Goal: Task Accomplishment & Management: Use online tool/utility

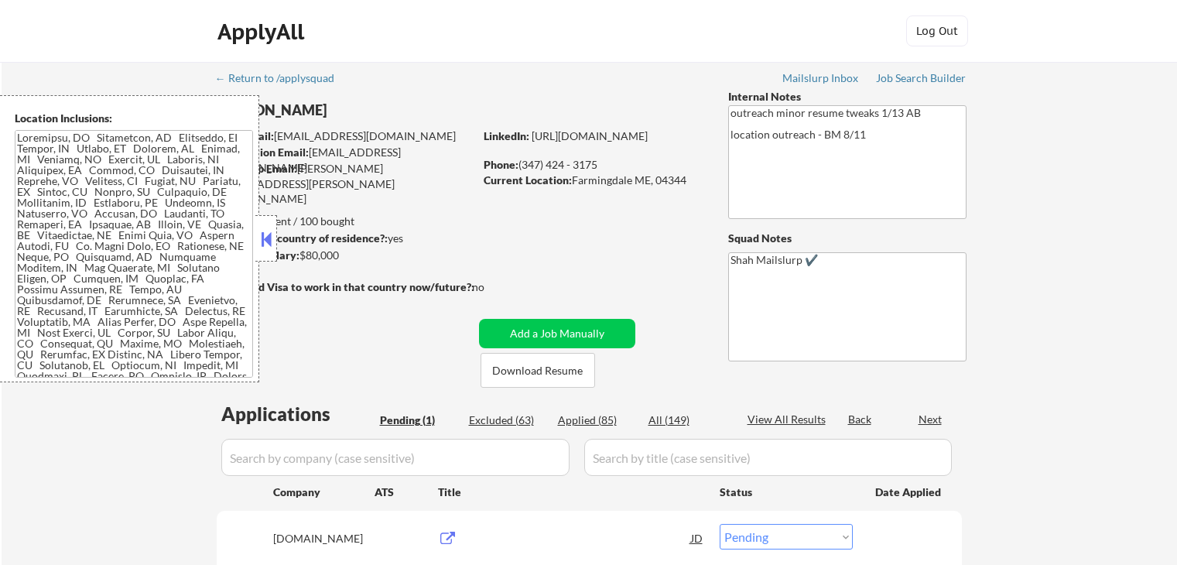
select select ""pending""
click at [271, 246] on button at bounding box center [266, 239] width 17 height 23
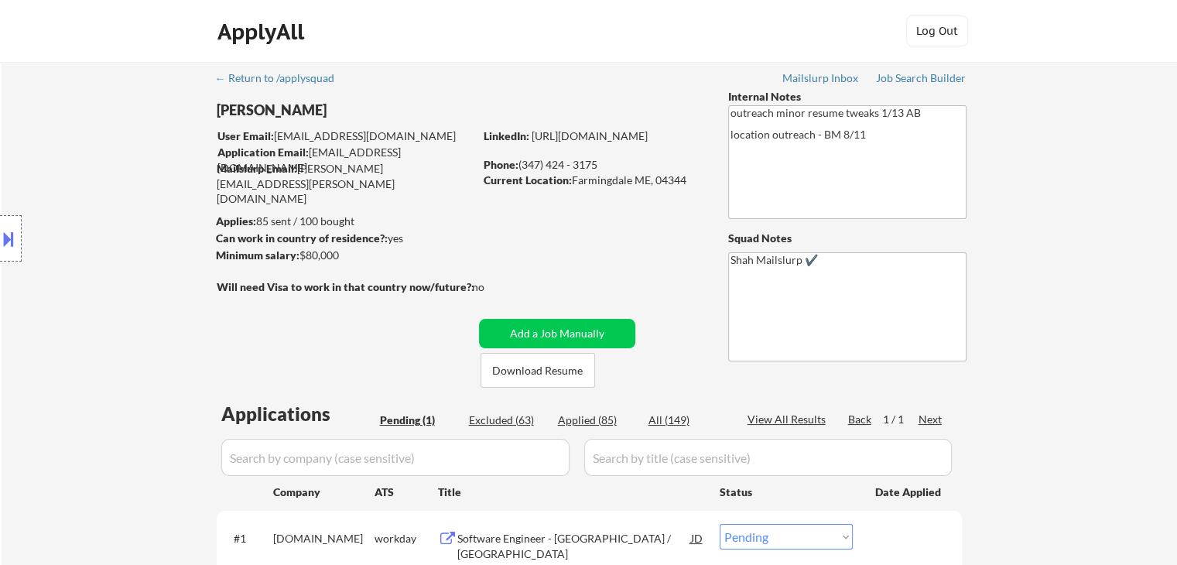
click at [64, 272] on div "Location Inclusions:" at bounding box center [138, 238] width 277 height 287
click at [65, 272] on div "Location Inclusions:" at bounding box center [138, 238] width 277 height 287
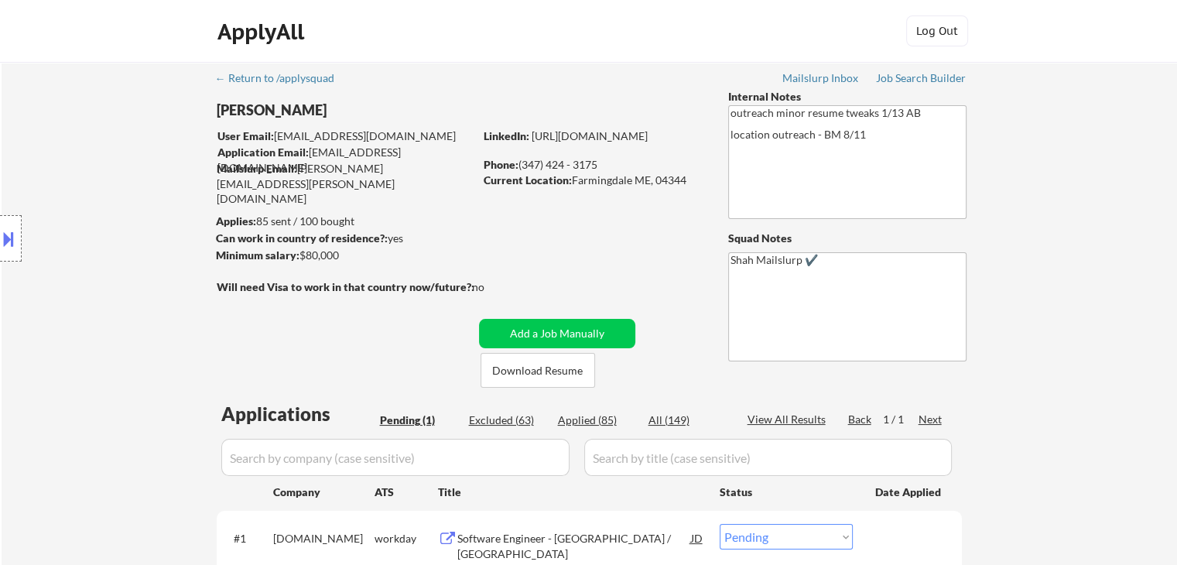
click at [65, 272] on div "Location Inclusions:" at bounding box center [138, 238] width 277 height 287
click at [65, 273] on div "Location Inclusions:" at bounding box center [138, 238] width 277 height 287
click at [95, 288] on div "Location Inclusions:" at bounding box center [138, 238] width 277 height 287
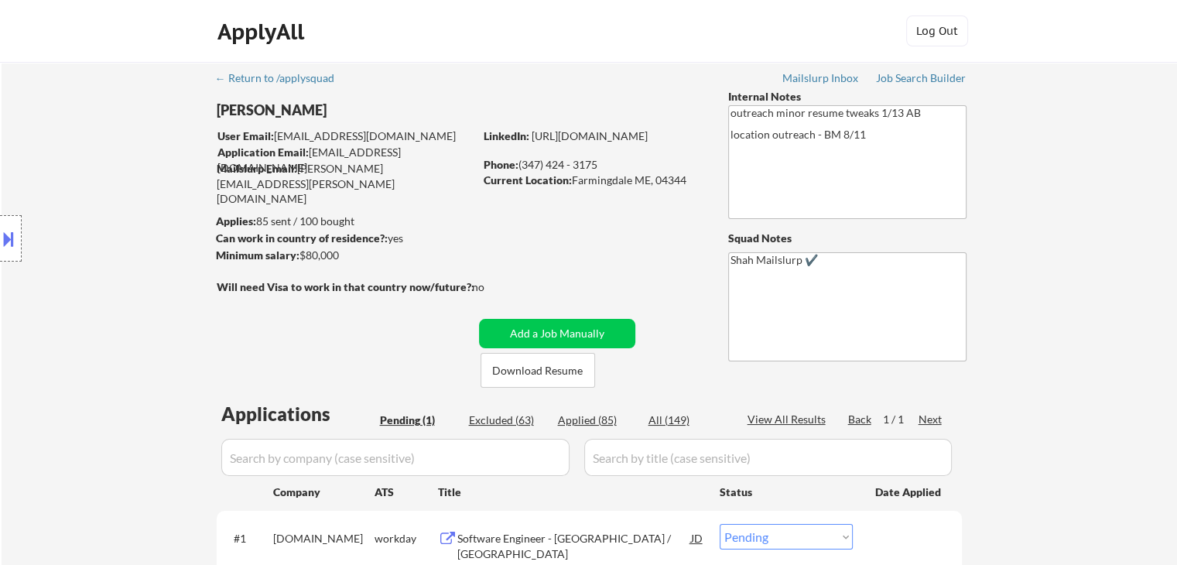
click at [95, 288] on div "Location Inclusions:" at bounding box center [138, 238] width 277 height 287
click at [95, 287] on div "Location Inclusions:" at bounding box center [138, 238] width 277 height 287
click at [156, 326] on div "Location Inclusions:" at bounding box center [138, 238] width 277 height 287
click at [155, 326] on div "Location Inclusions:" at bounding box center [138, 238] width 277 height 287
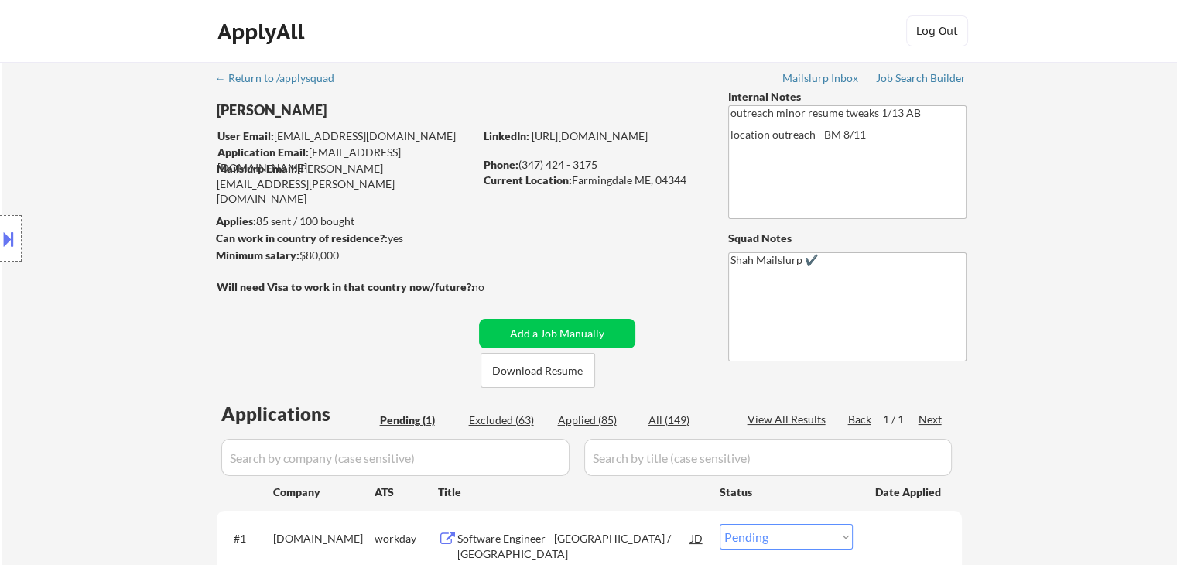
click at [155, 326] on div "Location Inclusions:" at bounding box center [138, 238] width 277 height 287
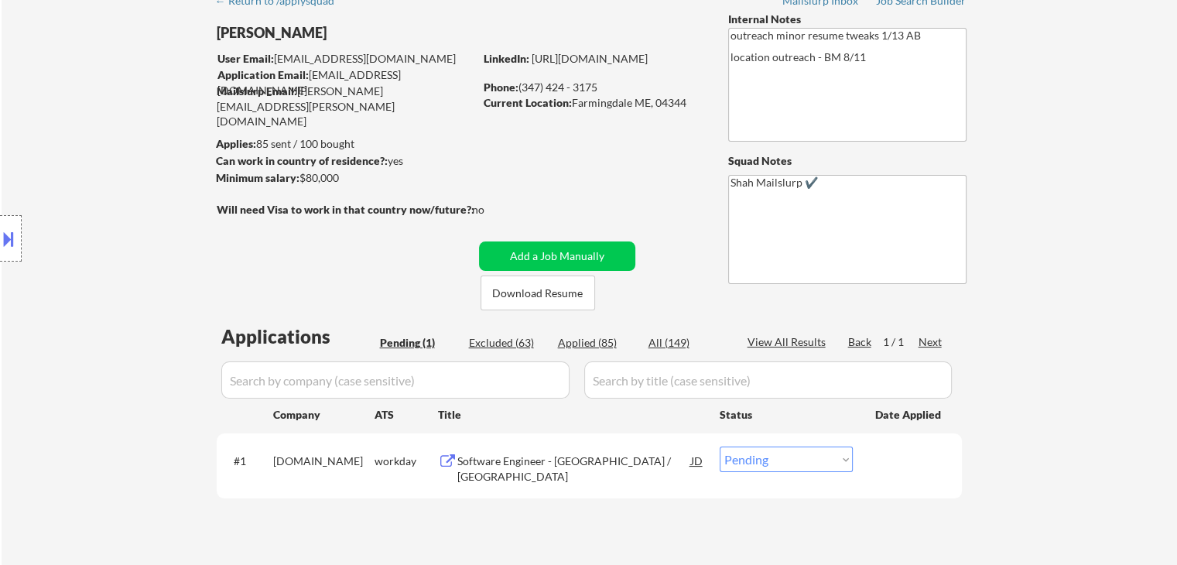
click at [141, 317] on div "Location Inclusions:" at bounding box center [138, 238] width 277 height 287
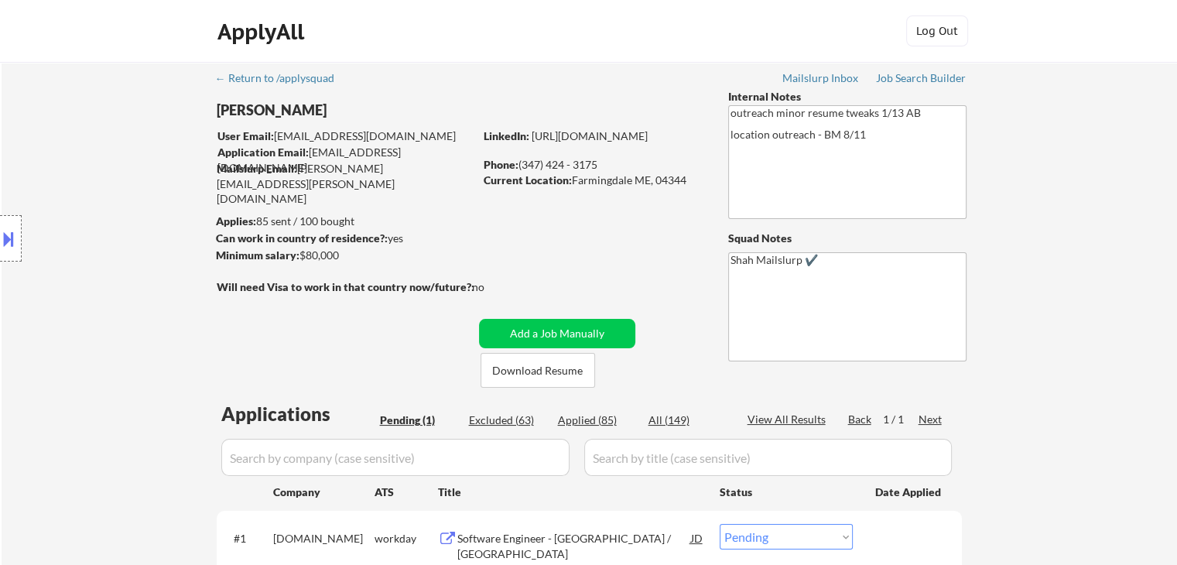
click at [141, 317] on div "Location Inclusions:" at bounding box center [138, 238] width 277 height 287
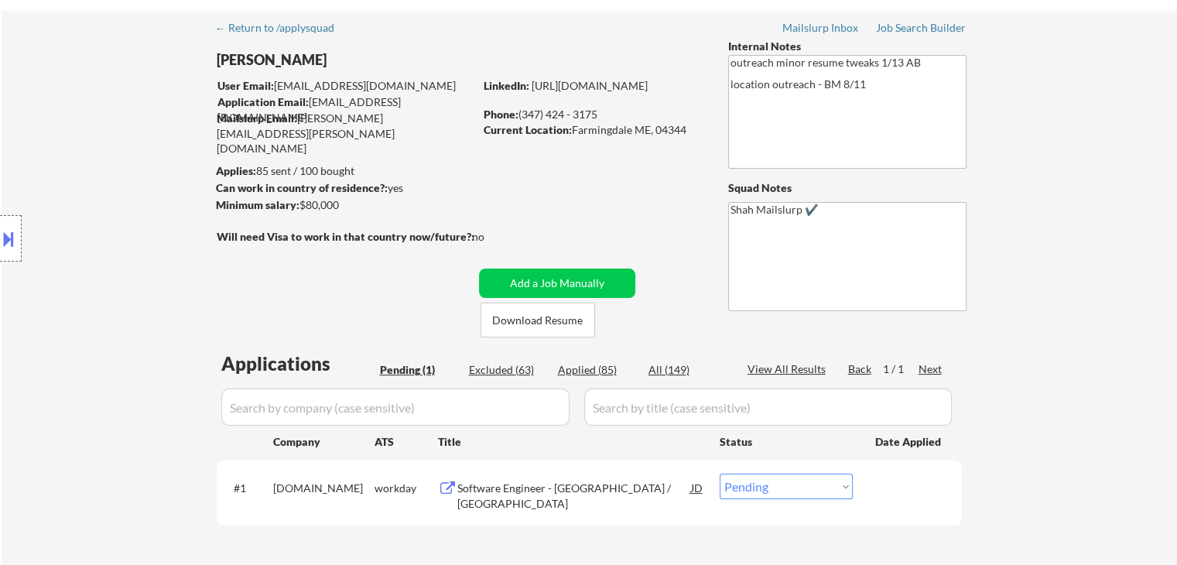
scroll to position [77, 0]
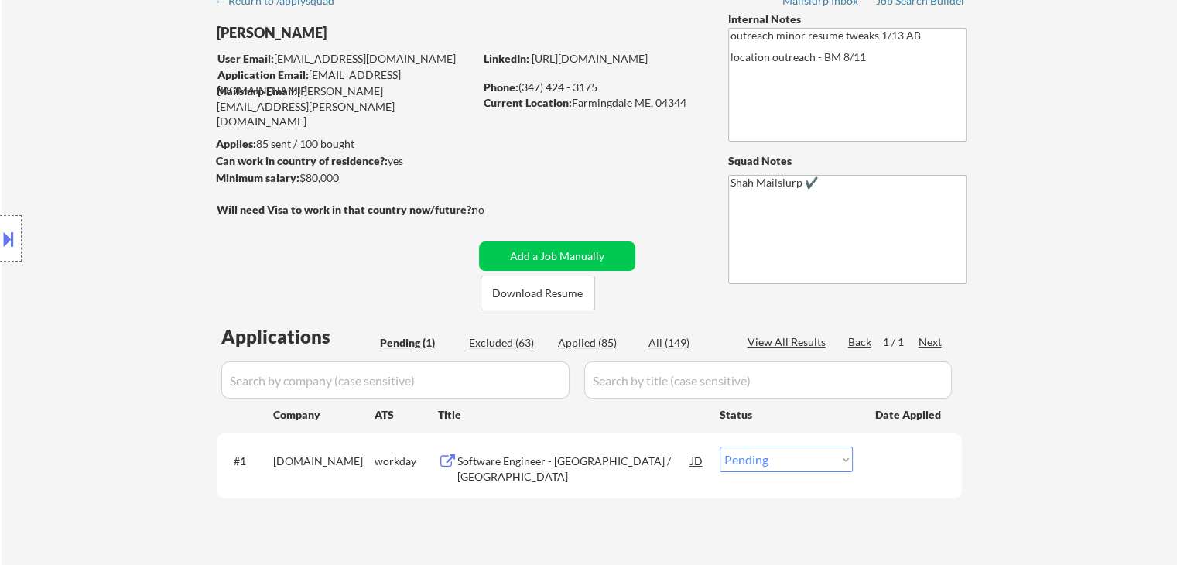
click at [140, 317] on div "Location Inclusions:" at bounding box center [138, 238] width 277 height 287
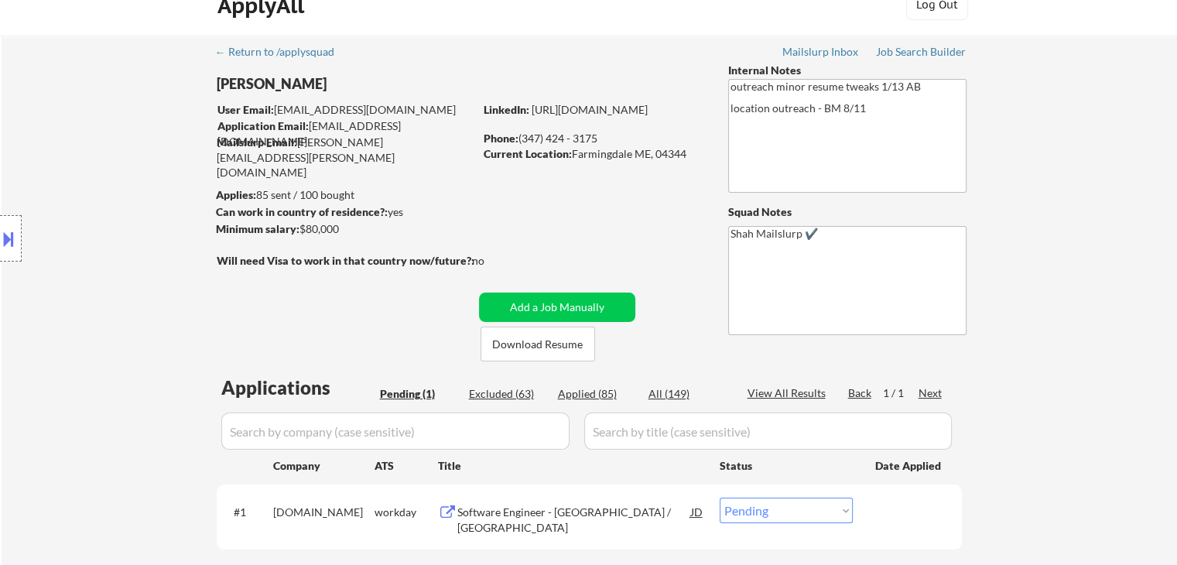
scroll to position [0, 0]
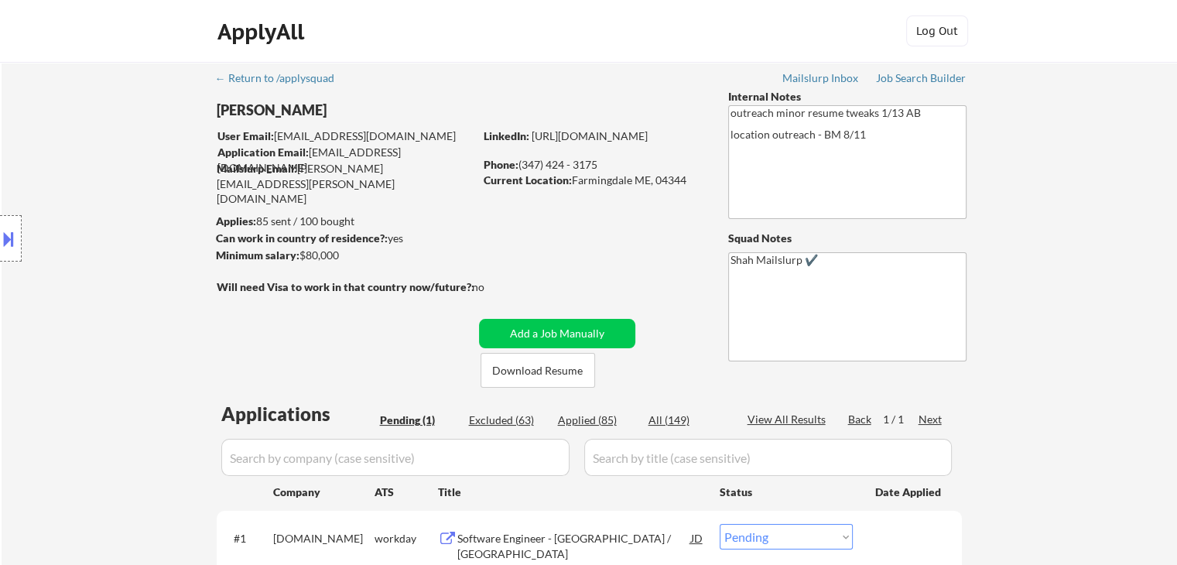
click at [140, 317] on div "Location Inclusions:" at bounding box center [138, 238] width 277 height 287
click at [141, 319] on div "Location Inclusions:" at bounding box center [138, 238] width 277 height 287
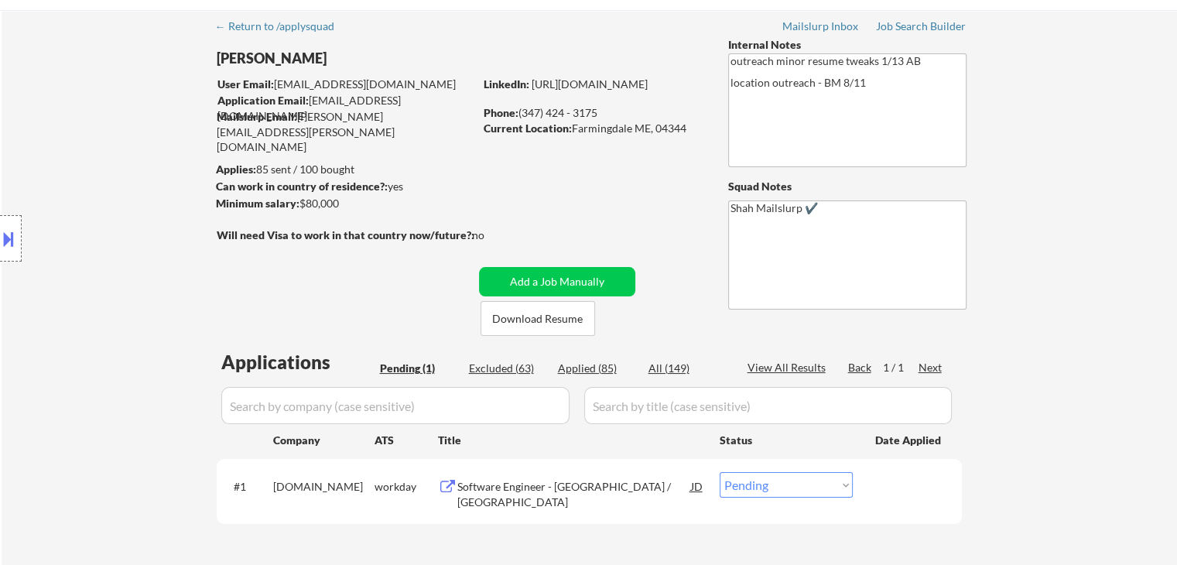
scroll to position [77, 0]
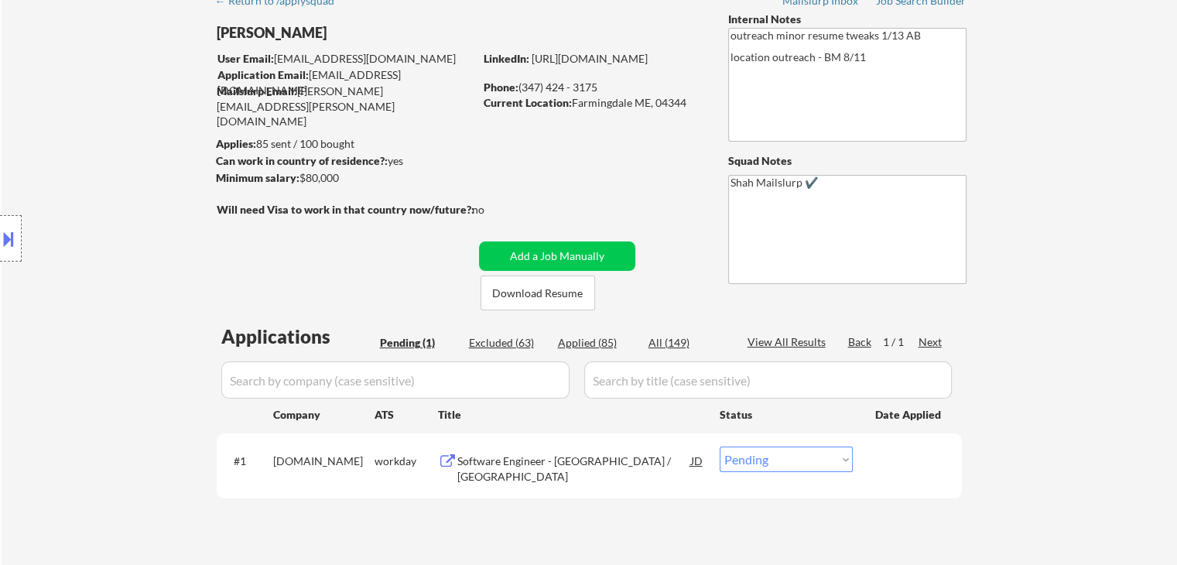
click at [141, 319] on div "Location Inclusions:" at bounding box center [138, 238] width 277 height 287
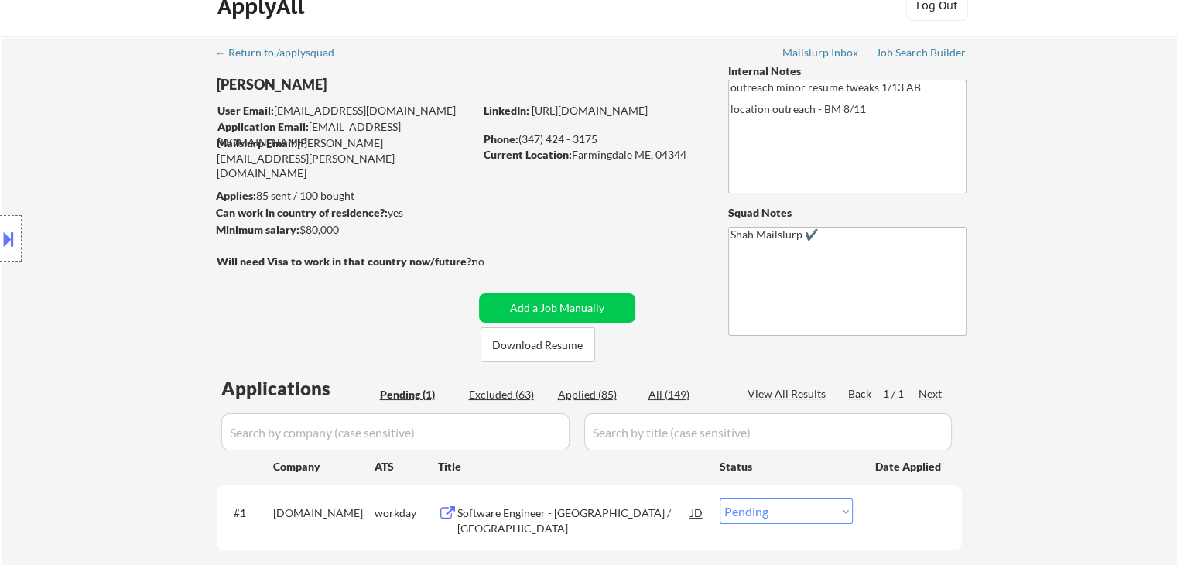
scroll to position [0, 0]
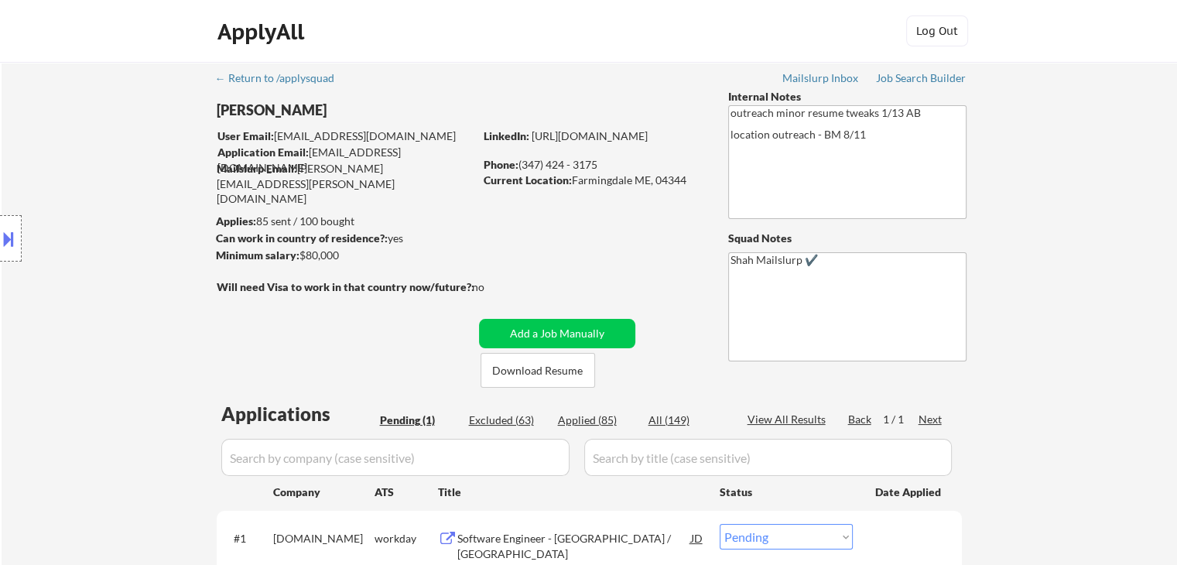
click at [142, 319] on div "Location Inclusions:" at bounding box center [138, 238] width 277 height 287
click at [143, 320] on div "Location Inclusions:" at bounding box center [138, 238] width 277 height 287
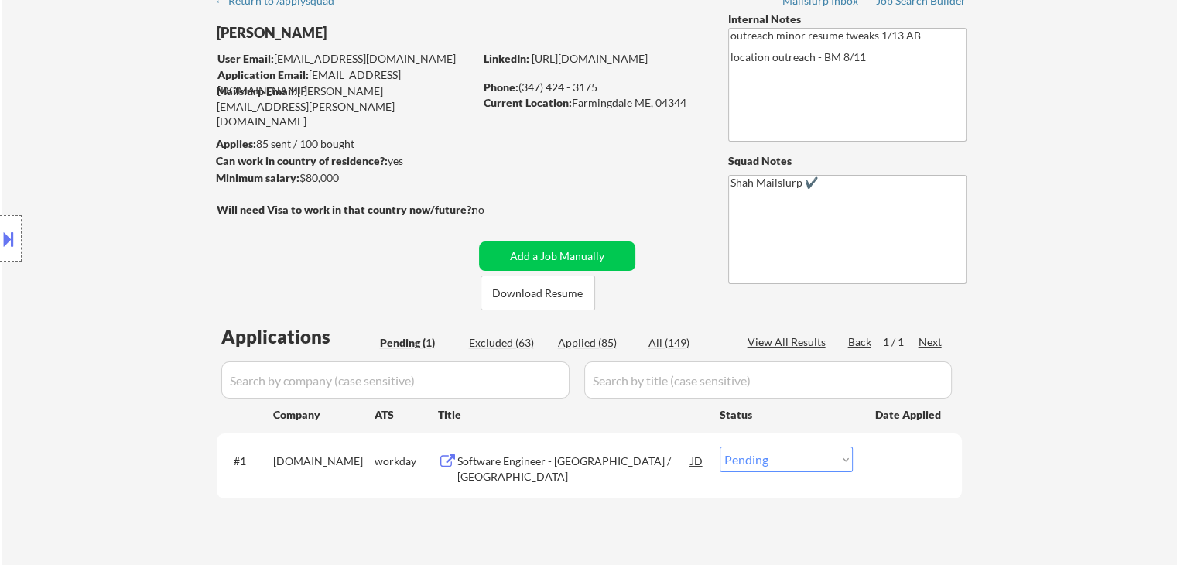
click at [119, 272] on div "Location Inclusions:" at bounding box center [138, 238] width 277 height 287
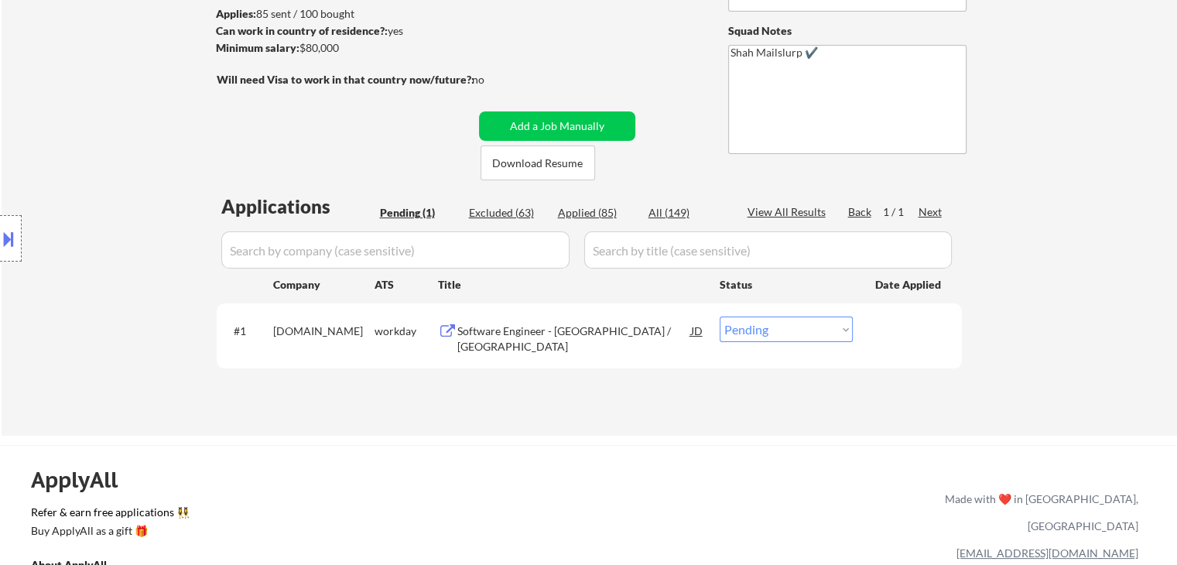
scroll to position [232, 0]
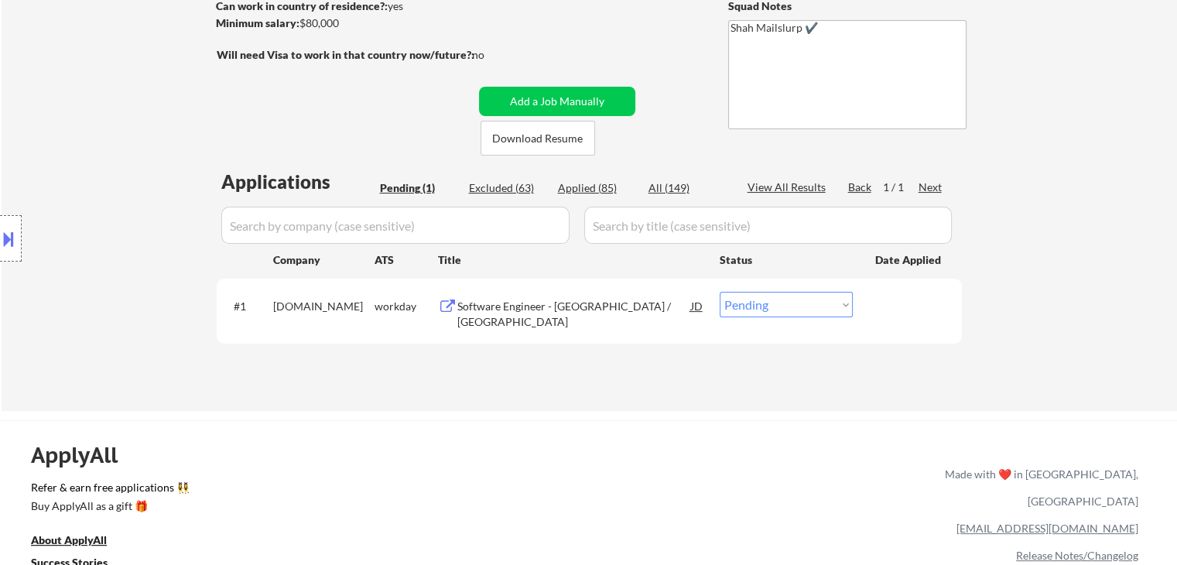
click at [119, 272] on div "Location Inclusions:" at bounding box center [138, 238] width 277 height 287
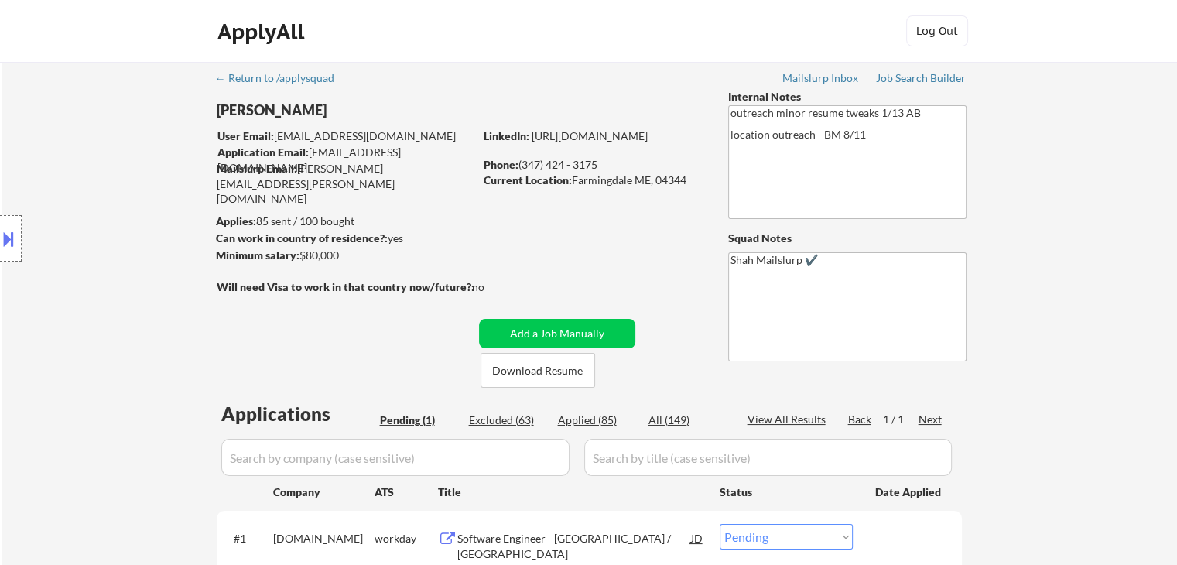
click at [104, 253] on div "Location Inclusions:" at bounding box center [138, 238] width 277 height 287
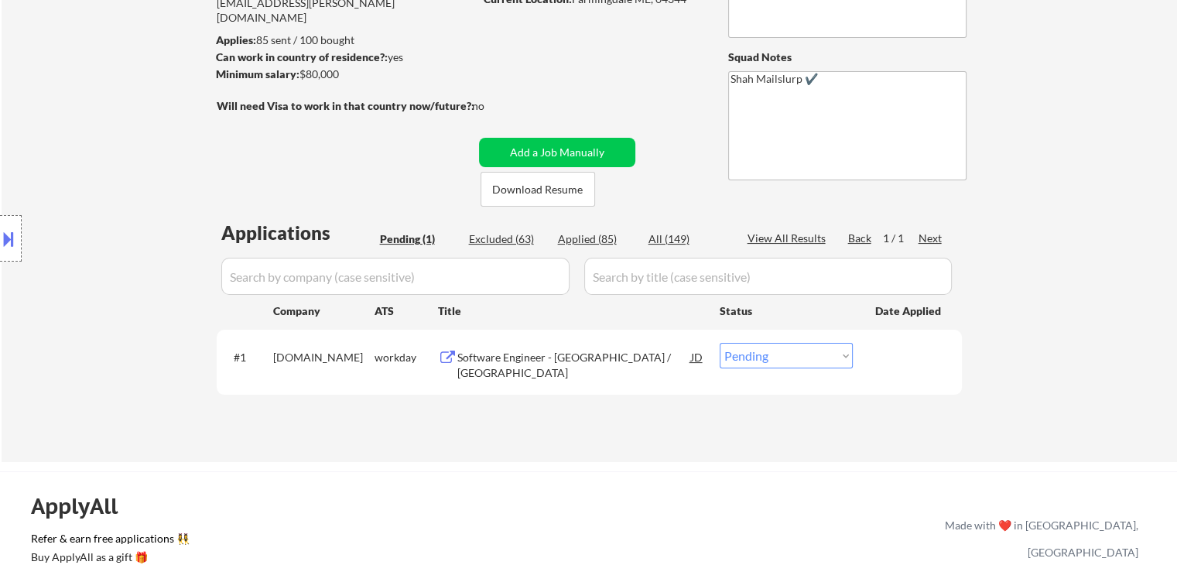
scroll to position [232, 0]
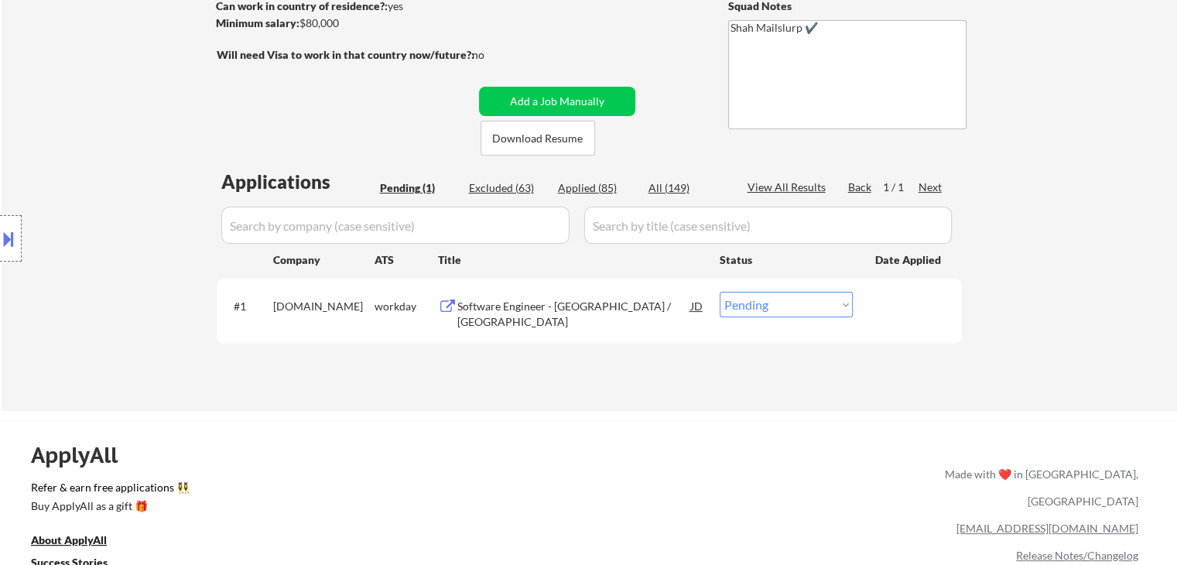
click at [484, 300] on div "Software Engineer - [GEOGRAPHIC_DATA] / [GEOGRAPHIC_DATA]" at bounding box center [574, 314] width 234 height 30
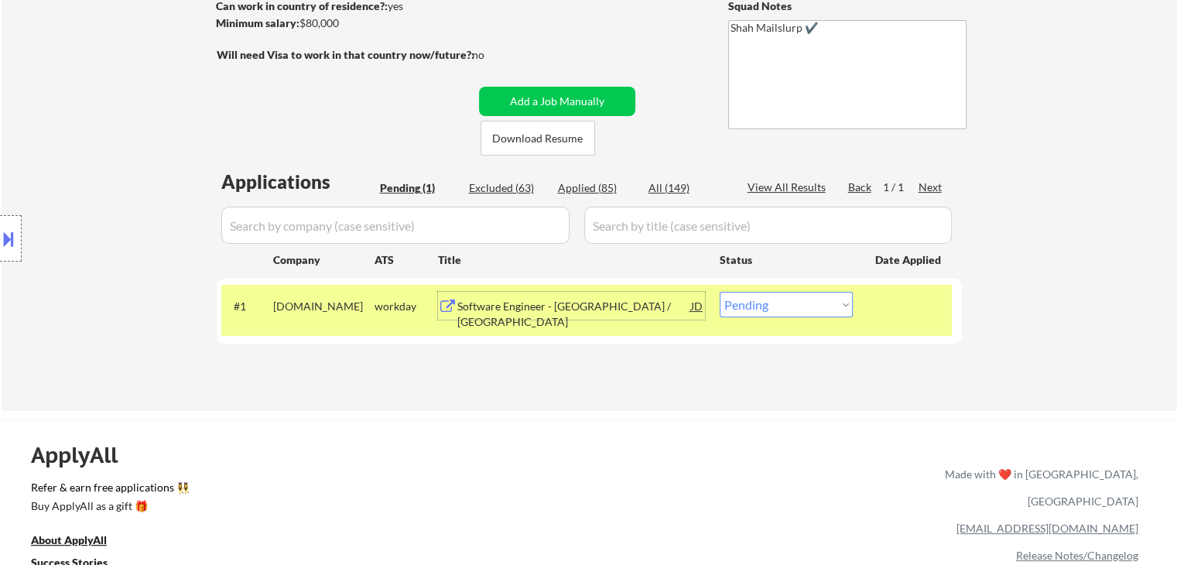
click at [0, 242] on button at bounding box center [8, 239] width 17 height 26
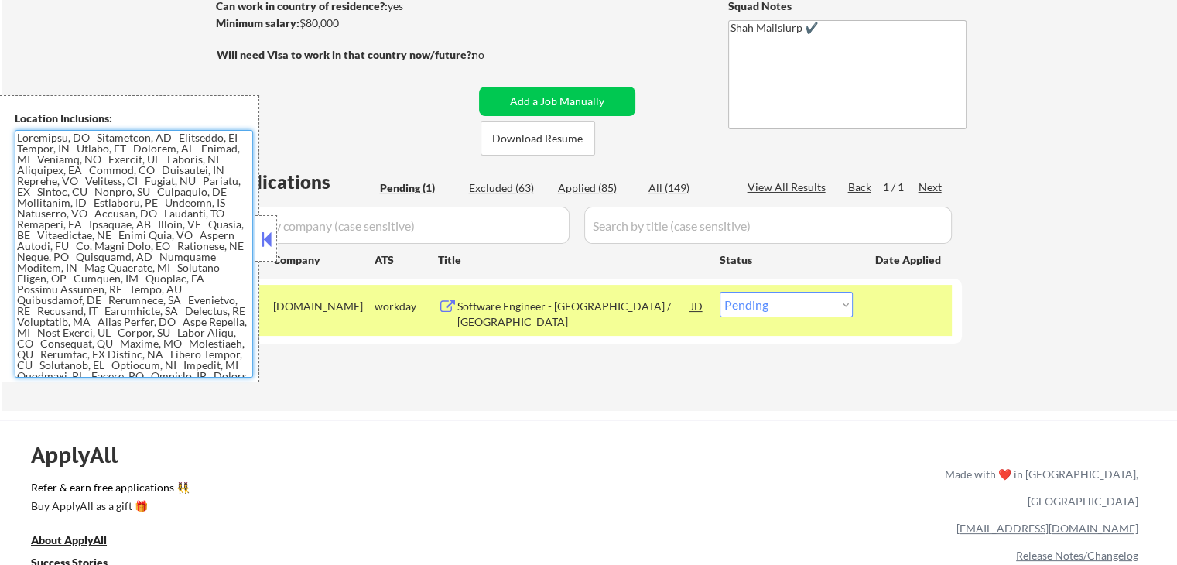
click at [67, 282] on textarea at bounding box center [134, 254] width 238 height 248
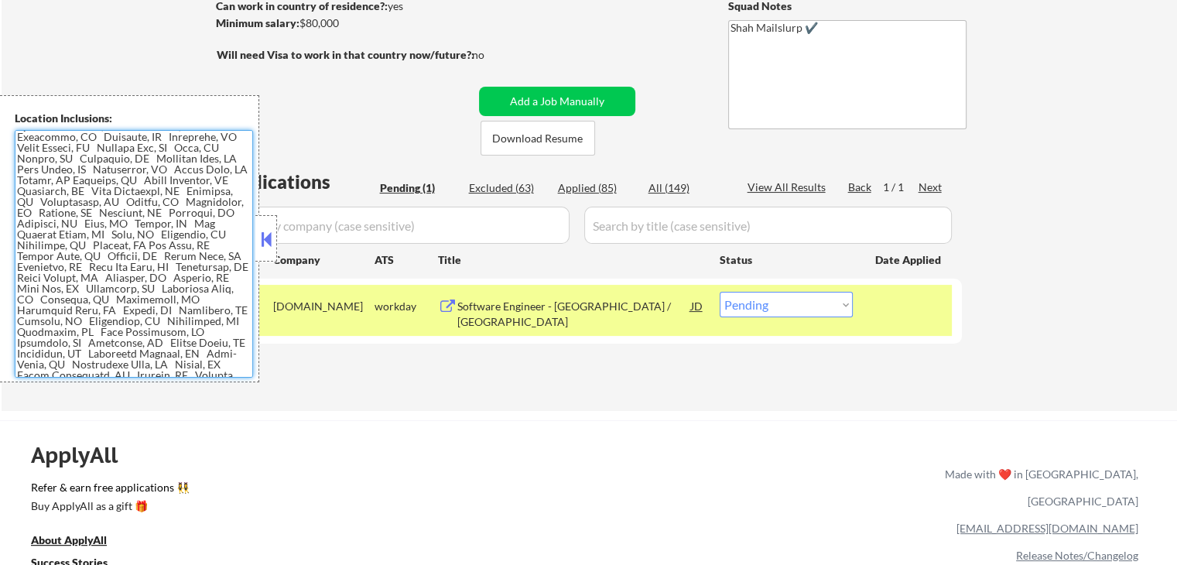
scroll to position [387, 0]
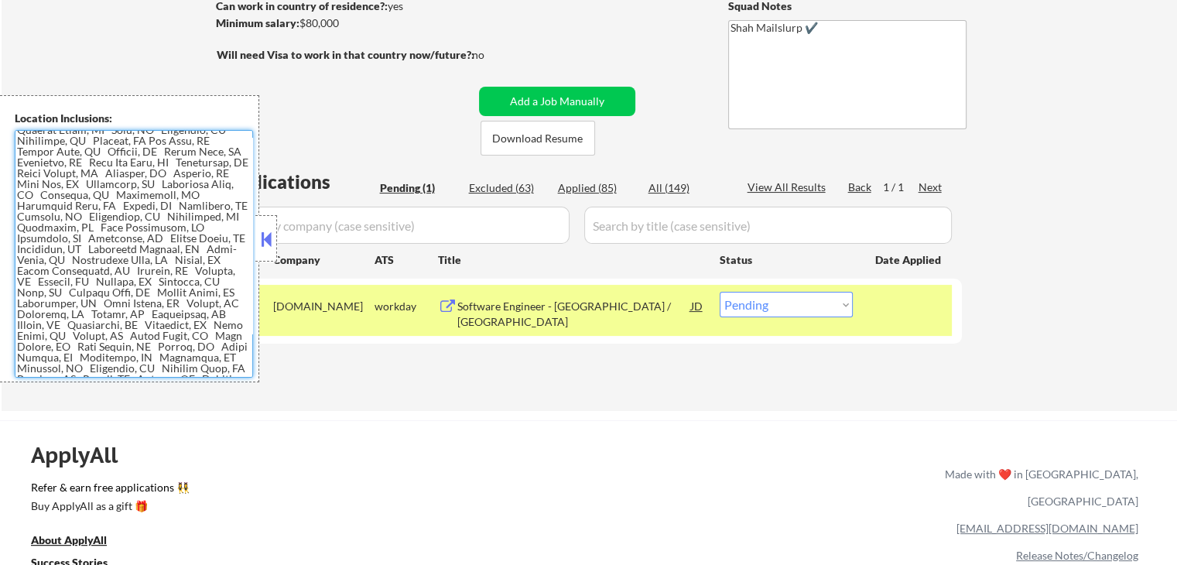
click at [109, 236] on textarea at bounding box center [134, 254] width 238 height 248
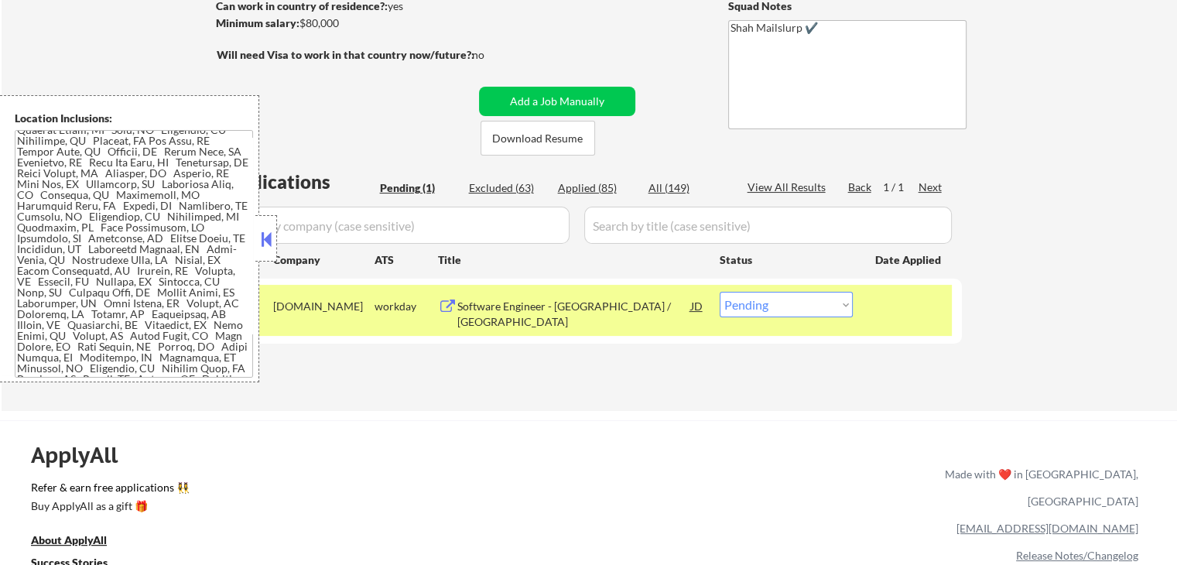
scroll to position [0, 0]
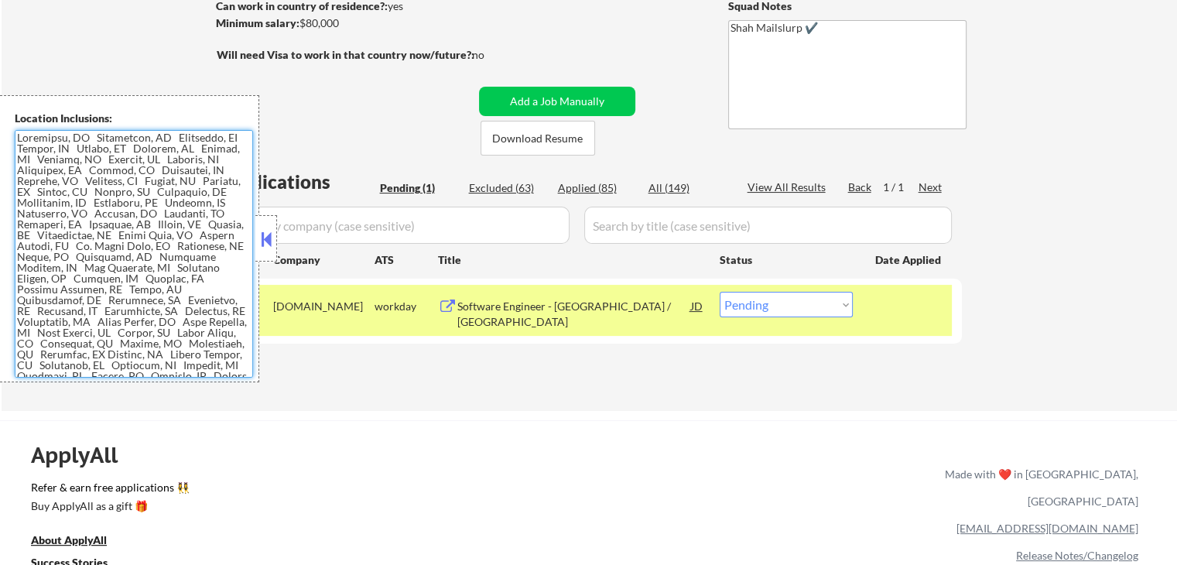
click at [121, 253] on textarea at bounding box center [134, 254] width 238 height 248
click at [125, 252] on textarea at bounding box center [134, 254] width 238 height 248
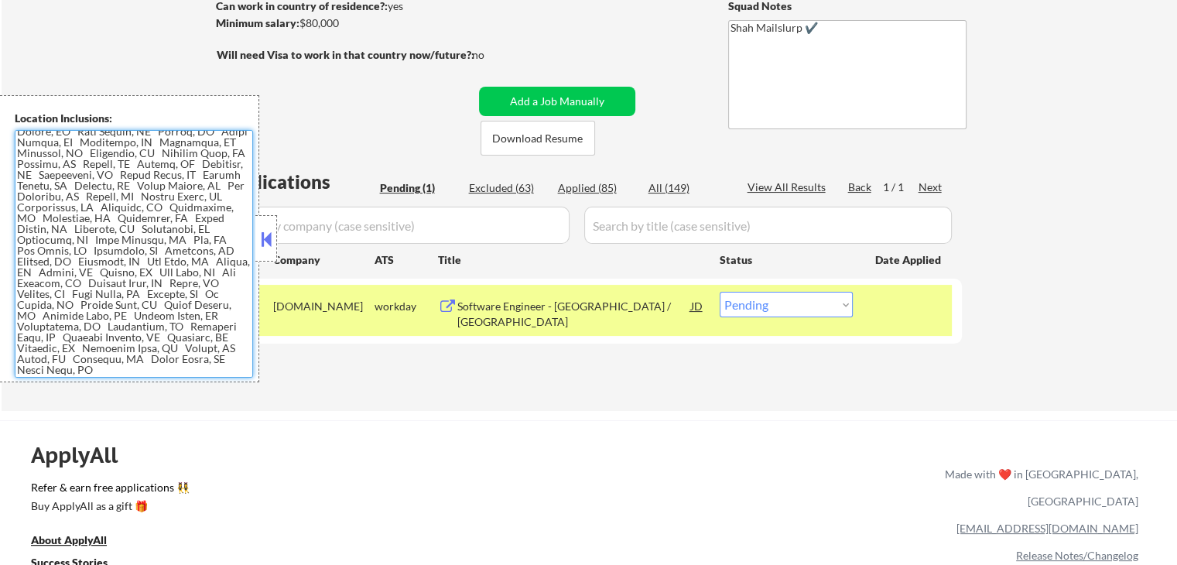
scroll to position [634, 0]
click at [124, 251] on textarea at bounding box center [134, 254] width 238 height 248
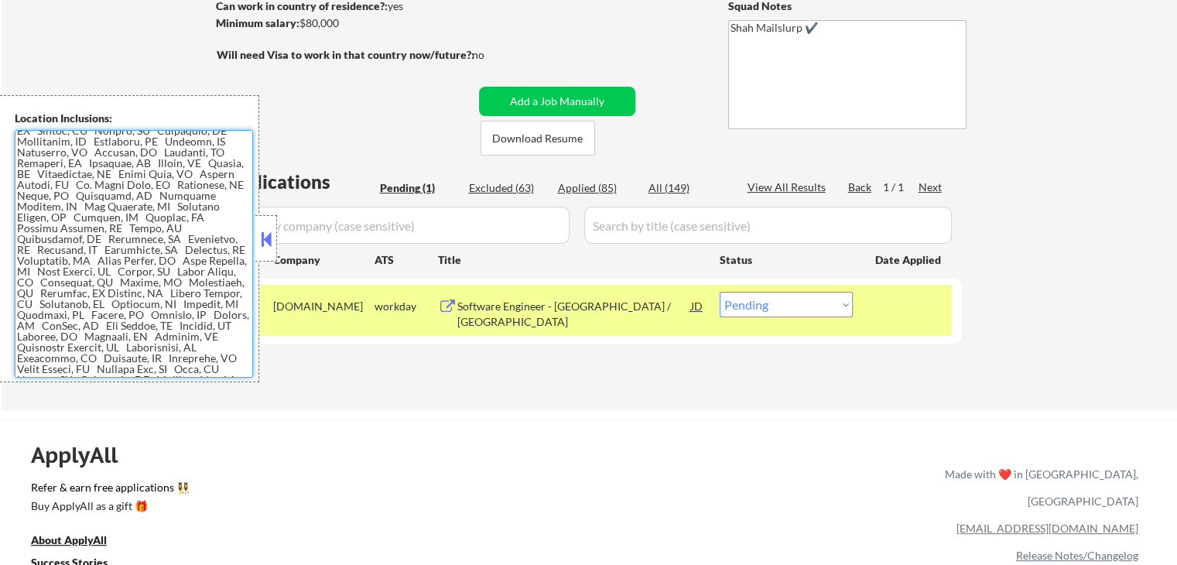
scroll to position [0, 0]
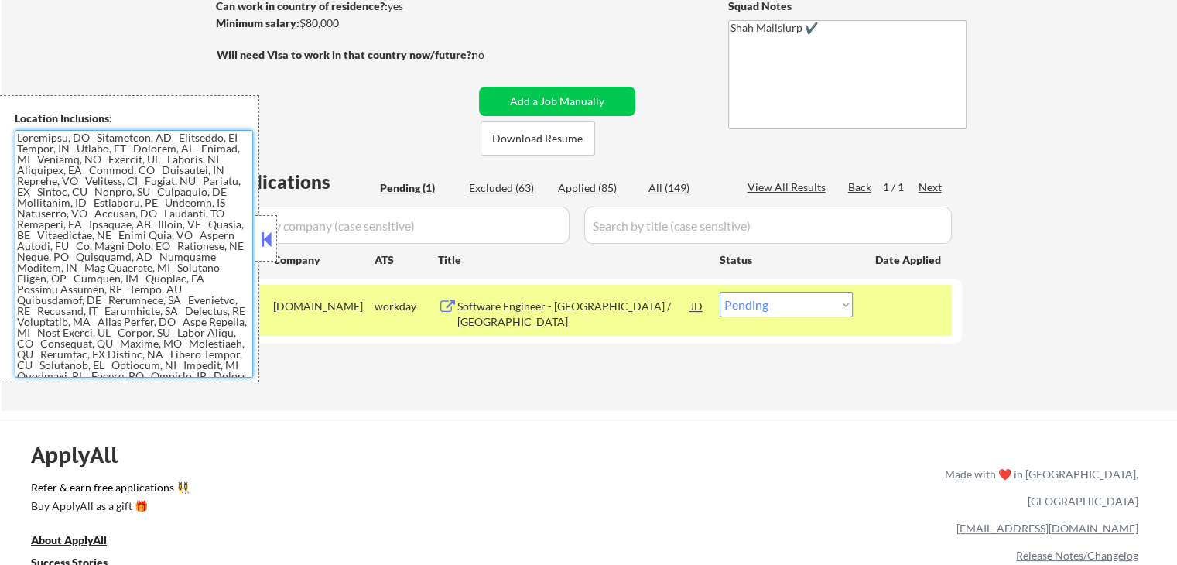
click at [267, 245] on button at bounding box center [266, 239] width 17 height 23
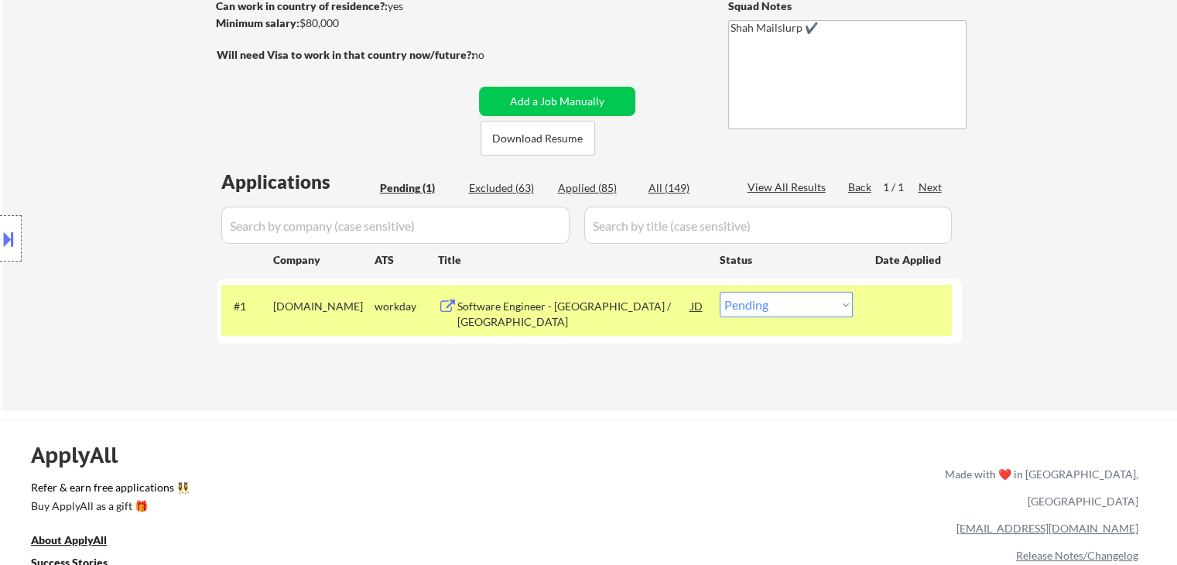
click at [296, 115] on div "← Return to /applysquad Mailslurp Inbox Job Search Builder [PERSON_NAME] User E…" at bounding box center [590, 114] width 772 height 569
click at [295, 113] on div "← Return to /applysquad Mailslurp Inbox Job Search Builder [PERSON_NAME] User E…" at bounding box center [590, 114] width 772 height 569
click at [72, 163] on div "Location Inclusions:" at bounding box center [138, 238] width 277 height 287
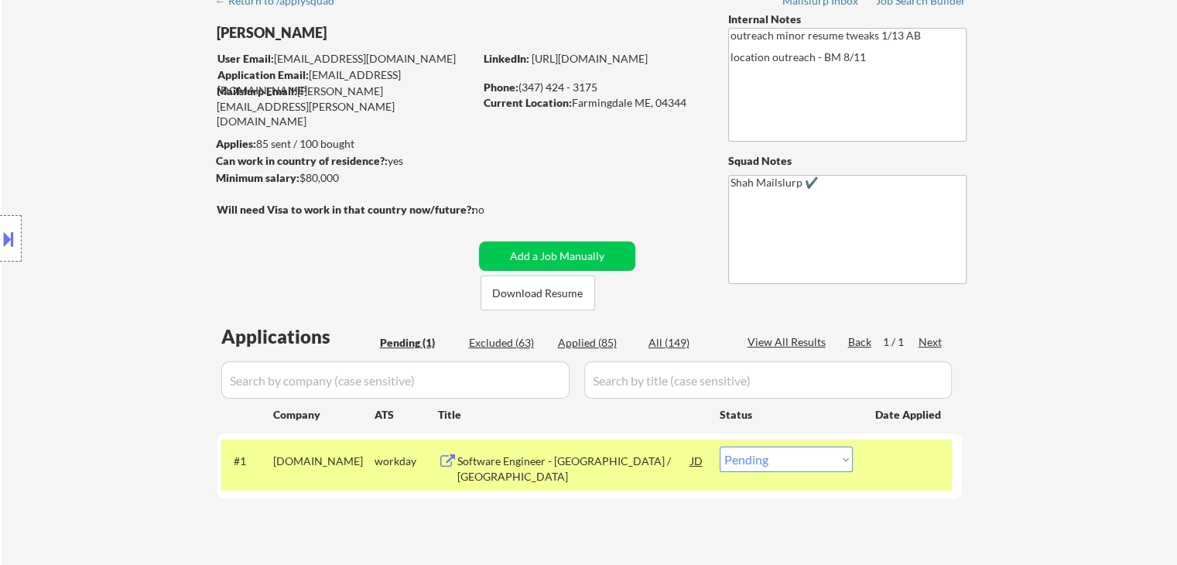
click at [72, 163] on div "Location Inclusions:" at bounding box center [138, 238] width 277 height 287
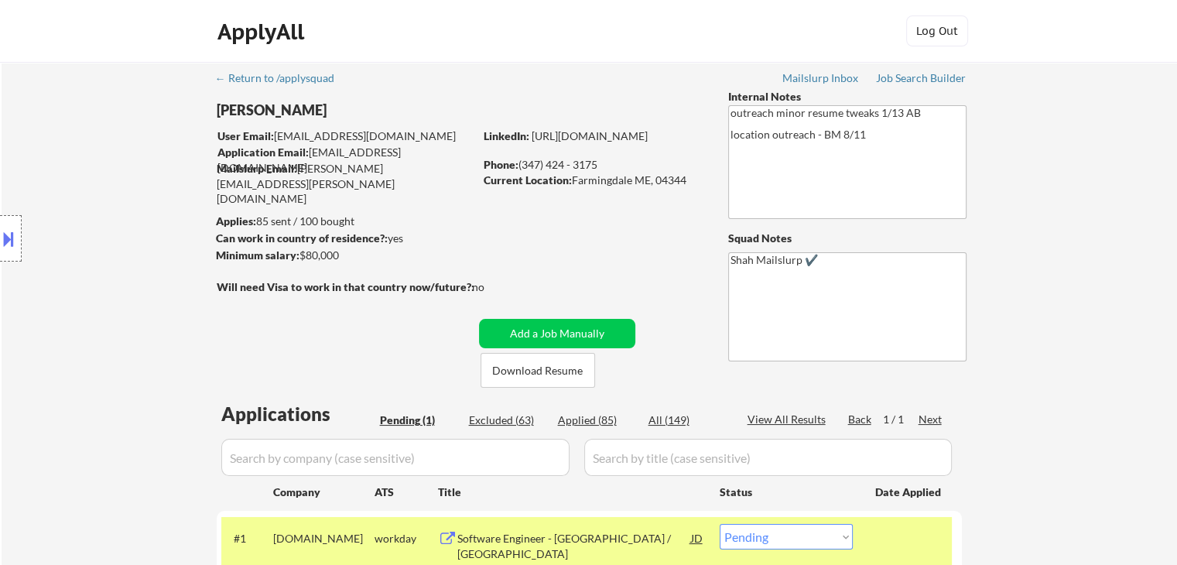
click at [94, 193] on div "Location Inclusions:" at bounding box center [138, 238] width 277 height 287
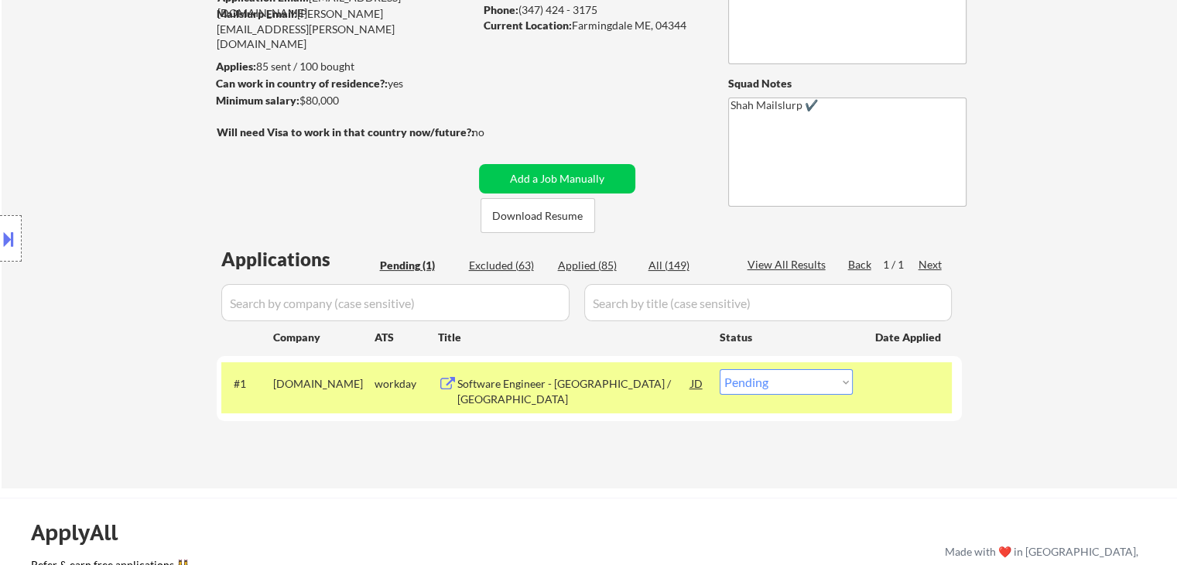
click at [94, 195] on div "Location Inclusions:" at bounding box center [138, 238] width 277 height 287
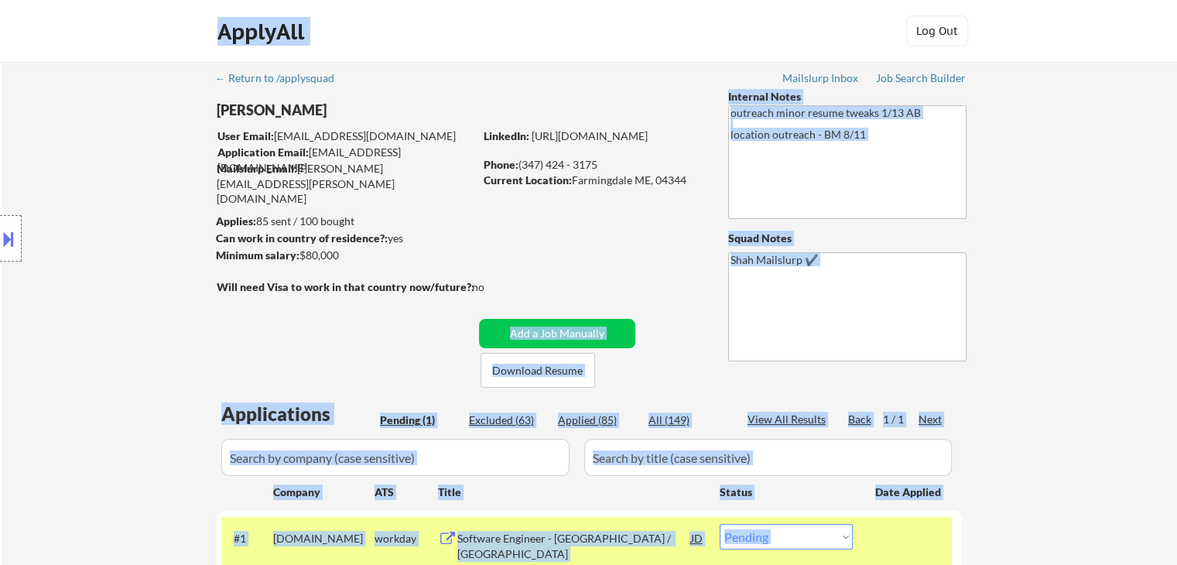
drag, startPoint x: 453, startPoint y: 290, endPoint x: 185, endPoint y: 274, distance: 269.0
click at [240, 280] on body "← Return to /applysquad Mailslurp Inbox Job Search Builder [PERSON_NAME] User E…" at bounding box center [588, 282] width 1177 height 565
click at [166, 264] on div "Location Inclusions:" at bounding box center [138, 238] width 277 height 287
click at [190, 258] on div "Location Inclusions:" at bounding box center [138, 238] width 277 height 287
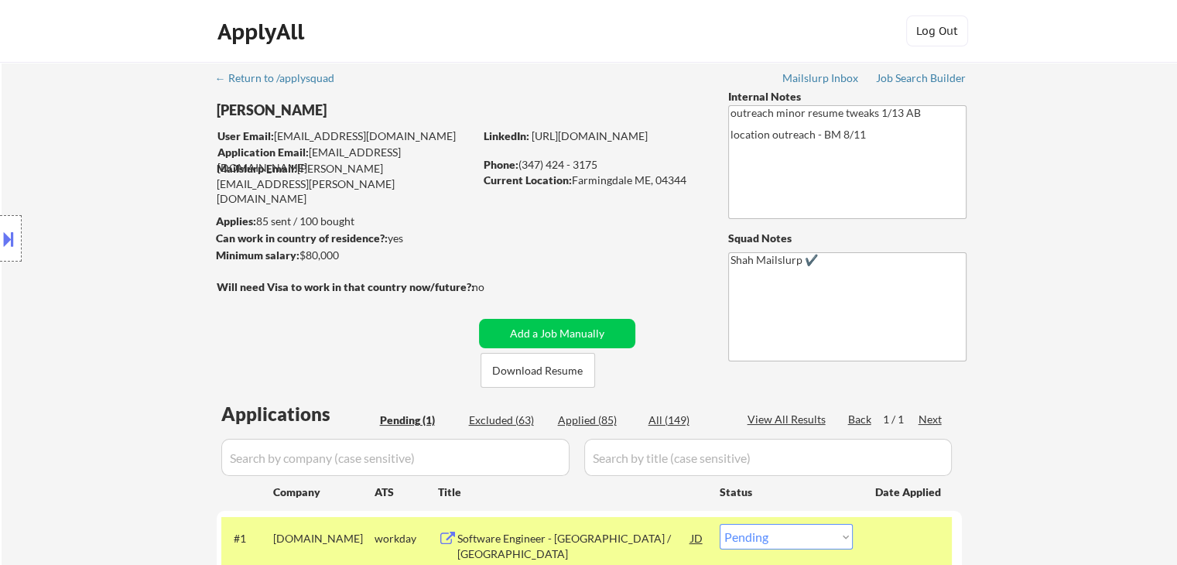
click at [176, 243] on div "Location Inclusions:" at bounding box center [138, 238] width 277 height 287
click at [176, 213] on div "Location Inclusions:" at bounding box center [138, 238] width 277 height 287
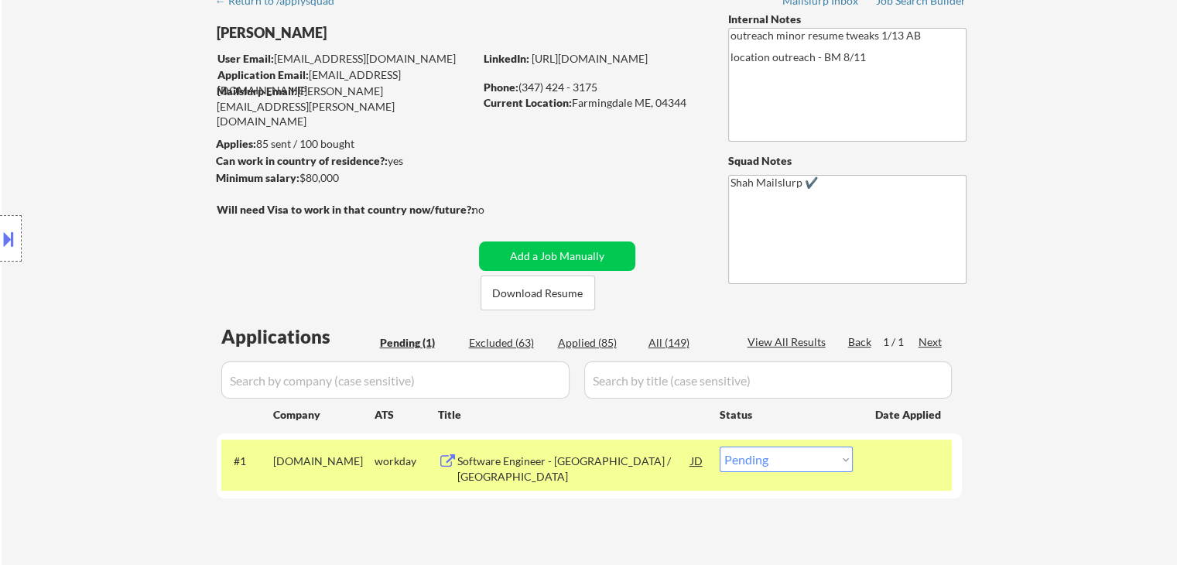
click at [167, 213] on div "Location Inclusions:" at bounding box center [138, 238] width 277 height 287
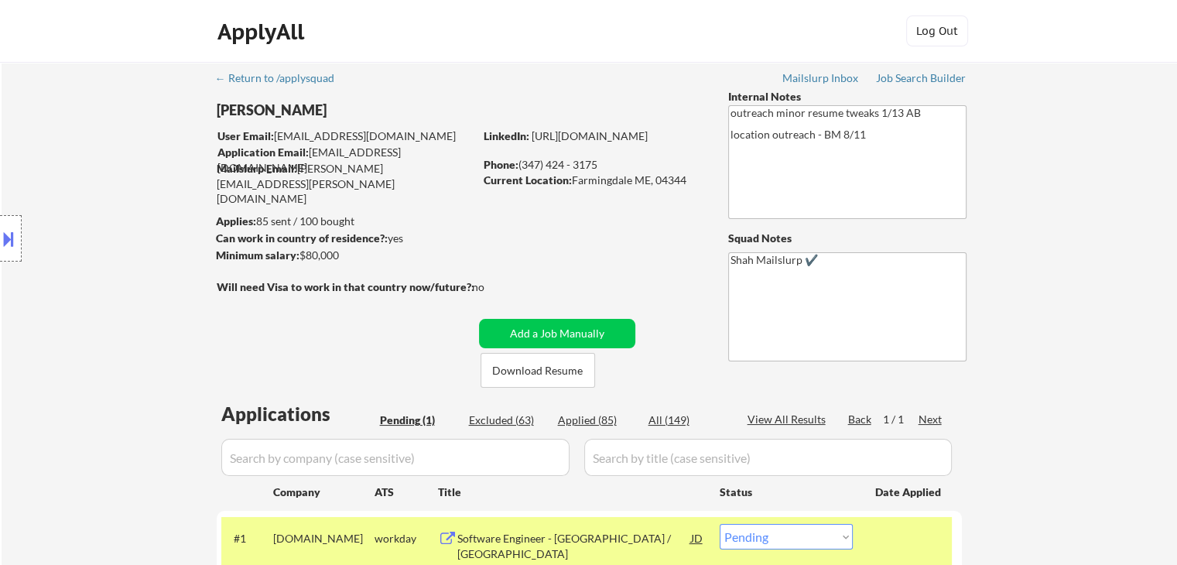
click at [167, 213] on div "Location Inclusions:" at bounding box center [138, 238] width 277 height 287
click at [126, 209] on div "Location Inclusions:" at bounding box center [138, 238] width 277 height 287
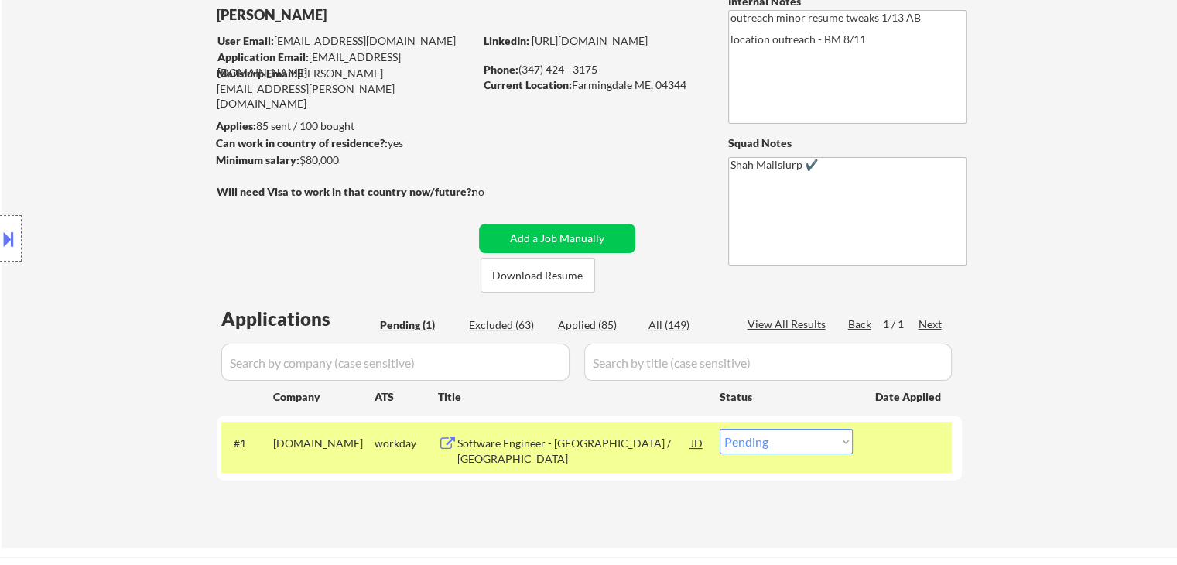
scroll to position [155, 0]
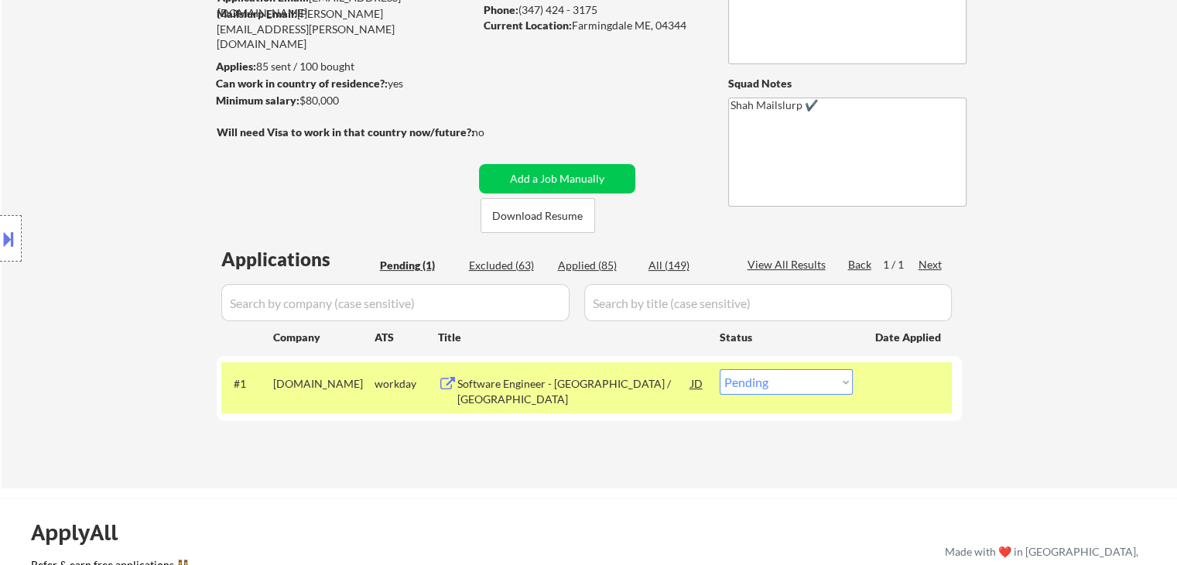
click at [121, 211] on div "Location Inclusions:" at bounding box center [138, 238] width 277 height 287
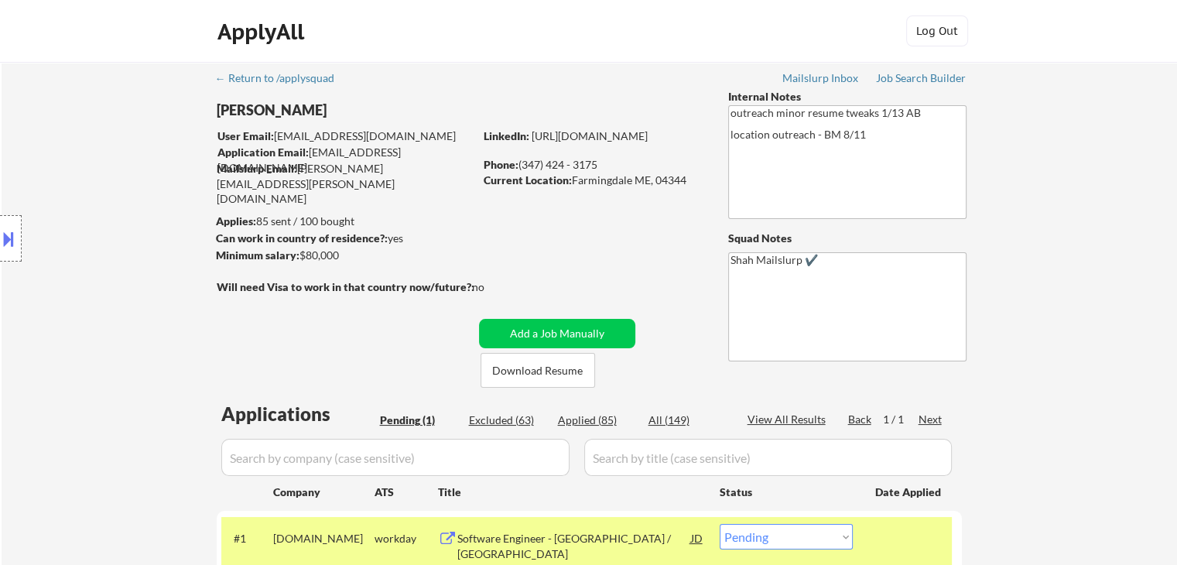
click at [121, 211] on div "Location Inclusions:" at bounding box center [138, 238] width 277 height 287
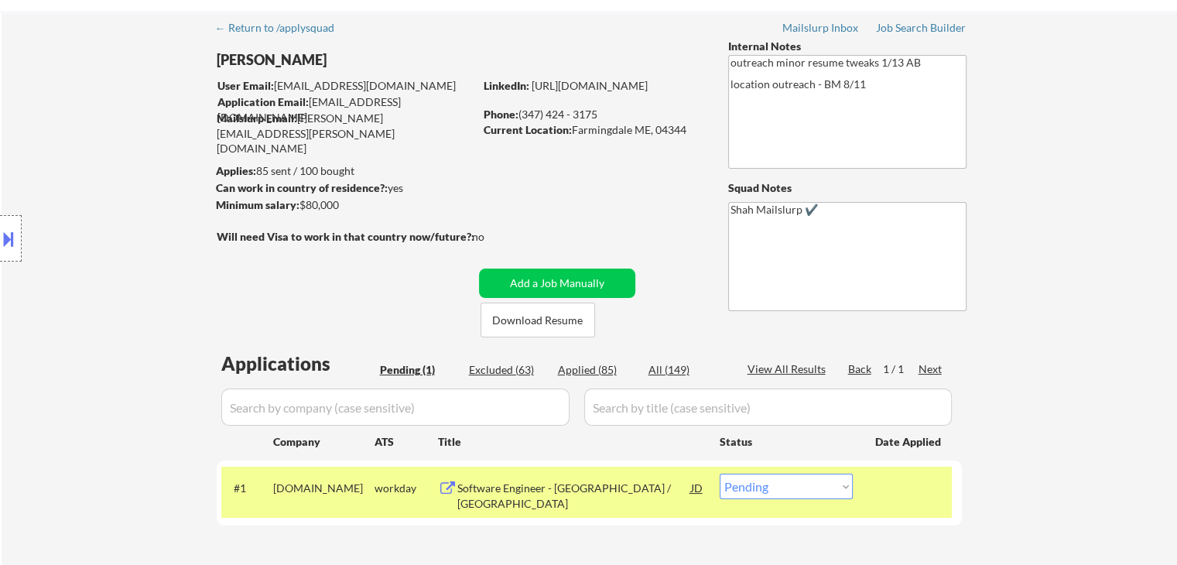
scroll to position [77, 0]
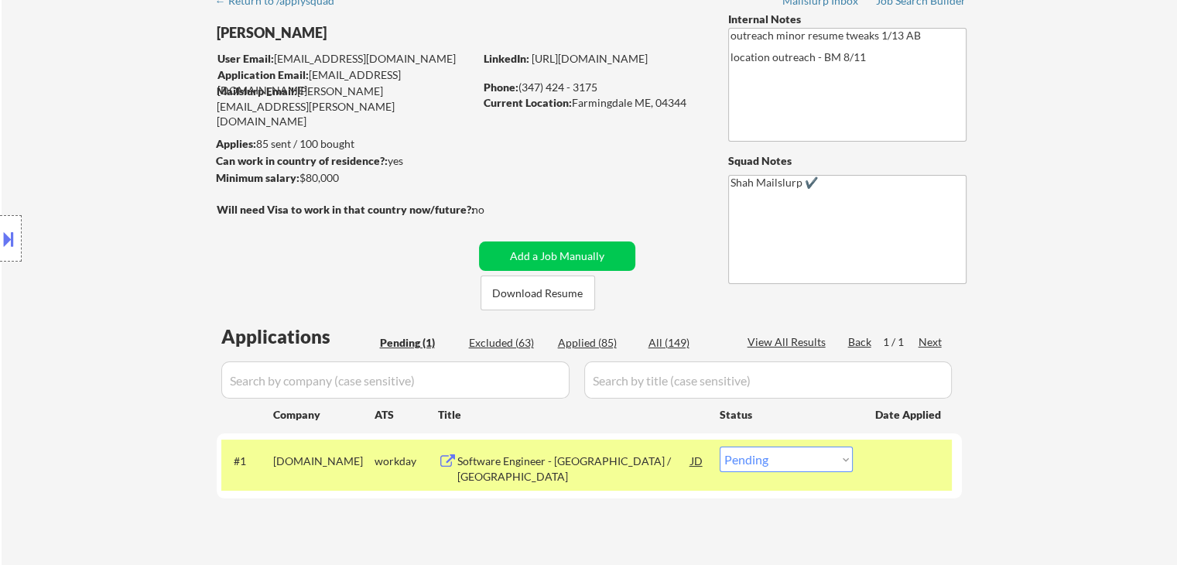
click at [121, 211] on div "Location Inclusions:" at bounding box center [138, 238] width 277 height 287
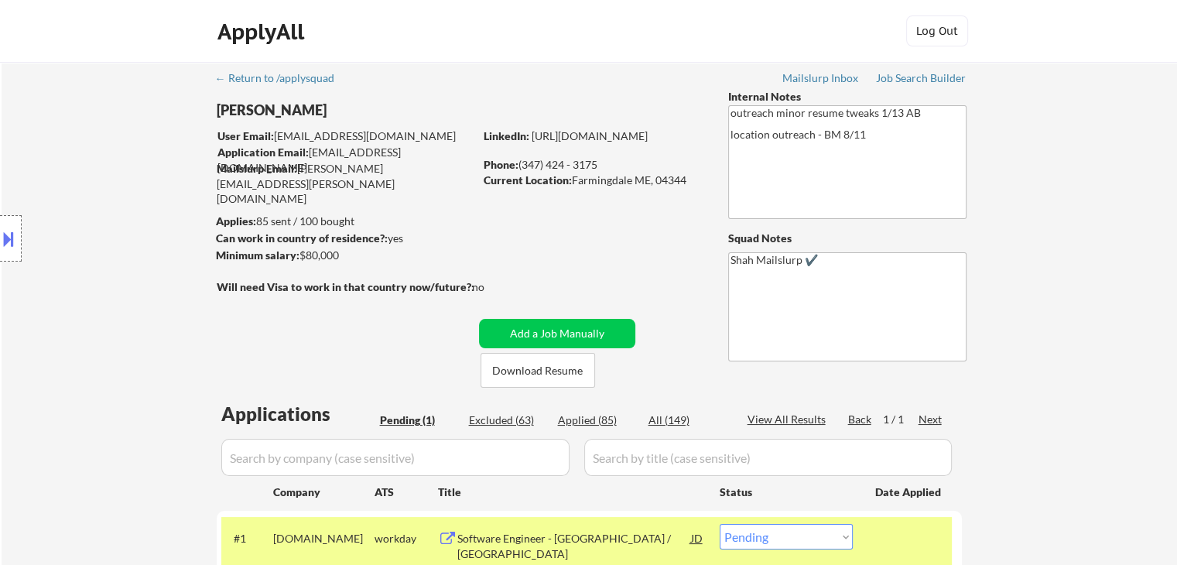
click at [121, 212] on div "Location Inclusions:" at bounding box center [138, 238] width 277 height 287
click at [93, 317] on div "Location Inclusions:" at bounding box center [138, 238] width 277 height 287
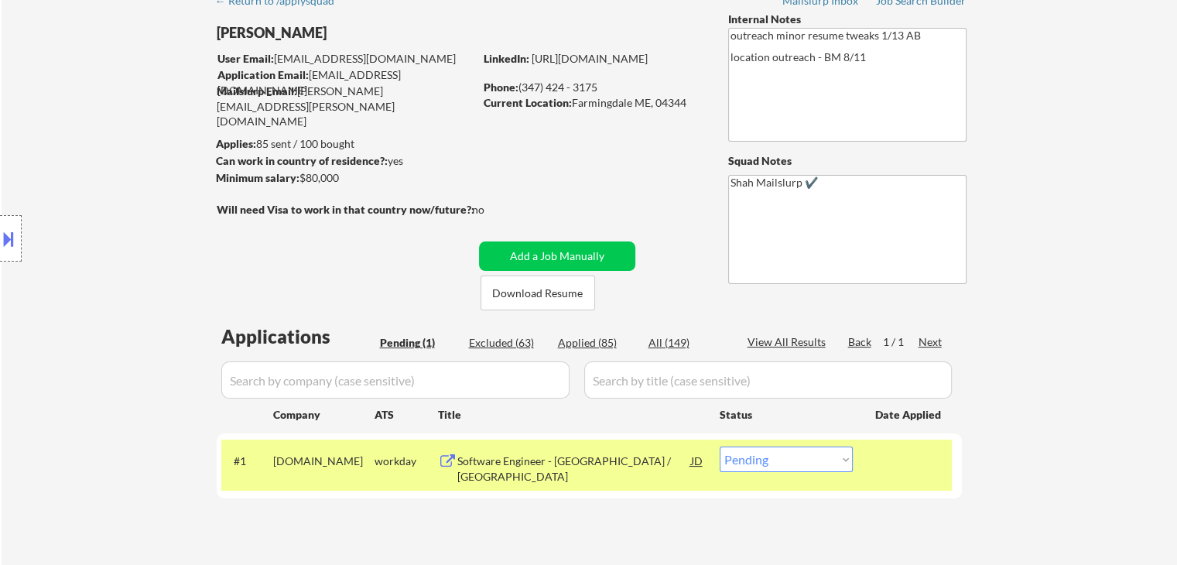
click at [98, 313] on div "Location Inclusions:" at bounding box center [138, 238] width 277 height 287
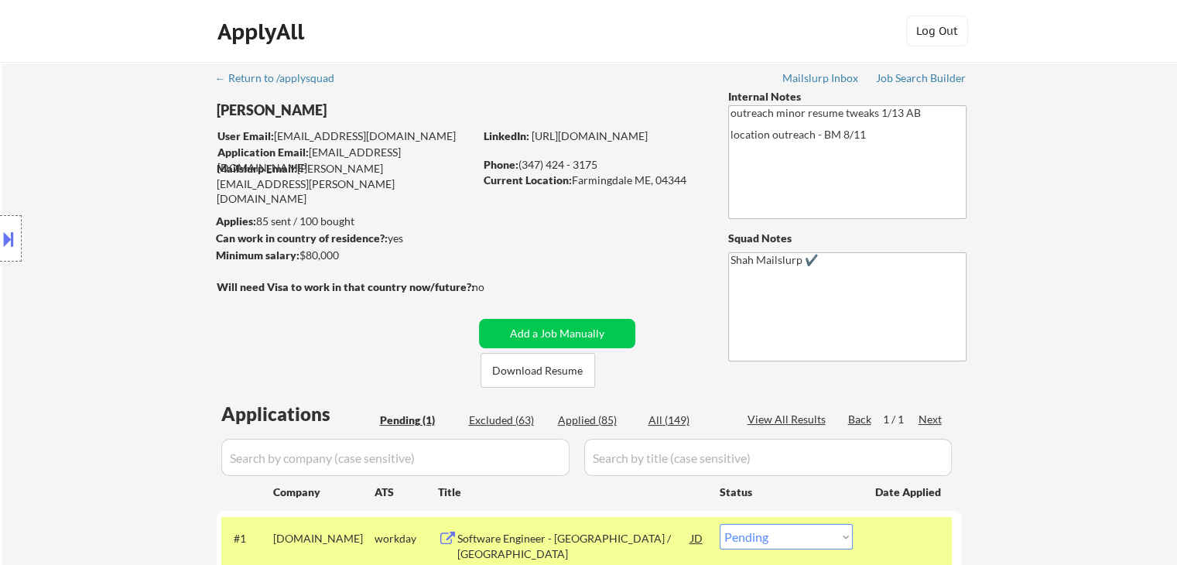
click at [76, 313] on div "Location Inclusions:" at bounding box center [138, 238] width 277 height 287
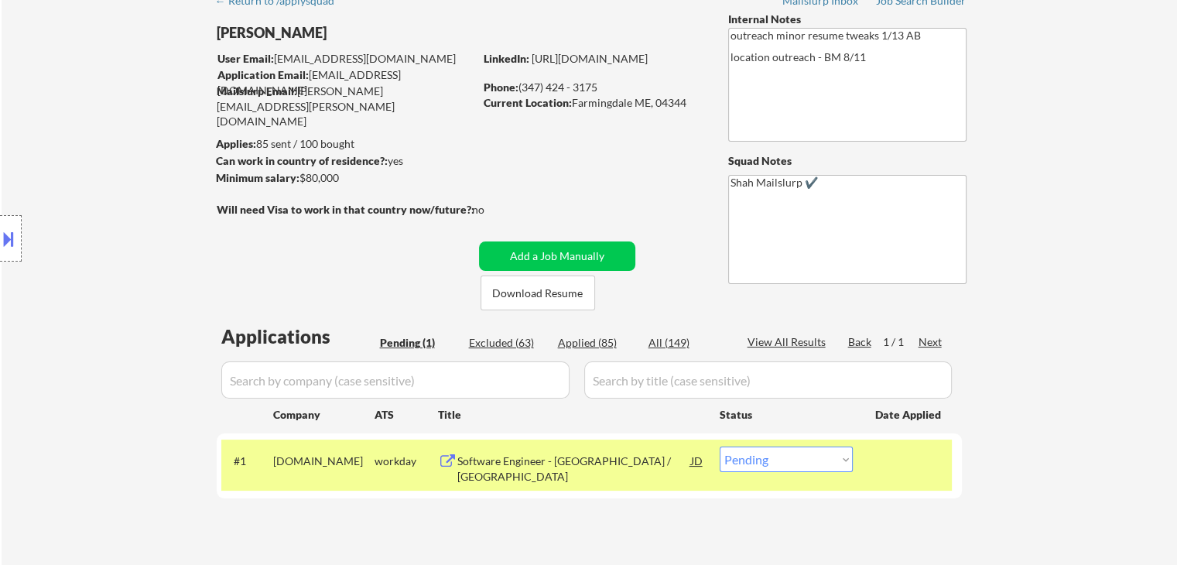
click at [77, 313] on div "Location Inclusions:" at bounding box center [138, 238] width 277 height 287
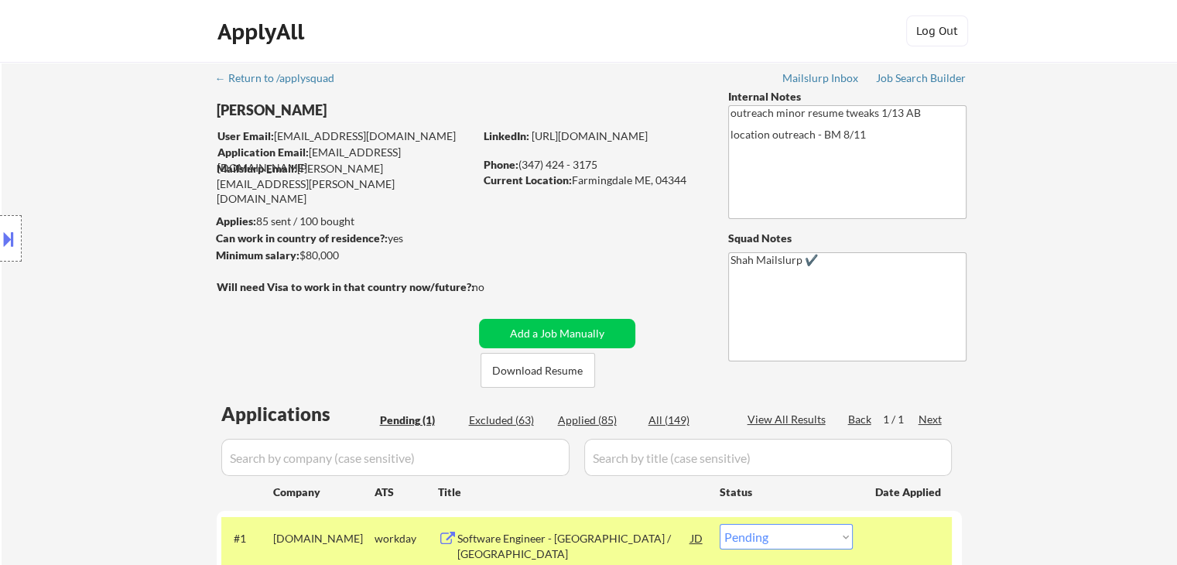
click at [77, 313] on div "Location Inclusions:" at bounding box center [138, 238] width 277 height 287
click at [142, 297] on div "Location Inclusions:" at bounding box center [138, 238] width 277 height 287
click at [161, 301] on div "Location Inclusions:" at bounding box center [138, 238] width 277 height 287
click at [158, 277] on div "Location Inclusions:" at bounding box center [138, 238] width 277 height 287
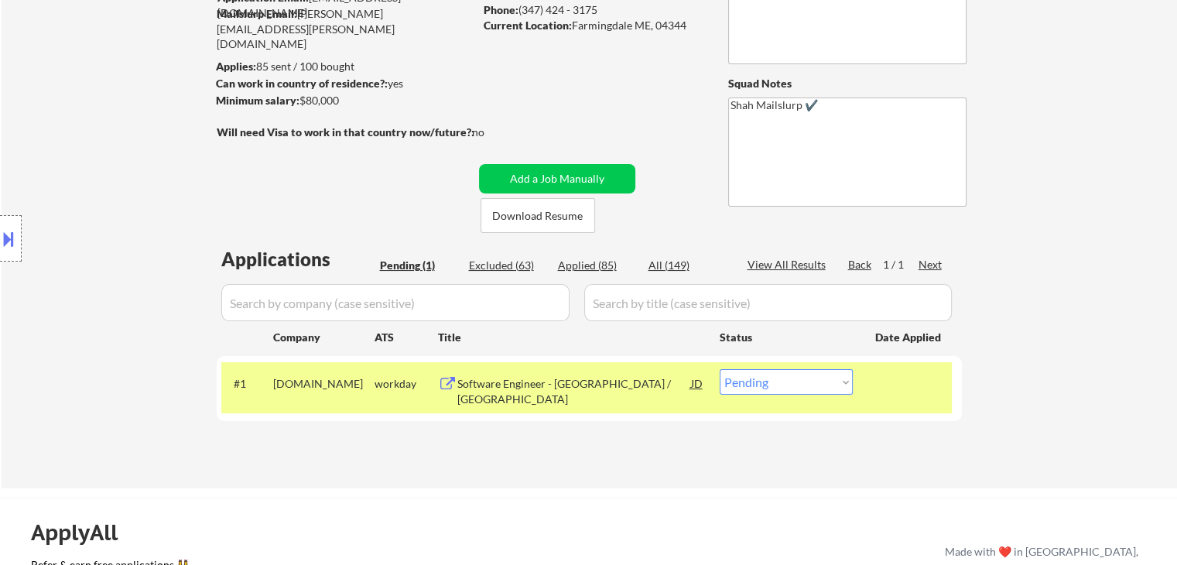
click at [158, 277] on div "Location Inclusions:" at bounding box center [138, 238] width 277 height 287
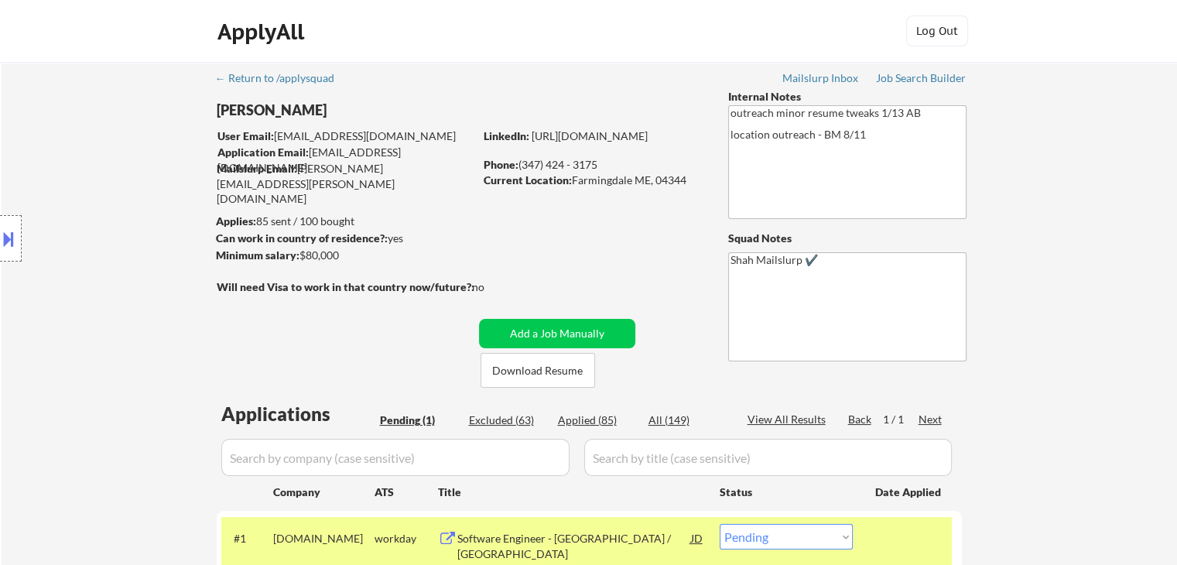
click at [156, 276] on div "Location Inclusions:" at bounding box center [138, 238] width 277 height 287
click at [138, 267] on div "Location Inclusions:" at bounding box center [138, 238] width 277 height 287
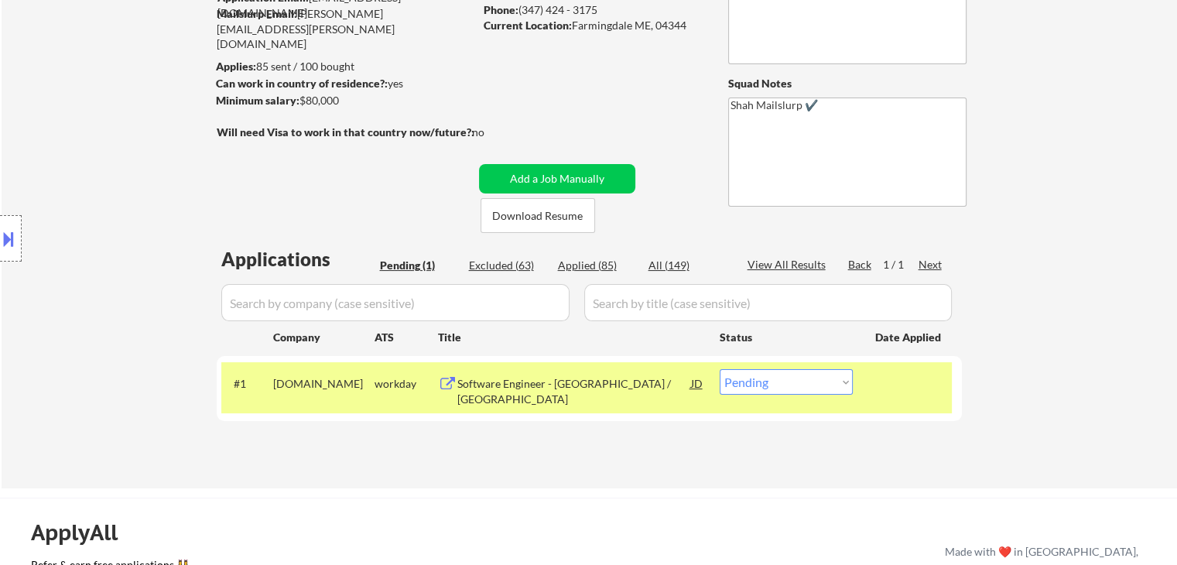
click at [138, 267] on div "Location Inclusions:" at bounding box center [138, 238] width 277 height 287
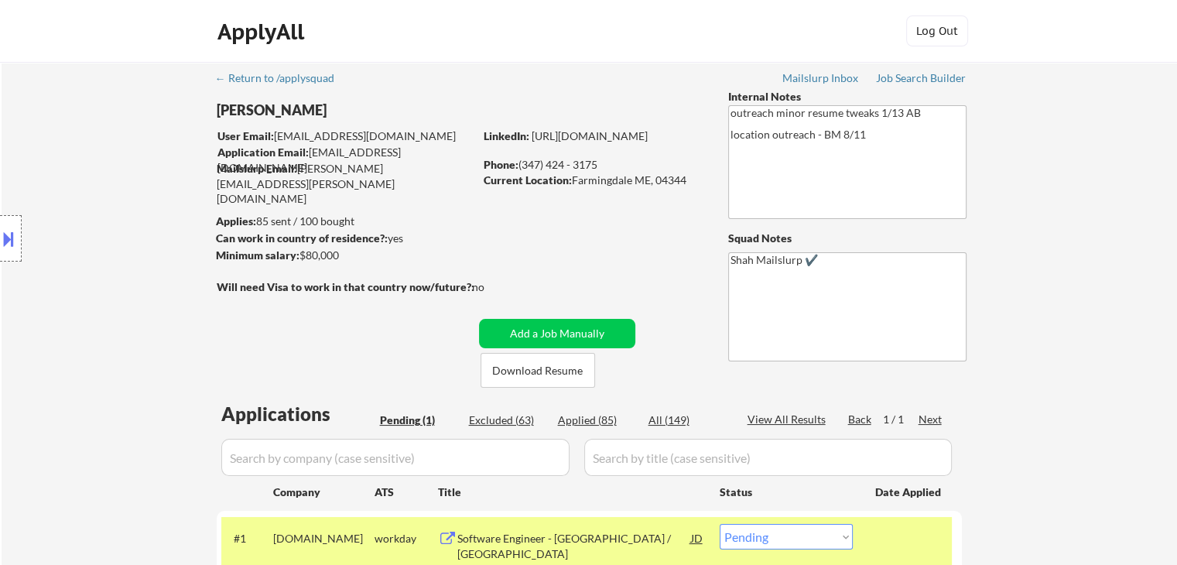
click at [138, 267] on div "Location Inclusions:" at bounding box center [138, 238] width 277 height 287
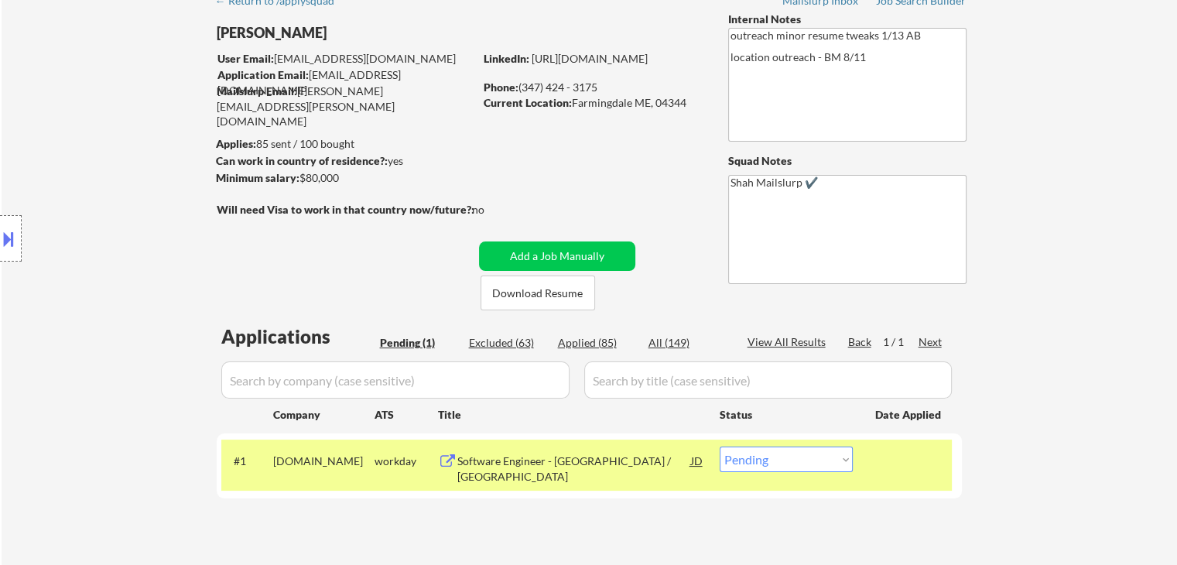
click at [121, 262] on div "Location Inclusions:" at bounding box center [138, 238] width 277 height 287
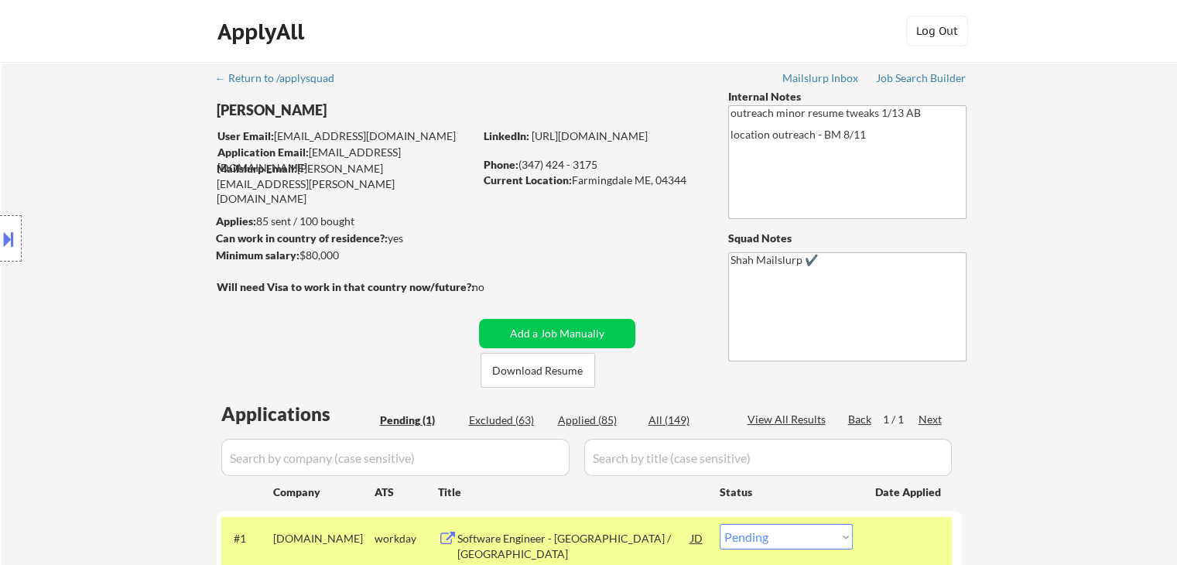
click at [108, 248] on div "Location Inclusions:" at bounding box center [138, 238] width 277 height 287
click at [102, 248] on div "Location Inclusions:" at bounding box center [138, 238] width 277 height 287
click at [106, 246] on div "Location Inclusions:" at bounding box center [138, 238] width 277 height 287
click at [107, 246] on div "Location Inclusions:" at bounding box center [138, 238] width 277 height 287
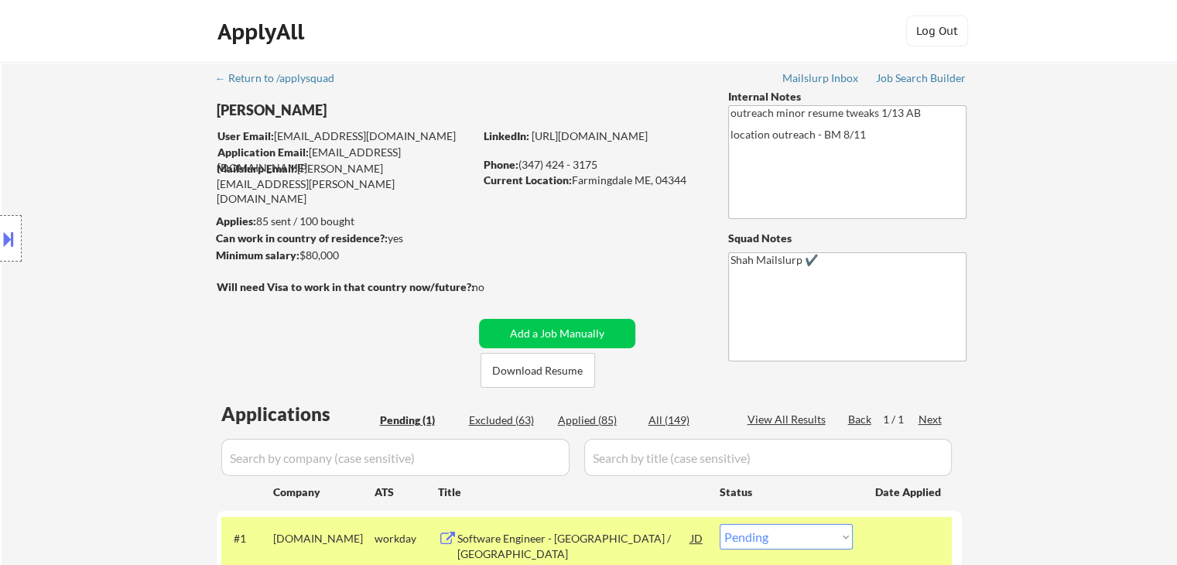
click at [101, 224] on div "Location Inclusions:" at bounding box center [138, 238] width 277 height 287
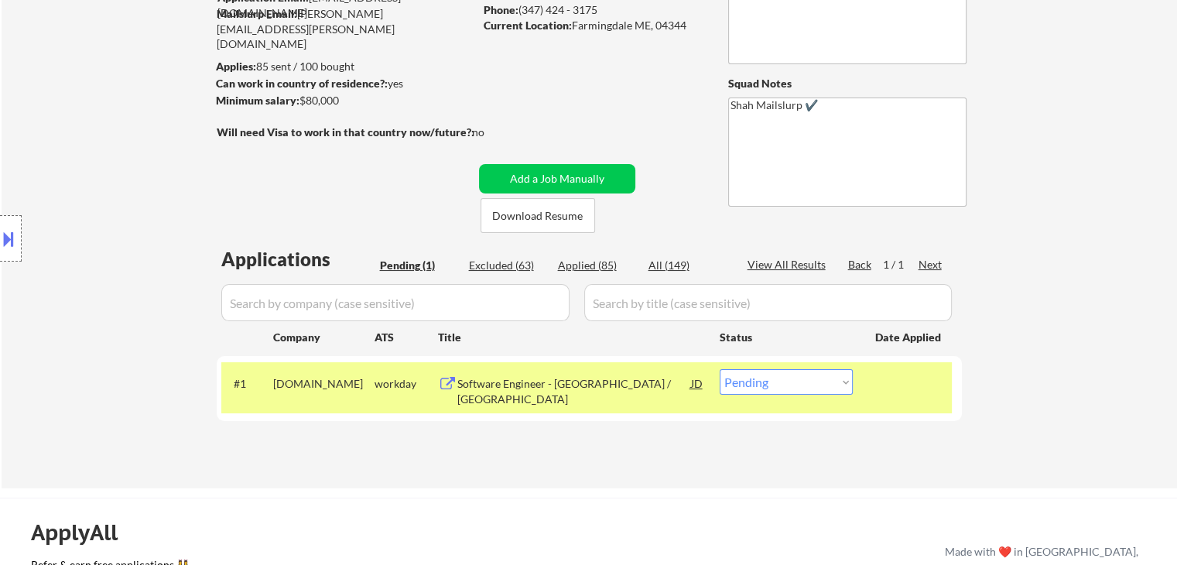
click at [101, 224] on div "Location Inclusions:" at bounding box center [138, 238] width 277 height 287
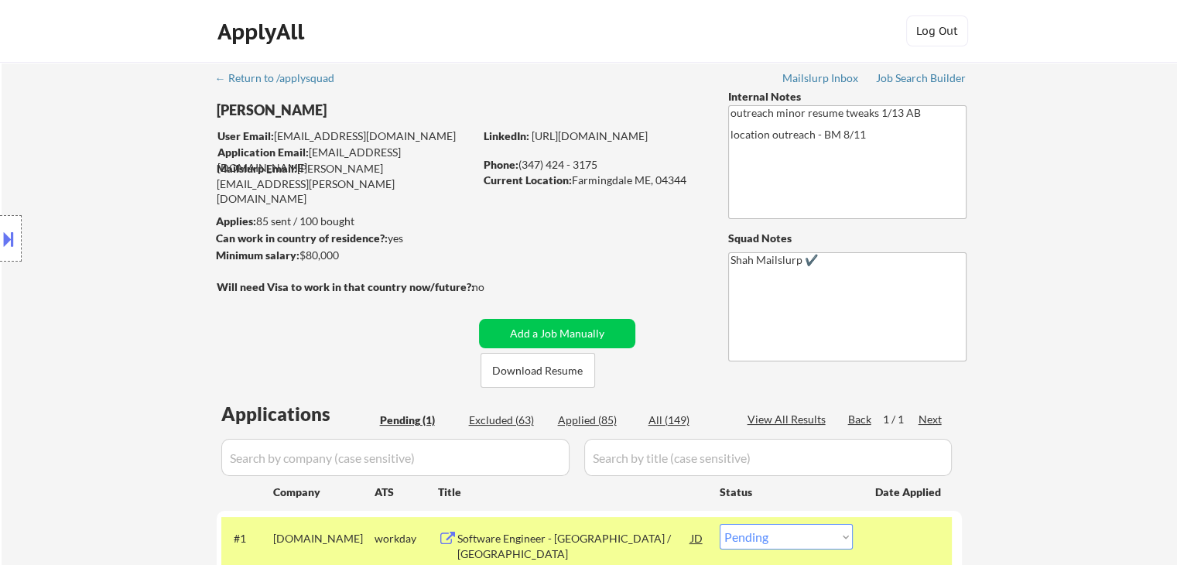
click at [114, 217] on div "Location Inclusions:" at bounding box center [138, 238] width 277 height 287
click at [113, 217] on div "Location Inclusions:" at bounding box center [138, 238] width 277 height 287
click at [135, 218] on div "Location Inclusions:" at bounding box center [138, 238] width 277 height 287
click at [193, 200] on div "Location Inclusions:" at bounding box center [138, 238] width 277 height 287
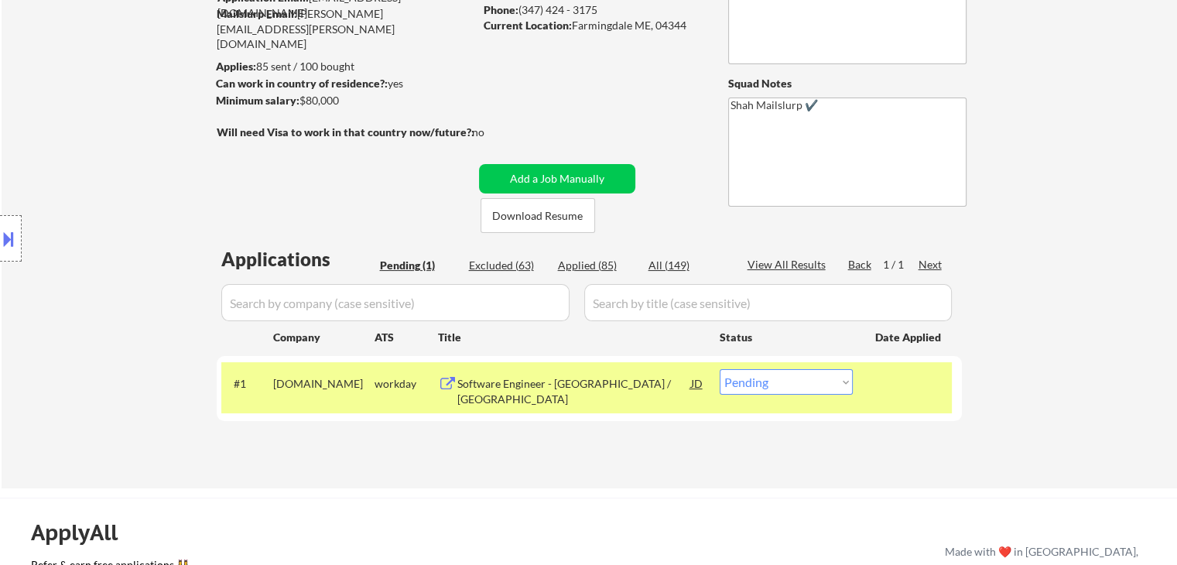
drag, startPoint x: 166, startPoint y: 159, endPoint x: 152, endPoint y: 166, distance: 16.3
click at [166, 159] on div "Location Inclusions:" at bounding box center [138, 238] width 277 height 287
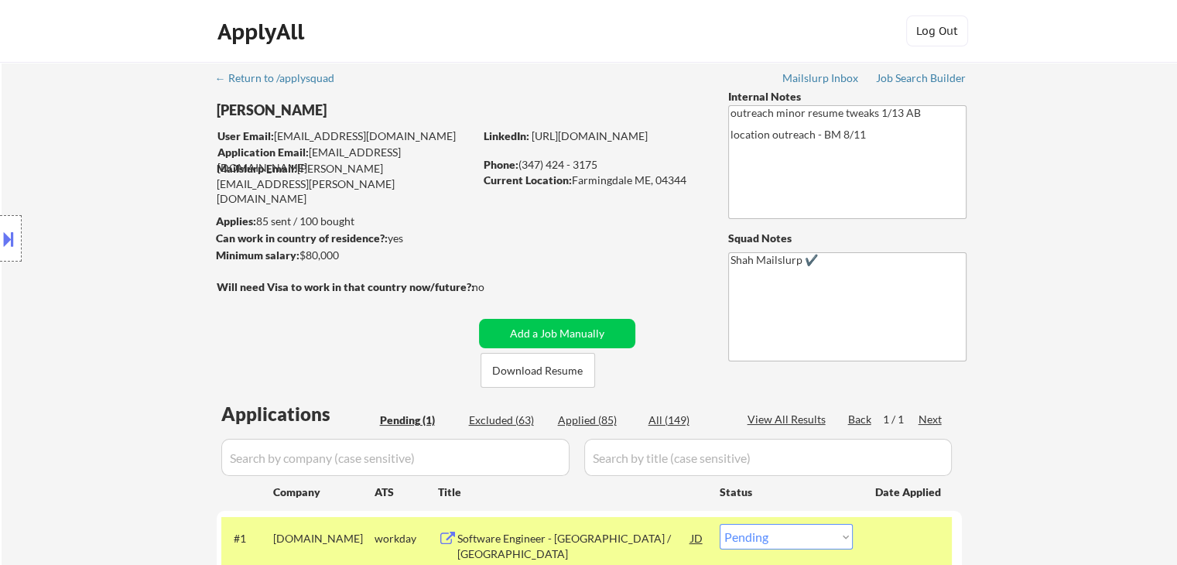
click at [127, 155] on div "Location Inclusions:" at bounding box center [138, 238] width 277 height 287
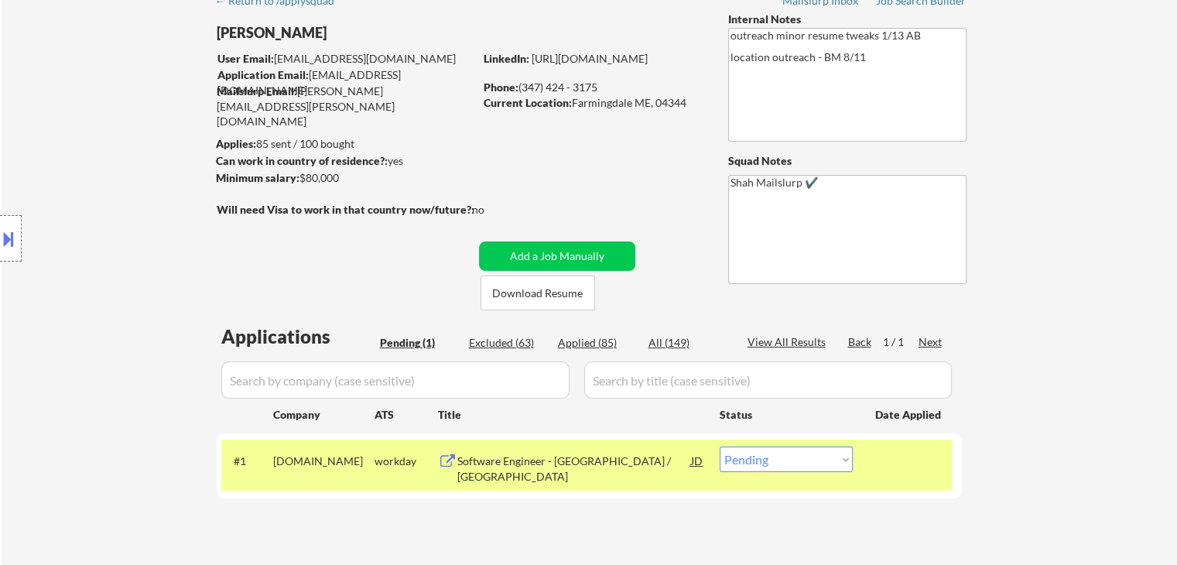
scroll to position [232, 0]
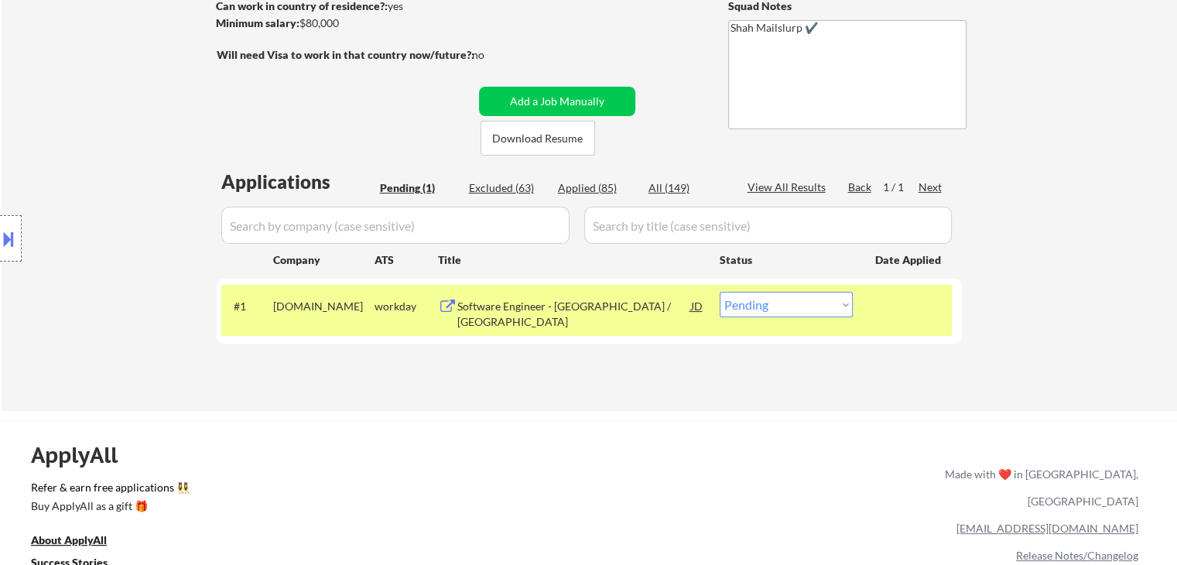
click at [127, 155] on div "Location Inclusions:" at bounding box center [138, 238] width 277 height 287
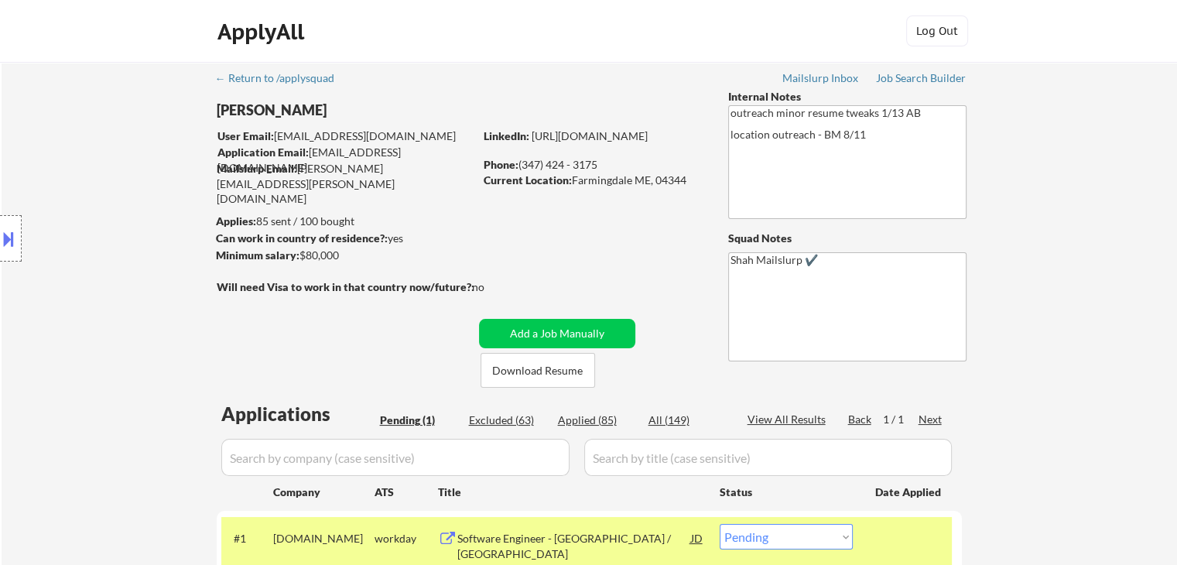
click at [127, 155] on div "Location Inclusions:" at bounding box center [138, 238] width 277 height 287
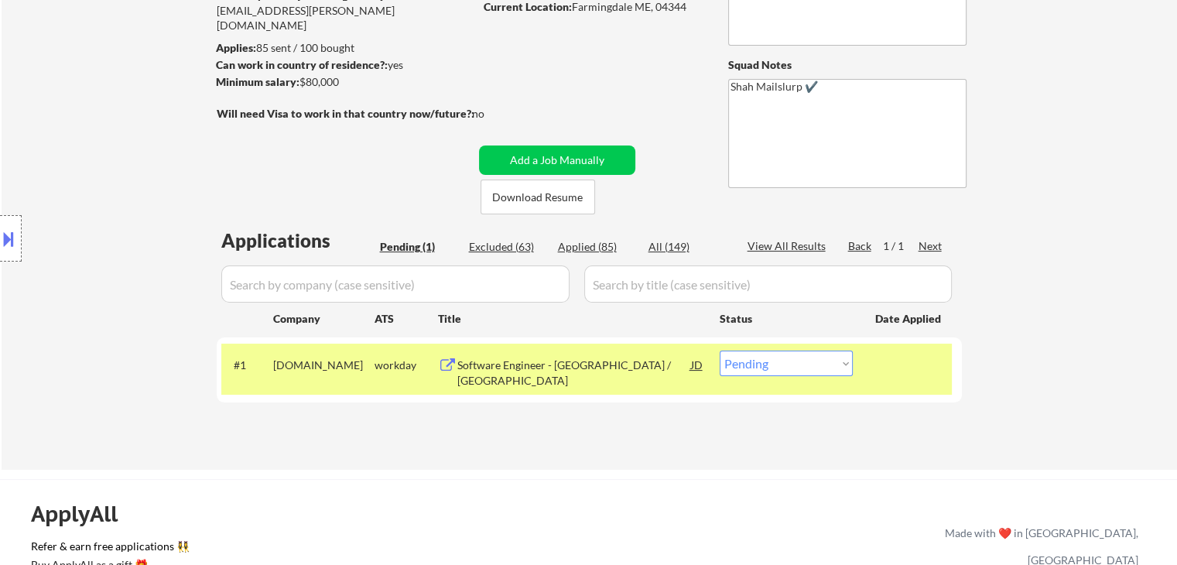
scroll to position [232, 0]
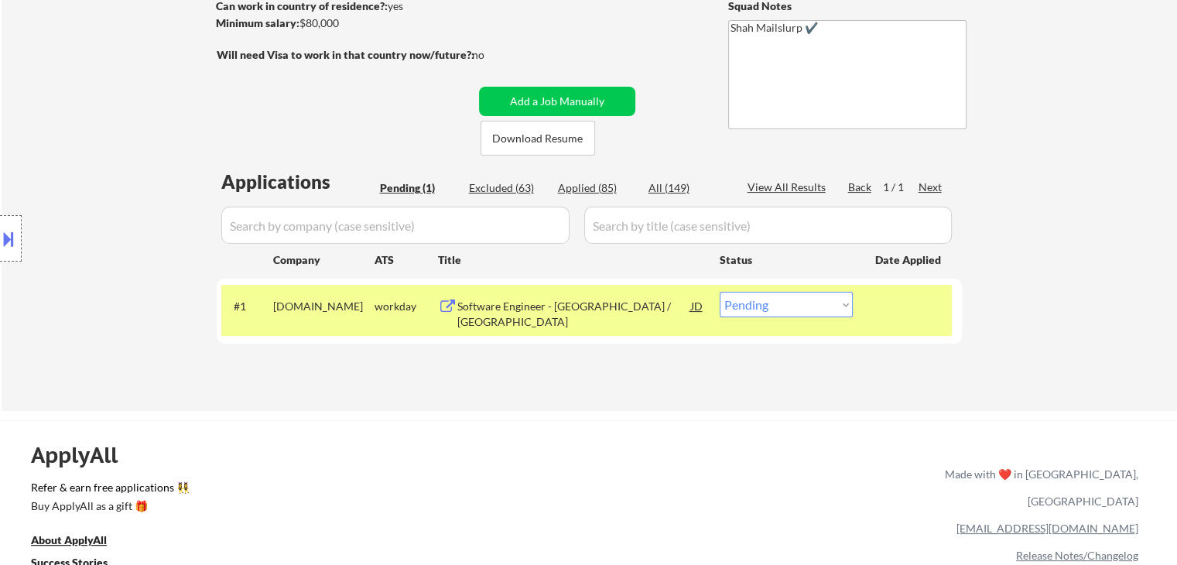
click at [143, 138] on div "Location Inclusions:" at bounding box center [138, 238] width 277 height 287
click at [73, 245] on div "Location Inclusions:" at bounding box center [138, 238] width 277 height 287
click at [91, 245] on div "Location Inclusions:" at bounding box center [138, 238] width 277 height 287
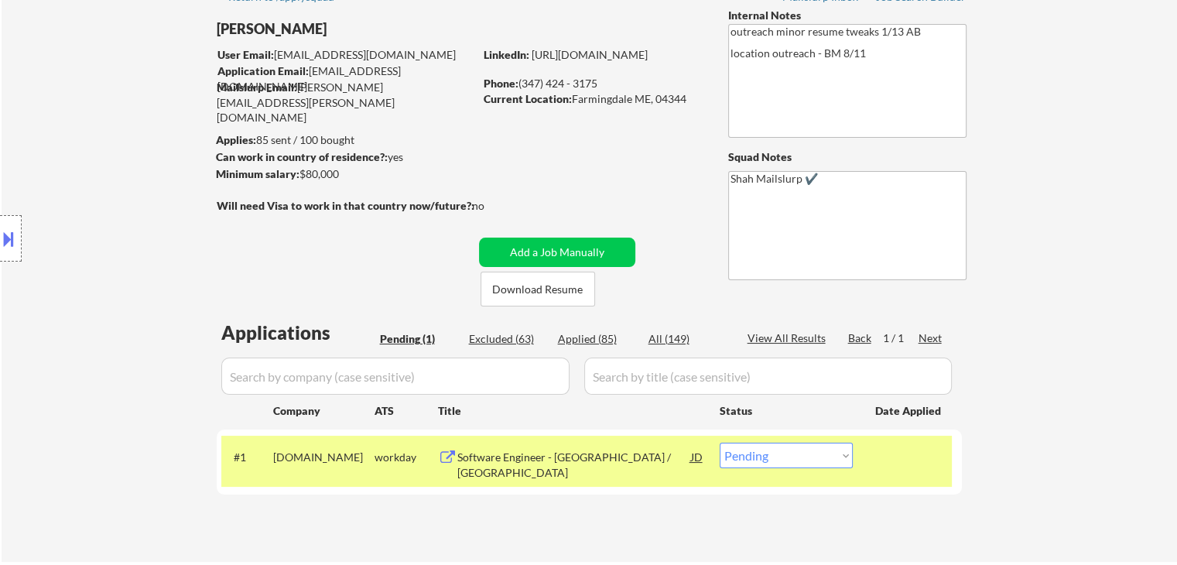
scroll to position [0, 0]
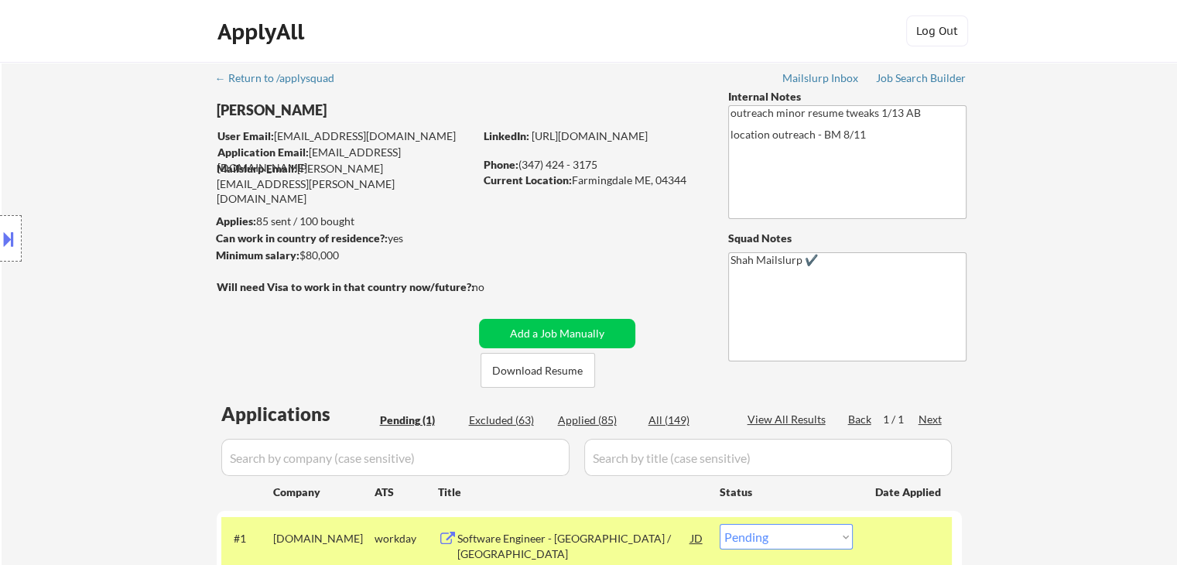
click at [121, 298] on div "Location Inclusions:" at bounding box center [138, 238] width 277 height 287
click at [108, 282] on div "Location Inclusions:" at bounding box center [138, 238] width 277 height 287
click at [106, 279] on div "Location Inclusions:" at bounding box center [138, 238] width 277 height 287
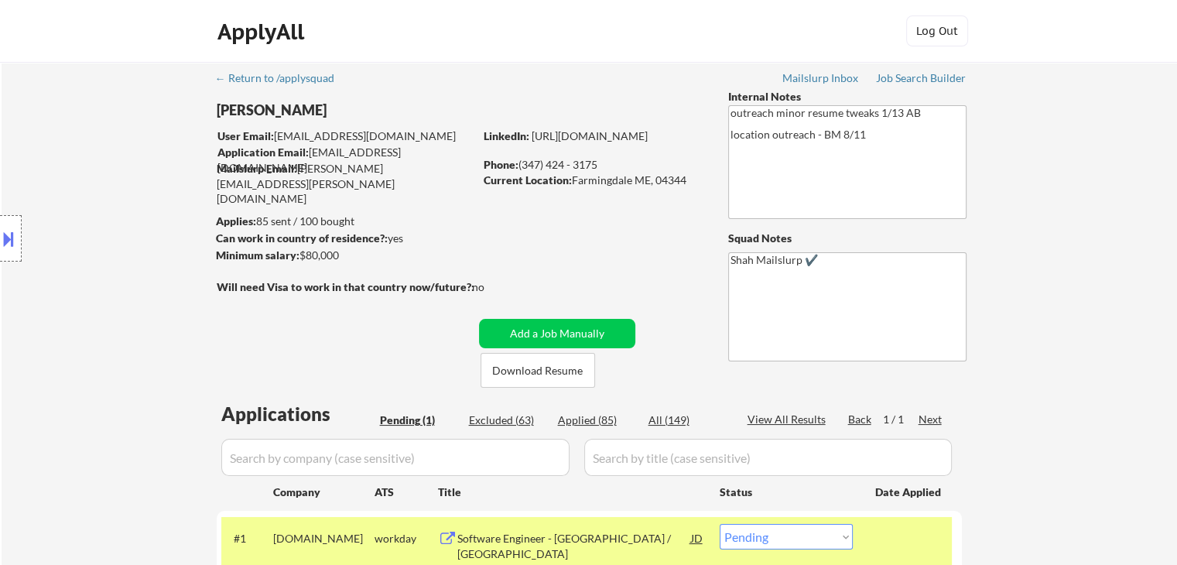
click at [133, 242] on div "Location Inclusions:" at bounding box center [138, 238] width 277 height 287
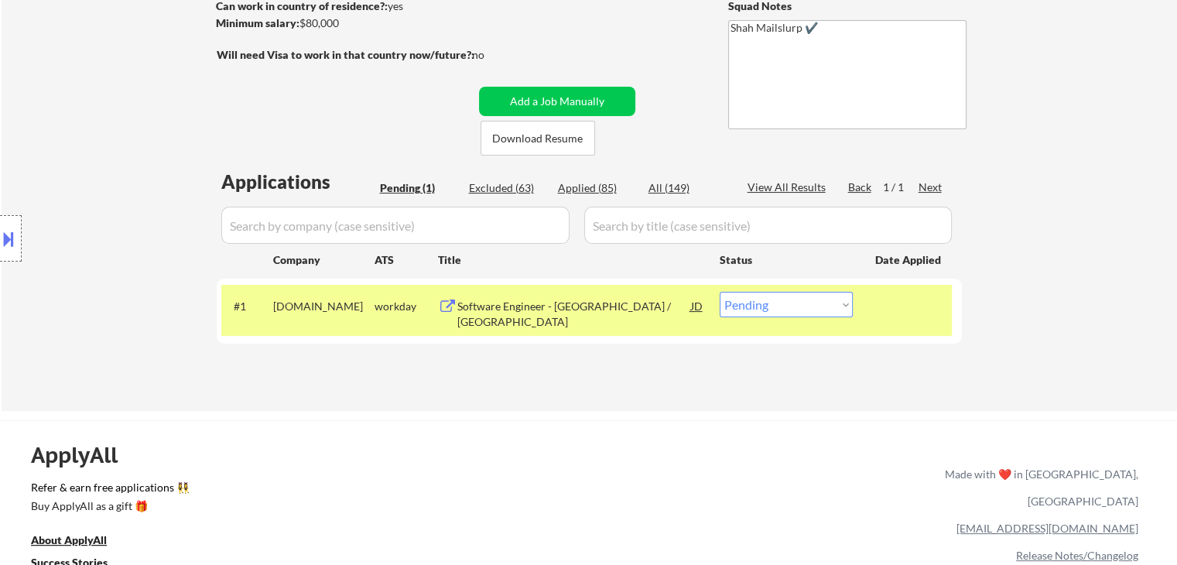
click at [133, 242] on div "Location Inclusions:" at bounding box center [138, 238] width 277 height 287
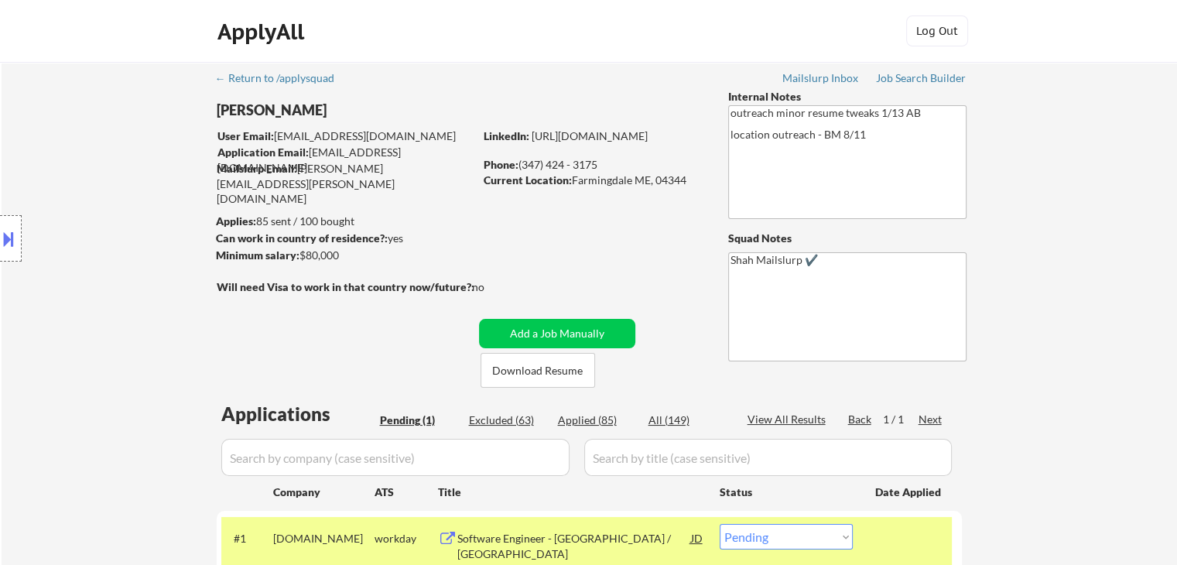
click at [118, 215] on div "Location Inclusions:" at bounding box center [138, 238] width 277 height 287
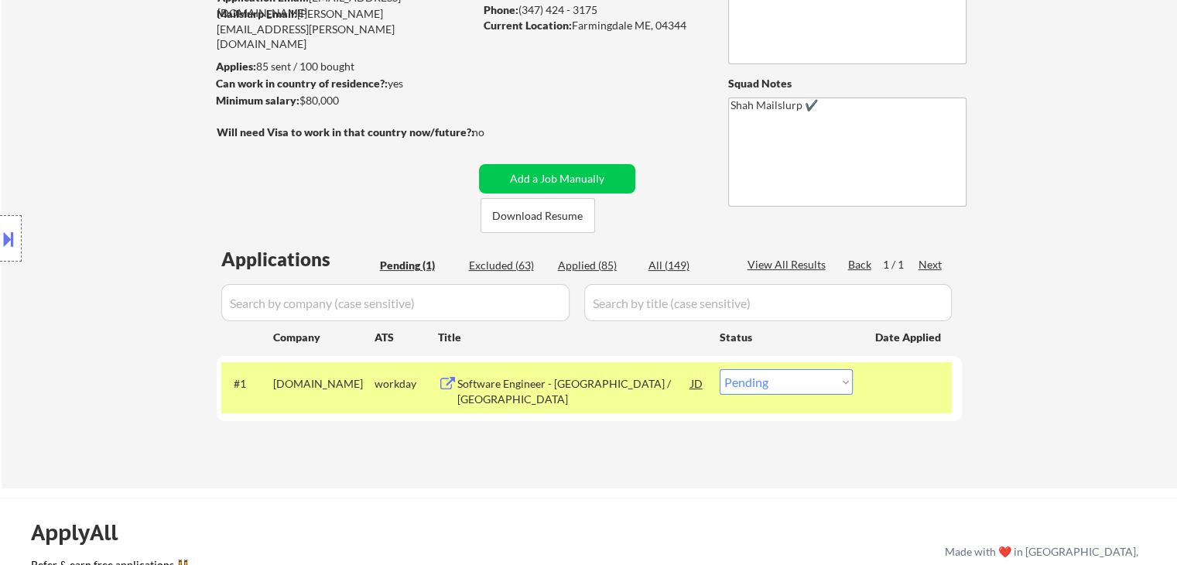
click at [115, 215] on div "Location Inclusions:" at bounding box center [138, 238] width 277 height 287
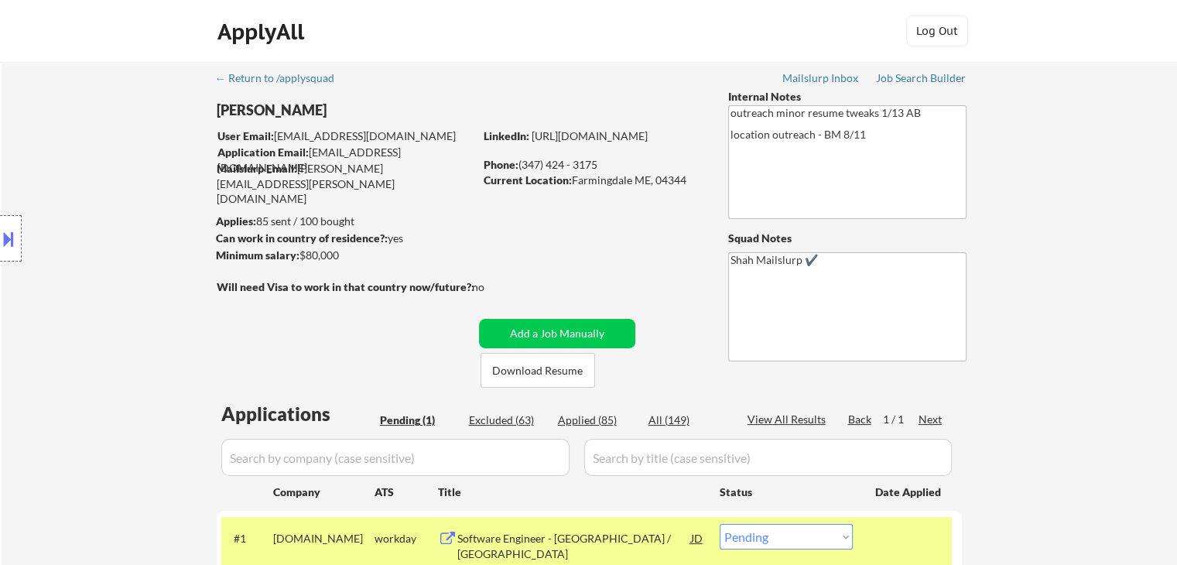
click at [115, 216] on div "Location Inclusions:" at bounding box center [138, 238] width 277 height 287
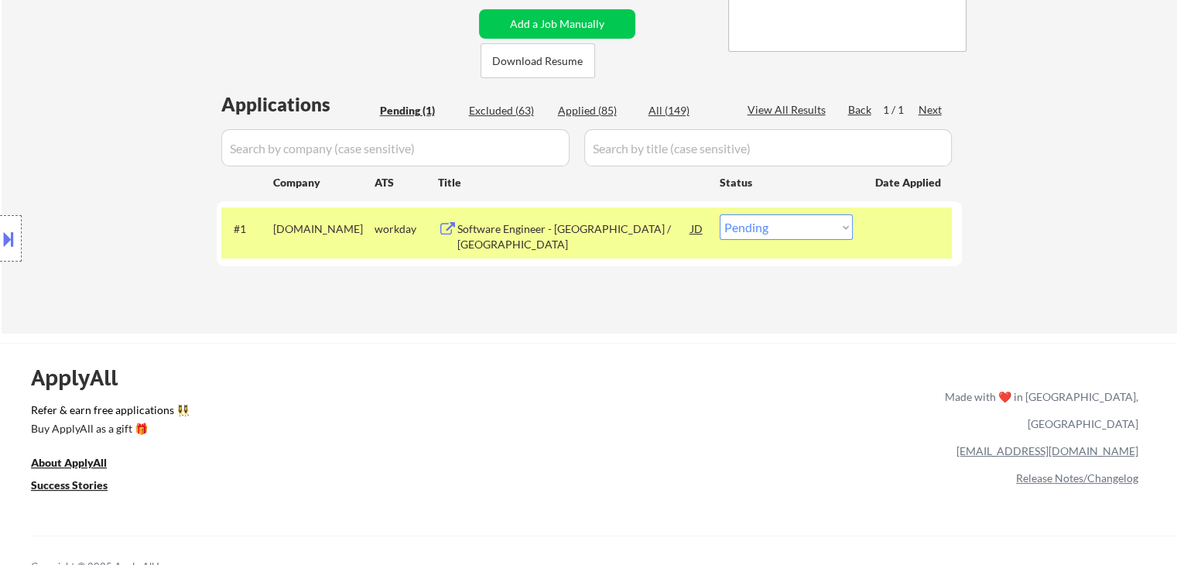
click at [129, 202] on div "Location Inclusions:" at bounding box center [138, 238] width 277 height 287
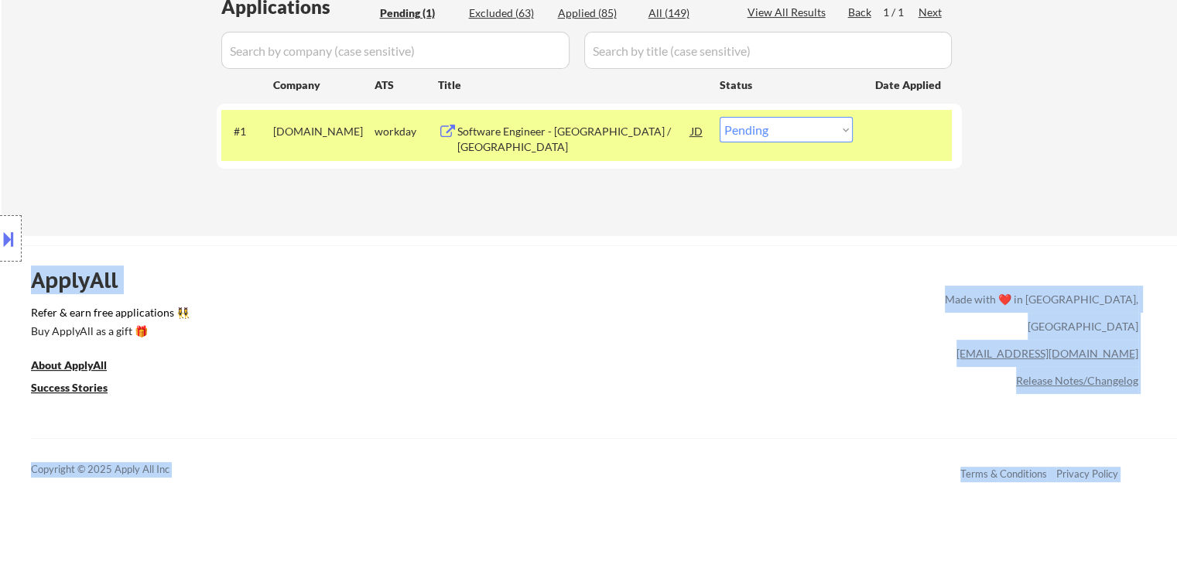
drag, startPoint x: 101, startPoint y: 515, endPoint x: 53, endPoint y: 292, distance: 228.9
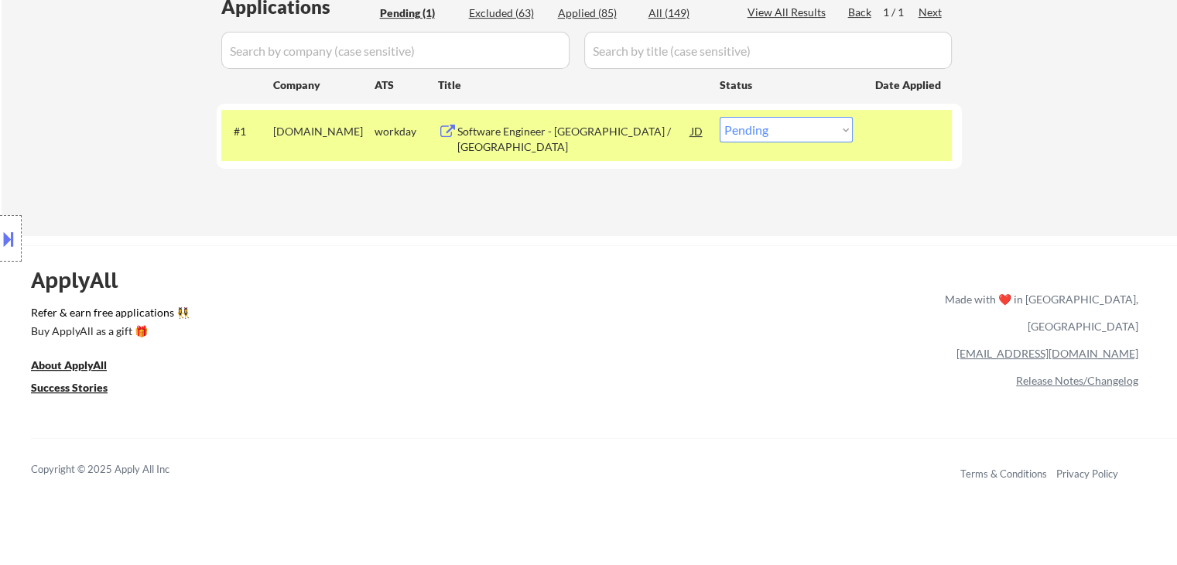
click at [316, 324] on div "ApplyAll Refer & earn free applications 👯‍♀️ Buy ApplyAll as a gift 🎁 About App…" at bounding box center [588, 378] width 1177 height 245
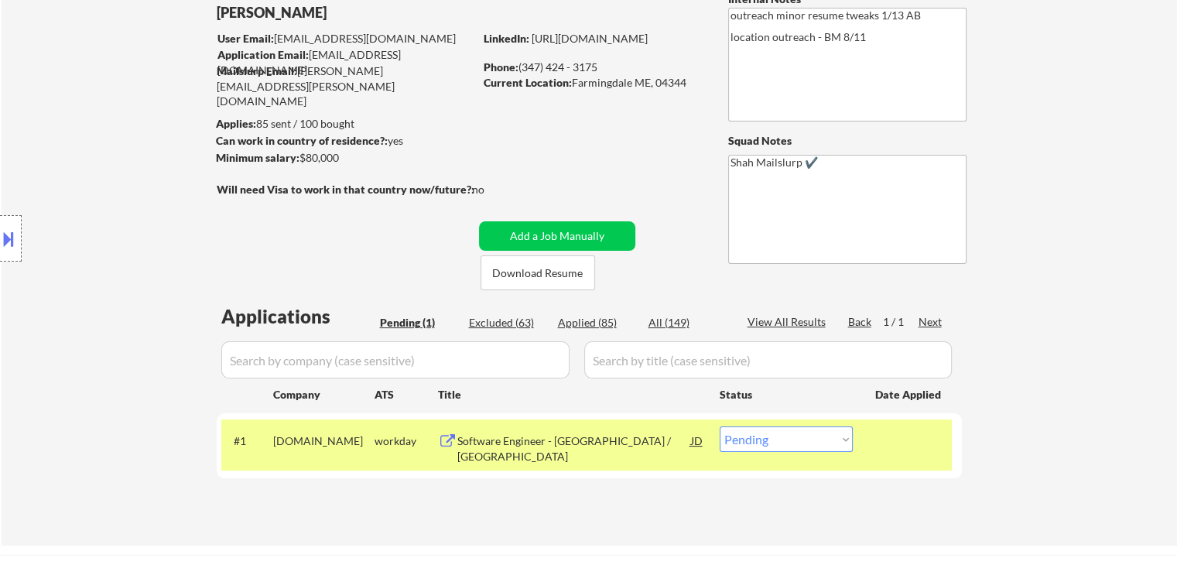
click at [113, 183] on div "Location Inclusions:" at bounding box center [138, 238] width 277 height 287
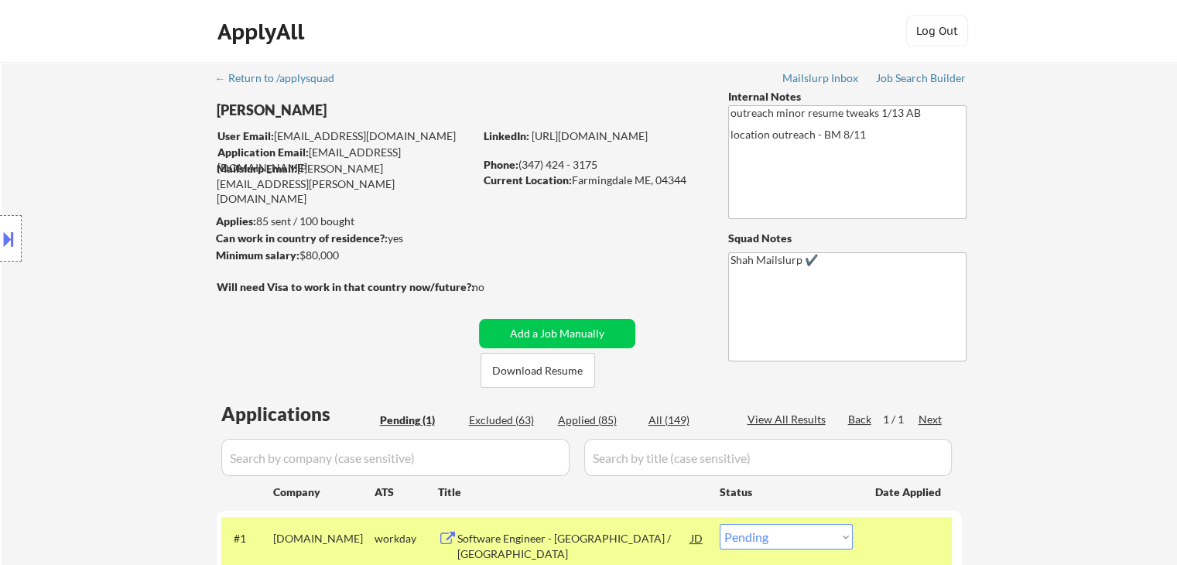
click at [112, 183] on div "Location Inclusions:" at bounding box center [138, 238] width 277 height 287
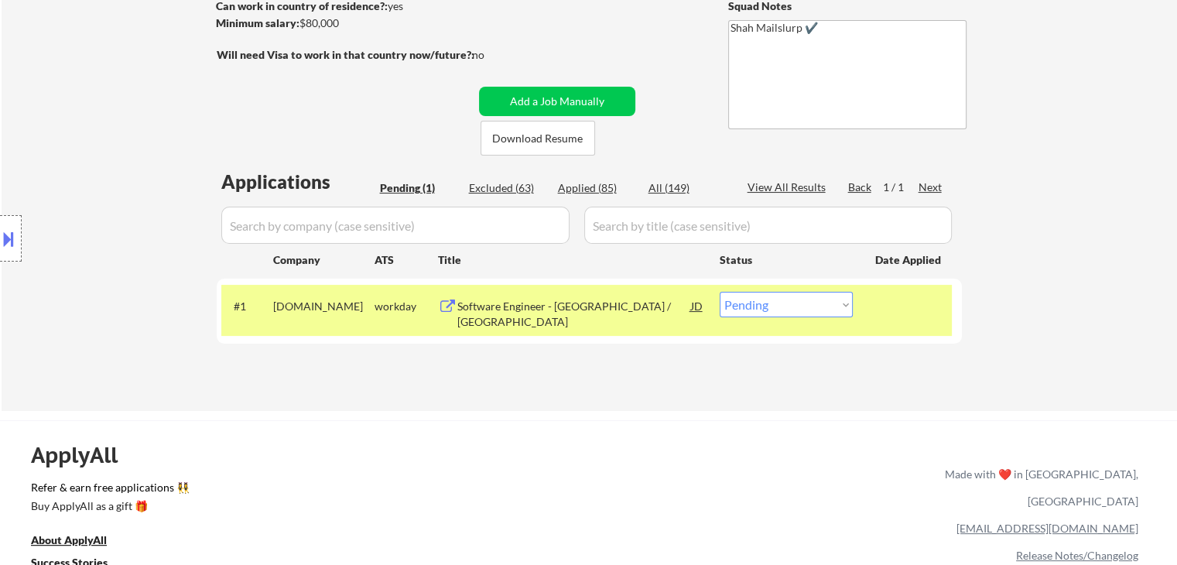
click at [107, 186] on div "Location Inclusions:" at bounding box center [138, 238] width 277 height 287
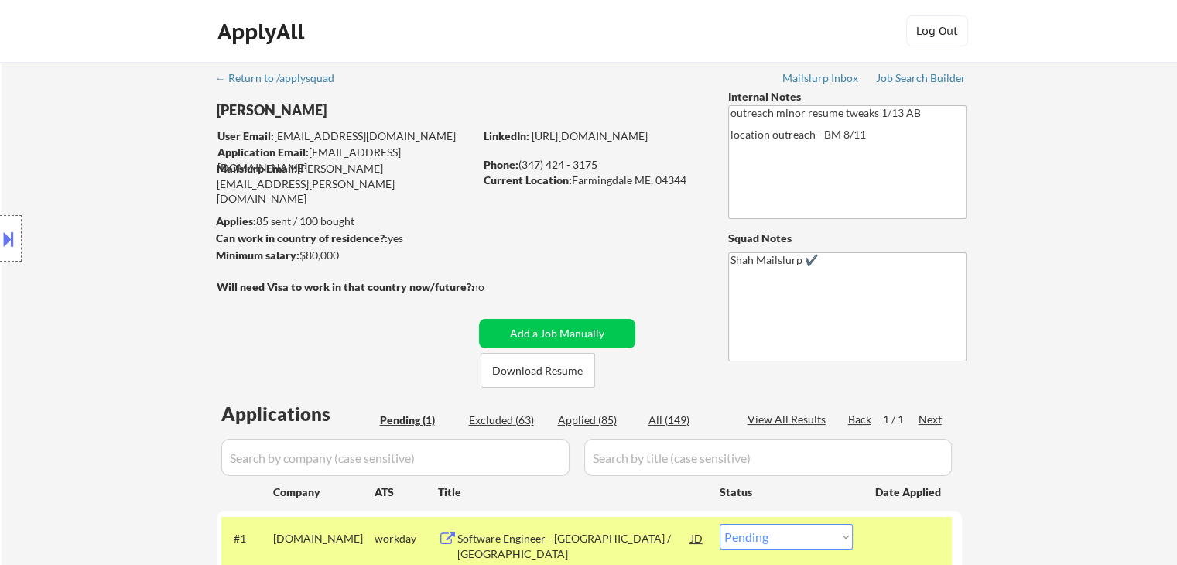
click at [108, 179] on div "Location Inclusions:" at bounding box center [138, 238] width 277 height 287
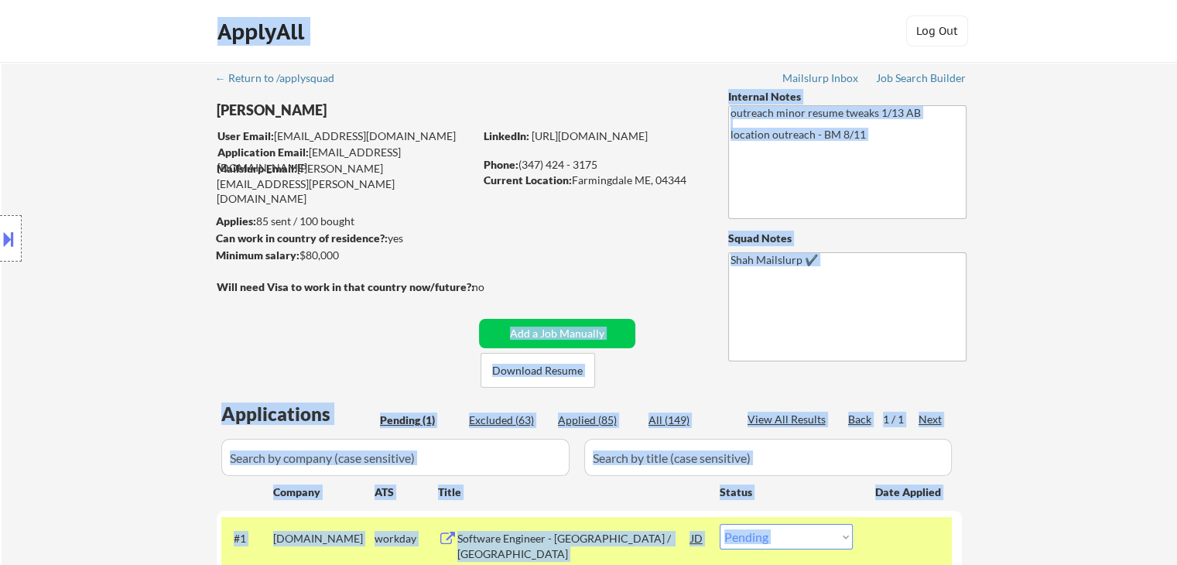
drag, startPoint x: 512, startPoint y: 283, endPoint x: 242, endPoint y: 286, distance: 269.3
click at [242, 286] on body "← Return to /applysquad Mailslurp Inbox Job Search Builder [PERSON_NAME] User E…" at bounding box center [588, 282] width 1177 height 565
click at [166, 282] on div "Location Inclusions:" at bounding box center [138, 238] width 277 height 287
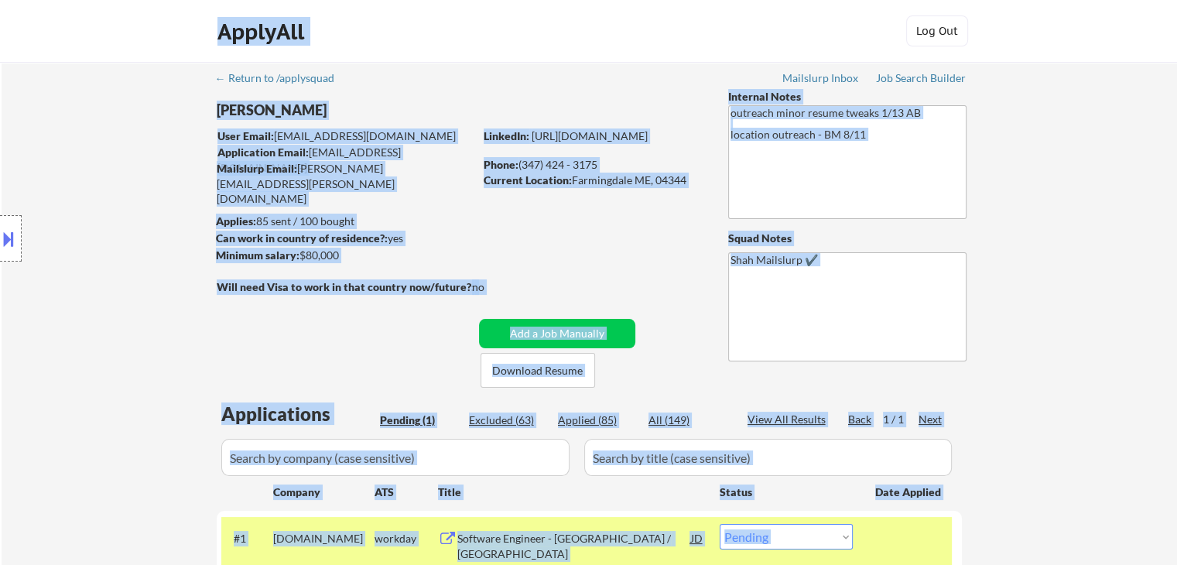
drag, startPoint x: 211, startPoint y: 286, endPoint x: 464, endPoint y: 267, distance: 253.7
click at [463, 268] on body "← Return to /applysquad Mailslurp Inbox Job Search Builder [PERSON_NAME] User E…" at bounding box center [588, 282] width 1177 height 565
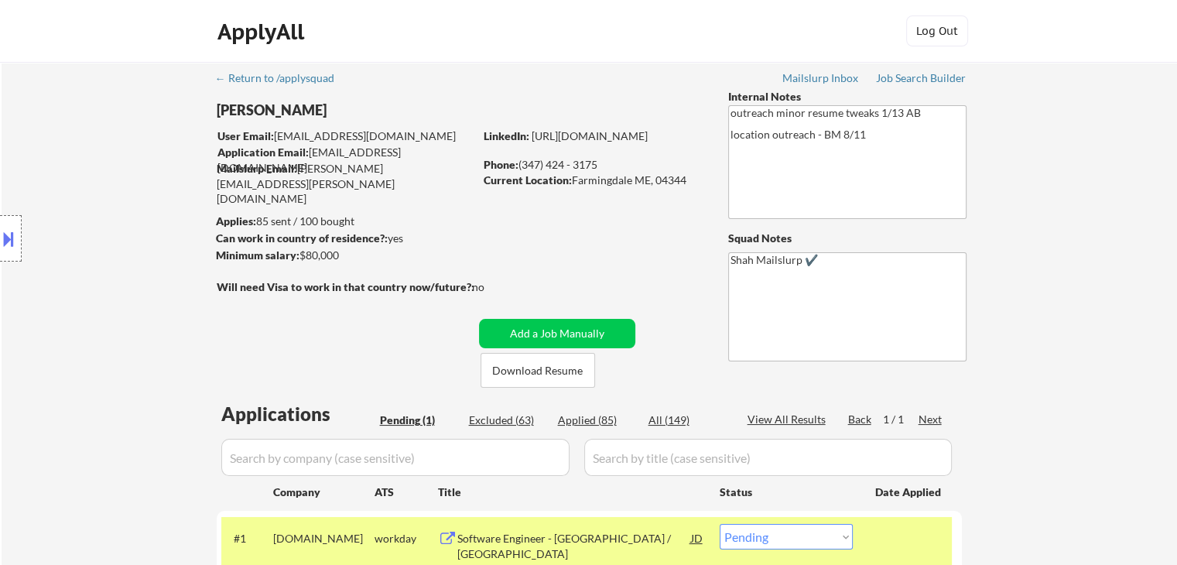
click at [551, 267] on div "← Return to /applysquad Mailslurp Inbox Job Search Builder [PERSON_NAME] User E…" at bounding box center [590, 346] width 772 height 569
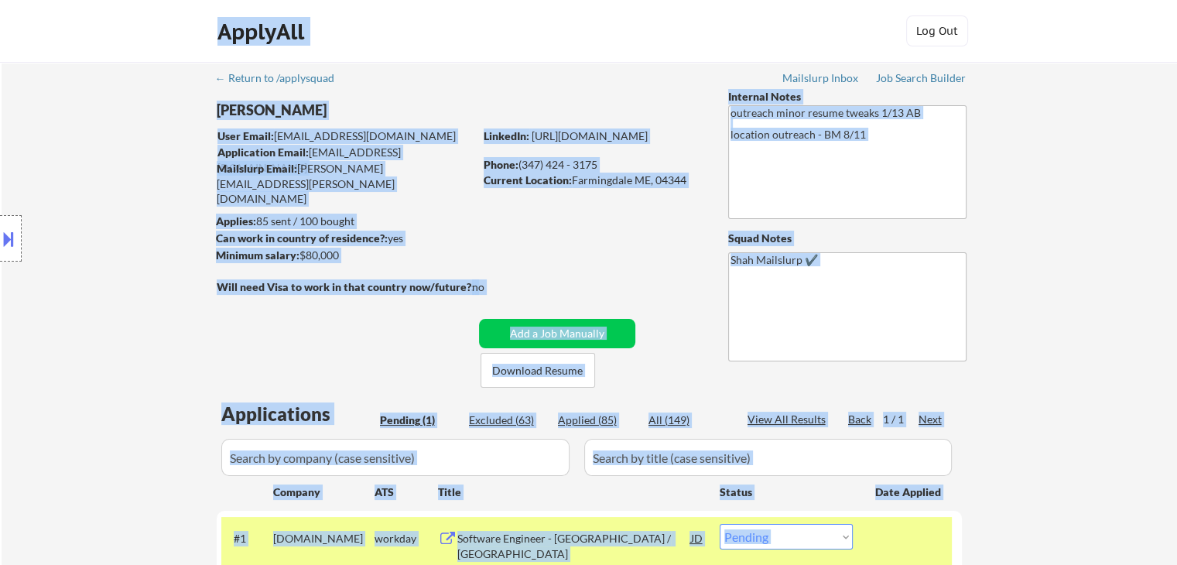
drag, startPoint x: 545, startPoint y: 272, endPoint x: 52, endPoint y: 275, distance: 493.0
click at [52, 275] on body "← Return to /applysquad Mailslurp Inbox Job Search Builder [PERSON_NAME] User E…" at bounding box center [588, 282] width 1177 height 565
click at [76, 262] on div "Location Inclusions:" at bounding box center [138, 238] width 277 height 287
click at [136, 241] on div "Location Inclusions:" at bounding box center [138, 238] width 277 height 287
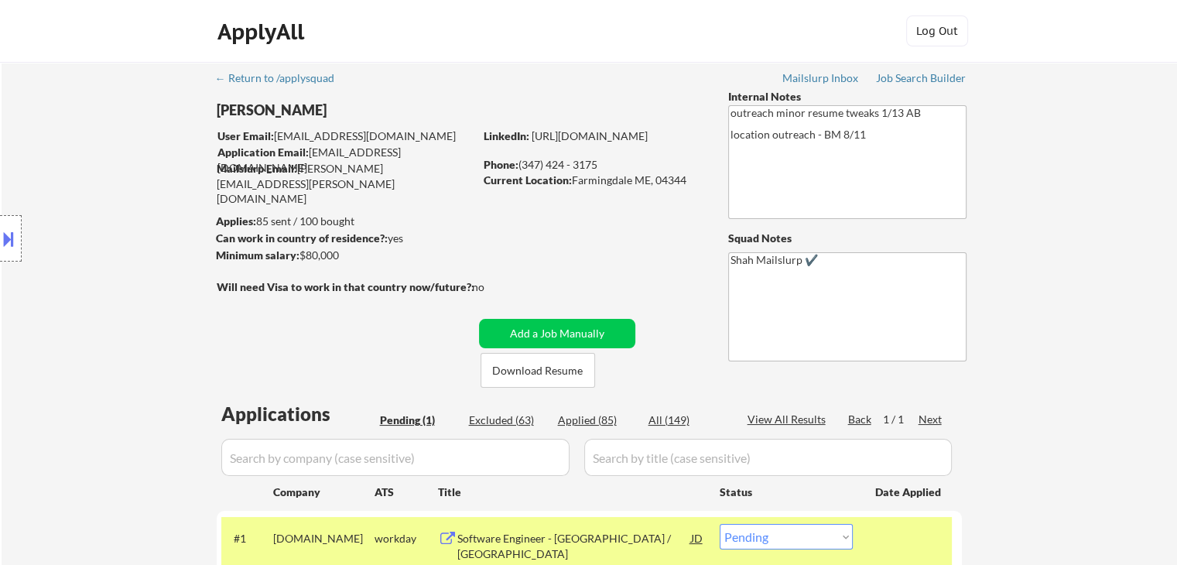
click at [136, 241] on div "Location Inclusions:" at bounding box center [138, 238] width 277 height 287
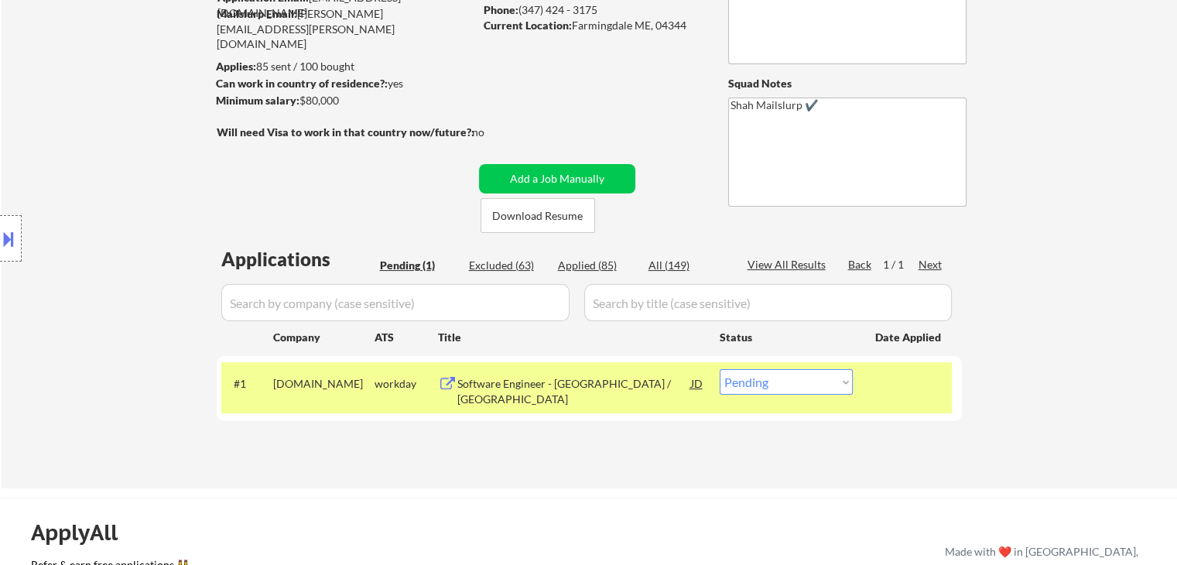
click at [156, 224] on div "Location Inclusions:" at bounding box center [138, 238] width 277 height 287
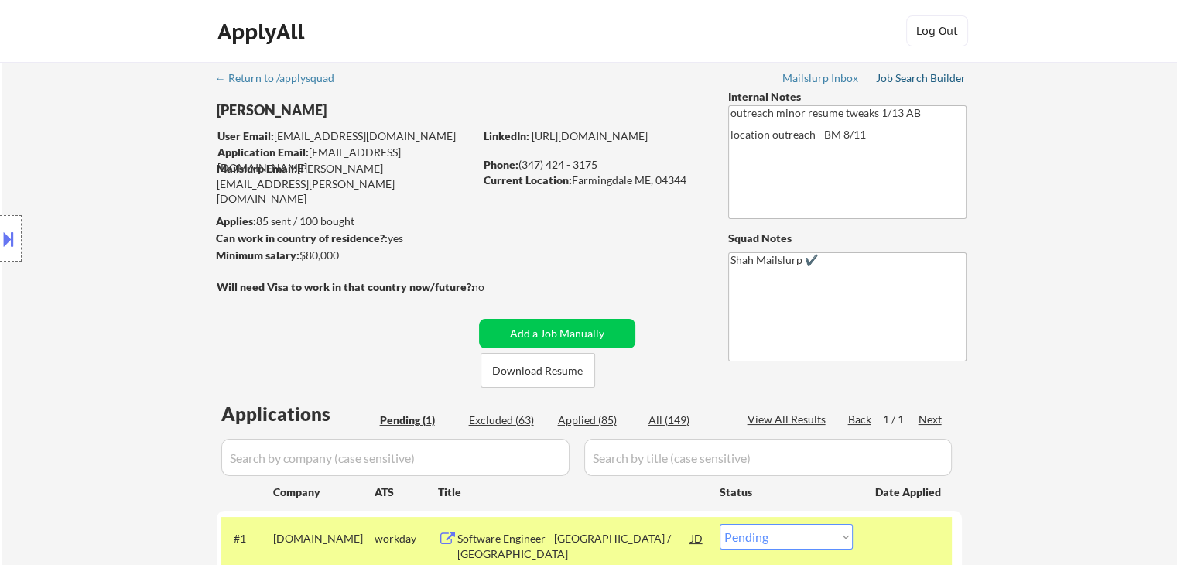
click at [914, 78] on div "Job Search Builder" at bounding box center [921, 78] width 91 height 11
click at [132, 298] on div "Location Inclusions:" at bounding box center [138, 238] width 277 height 287
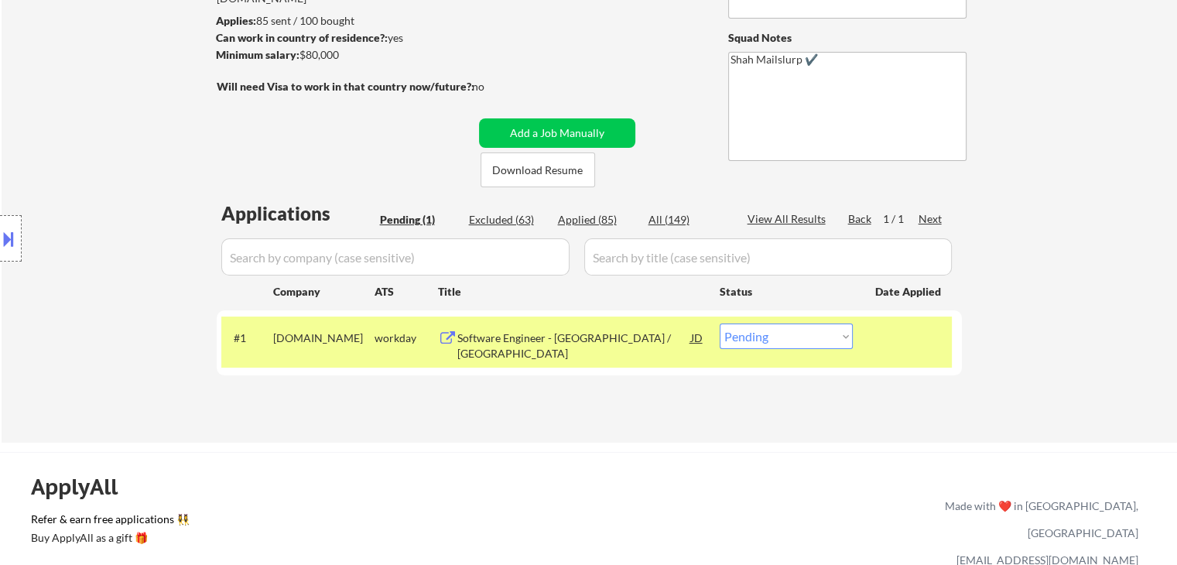
scroll to position [232, 0]
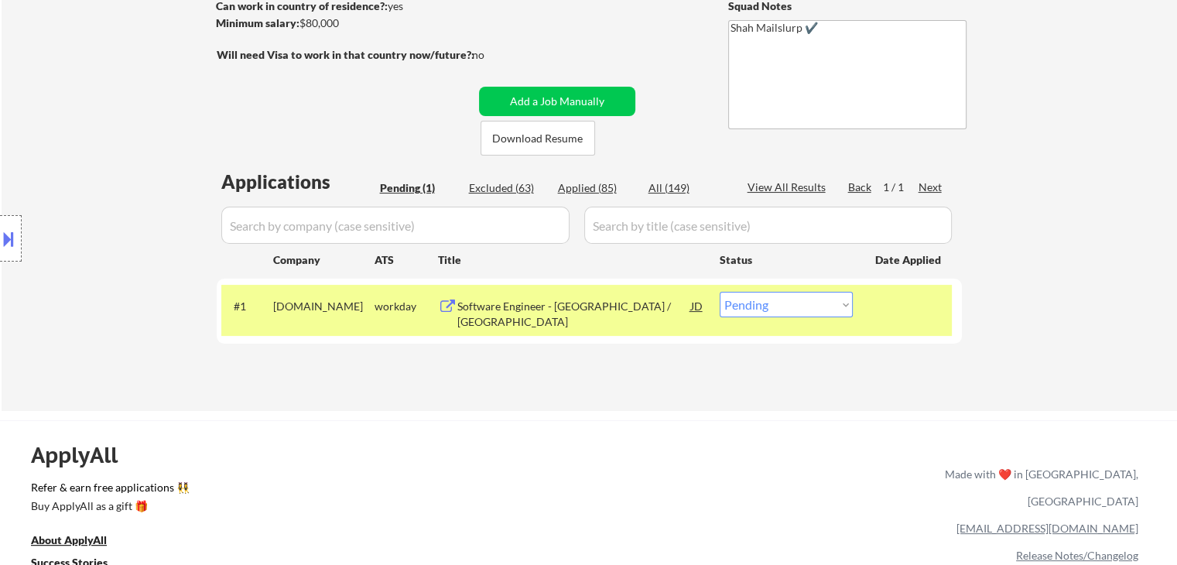
click at [111, 172] on div "Location Inclusions:" at bounding box center [138, 238] width 277 height 287
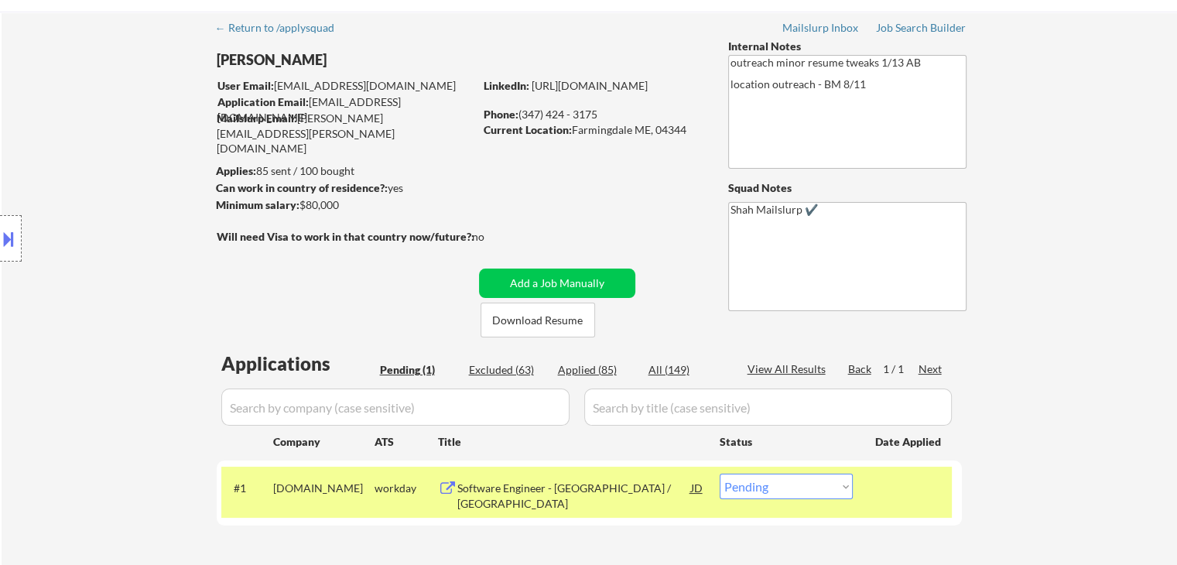
scroll to position [0, 0]
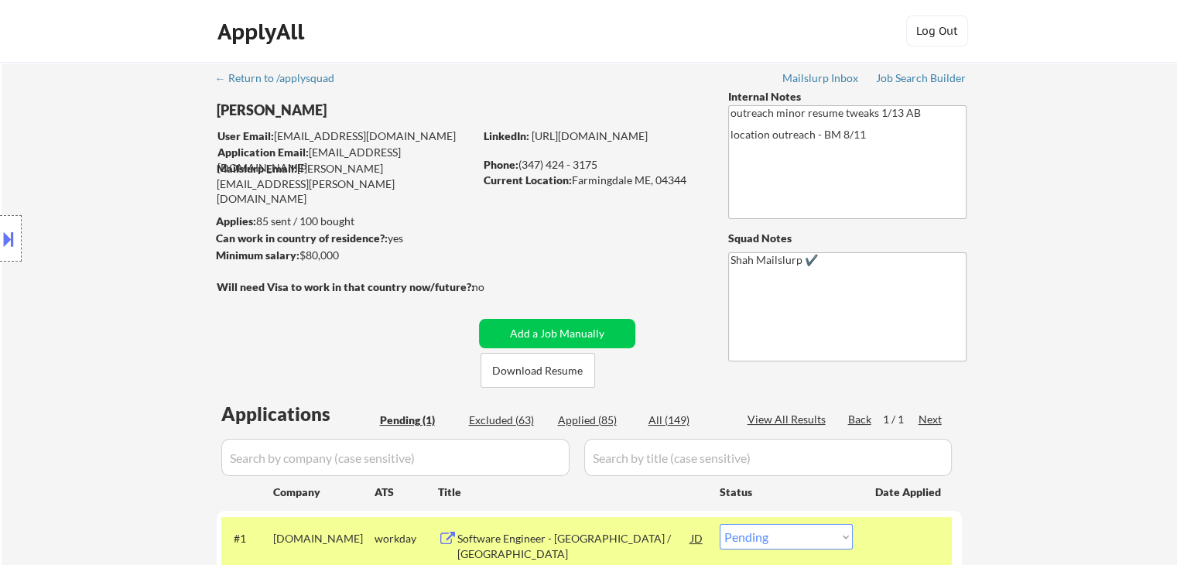
click at [115, 307] on div "Location Inclusions:" at bounding box center [138, 238] width 277 height 287
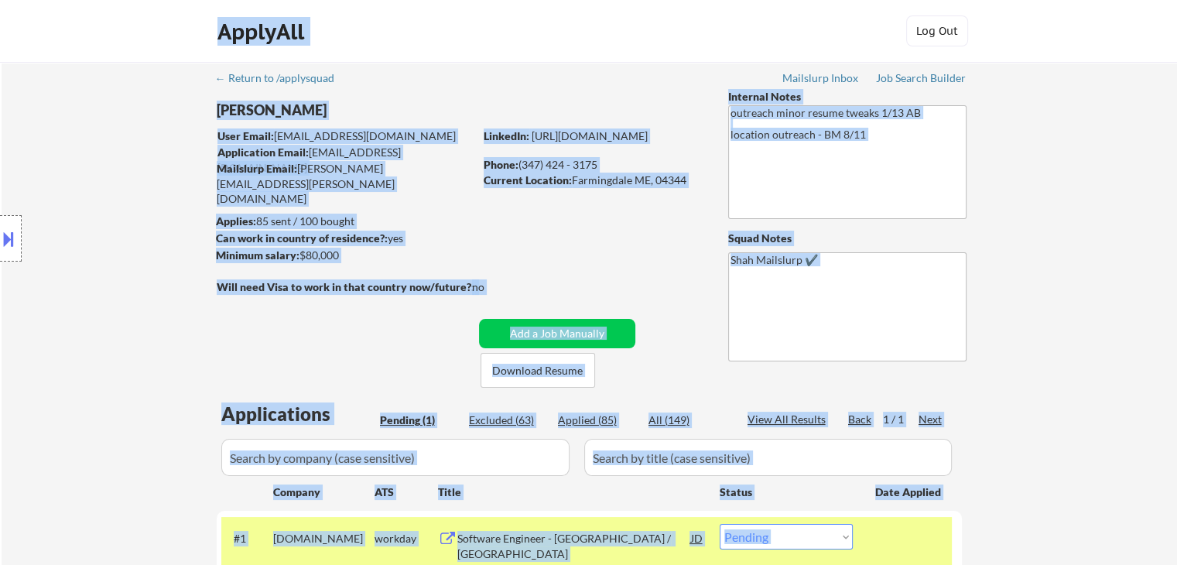
drag, startPoint x: 59, startPoint y: 128, endPoint x: 670, endPoint y: 317, distance: 639.8
click at [670, 317] on body "← Return to /applysquad Mailslurp Inbox Job Search Builder [PERSON_NAME] User E…" at bounding box center [588, 282] width 1177 height 565
click at [145, 212] on div "Location Inclusions:" at bounding box center [138, 238] width 277 height 287
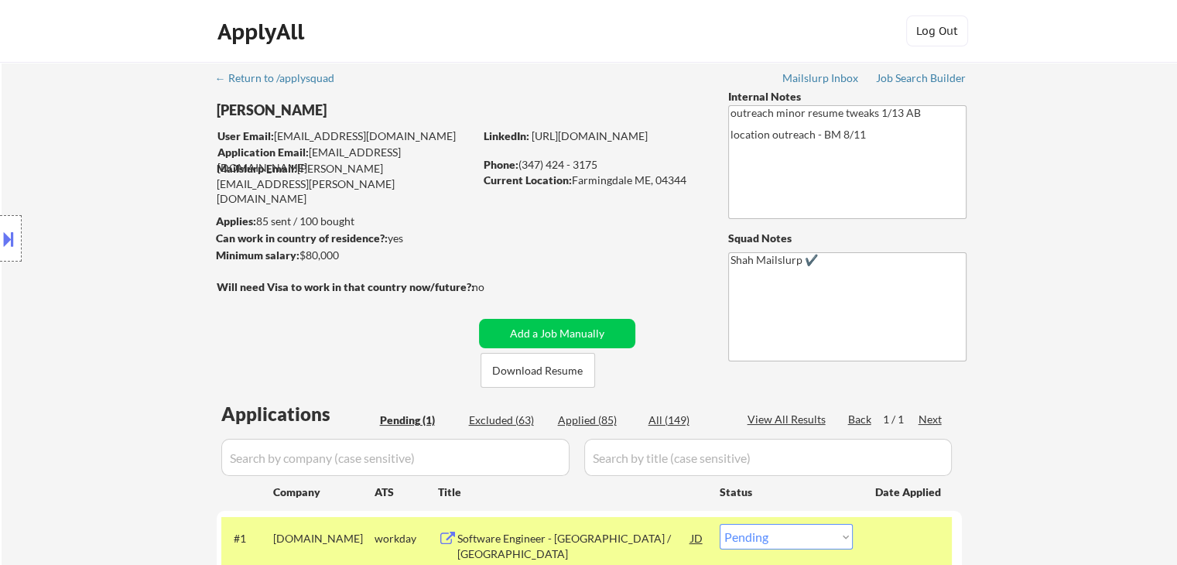
click at [118, 218] on div "Location Inclusions:" at bounding box center [138, 238] width 277 height 287
drag, startPoint x: 0, startPoint y: 149, endPoint x: 261, endPoint y: 253, distance: 280.7
click at [261, 253] on div "Location Inclusions:" at bounding box center [138, 238] width 277 height 287
click at [59, 214] on div "Location Inclusions:" at bounding box center [138, 238] width 277 height 287
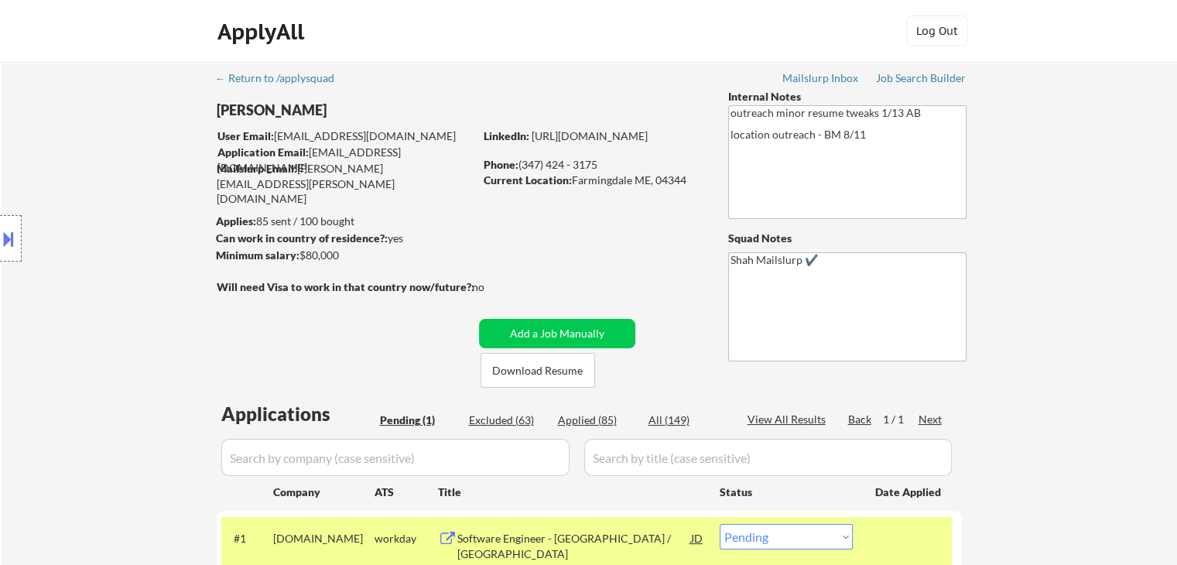
click at [0, 238] on button at bounding box center [8, 239] width 17 height 26
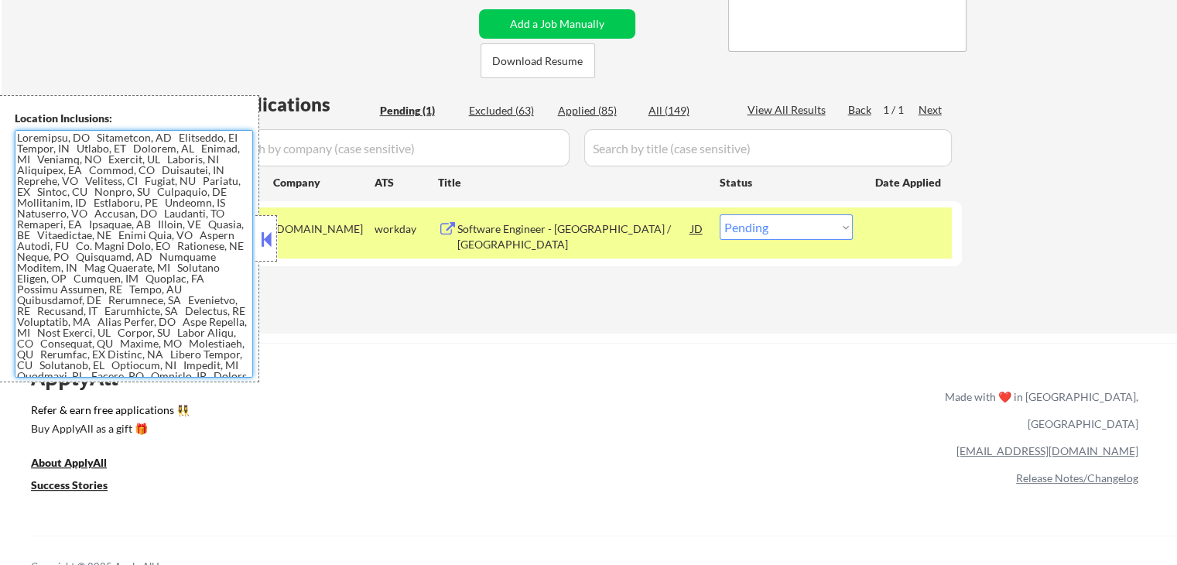
drag, startPoint x: 100, startPoint y: 372, endPoint x: 0, endPoint y: 87, distance: 302.5
click at [272, 242] on button at bounding box center [266, 239] width 17 height 23
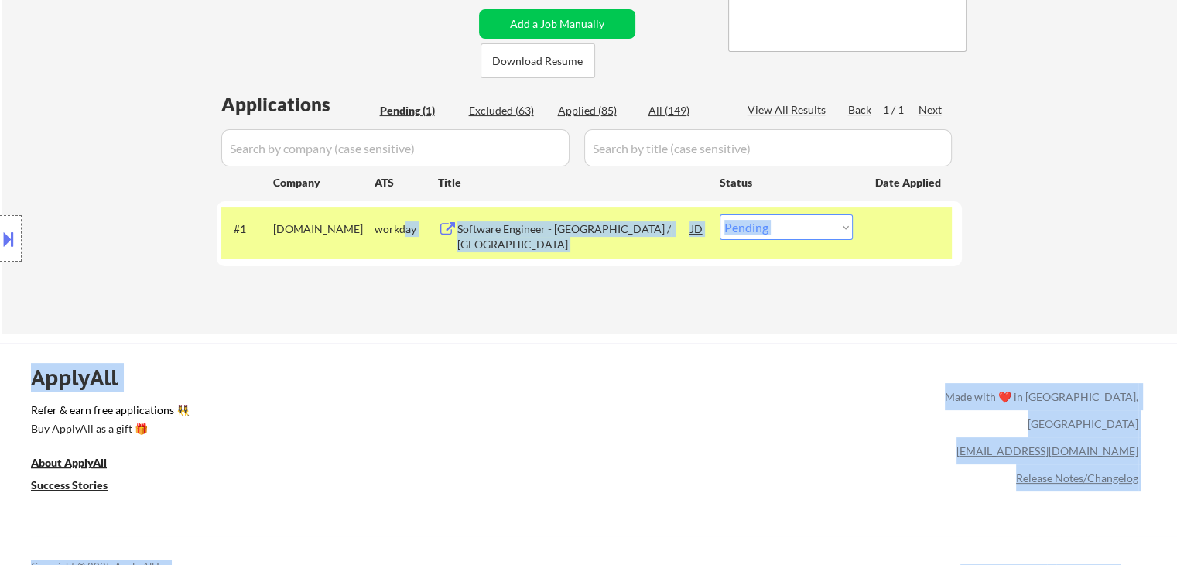
drag, startPoint x: 257, startPoint y: 248, endPoint x: 406, endPoint y: 239, distance: 148.8
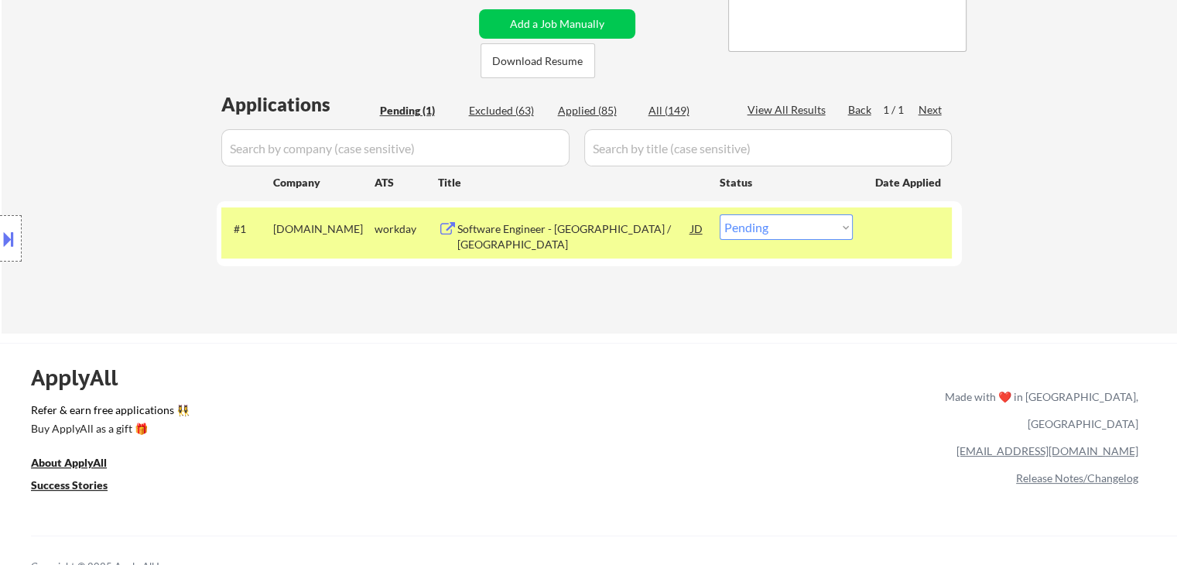
click at [868, 293] on div "Applications Pending (1) Excluded (63) Applied (85) All (149) View All Results …" at bounding box center [589, 197] width 745 height 213
click at [1049, 268] on div "← Return to /applysquad Mailslurp Inbox Job Search Builder [PERSON_NAME] User E…" at bounding box center [589, 42] width 1175 height 581
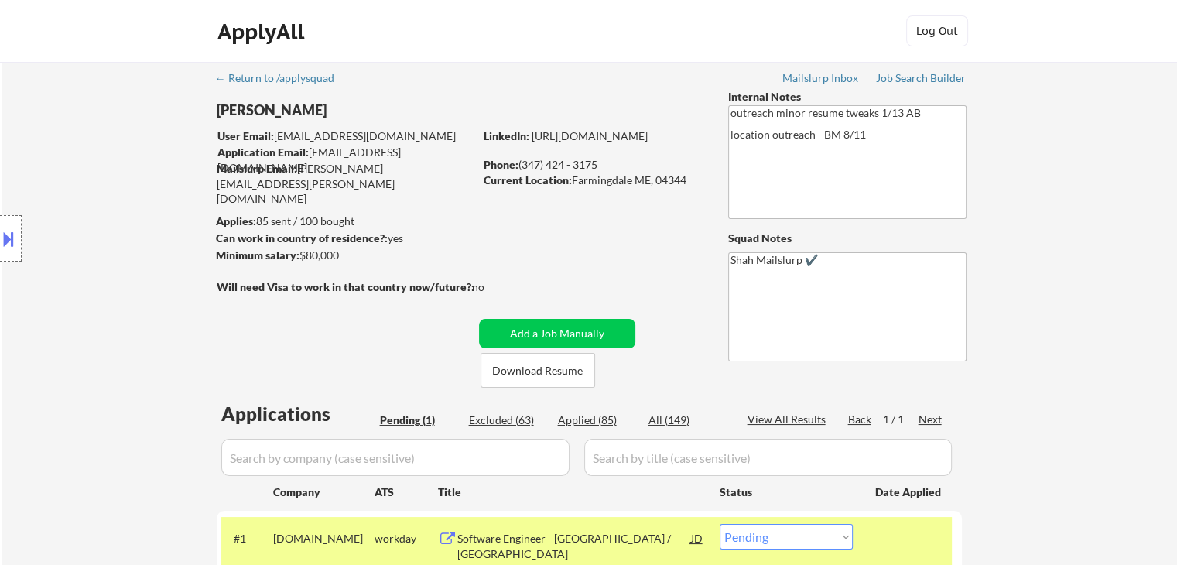
click at [150, 236] on div "Location Inclusions:" at bounding box center [138, 238] width 277 height 287
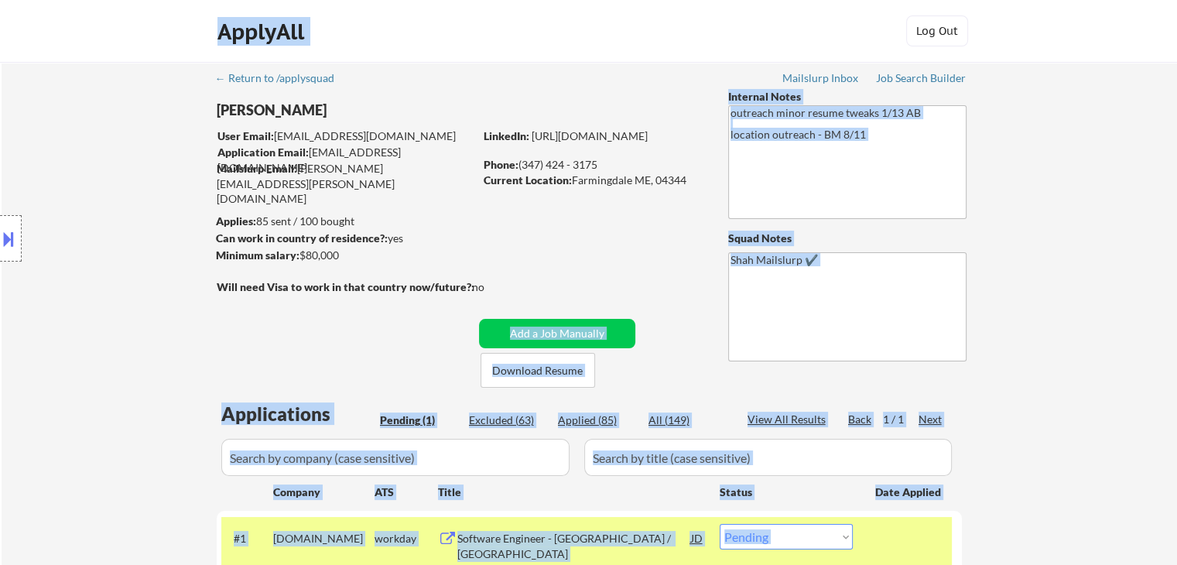
drag, startPoint x: 495, startPoint y: 289, endPoint x: 272, endPoint y: 272, distance: 223.6
click at [272, 272] on body "← Return to /applysquad Mailslurp Inbox Job Search Builder [PERSON_NAME] User E…" at bounding box center [588, 282] width 1177 height 565
click at [142, 282] on div "Location Inclusions:" at bounding box center [138, 238] width 277 height 287
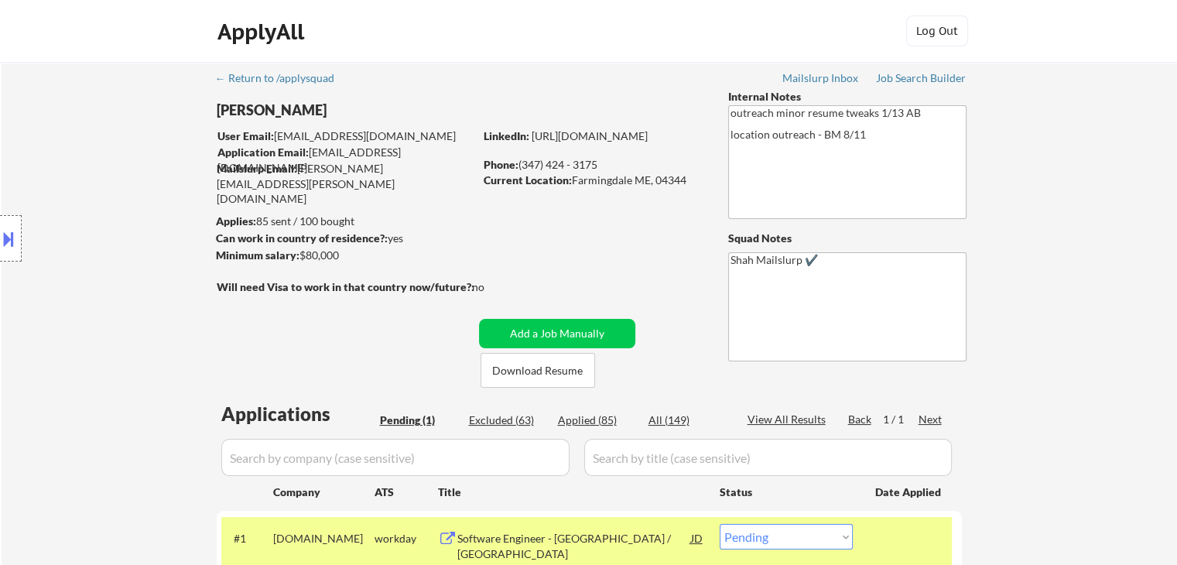
click at [142, 283] on div "Location Inclusions:" at bounding box center [138, 238] width 277 height 287
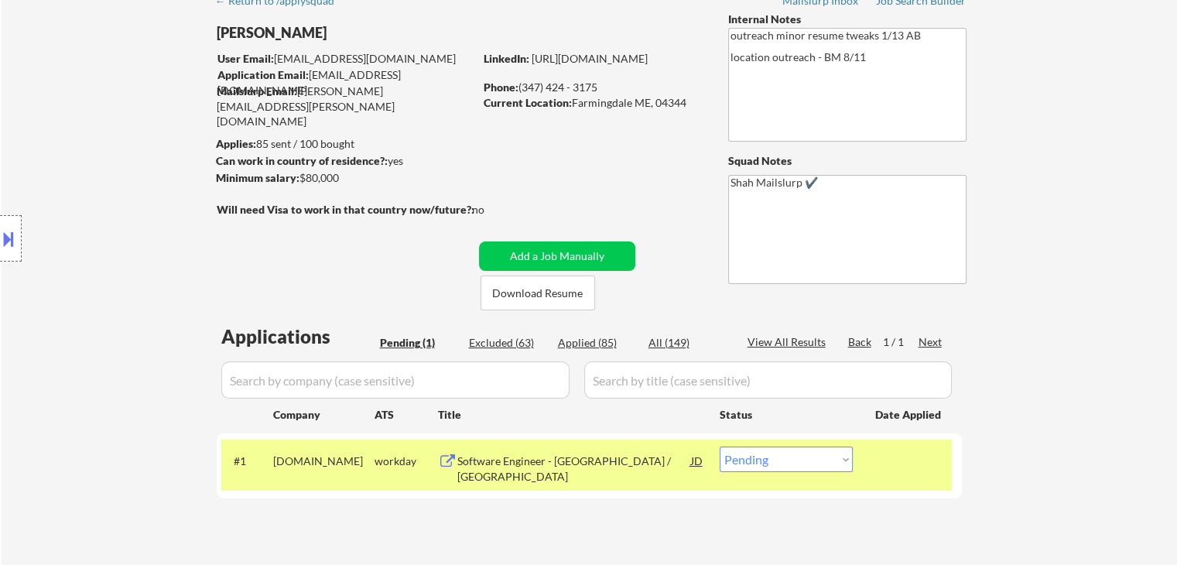
click at [142, 283] on div "Location Inclusions:" at bounding box center [138, 238] width 277 height 287
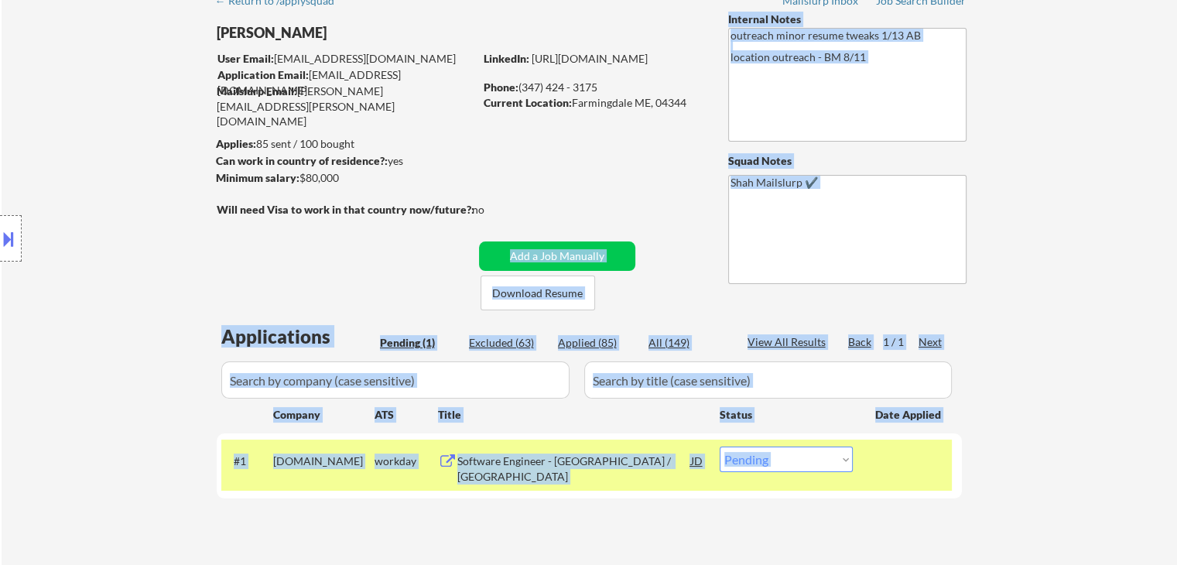
drag, startPoint x: 481, startPoint y: 210, endPoint x: 204, endPoint y: 228, distance: 277.6
click at [204, 228] on body "← Return to /applysquad Mailslurp Inbox Job Search Builder [PERSON_NAME] User E…" at bounding box center [588, 205] width 1177 height 565
click at [199, 233] on div "Location Inclusions:" at bounding box center [138, 238] width 277 height 287
drag, startPoint x: 695, startPoint y: 101, endPoint x: 532, endPoint y: 118, distance: 164.3
click at [566, 86] on div "LinkedIn: [URL][DOMAIN_NAME] Phone: (347) 424 - 3175 Current Location: [GEOGRAP…" at bounding box center [594, 81] width 221 height 60
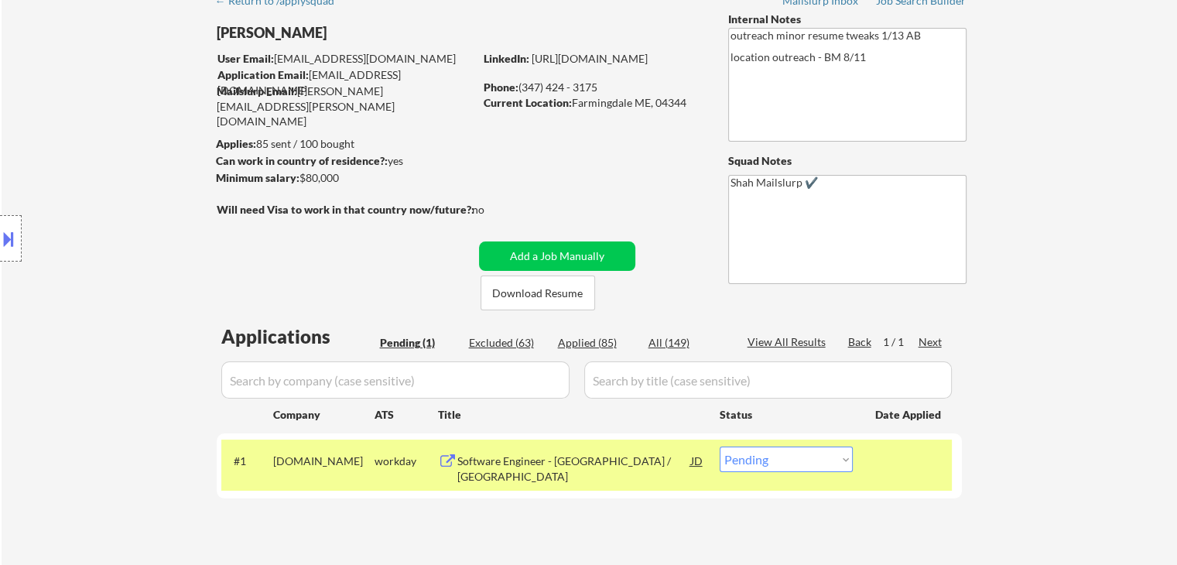
click at [526, 121] on div "← Return to /applysquad Mailslurp Inbox Job Search Builder [PERSON_NAME] User E…" at bounding box center [590, 269] width 772 height 569
click at [97, 115] on div "Location Inclusions:" at bounding box center [138, 238] width 277 height 287
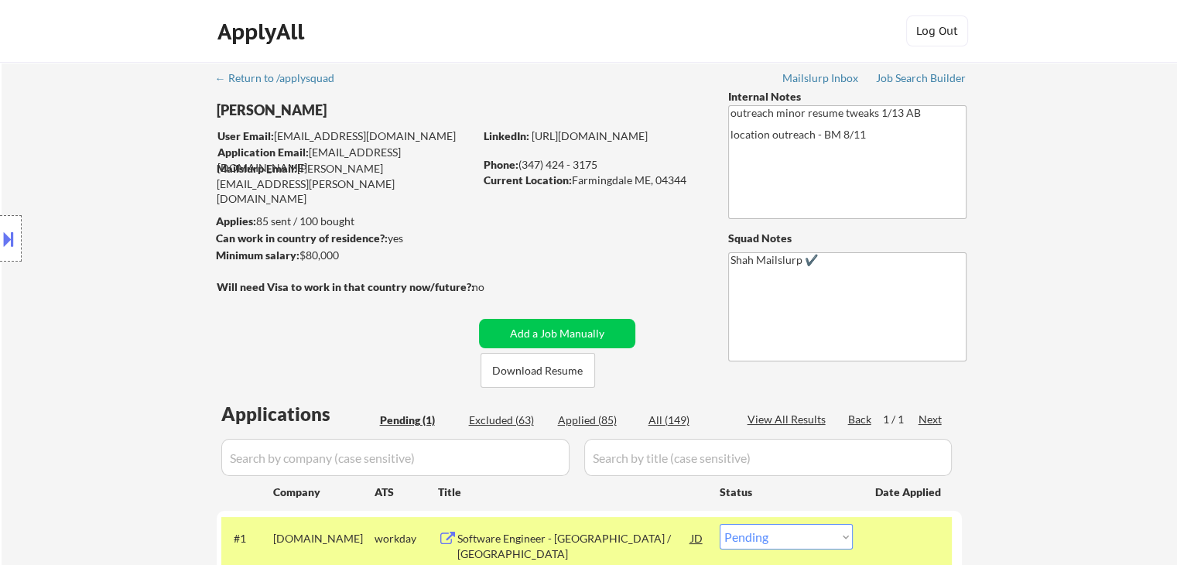
click at [97, 115] on div "Location Inclusions:" at bounding box center [138, 238] width 277 height 287
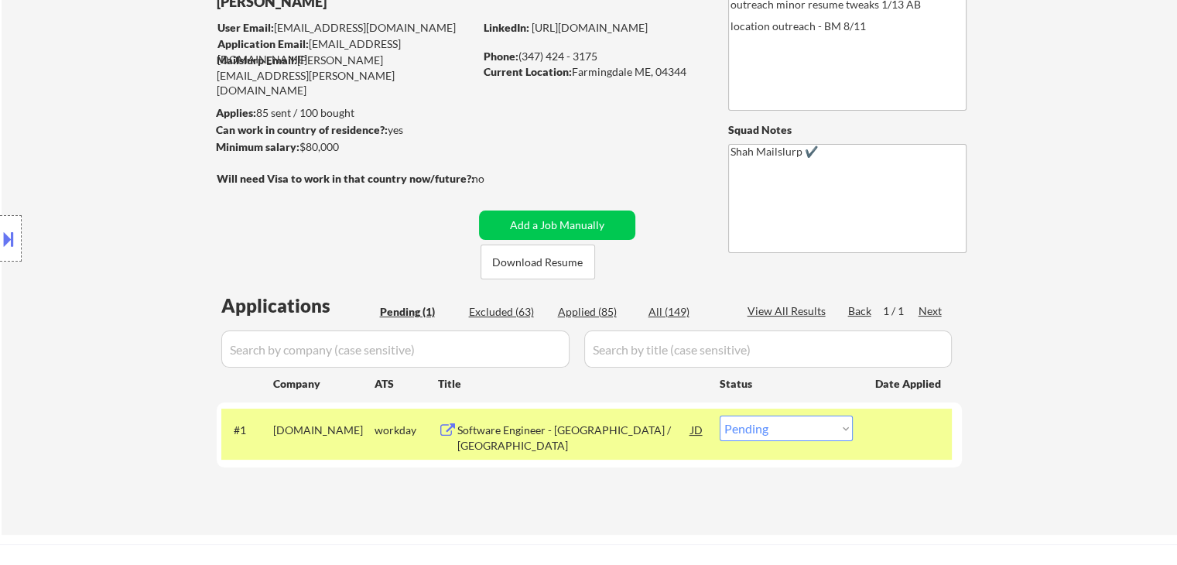
scroll to position [155, 0]
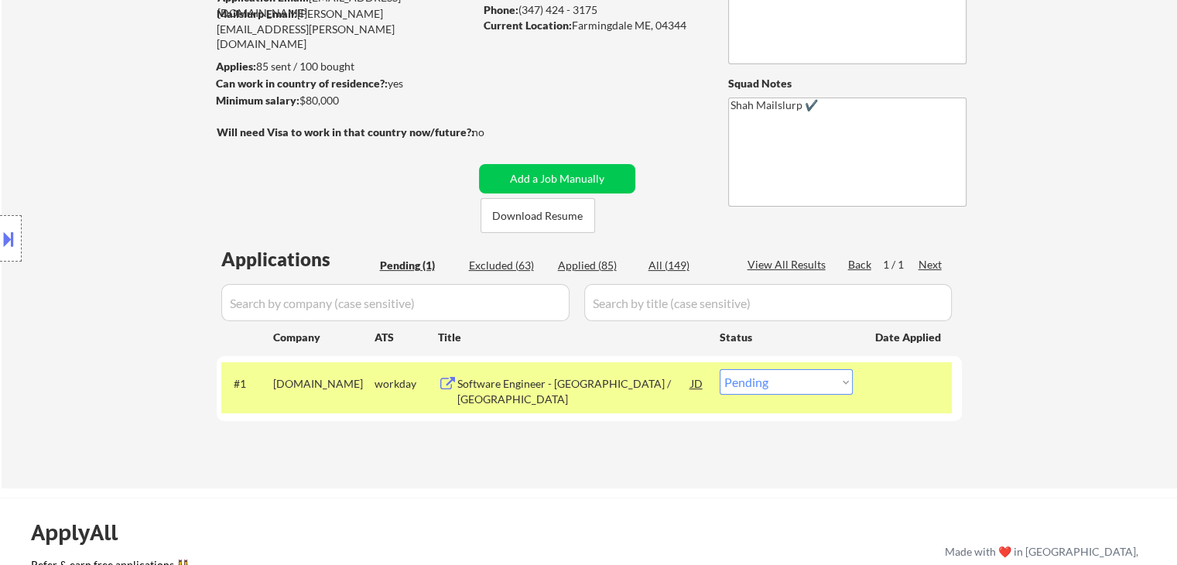
click at [97, 116] on div "Location Inclusions:" at bounding box center [138, 238] width 277 height 287
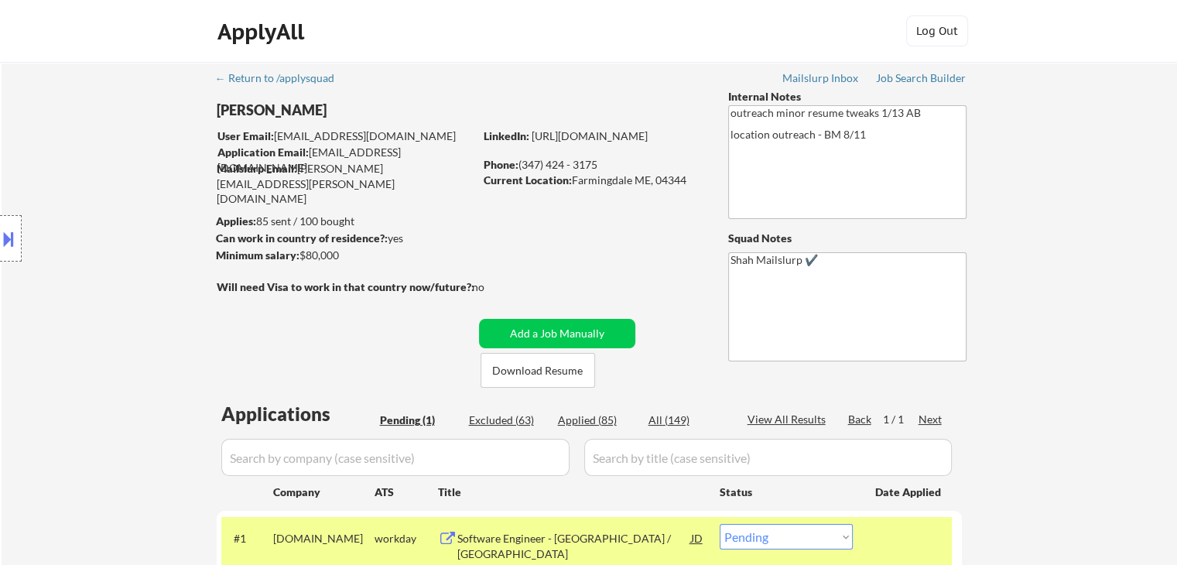
click at [97, 118] on div "Location Inclusions:" at bounding box center [138, 238] width 277 height 287
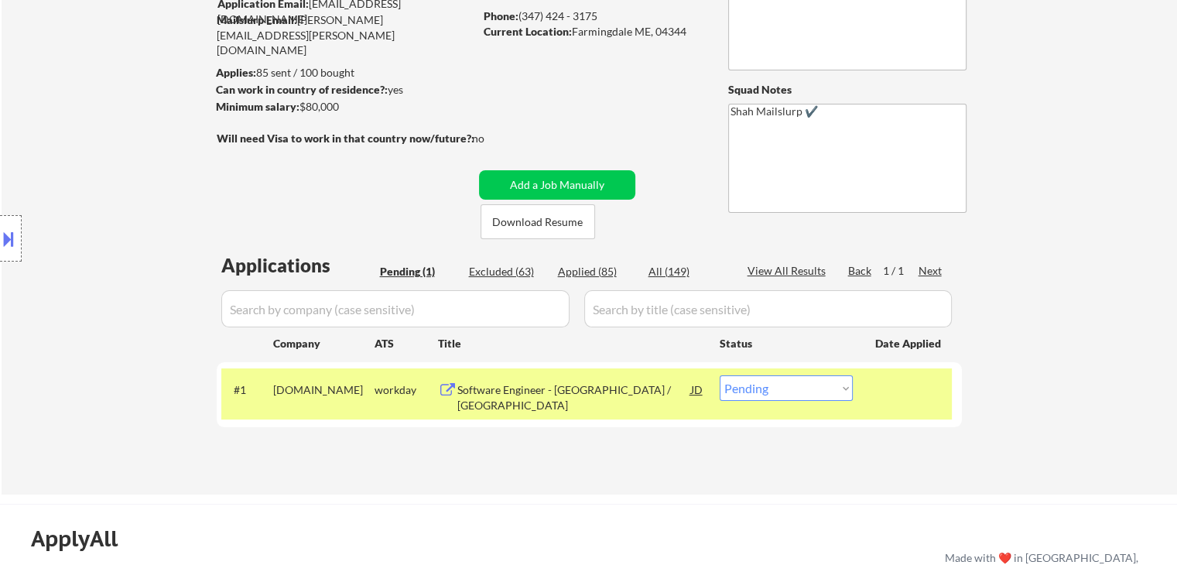
scroll to position [155, 0]
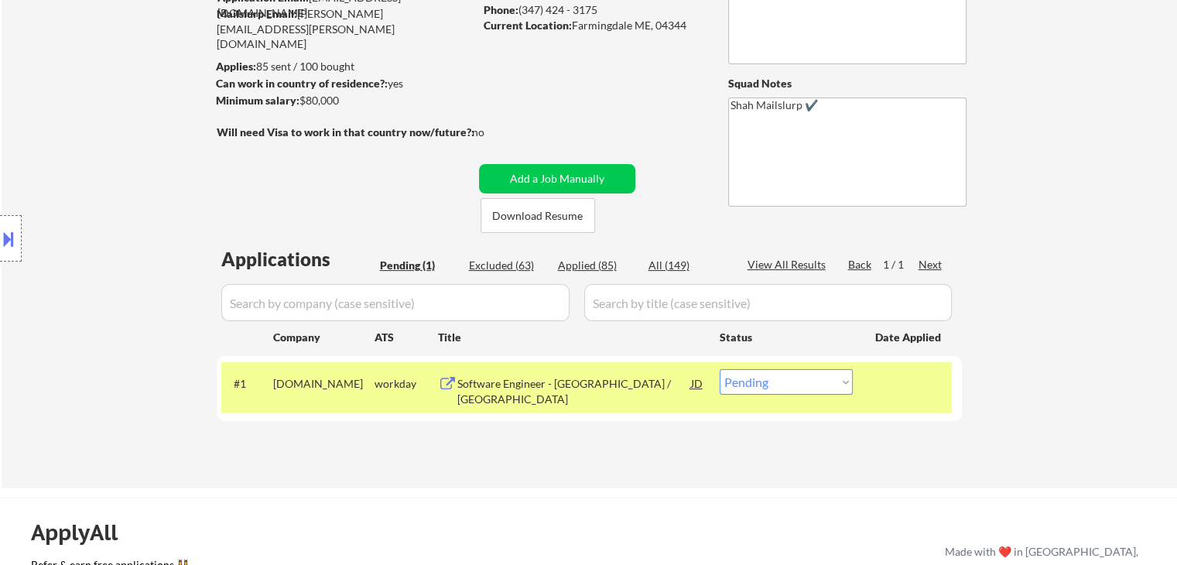
click at [108, 199] on div "Location Inclusions:" at bounding box center [138, 238] width 277 height 287
click at [135, 151] on div "Location Inclusions:" at bounding box center [138, 238] width 277 height 287
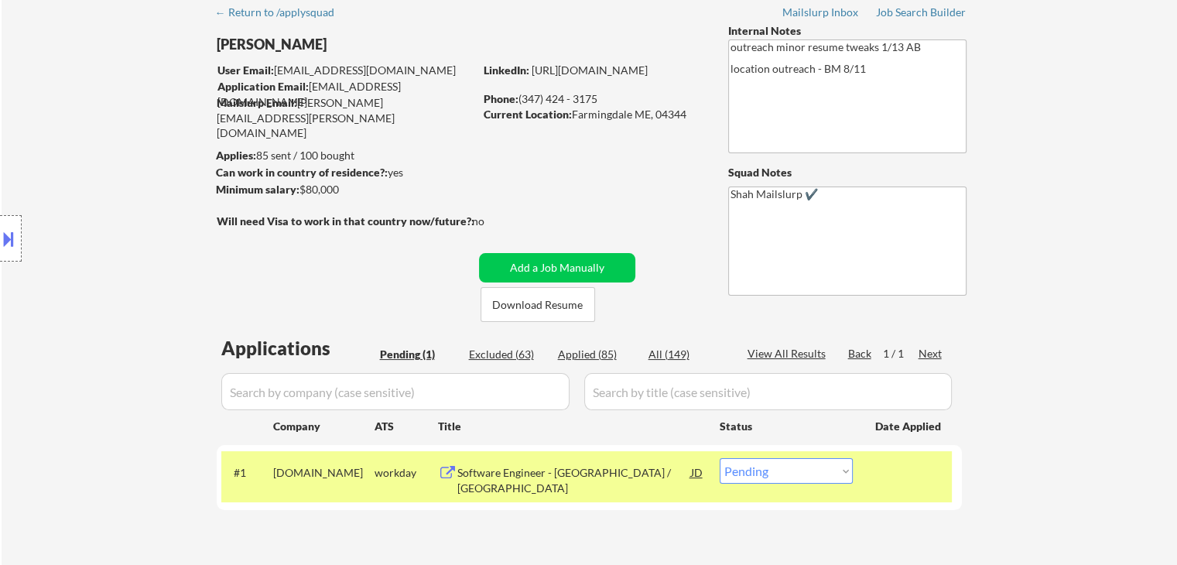
scroll to position [0, 0]
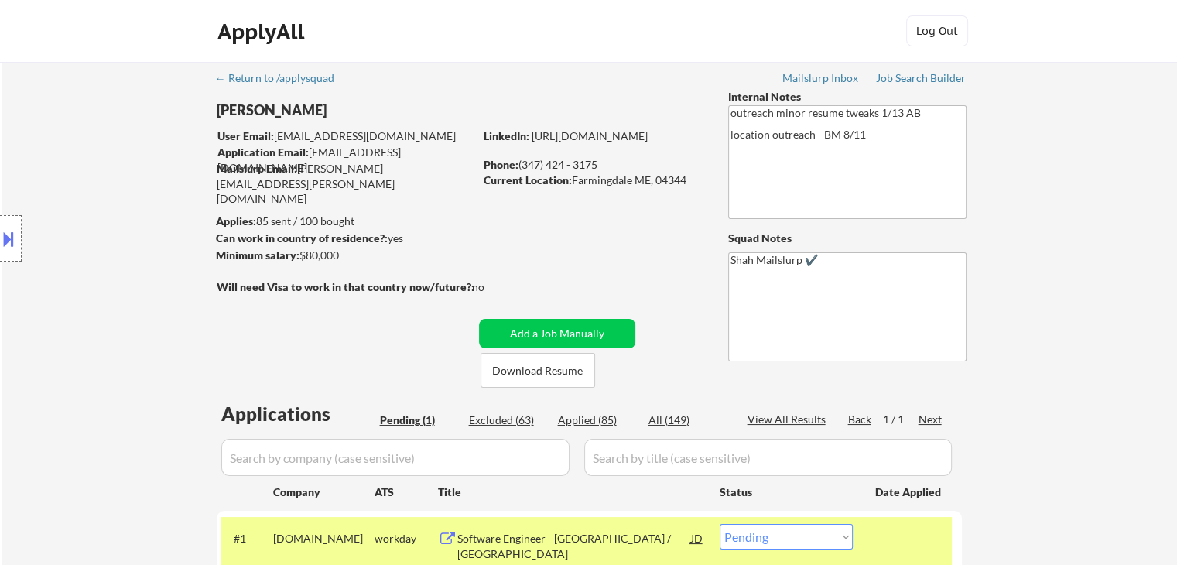
click at [127, 156] on div "Location Inclusions:" at bounding box center [138, 238] width 277 height 287
click at [127, 162] on div "Location Inclusions:" at bounding box center [138, 238] width 277 height 287
click at [132, 171] on div "Location Inclusions:" at bounding box center [138, 238] width 277 height 287
click at [143, 180] on div "Location Inclusions:" at bounding box center [138, 238] width 277 height 287
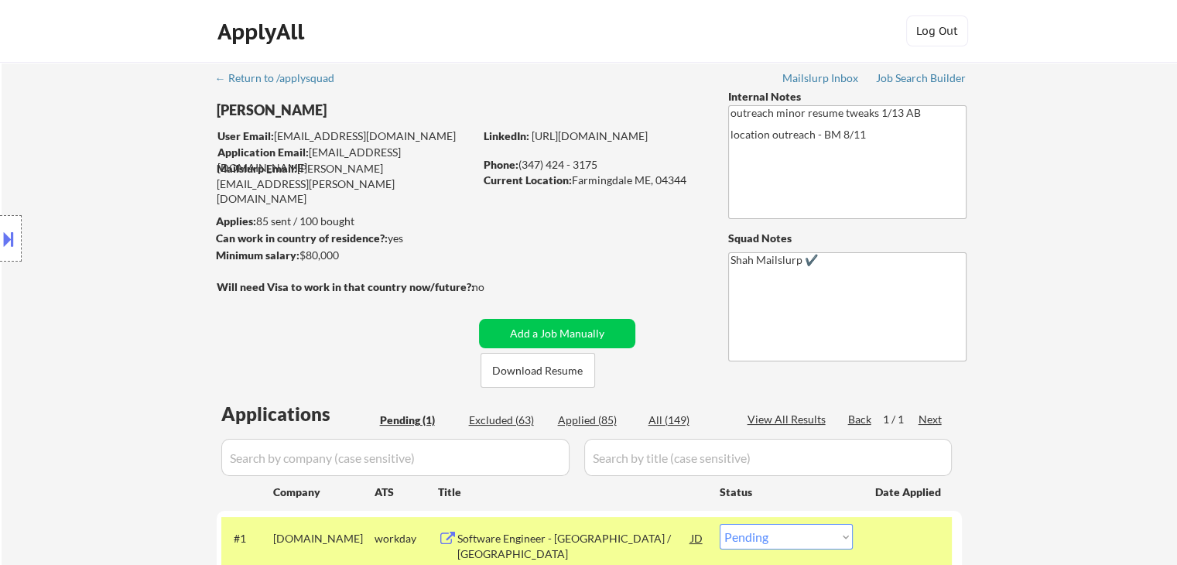
drag, startPoint x: 72, startPoint y: 146, endPoint x: 170, endPoint y: 125, distance: 100.5
click at [74, 146] on div "Location Inclusions:" at bounding box center [138, 238] width 277 height 287
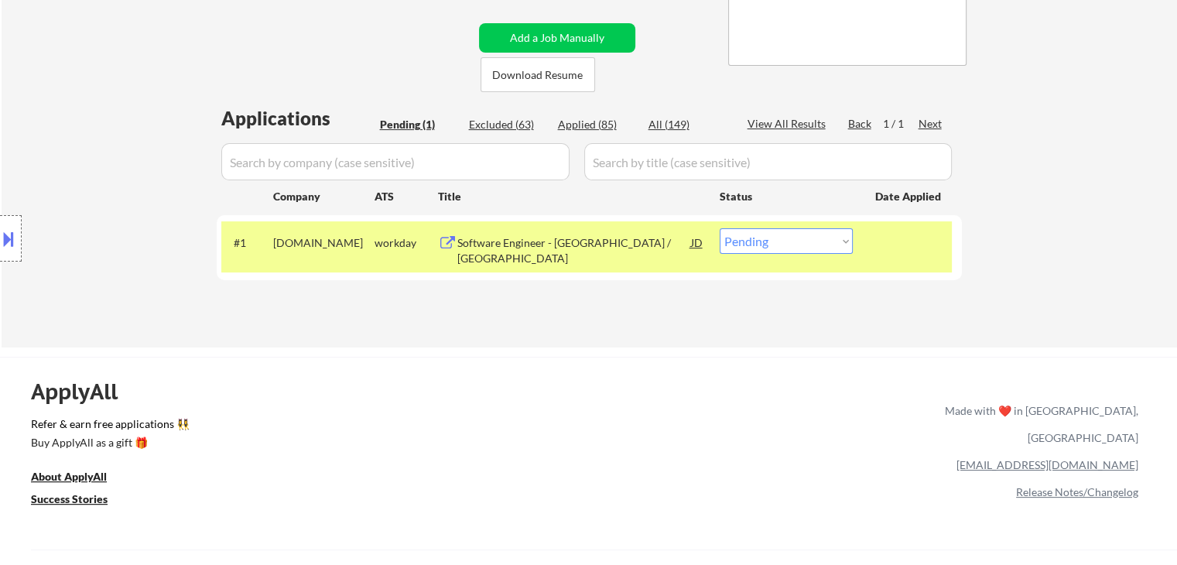
scroll to position [310, 0]
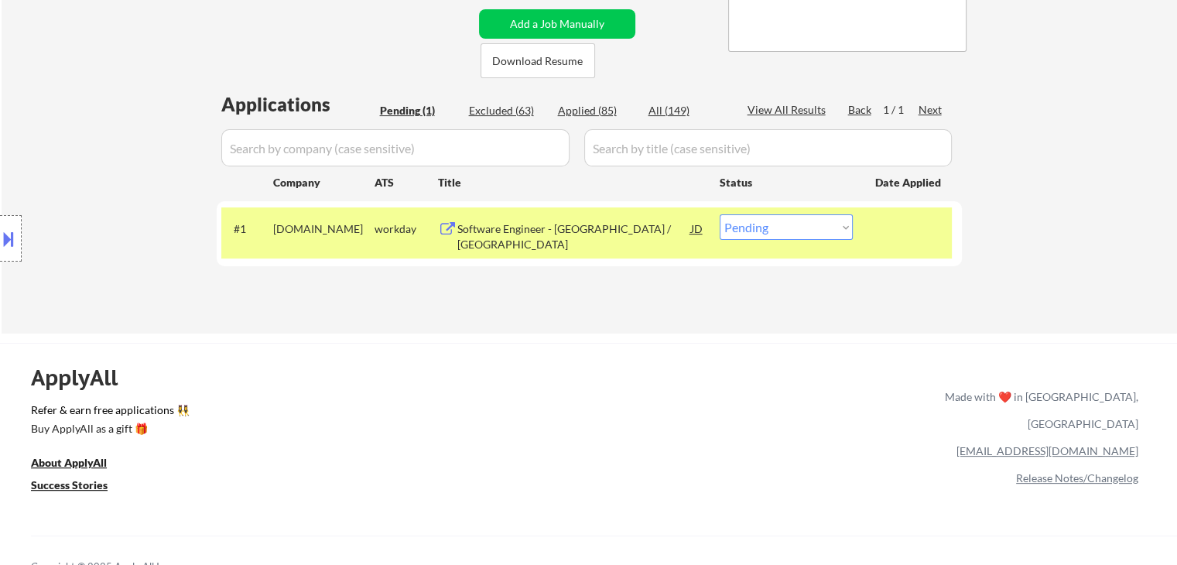
click at [176, 123] on div "Location Inclusions:" at bounding box center [138, 238] width 277 height 287
click at [175, 122] on div "Location Inclusions:" at bounding box center [138, 238] width 277 height 287
click at [143, 118] on div "Location Inclusions:" at bounding box center [138, 238] width 277 height 287
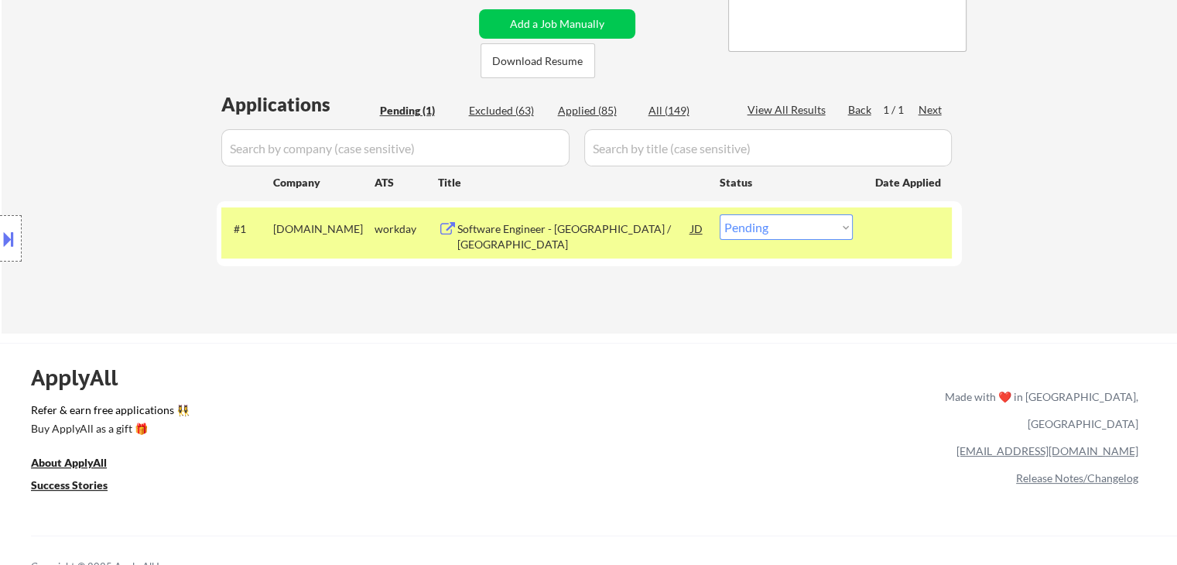
click at [143, 118] on div "Location Inclusions:" at bounding box center [138, 238] width 277 height 287
click at [143, 119] on div "Location Inclusions:" at bounding box center [138, 238] width 277 height 287
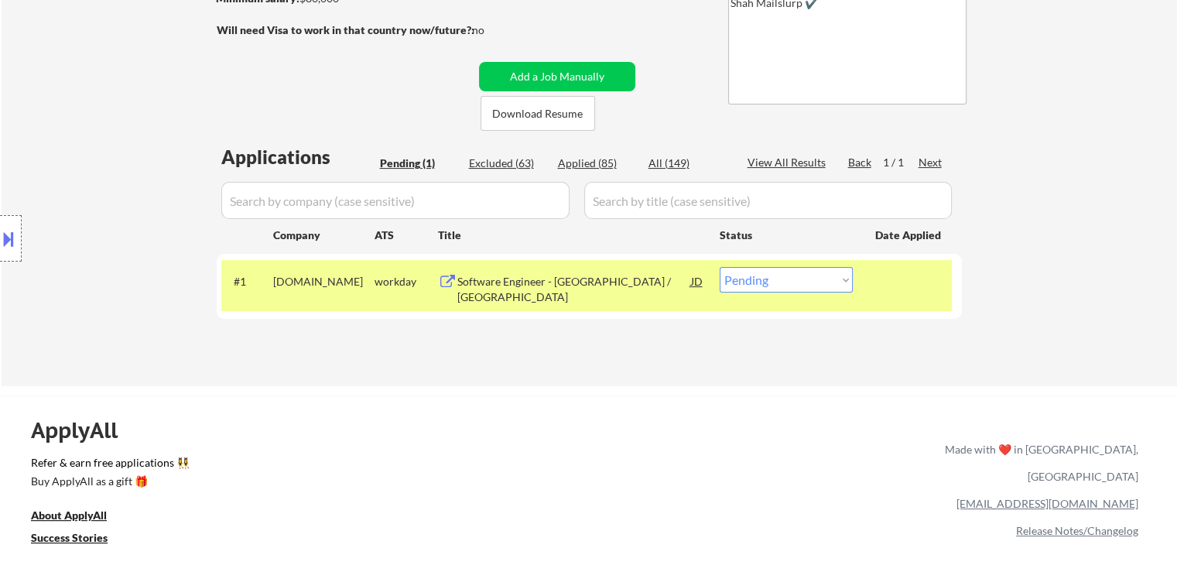
scroll to position [232, 0]
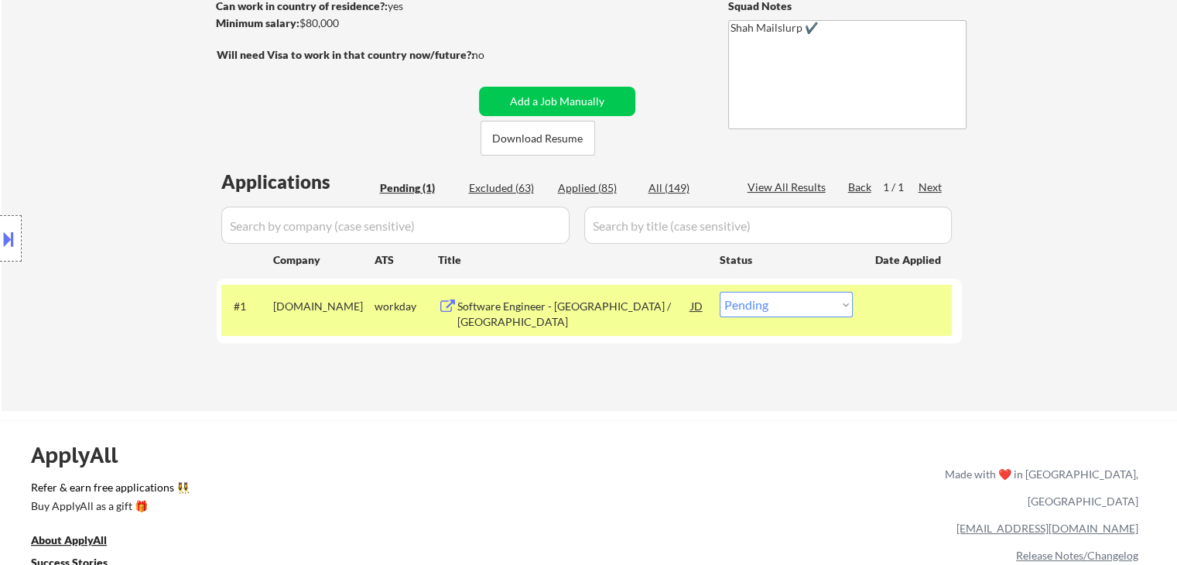
click at [145, 136] on div "Location Inclusions:" at bounding box center [138, 238] width 277 height 287
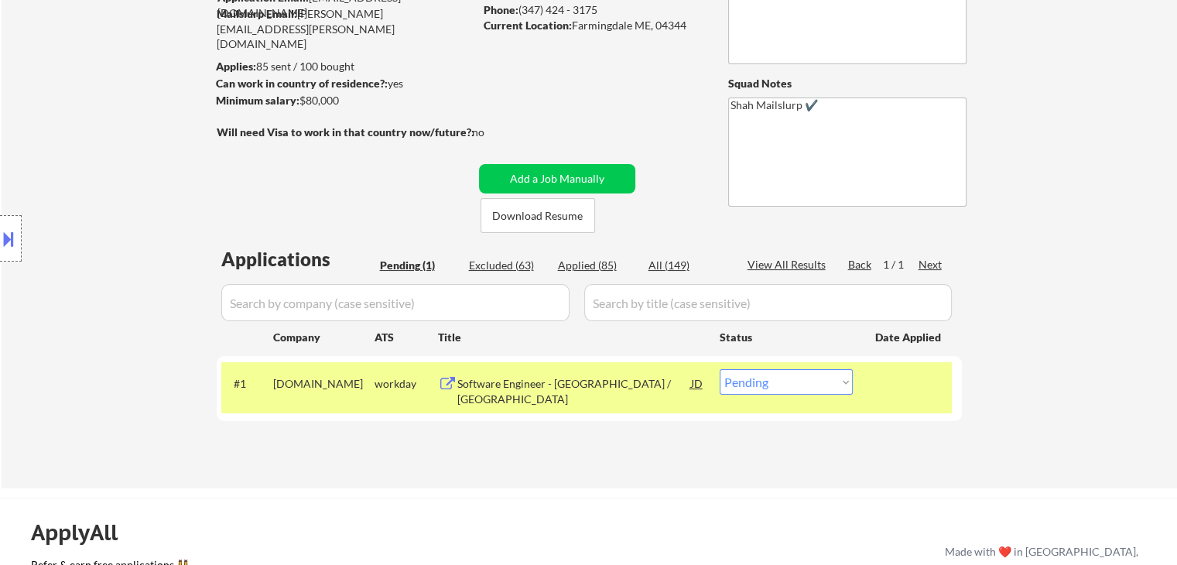
click at [132, 157] on div "Location Inclusions:" at bounding box center [138, 238] width 277 height 287
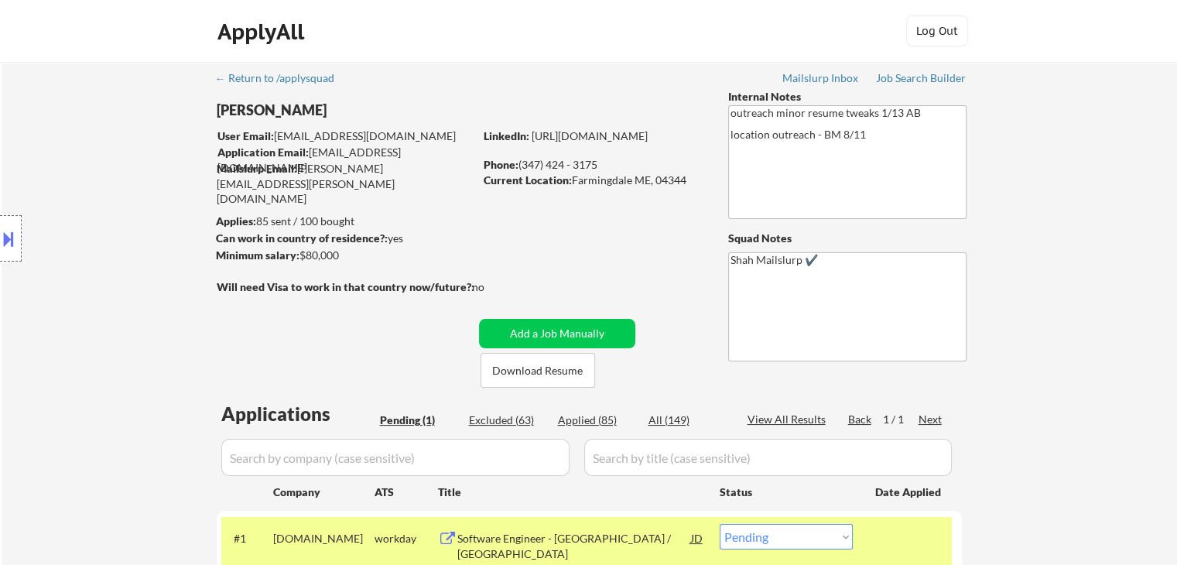
click at [134, 159] on div "Location Inclusions:" at bounding box center [138, 238] width 277 height 287
click at [134, 160] on div "Location Inclusions:" at bounding box center [138, 238] width 277 height 287
click at [134, 161] on div "Location Inclusions:" at bounding box center [138, 238] width 277 height 287
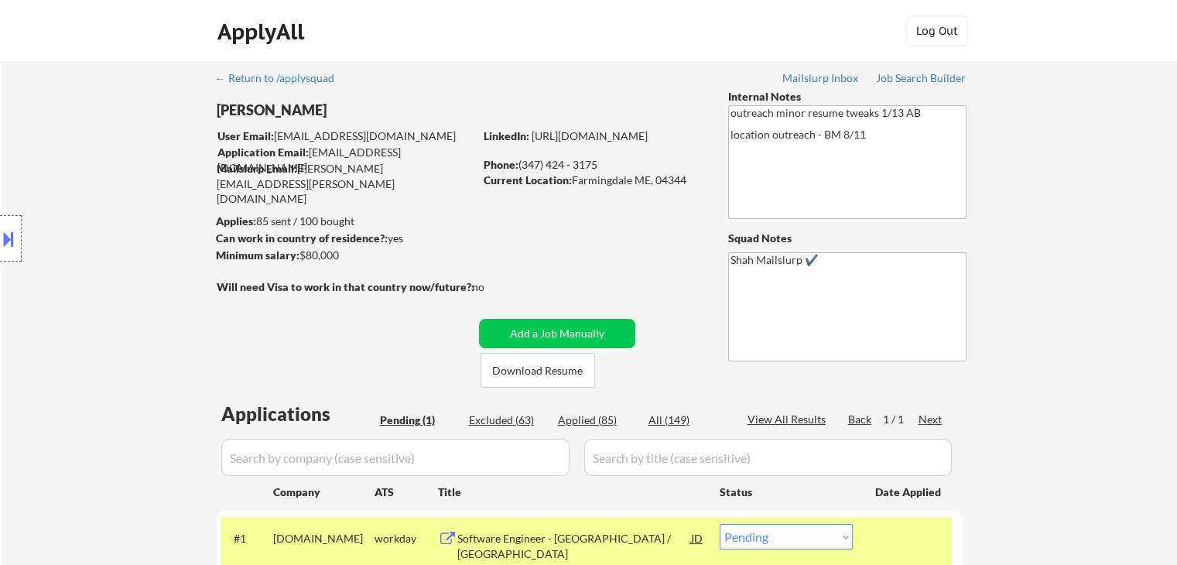
click at [134, 161] on div "Location Inclusions:" at bounding box center [138, 238] width 277 height 287
click at [130, 185] on div "Location Inclusions:" at bounding box center [138, 238] width 277 height 287
click at [140, 189] on div "Location Inclusions:" at bounding box center [138, 238] width 277 height 287
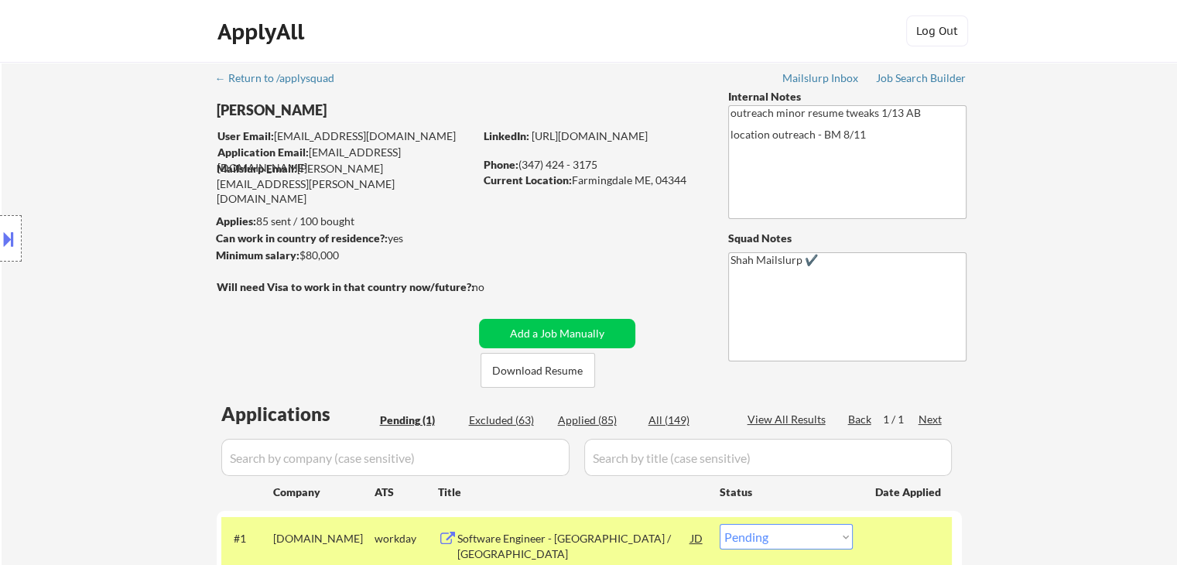
click at [140, 189] on div "Location Inclusions:" at bounding box center [138, 238] width 277 height 287
click at [139, 189] on div "Location Inclusions:" at bounding box center [138, 238] width 277 height 287
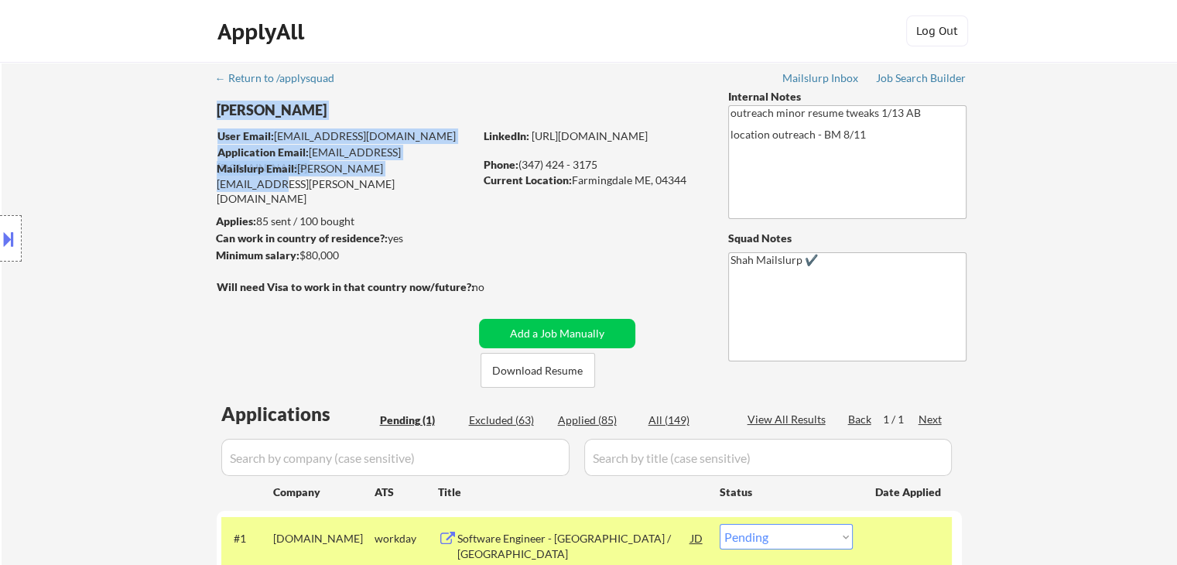
drag, startPoint x: 412, startPoint y: 164, endPoint x: 318, endPoint y: 183, distance: 95.5
click at [319, 183] on div "← Return to /applysquad Mailslurp Inbox Job Search Builder [PERSON_NAME] User E…" at bounding box center [590, 346] width 772 height 569
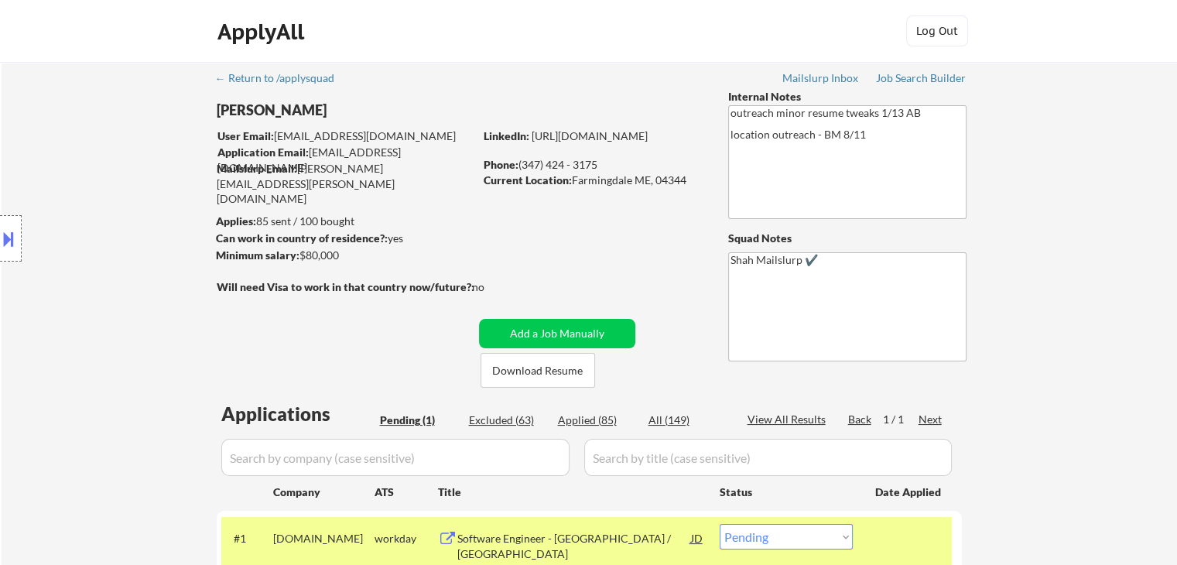
click at [414, 198] on div "← Return to /applysquad Mailslurp Inbox Job Search Builder [PERSON_NAME] User E…" at bounding box center [590, 346] width 772 height 569
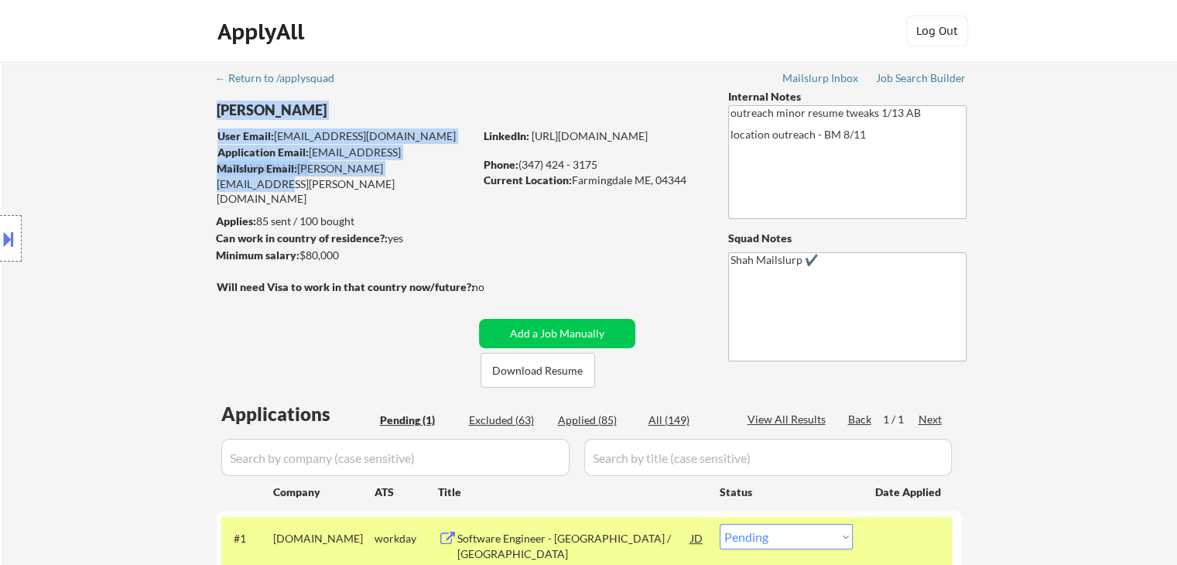
drag, startPoint x: 403, startPoint y: 172, endPoint x: 337, endPoint y: 178, distance: 66.1
click at [337, 178] on div "← Return to /applysquad Mailslurp Inbox Job Search Builder [PERSON_NAME] User E…" at bounding box center [590, 346] width 772 height 569
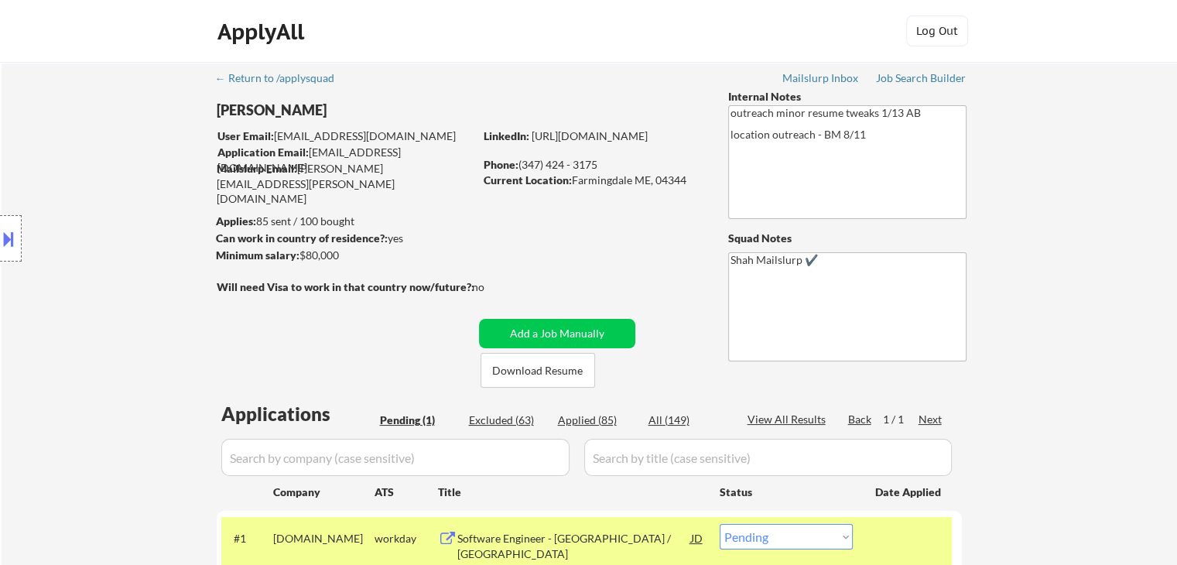
click at [379, 199] on div "← Return to /applysquad Mailslurp Inbox Job Search Builder [PERSON_NAME] User E…" at bounding box center [590, 346] width 772 height 569
click at [434, 198] on div "← Return to /applysquad Mailslurp Inbox Job Search Builder [PERSON_NAME] User E…" at bounding box center [590, 346] width 772 height 569
click at [522, 207] on div "← Return to /applysquad Mailslurp Inbox Job Search Builder [PERSON_NAME] User E…" at bounding box center [590, 346] width 772 height 569
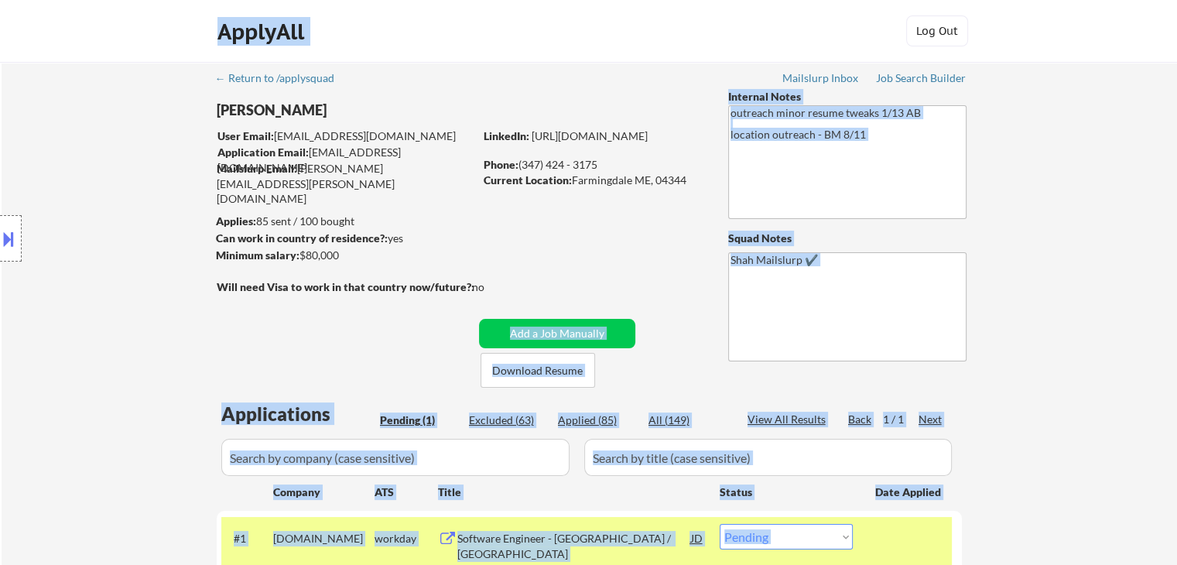
drag, startPoint x: 483, startPoint y: 282, endPoint x: 210, endPoint y: 276, distance: 272.5
click at [210, 276] on body "← Return to /applysquad Mailslurp Inbox Job Search Builder [PERSON_NAME] User E…" at bounding box center [588, 282] width 1177 height 565
click at [189, 276] on div "Location Inclusions:" at bounding box center [138, 238] width 277 height 287
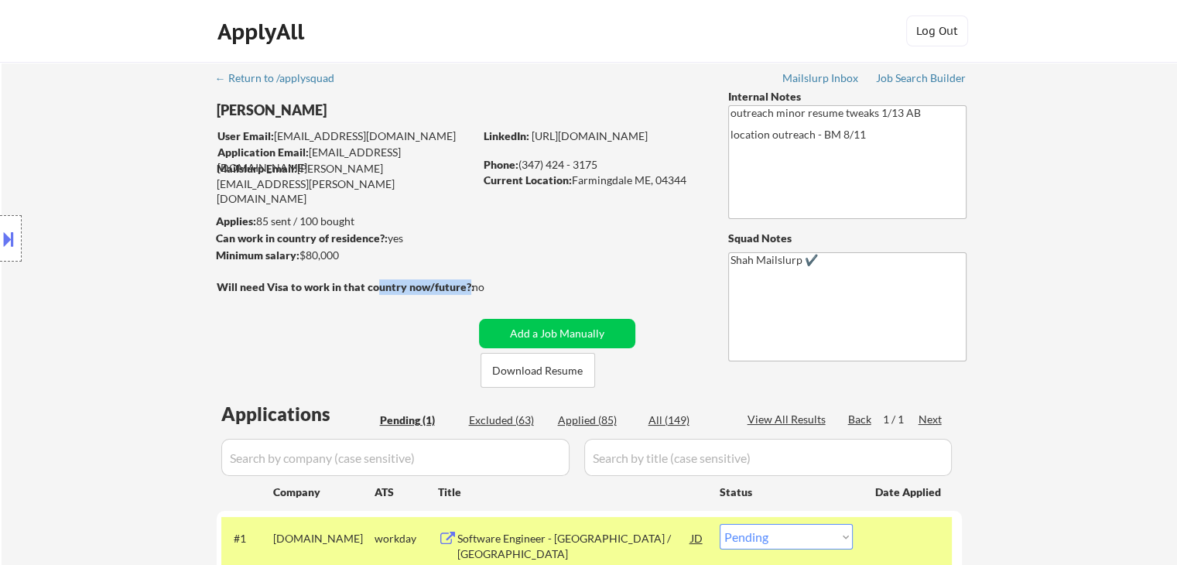
drag, startPoint x: 467, startPoint y: 290, endPoint x: 361, endPoint y: 296, distance: 106.2
click at [362, 295] on div "Will need Visa to work in that country now/future?: no" at bounding box center [366, 296] width 299 height 34
click at [545, 269] on div "← Return to /applysquad Mailslurp Inbox Job Search Builder [PERSON_NAME] User E…" at bounding box center [590, 346] width 772 height 569
click at [549, 257] on div "← Return to /applysquad Mailslurp Inbox Job Search Builder [PERSON_NAME] User E…" at bounding box center [590, 346] width 772 height 569
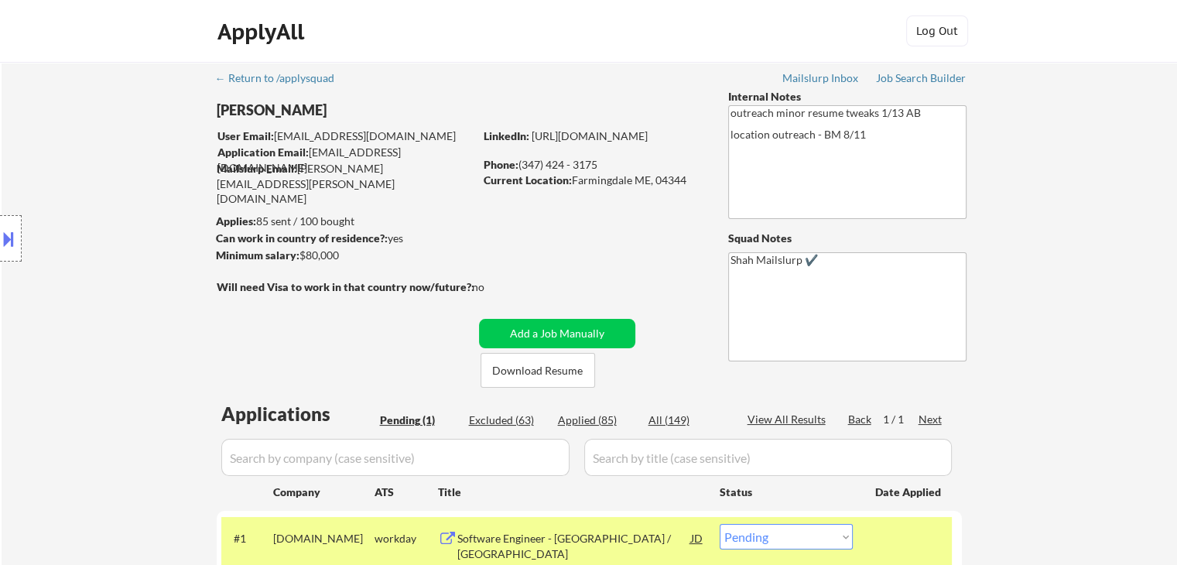
click at [549, 257] on div "← Return to /applysquad Mailslurp Inbox Job Search Builder [PERSON_NAME] User E…" at bounding box center [590, 346] width 772 height 569
drag, startPoint x: 477, startPoint y: 97, endPoint x: 453, endPoint y: 90, distance: 24.2
click at [477, 97] on div "← Return to /applysquad Mailslurp Inbox Job Search Builder [PERSON_NAME] User E…" at bounding box center [590, 346] width 772 height 569
click at [118, 149] on div "Location Inclusions:" at bounding box center [138, 238] width 277 height 287
click at [90, 142] on div "Location Inclusions:" at bounding box center [138, 238] width 277 height 287
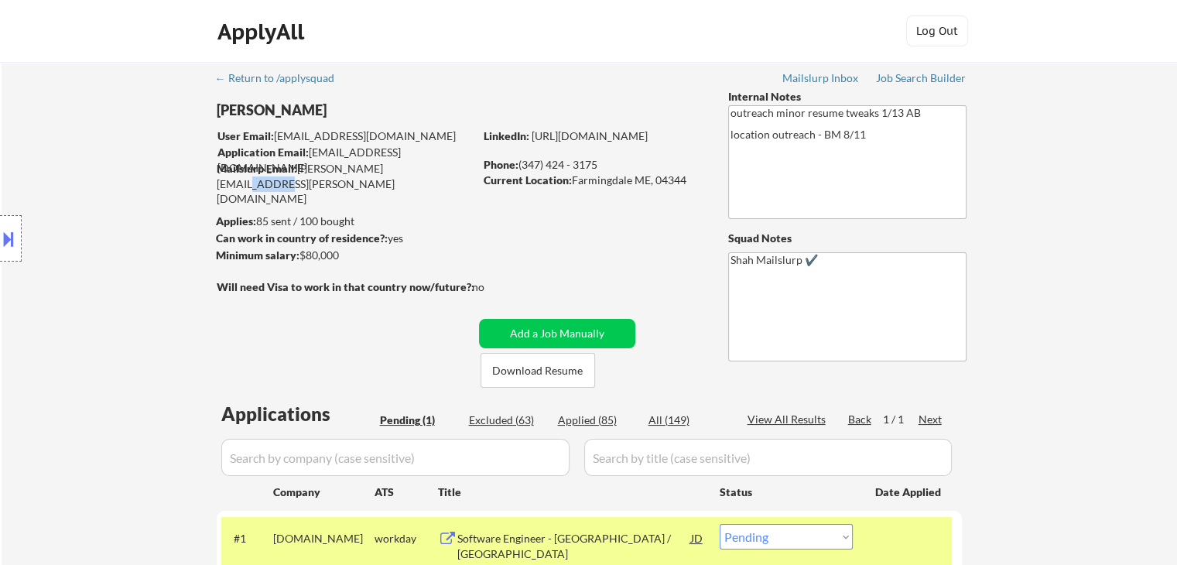
drag, startPoint x: 409, startPoint y: 165, endPoint x: 387, endPoint y: 167, distance: 22.6
click at [384, 164] on div "Mailslurp Email: [PERSON_NAME][EMAIL_ADDRESS][PERSON_NAME][DOMAIN_NAME]" at bounding box center [345, 184] width 257 height 46
click at [396, 176] on div "Mailslurp Email: [PERSON_NAME][EMAIL_ADDRESS][PERSON_NAME][DOMAIN_NAME]" at bounding box center [345, 184] width 257 height 46
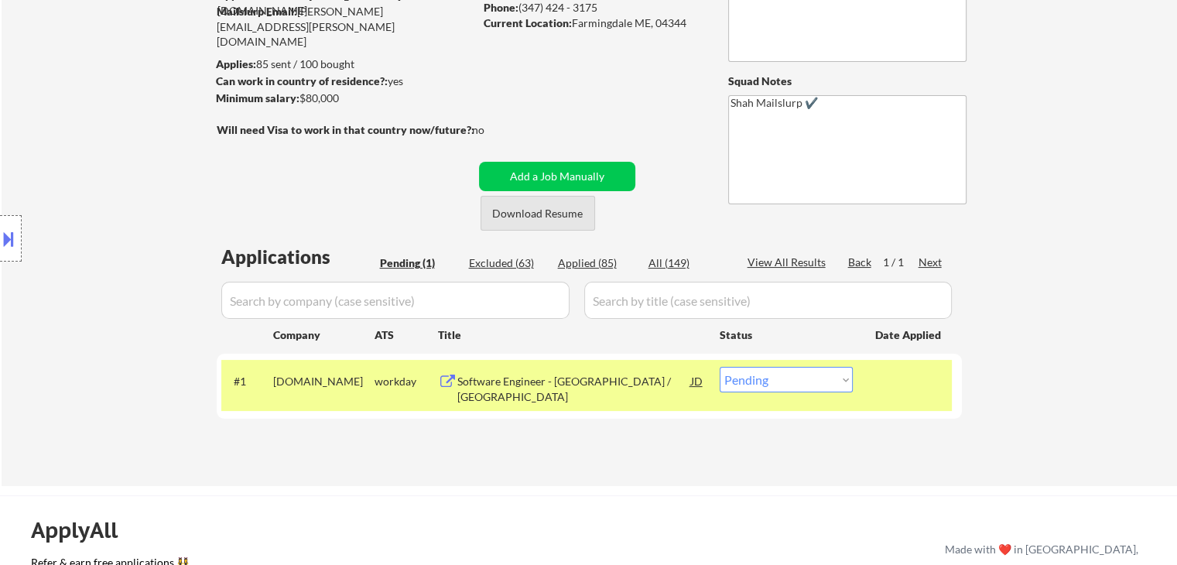
scroll to position [232, 0]
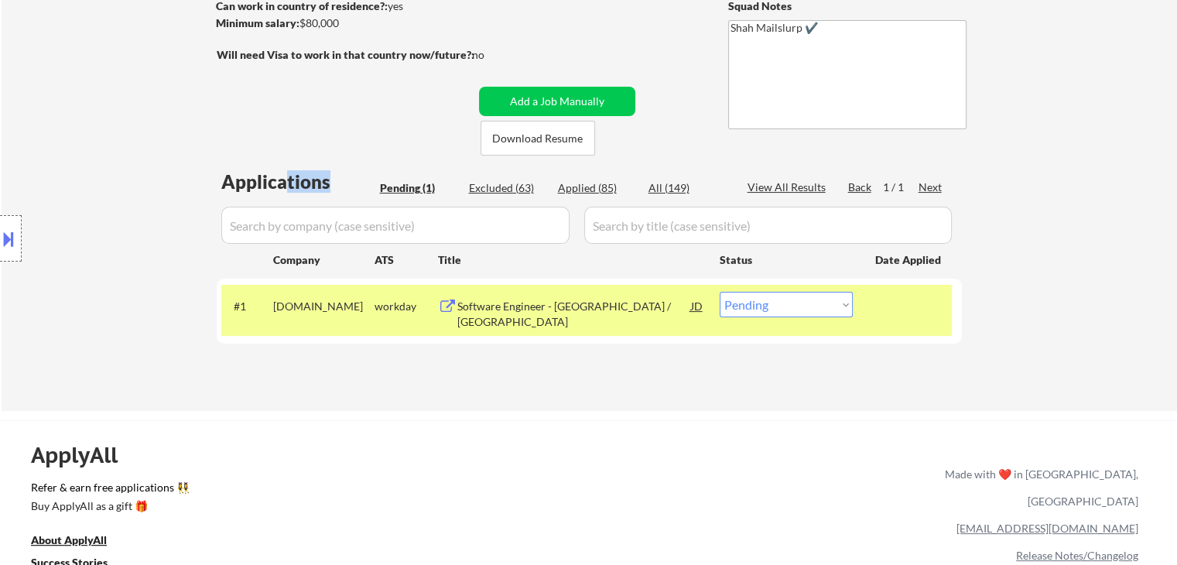
drag, startPoint x: 305, startPoint y: 174, endPoint x: 286, endPoint y: 174, distance: 19.3
click at [286, 174] on div "Applications" at bounding box center [297, 182] width 153 height 19
click at [255, 135] on div "Location Inclusions:" at bounding box center [138, 238] width 277 height 287
click at [95, 98] on div "Location Inclusions:" at bounding box center [138, 238] width 277 height 287
click at [95, 97] on div "Location Inclusions:" at bounding box center [138, 238] width 277 height 287
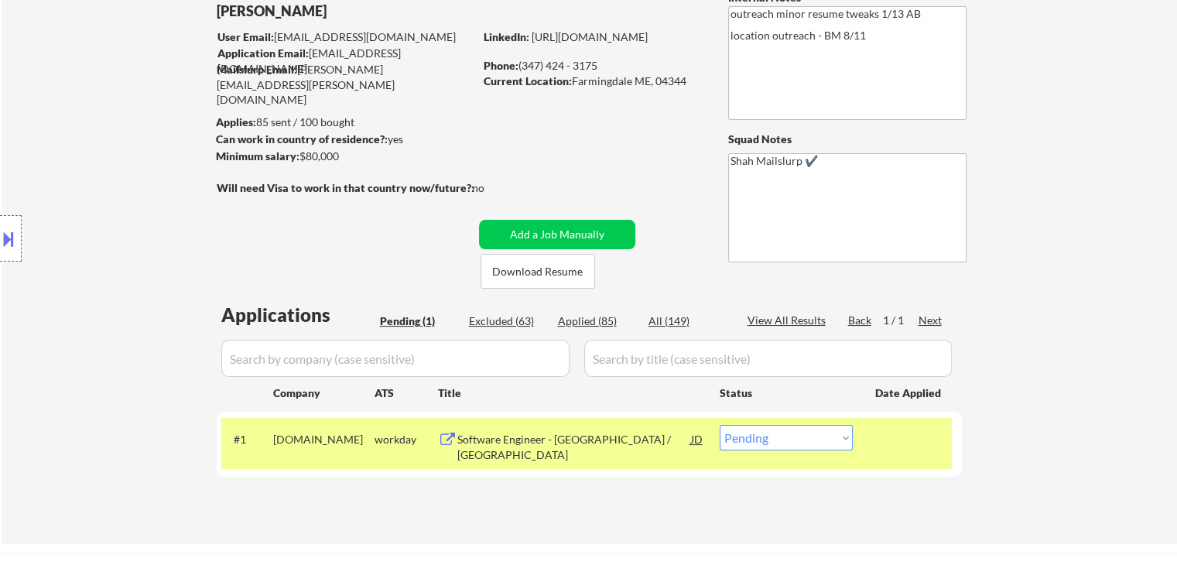
scroll to position [0, 0]
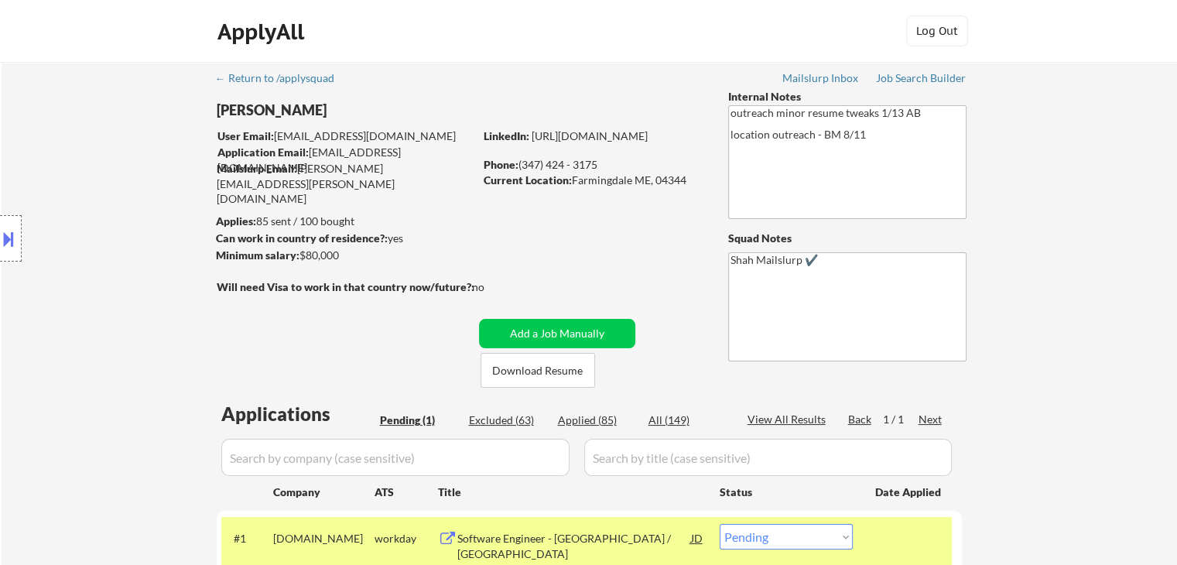
click at [114, 237] on div "Location Inclusions:" at bounding box center [138, 238] width 277 height 287
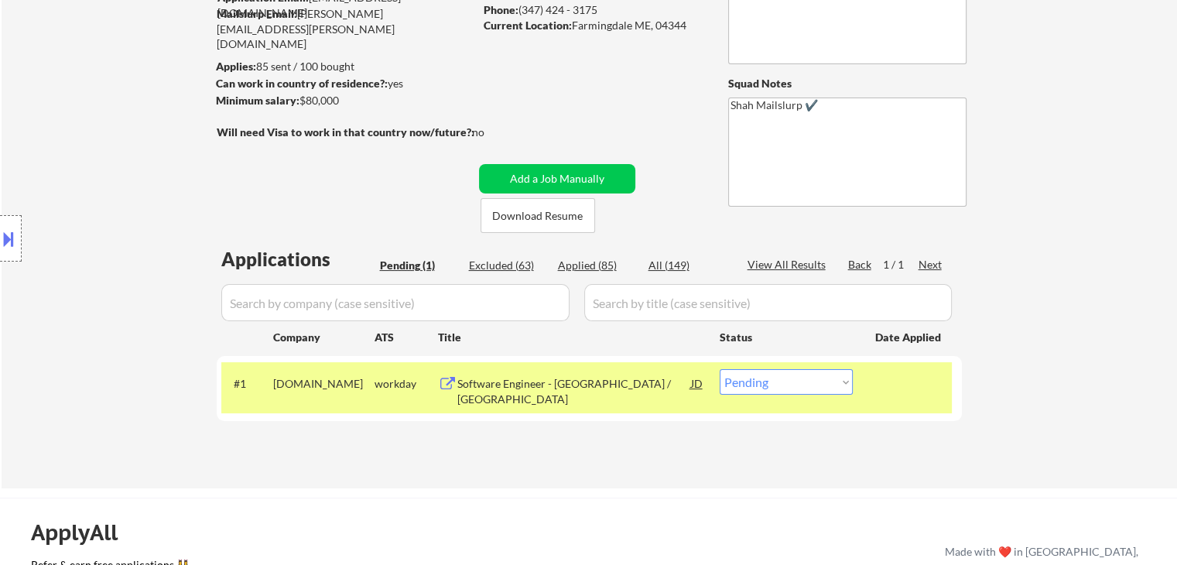
click at [115, 238] on div "Location Inclusions:" at bounding box center [138, 238] width 277 height 287
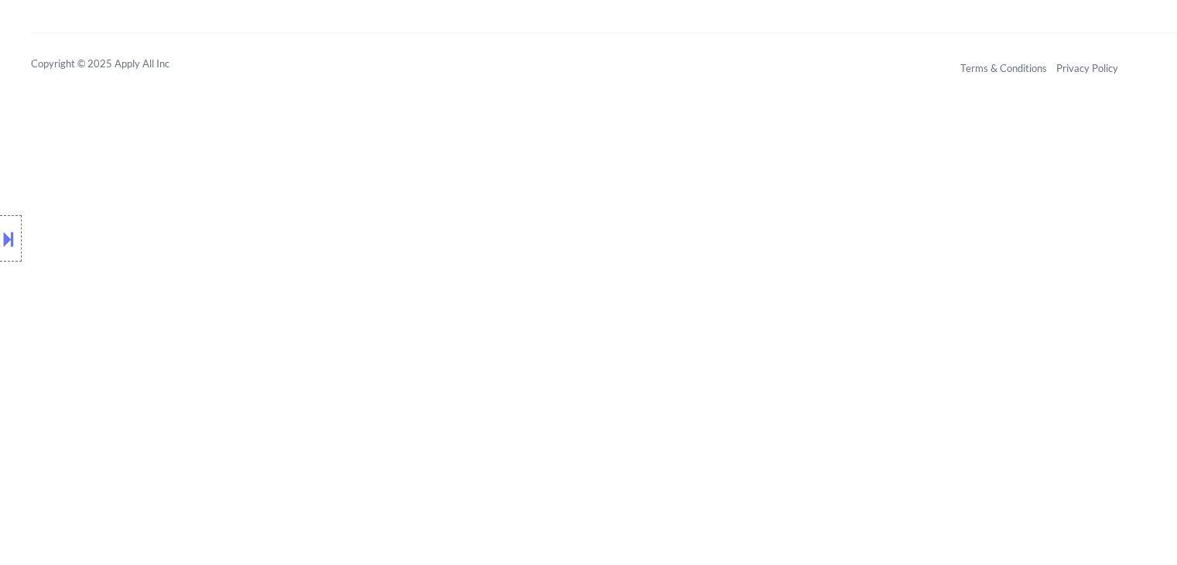
scroll to position [871, 0]
click at [96, 258] on div "Location Inclusions:" at bounding box center [138, 238] width 277 height 287
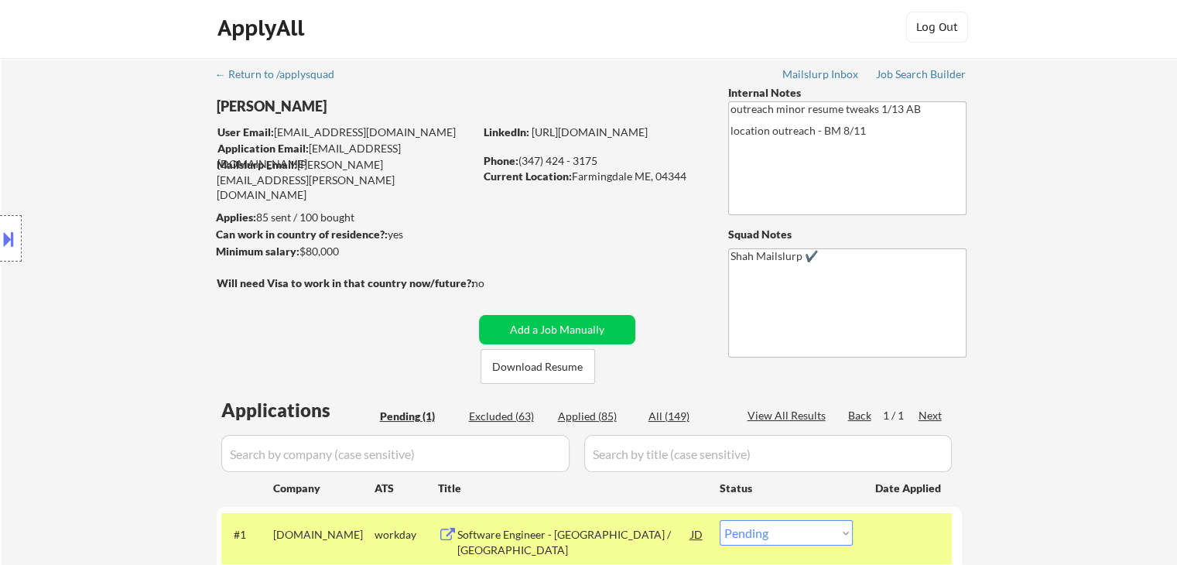
scroll to position [0, 0]
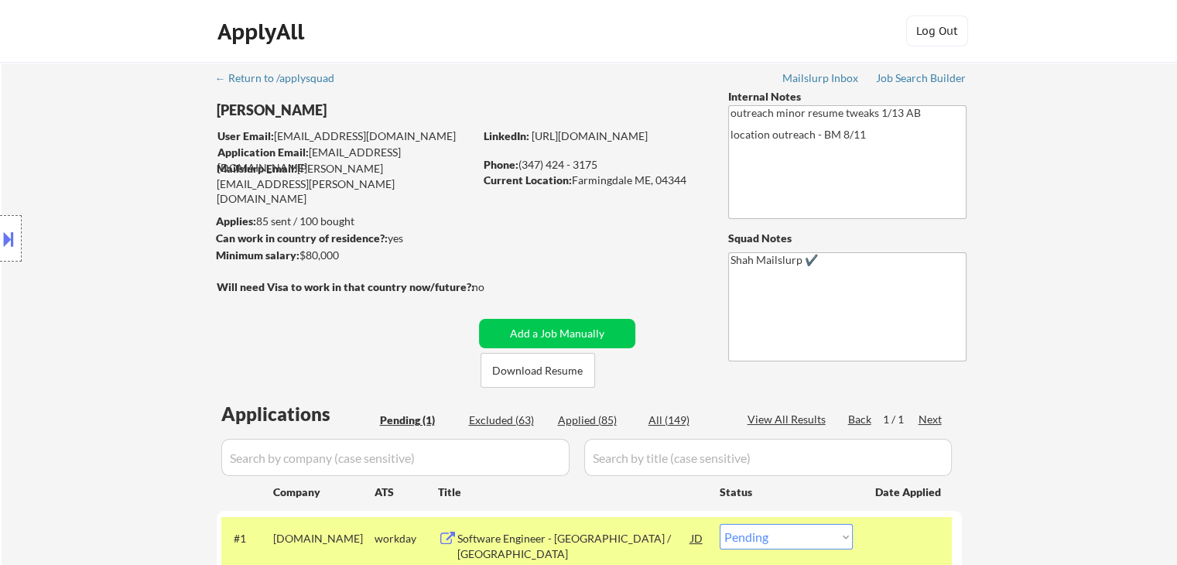
click at [121, 195] on div "Location Inclusions:" at bounding box center [138, 238] width 277 height 287
click at [3, 233] on button at bounding box center [8, 239] width 17 height 26
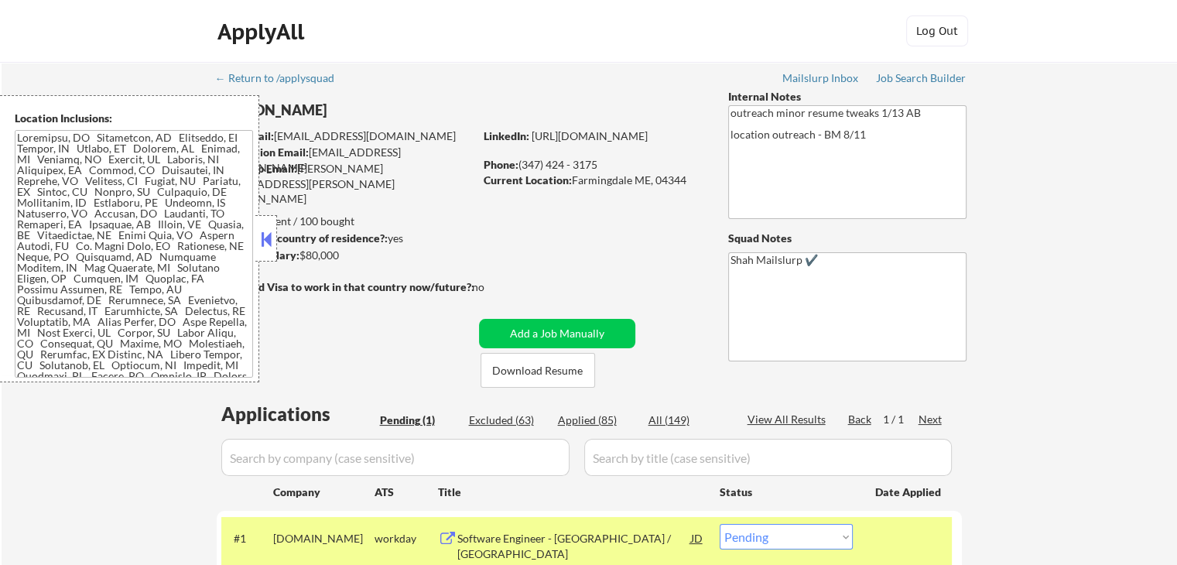
click at [267, 240] on button at bounding box center [266, 239] width 17 height 23
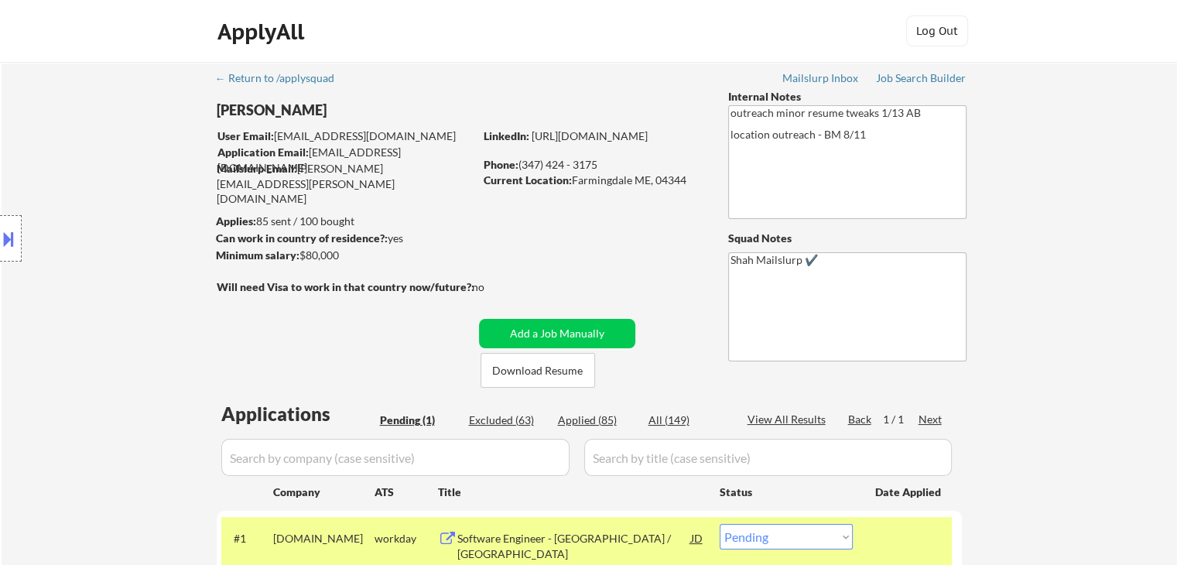
click at [167, 229] on div "Location Inclusions:" at bounding box center [138, 238] width 277 height 287
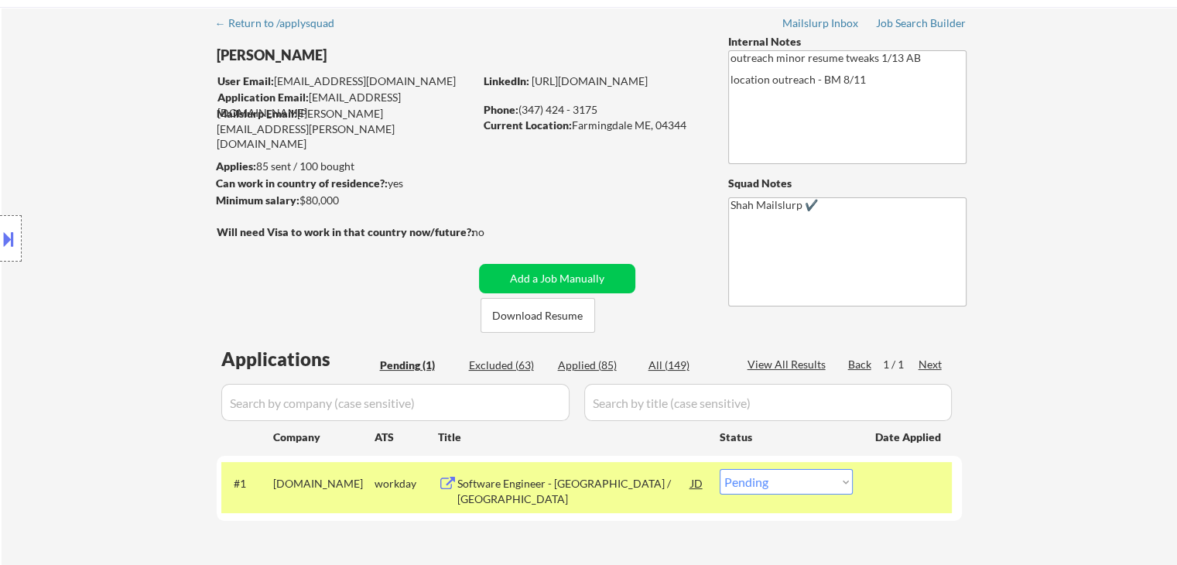
scroll to position [77, 0]
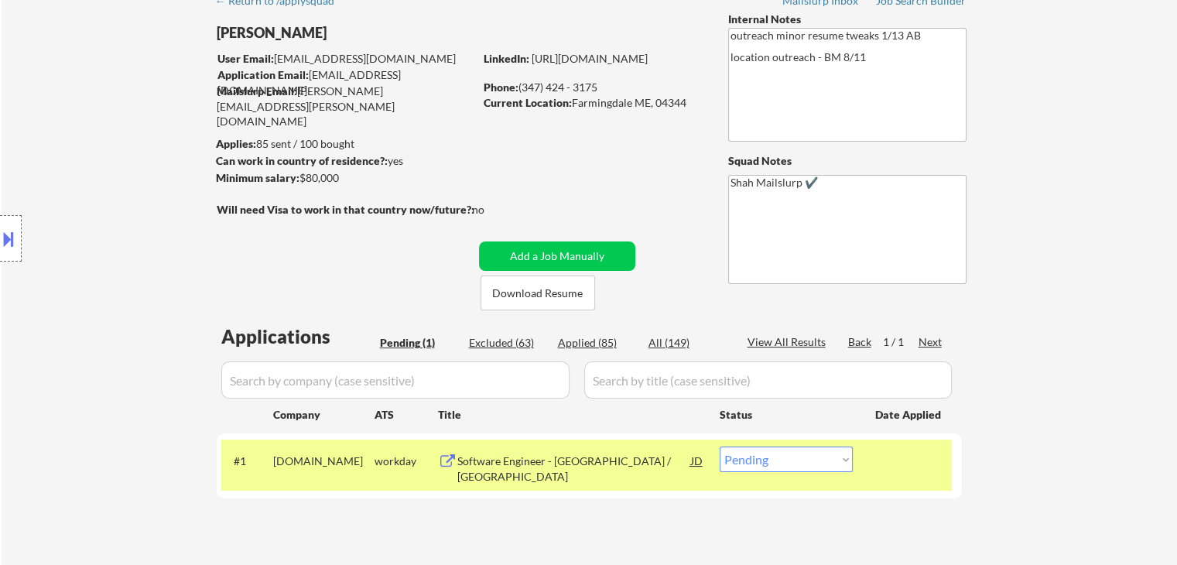
drag, startPoint x: 145, startPoint y: 249, endPoint x: 136, endPoint y: 258, distance: 12.0
click at [143, 258] on div "Location Inclusions:" at bounding box center [138, 238] width 277 height 287
click at [134, 258] on div "Location Inclusions:" at bounding box center [138, 238] width 277 height 287
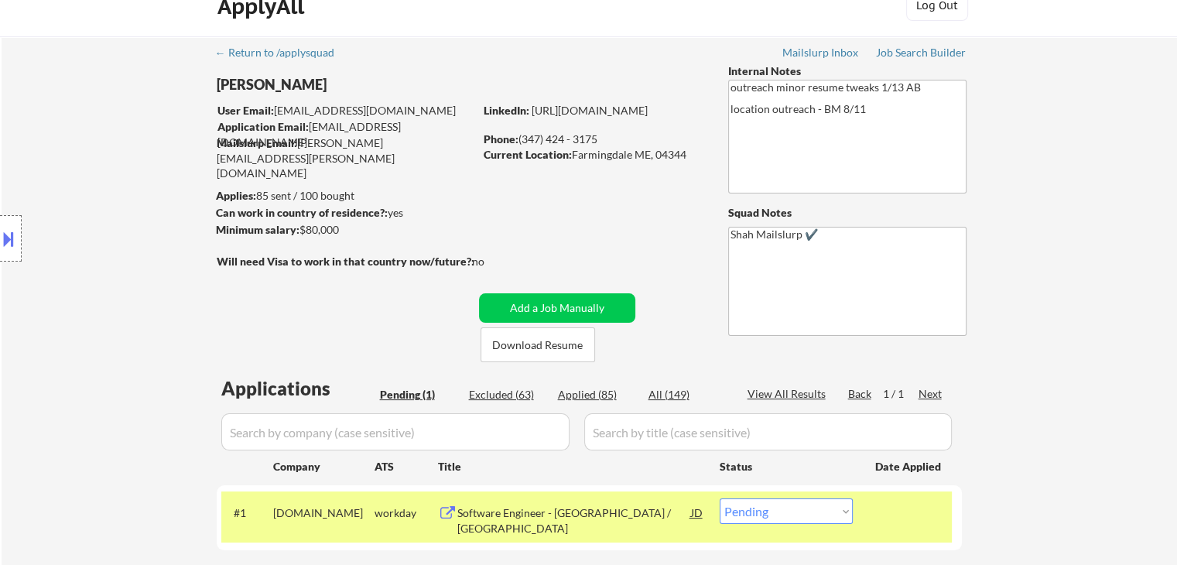
scroll to position [0, 0]
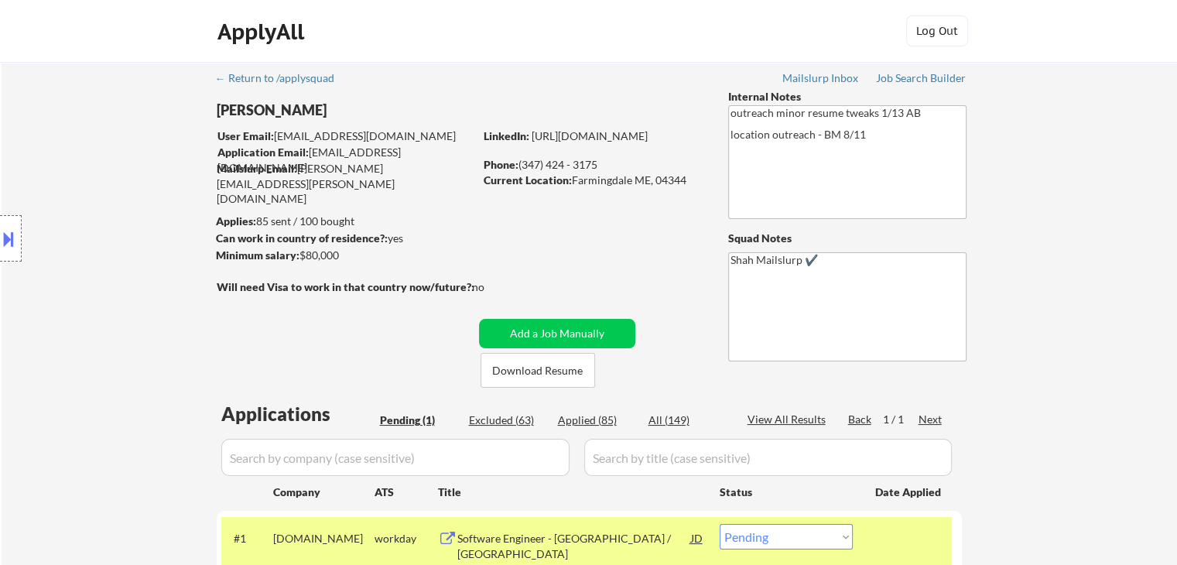
click at [134, 258] on div "Location Inclusions:" at bounding box center [138, 238] width 277 height 287
click at [133, 258] on div "Location Inclusions:" at bounding box center [138, 238] width 277 height 287
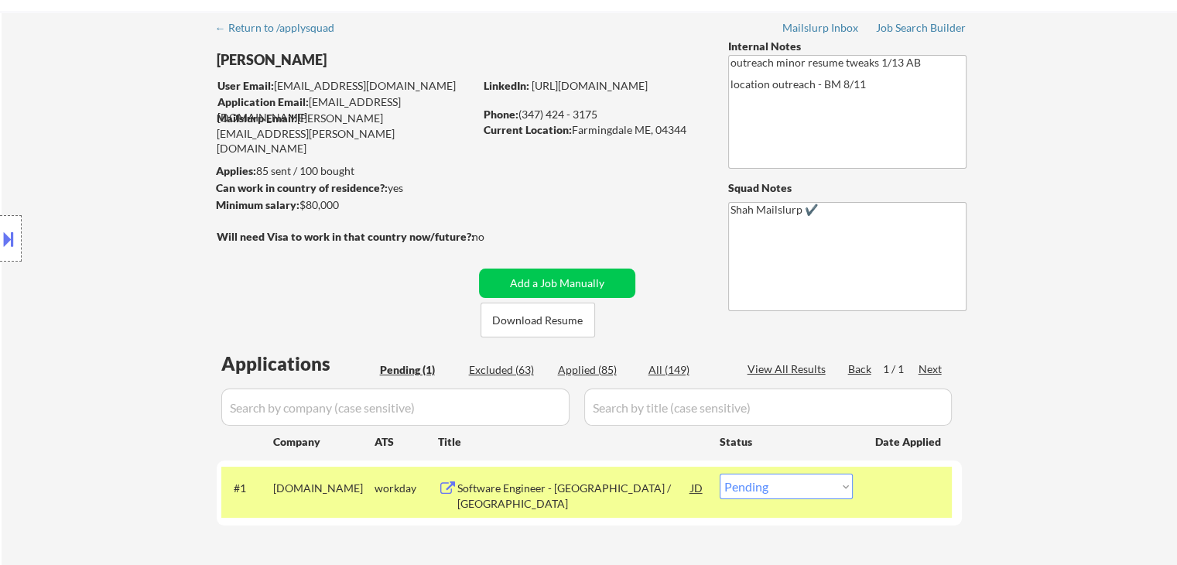
scroll to position [77, 0]
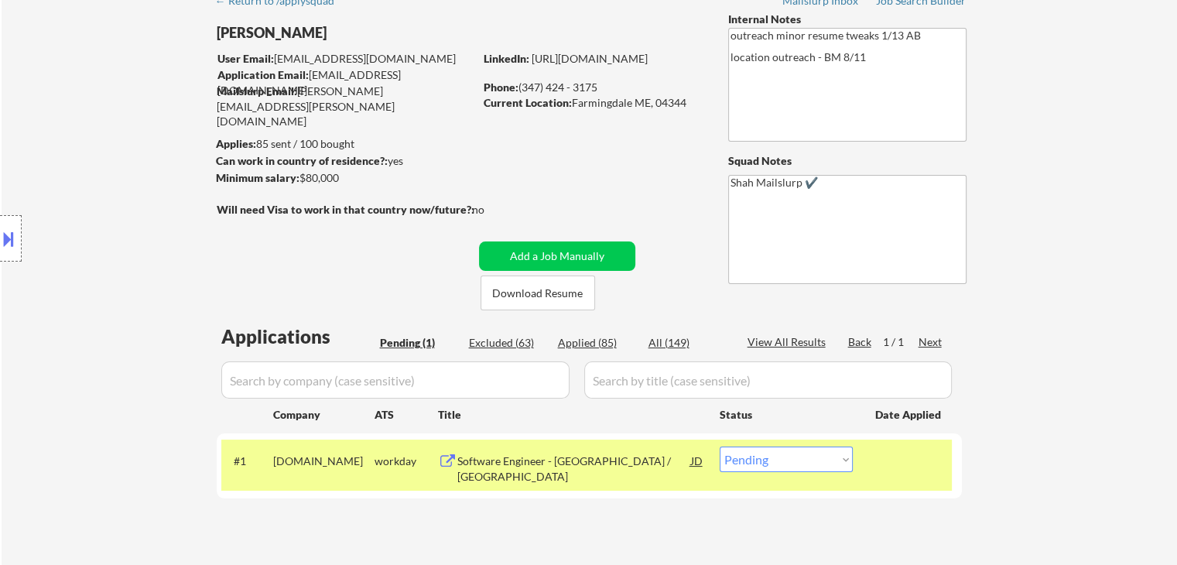
click at [133, 260] on div "Location Inclusions:" at bounding box center [138, 238] width 277 height 287
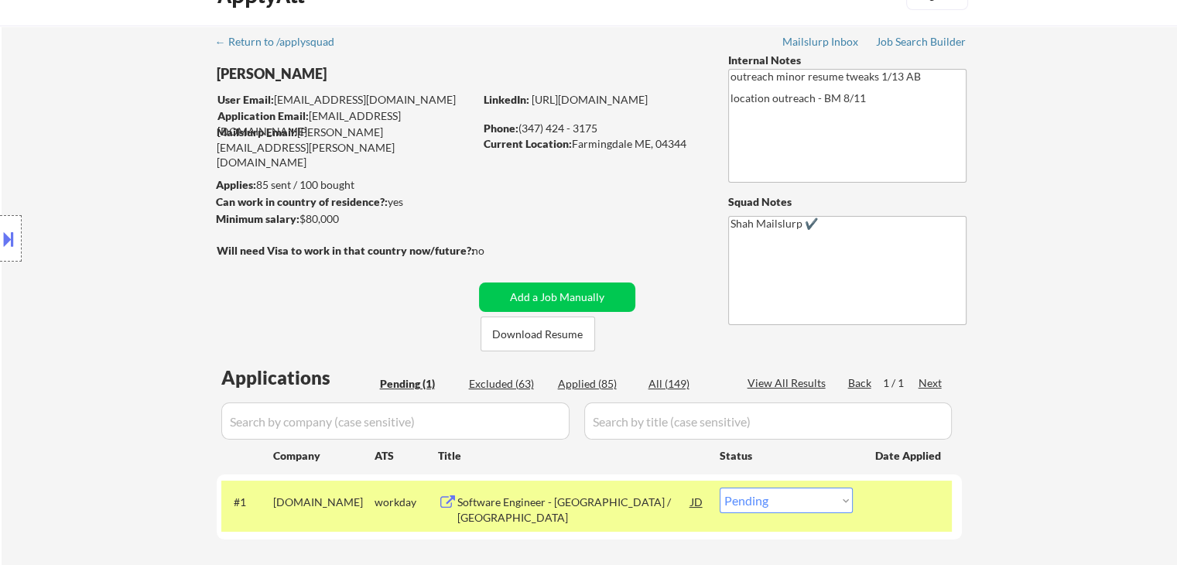
scroll to position [0, 0]
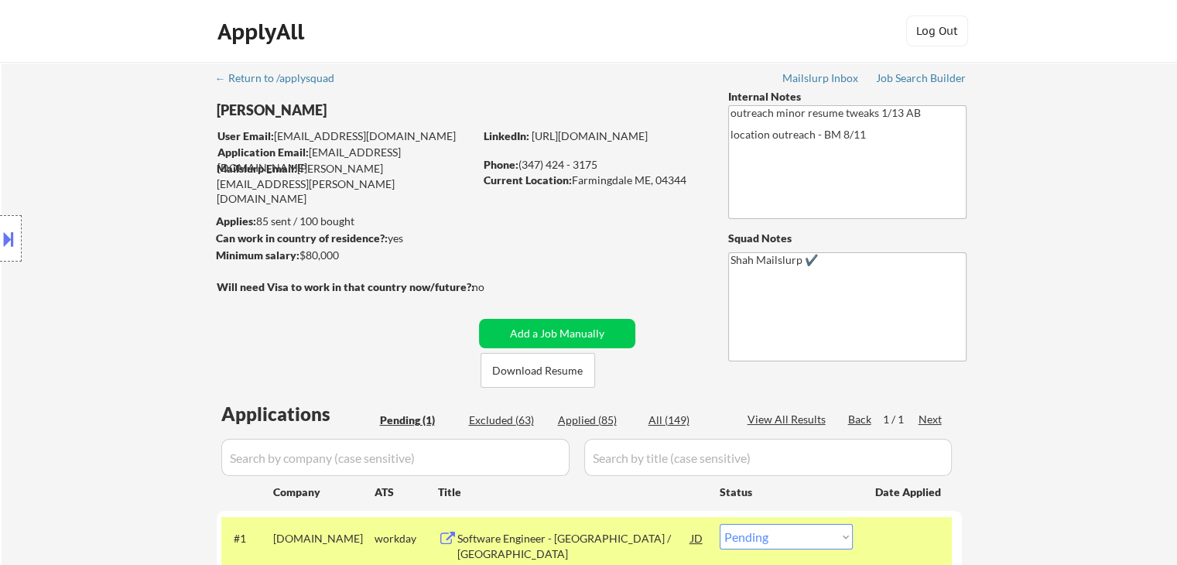
click at [133, 260] on div "Location Inclusions:" at bounding box center [138, 238] width 277 height 287
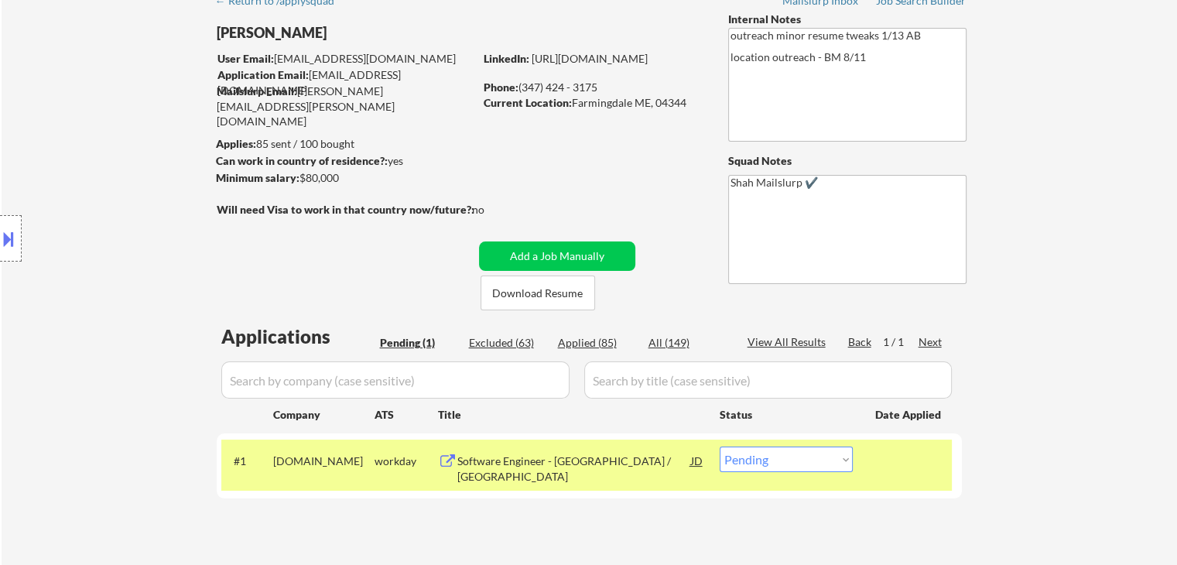
click at [133, 261] on div "Location Inclusions:" at bounding box center [138, 238] width 277 height 287
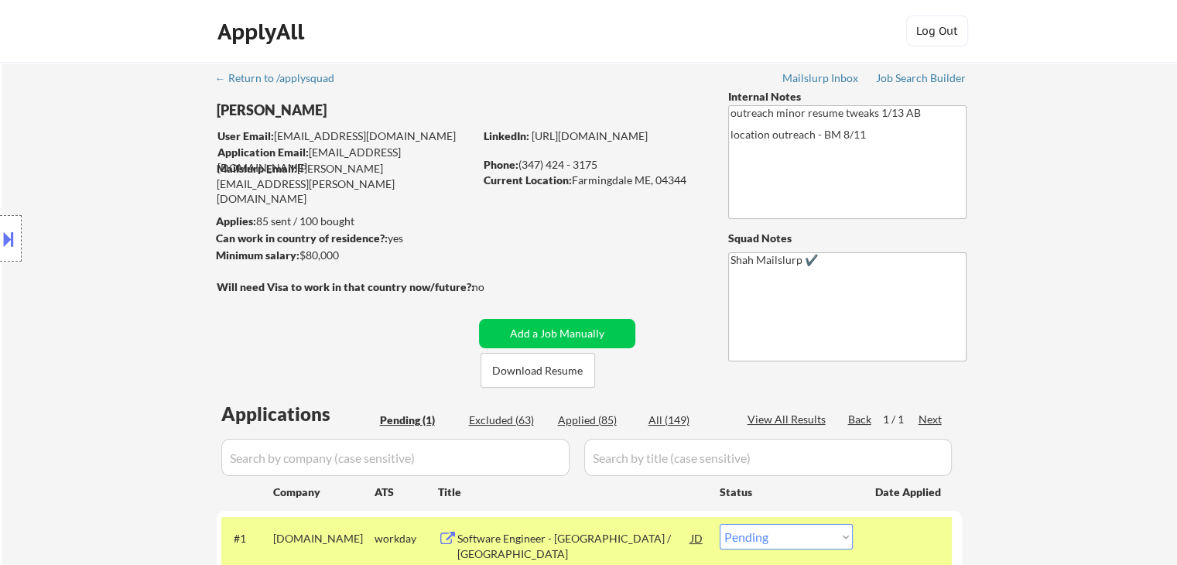
click at [133, 261] on div "Location Inclusions:" at bounding box center [138, 238] width 277 height 287
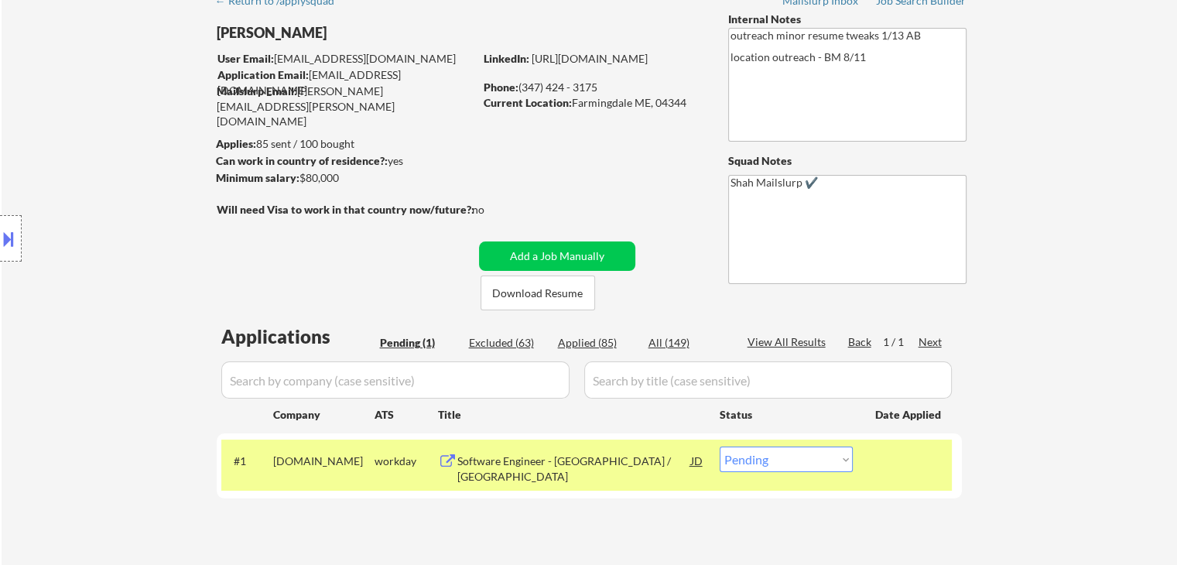
click at [133, 264] on div "Location Inclusions:" at bounding box center [138, 238] width 277 height 287
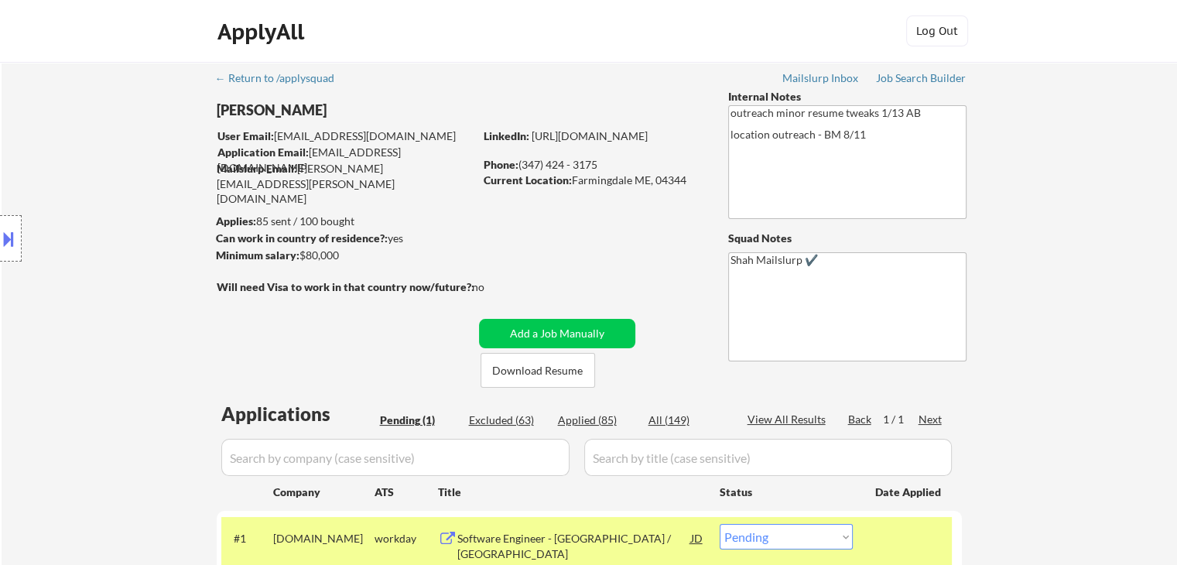
click at [133, 264] on div "Location Inclusions:" at bounding box center [138, 238] width 277 height 287
drag, startPoint x: 320, startPoint y: 238, endPoint x: 403, endPoint y: 241, distance: 82.9
click at [403, 241] on div "Can work in country of residence?: yes" at bounding box center [342, 238] width 253 height 15
click at [469, 256] on div "Minimum salary: $80,000" at bounding box center [345, 255] width 258 height 15
drag, startPoint x: 290, startPoint y: 252, endPoint x: 323, endPoint y: 246, distance: 33.7
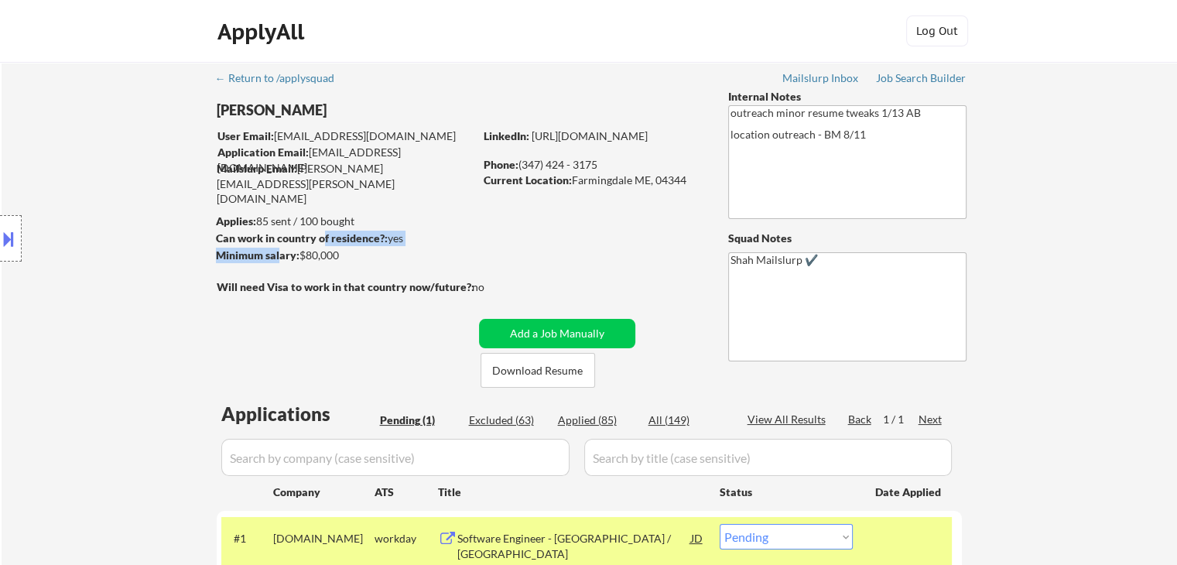
click at [323, 246] on div "[PERSON_NAME] User Email: [EMAIL_ADDRESS][DOMAIN_NAME] Application Email: [EMAI…" at bounding box center [469, 238] width 506 height 299
click at [387, 258] on div "Minimum salary: $80,000" at bounding box center [345, 255] width 258 height 15
click at [124, 294] on div "Location Inclusions:" at bounding box center [138, 238] width 277 height 287
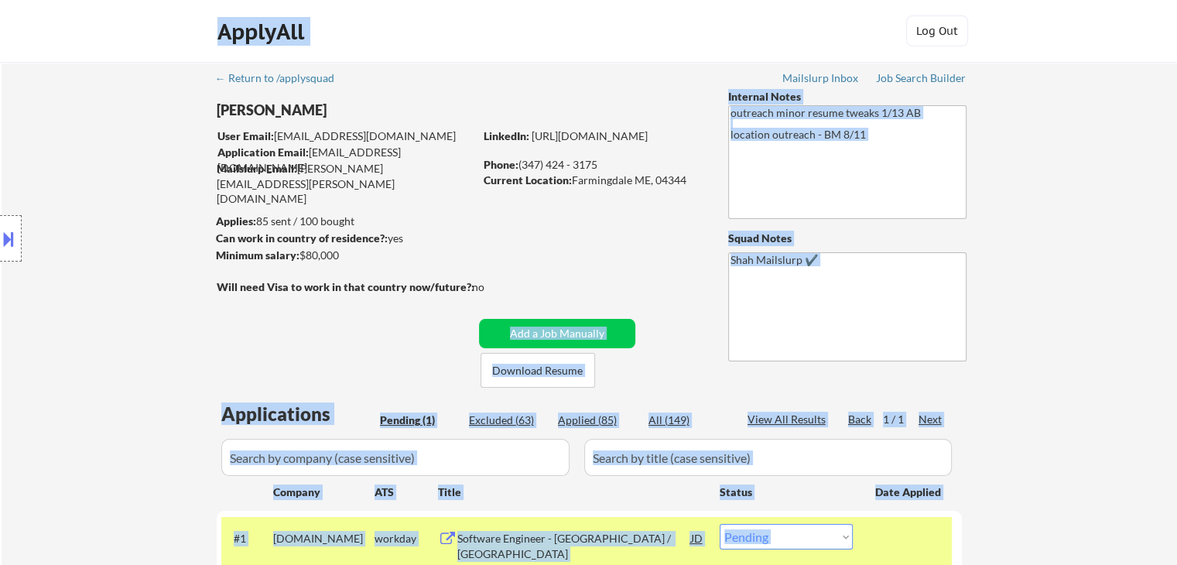
drag, startPoint x: 231, startPoint y: 282, endPoint x: 429, endPoint y: 304, distance: 199.3
click at [429, 304] on body "← Return to /applysquad Mailslurp Inbox Job Search Builder [PERSON_NAME] User E…" at bounding box center [588, 282] width 1177 height 565
click at [26, 299] on div "Location Inclusions:" at bounding box center [138, 238] width 277 height 287
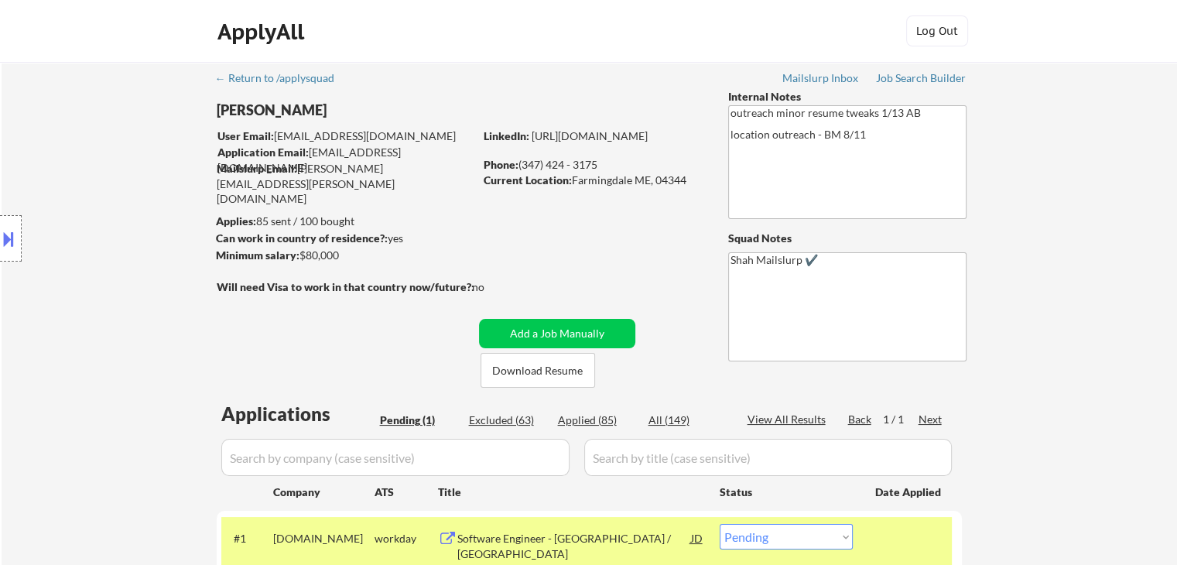
click at [129, 363] on div "Location Inclusions:" at bounding box center [138, 238] width 277 height 287
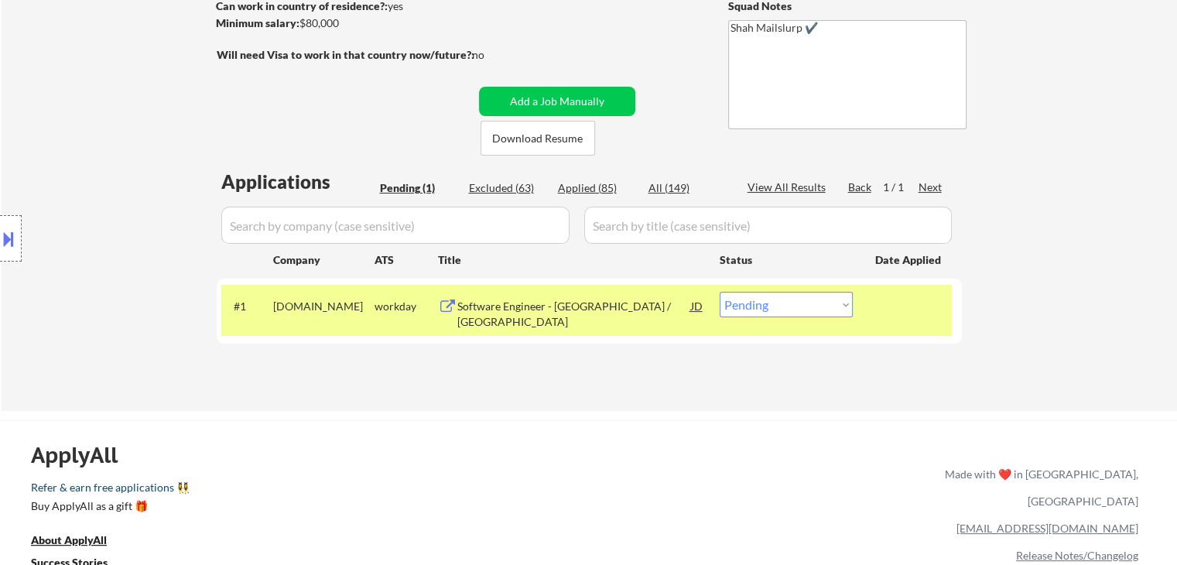
drag, startPoint x: 20, startPoint y: 459, endPoint x: 153, endPoint y: 520, distance: 146.5
click at [153, 520] on div "ApplyAll Refer & earn free applications 👯‍♀️ Buy ApplyAll as a gift 🎁 About App…" at bounding box center [588, 553] width 1177 height 245
click at [156, 336] on div "Location Inclusions:" at bounding box center [138, 238] width 277 height 287
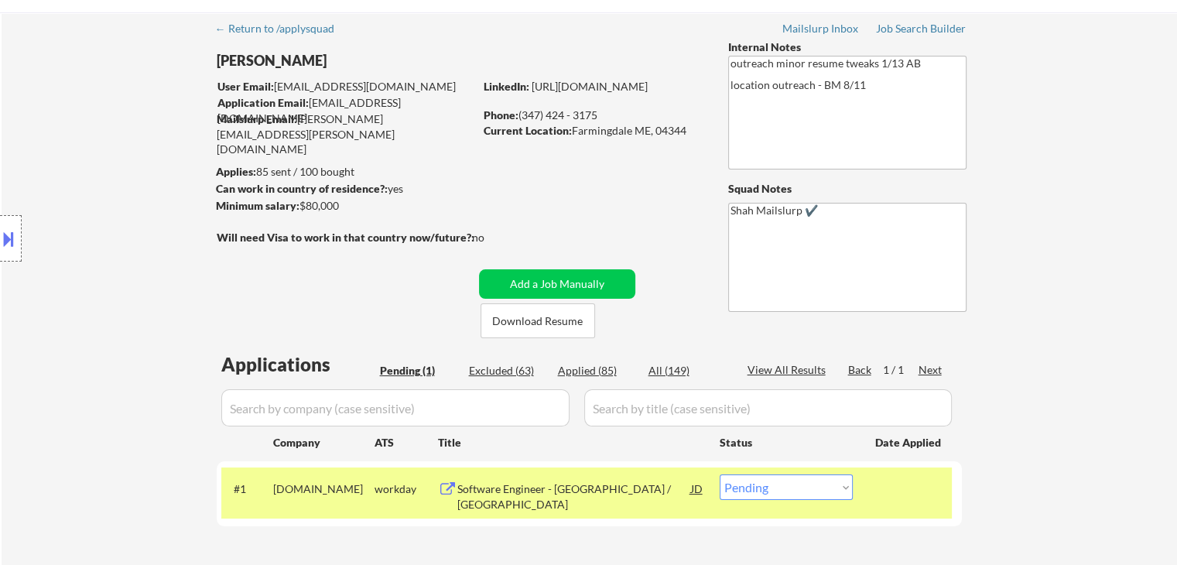
scroll to position [0, 0]
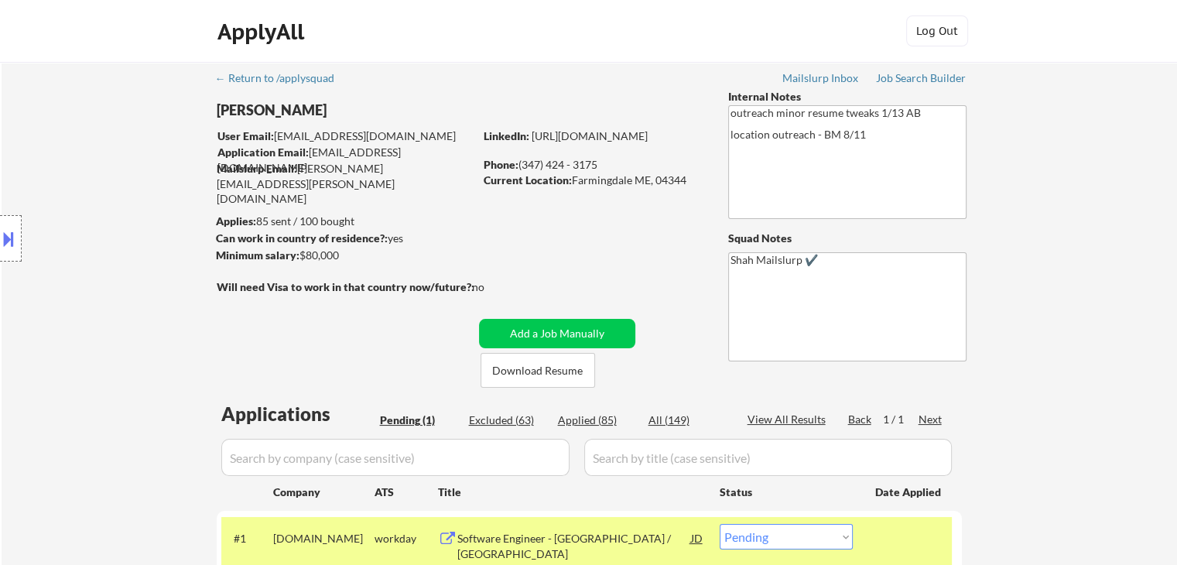
click at [121, 325] on div "Location Inclusions:" at bounding box center [138, 238] width 277 height 287
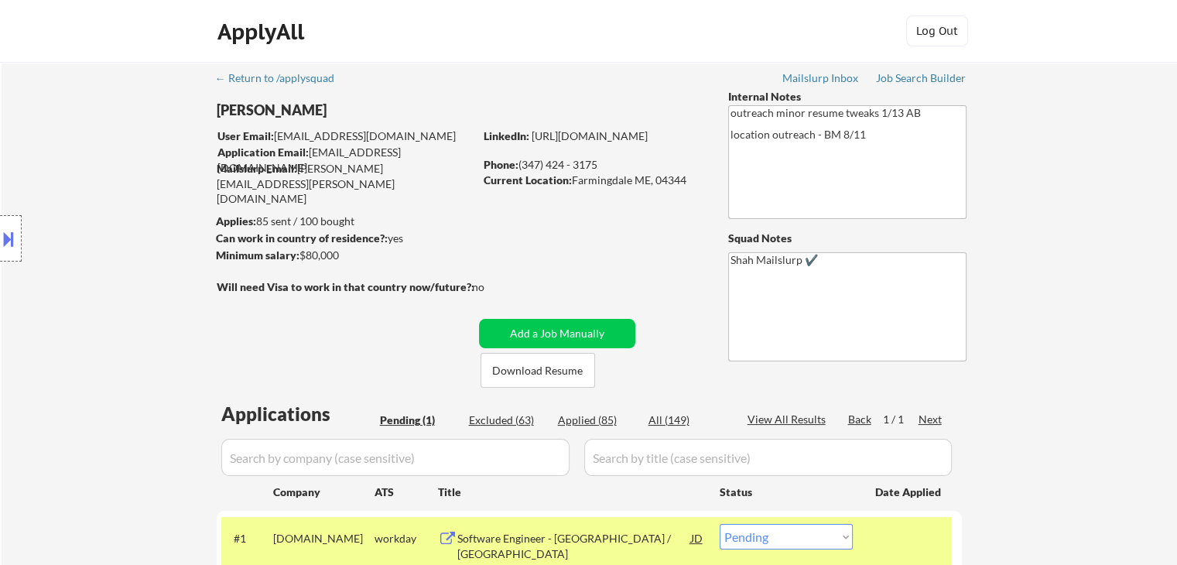
click at [121, 325] on div "Location Inclusions:" at bounding box center [138, 238] width 277 height 287
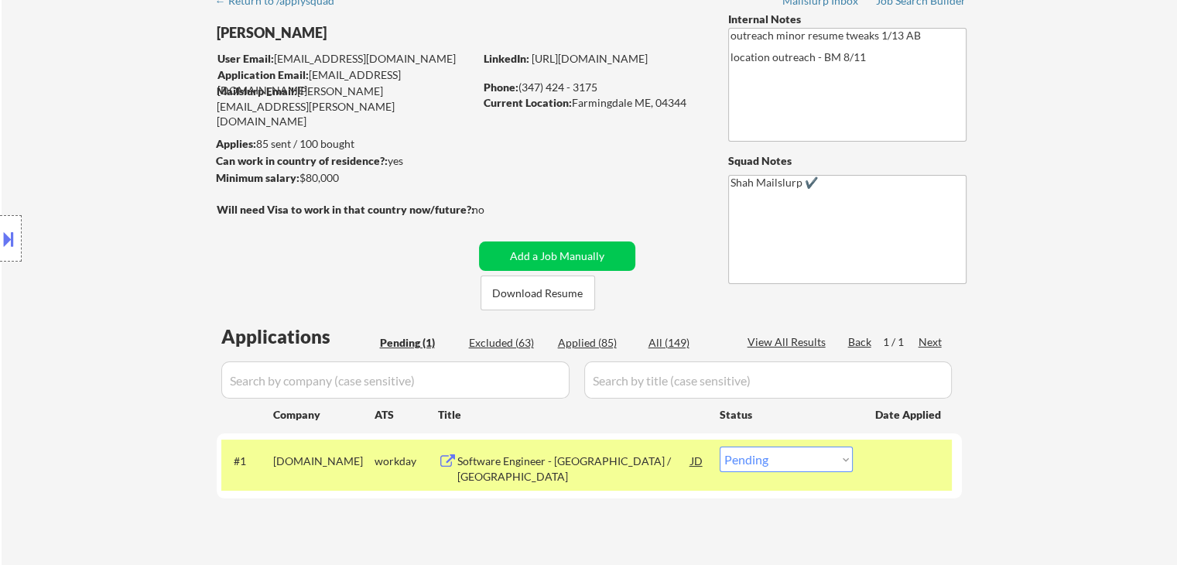
click at [121, 325] on div "Location Inclusions:" at bounding box center [138, 238] width 277 height 287
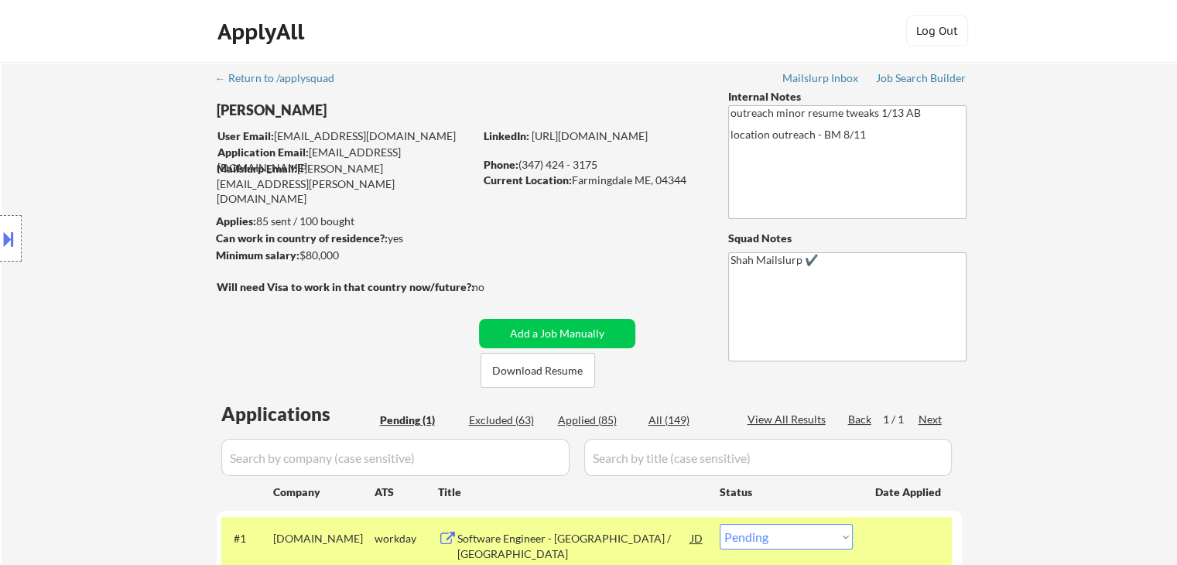
click at [121, 326] on div "Location Inclusions:" at bounding box center [138, 238] width 277 height 287
click at [121, 327] on div "Location Inclusions:" at bounding box center [138, 238] width 277 height 287
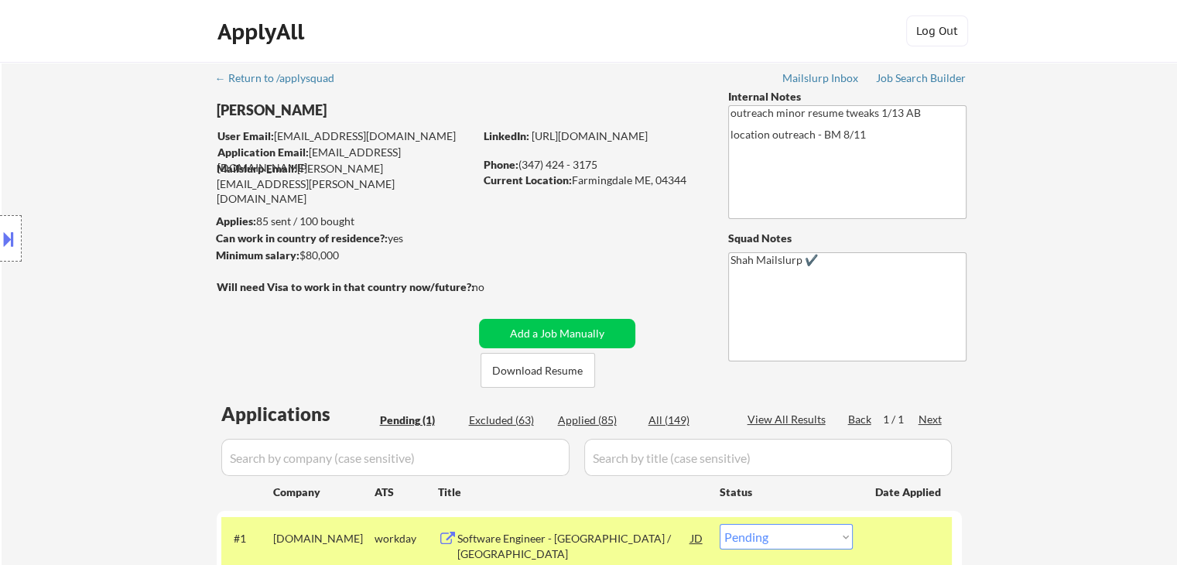
click at [121, 327] on div "Location Inclusions:" at bounding box center [138, 238] width 277 height 287
click at [121, 329] on div "Location Inclusions:" at bounding box center [138, 238] width 277 height 287
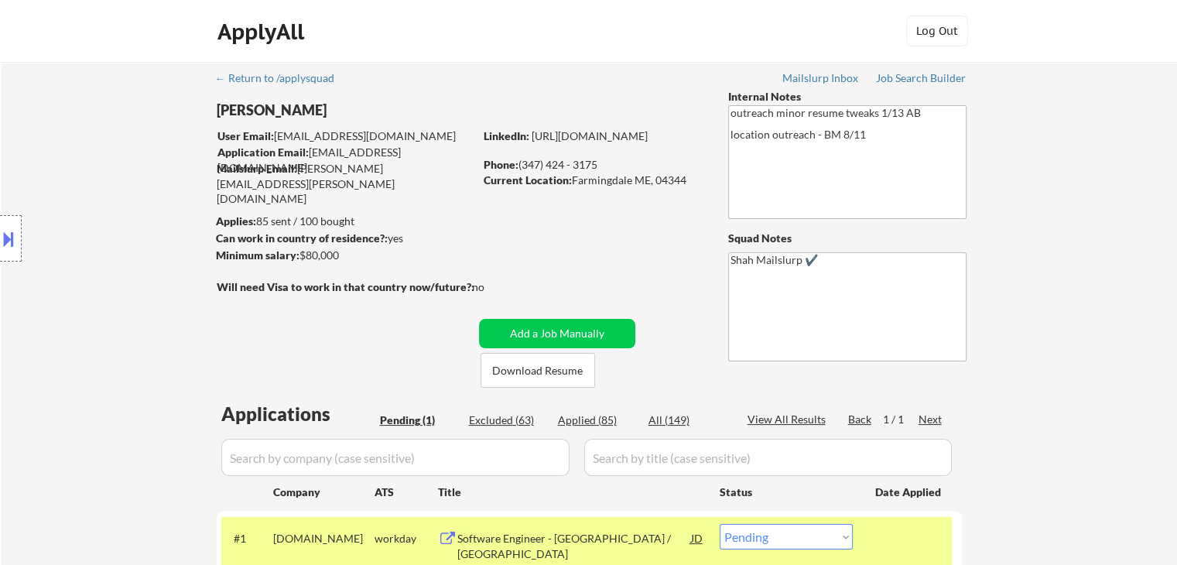
click at [121, 329] on div "Location Inclusions:" at bounding box center [138, 238] width 277 height 287
click at [121, 321] on div "Location Inclusions:" at bounding box center [138, 238] width 277 height 287
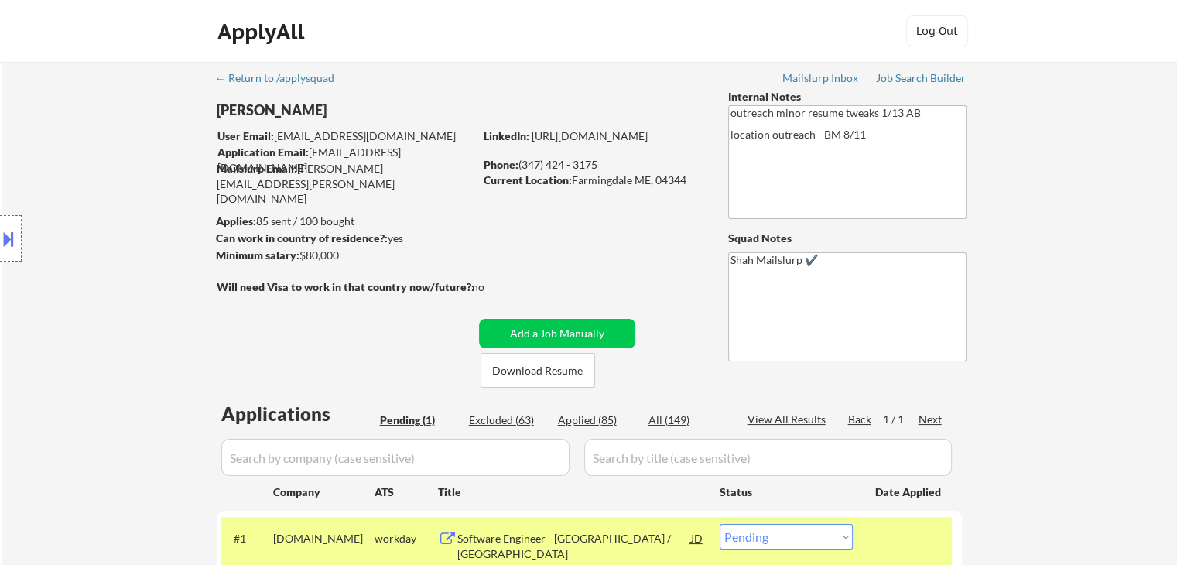
click at [121, 321] on div "Location Inclusions:" at bounding box center [138, 238] width 277 height 287
click at [121, 322] on div "Location Inclusions:" at bounding box center [138, 238] width 277 height 287
click at [122, 322] on div "Location Inclusions:" at bounding box center [138, 238] width 277 height 287
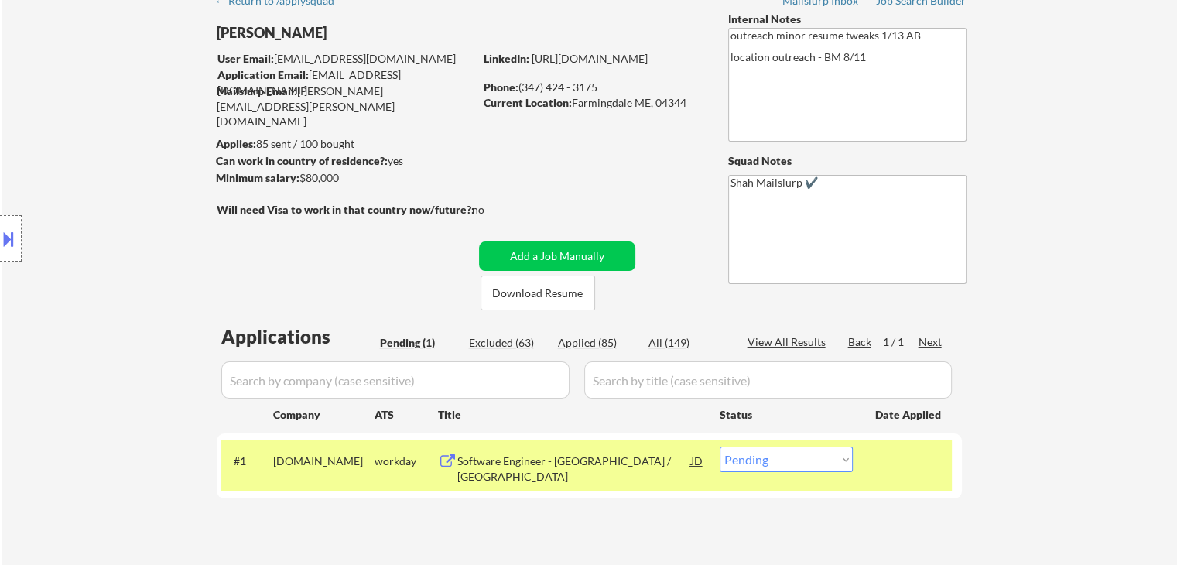
click at [122, 322] on div "Location Inclusions:" at bounding box center [138, 238] width 277 height 287
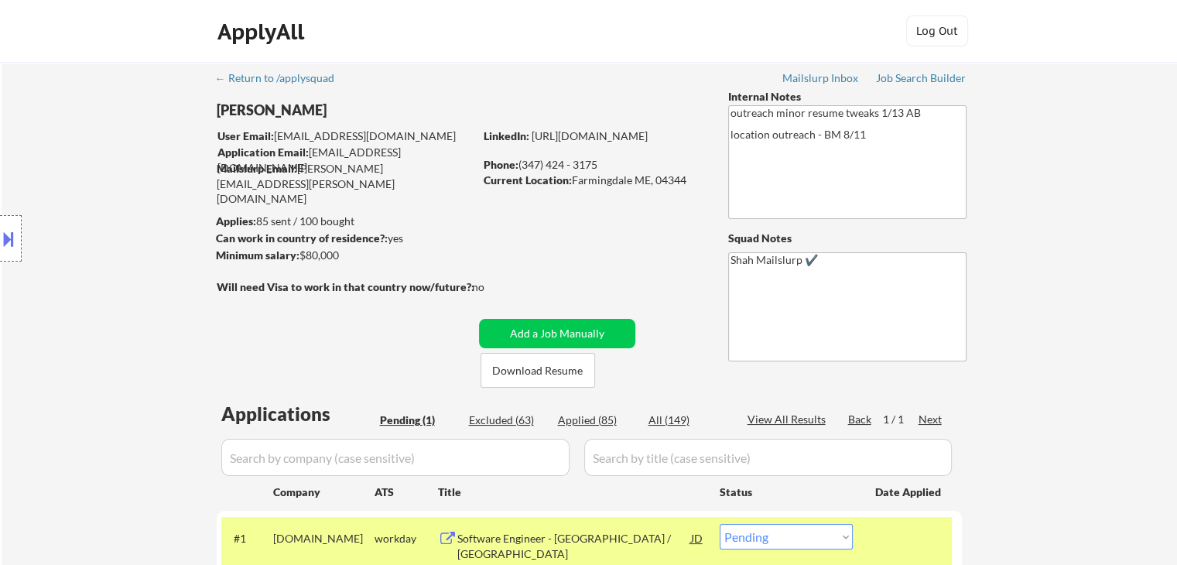
click at [122, 322] on div "Location Inclusions:" at bounding box center [138, 238] width 277 height 287
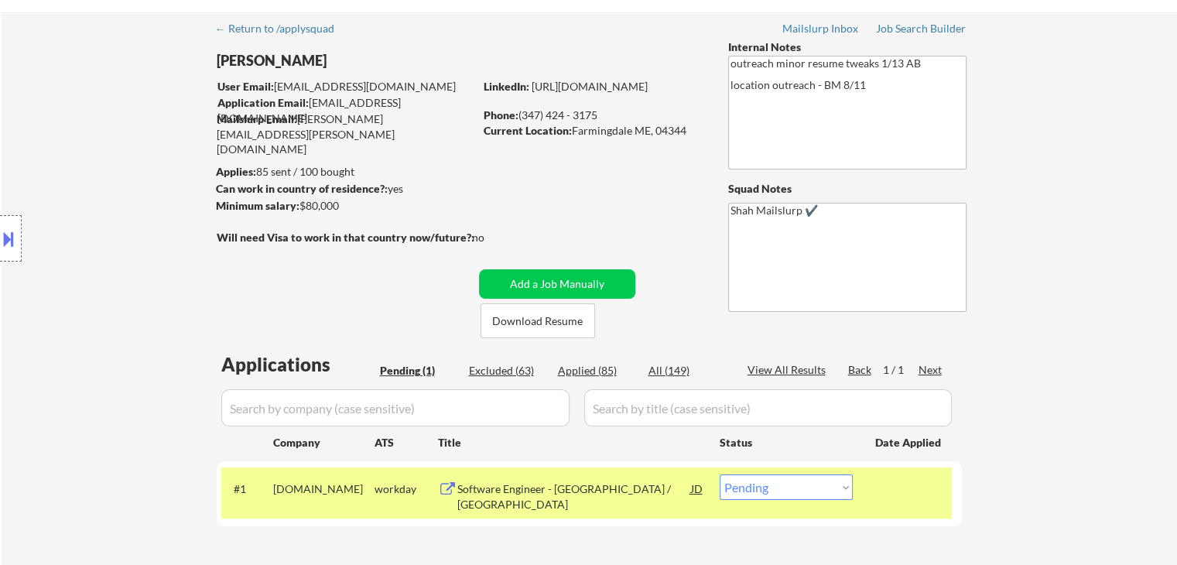
scroll to position [77, 0]
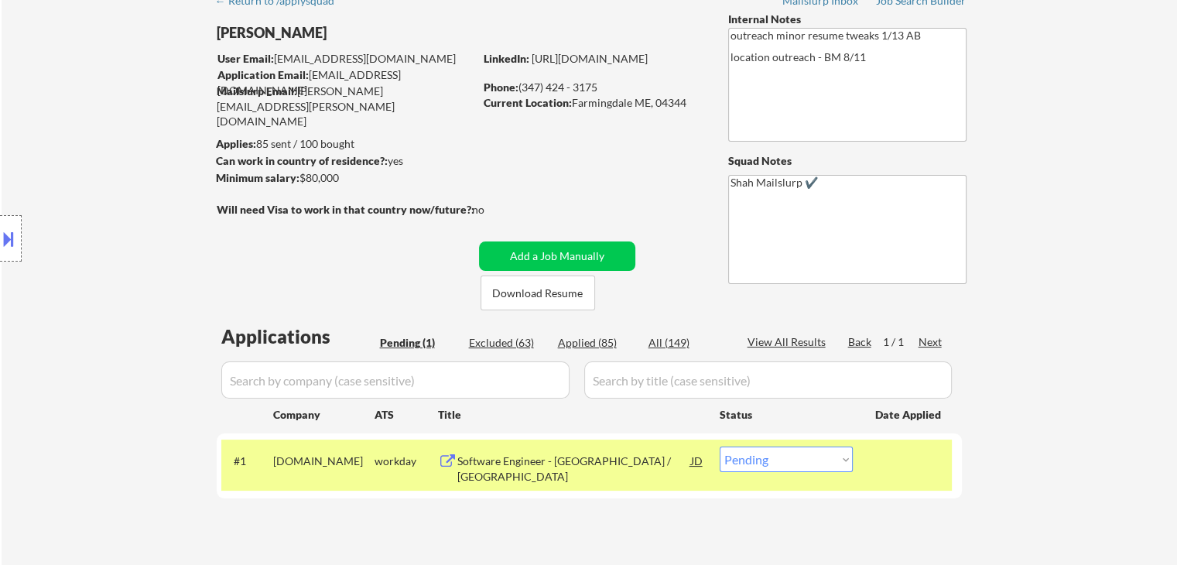
click at [122, 322] on div "Location Inclusions:" at bounding box center [138, 238] width 277 height 287
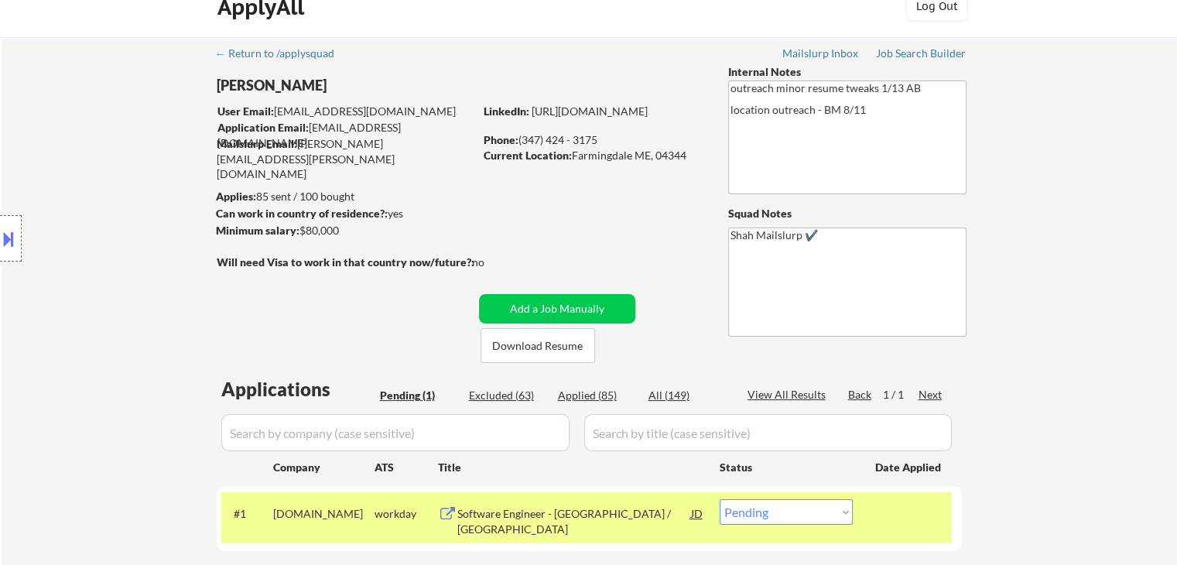
scroll to position [0, 0]
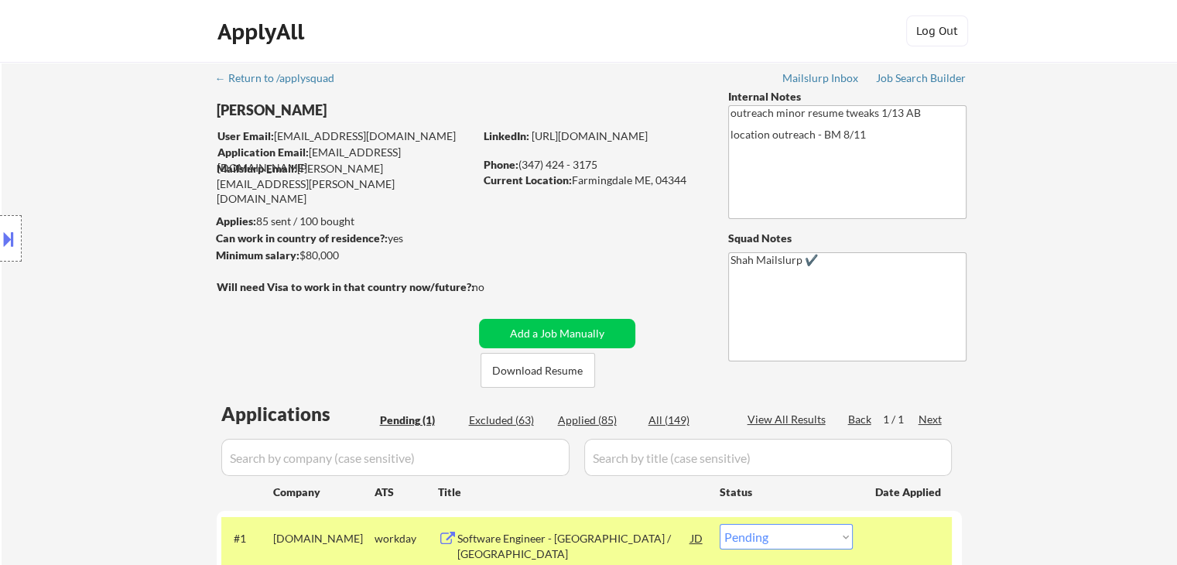
click at [110, 289] on div "Location Inclusions:" at bounding box center [138, 238] width 277 height 287
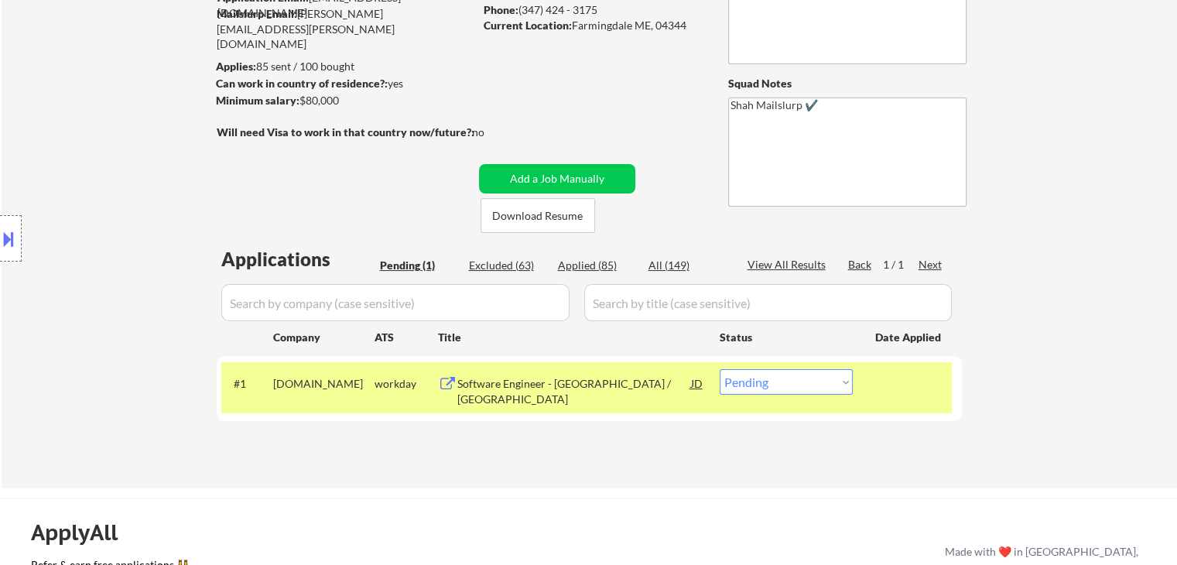
click at [110, 289] on div "Location Inclusions:" at bounding box center [138, 238] width 277 height 287
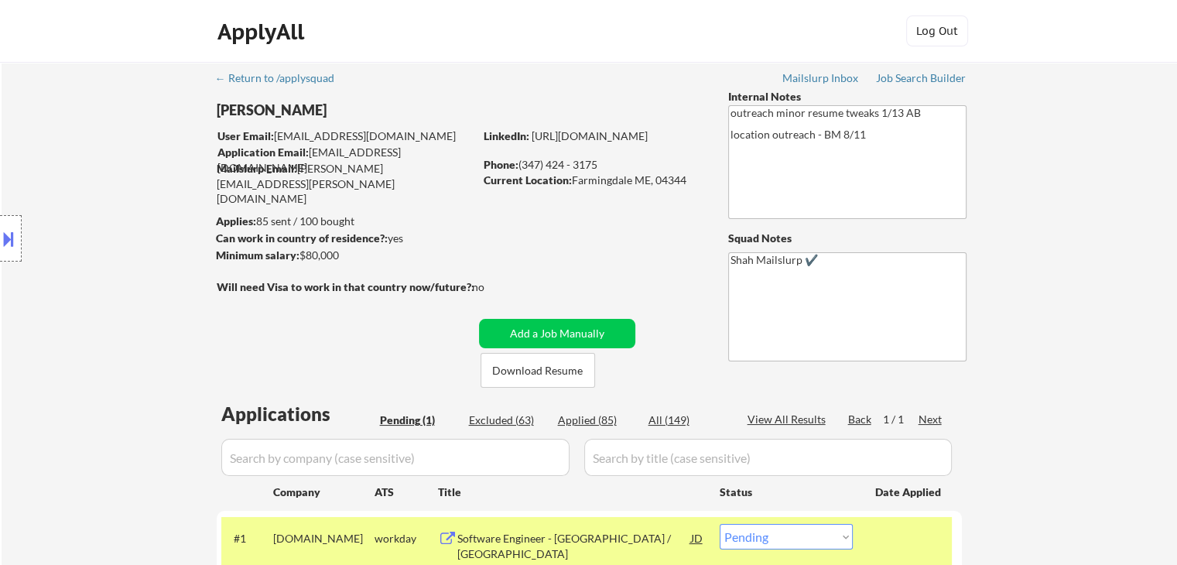
click at [110, 289] on div "Location Inclusions:" at bounding box center [138, 238] width 277 height 287
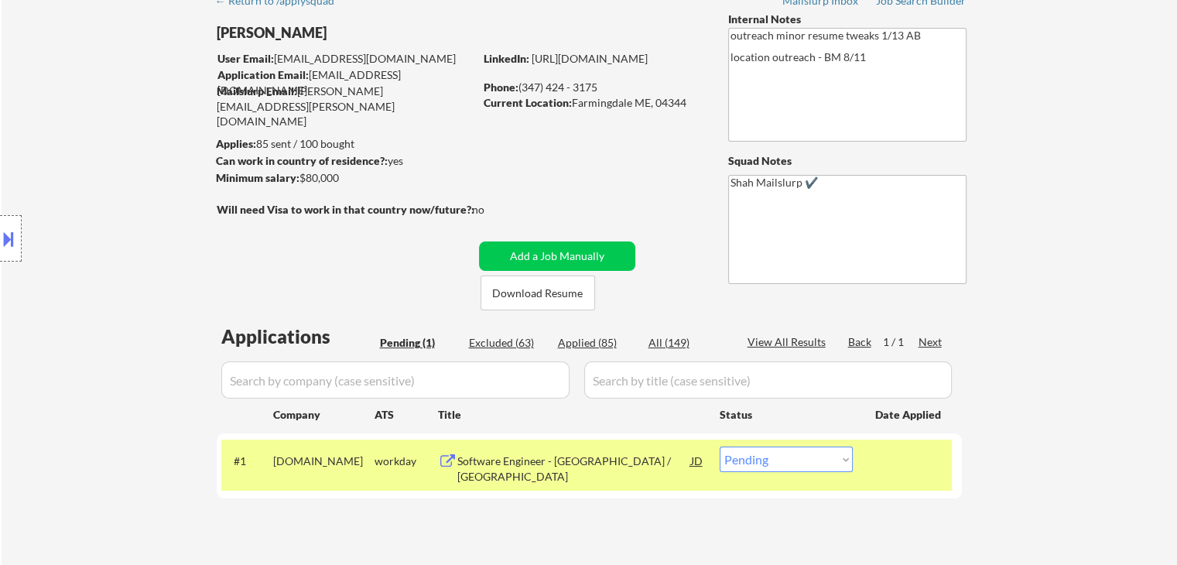
click at [111, 289] on div "Location Inclusions:" at bounding box center [138, 238] width 277 height 287
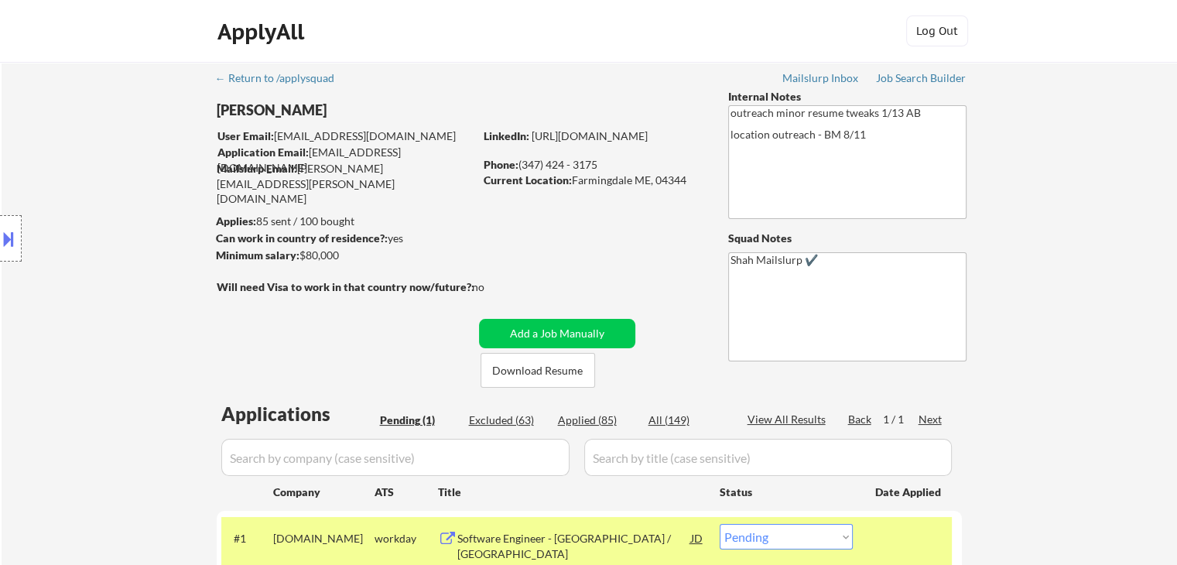
click at [111, 288] on div "Location Inclusions:" at bounding box center [138, 238] width 277 height 287
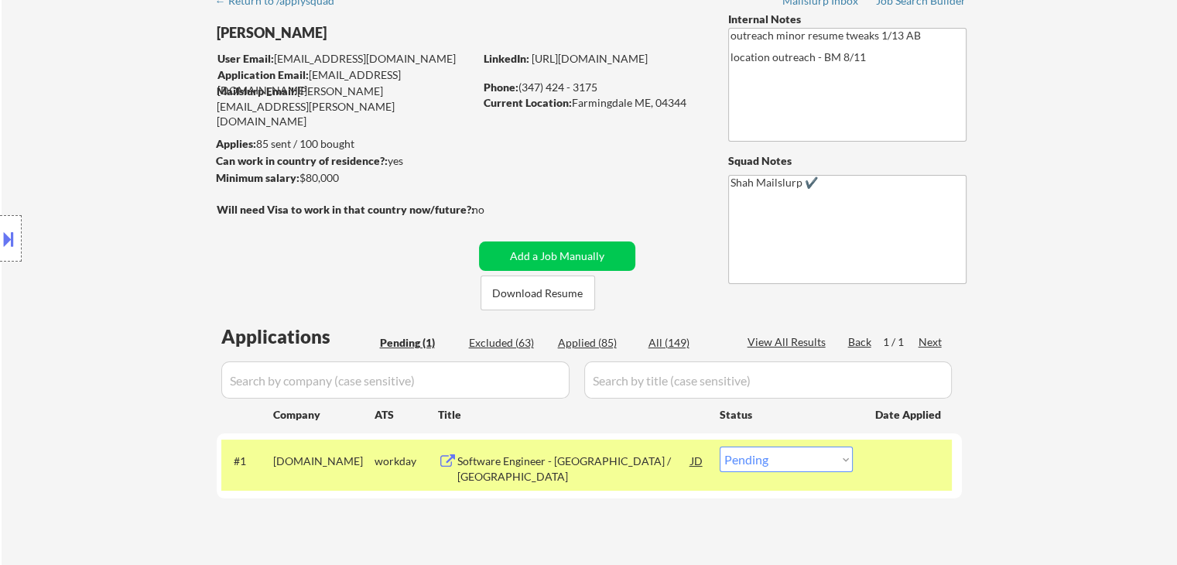
click at [111, 288] on div "Location Inclusions:" at bounding box center [138, 238] width 277 height 287
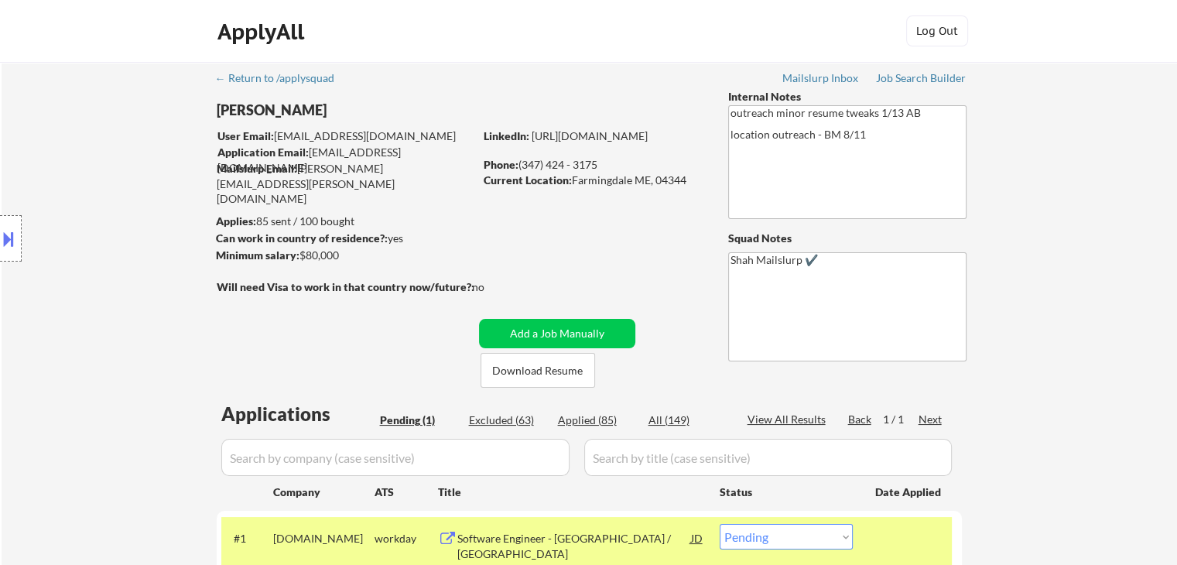
click at [111, 288] on div "Location Inclusions:" at bounding box center [138, 238] width 277 height 287
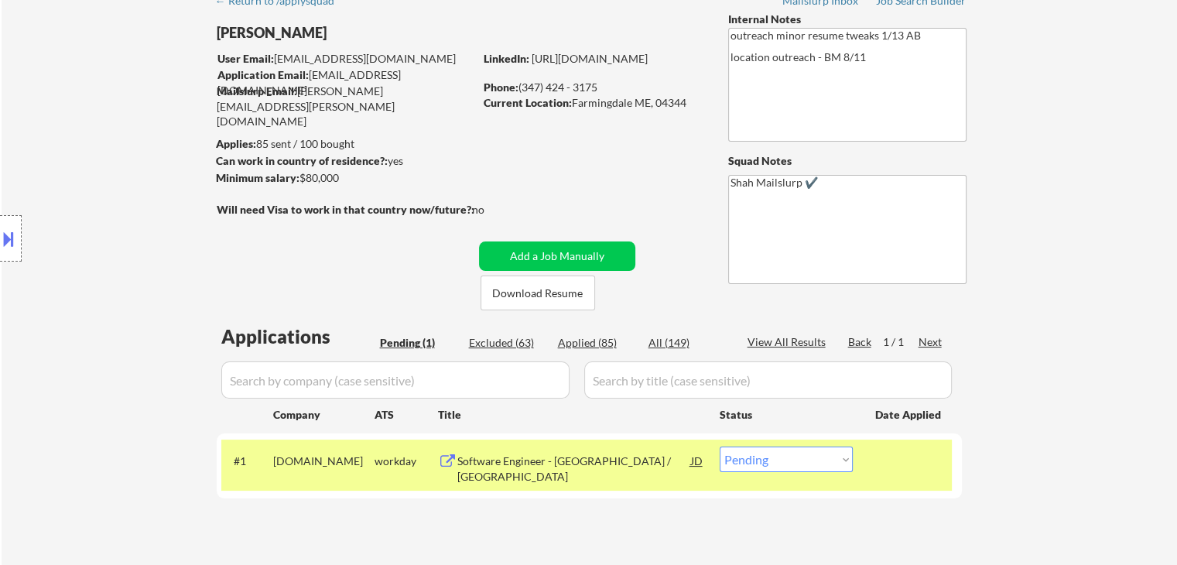
click at [113, 288] on div "Location Inclusions:" at bounding box center [138, 238] width 277 height 287
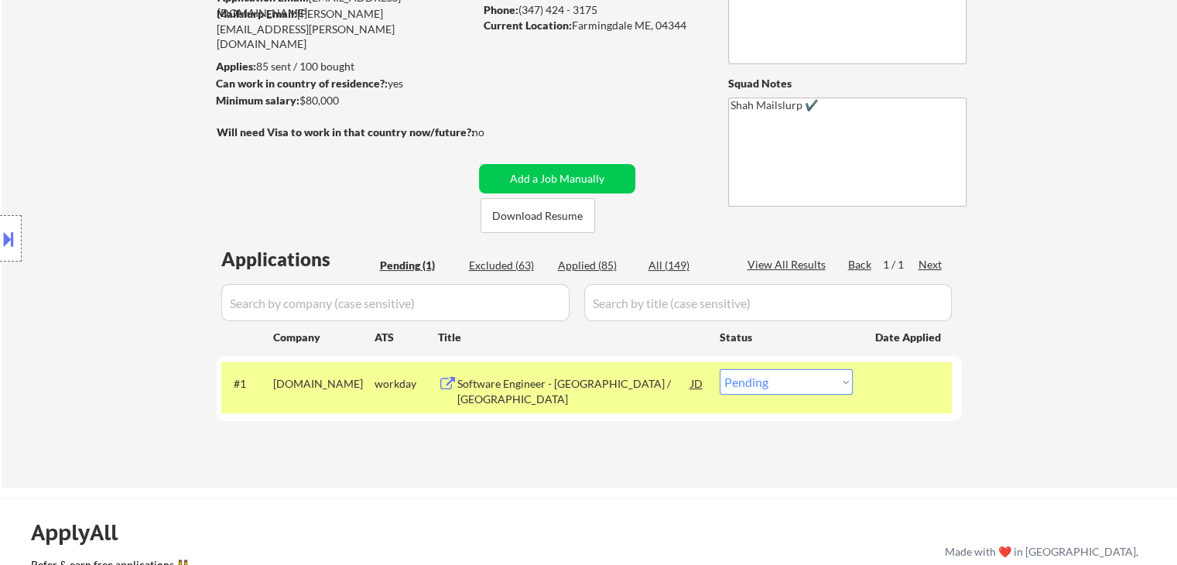
click at [114, 288] on div "Location Inclusions:" at bounding box center [138, 238] width 277 height 287
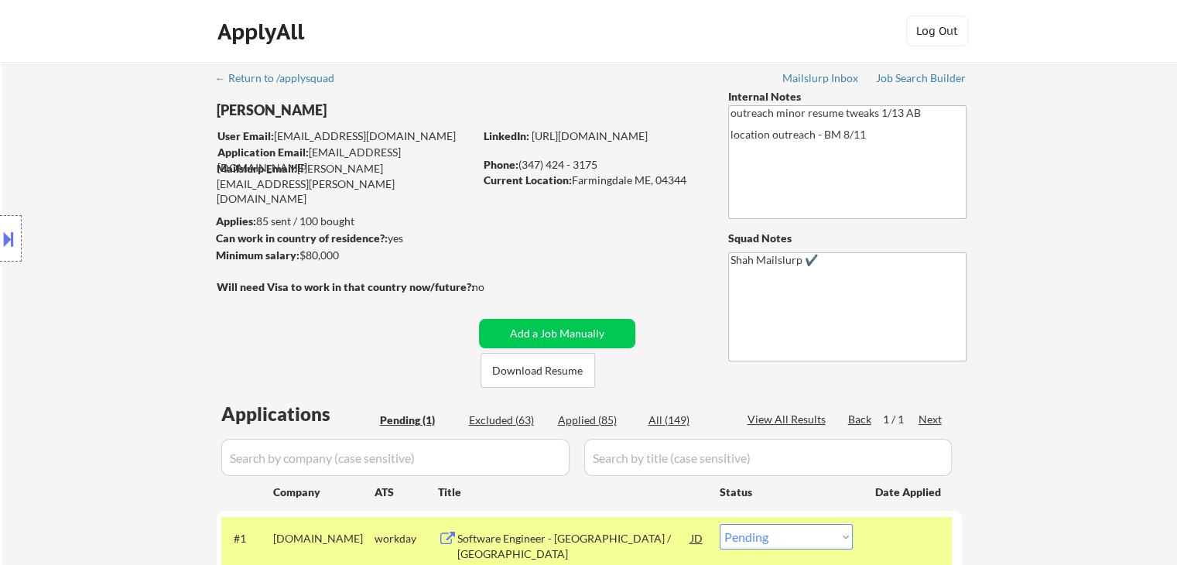
click at [114, 288] on div "Location Inclusions:" at bounding box center [138, 238] width 277 height 287
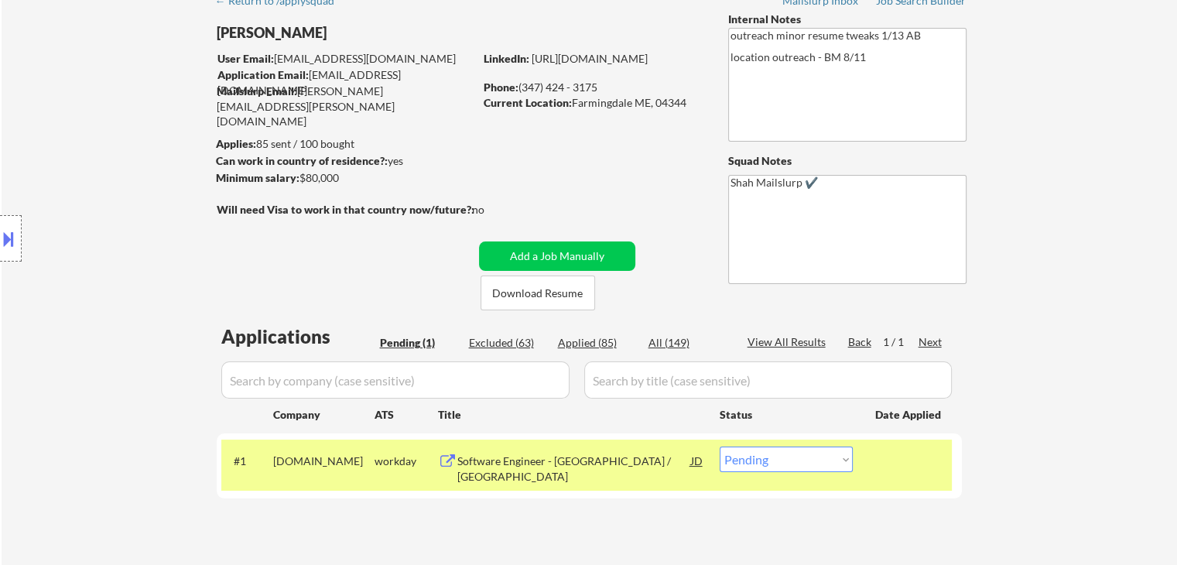
click at [115, 288] on div "Location Inclusions:" at bounding box center [138, 238] width 277 height 287
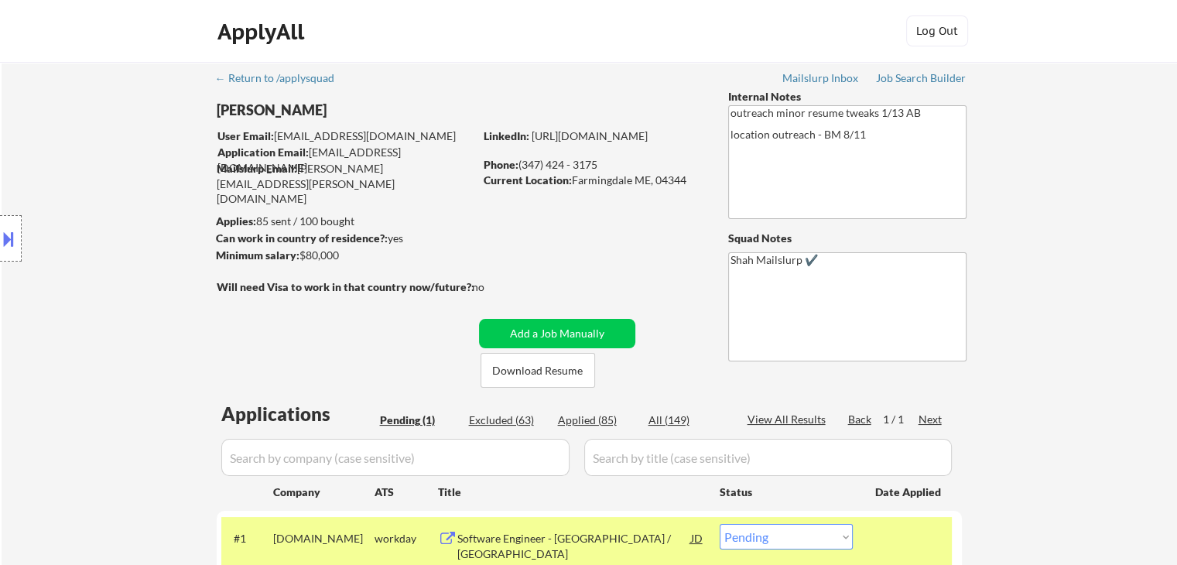
click at [115, 288] on div "Location Inclusions:" at bounding box center [138, 238] width 277 height 287
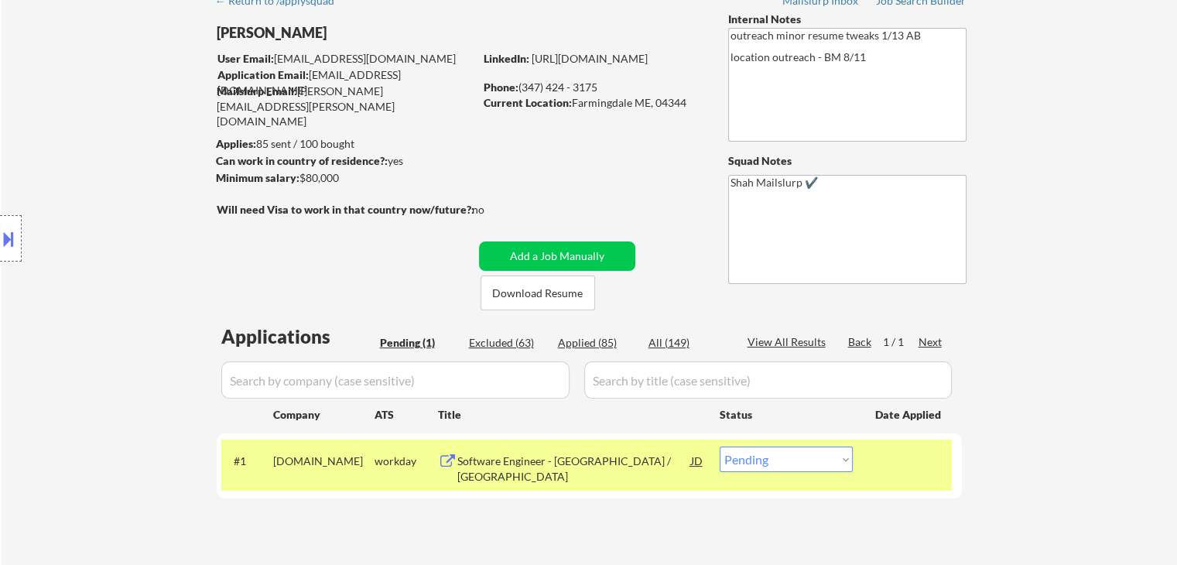
click at [139, 256] on div "Location Inclusions:" at bounding box center [138, 238] width 277 height 287
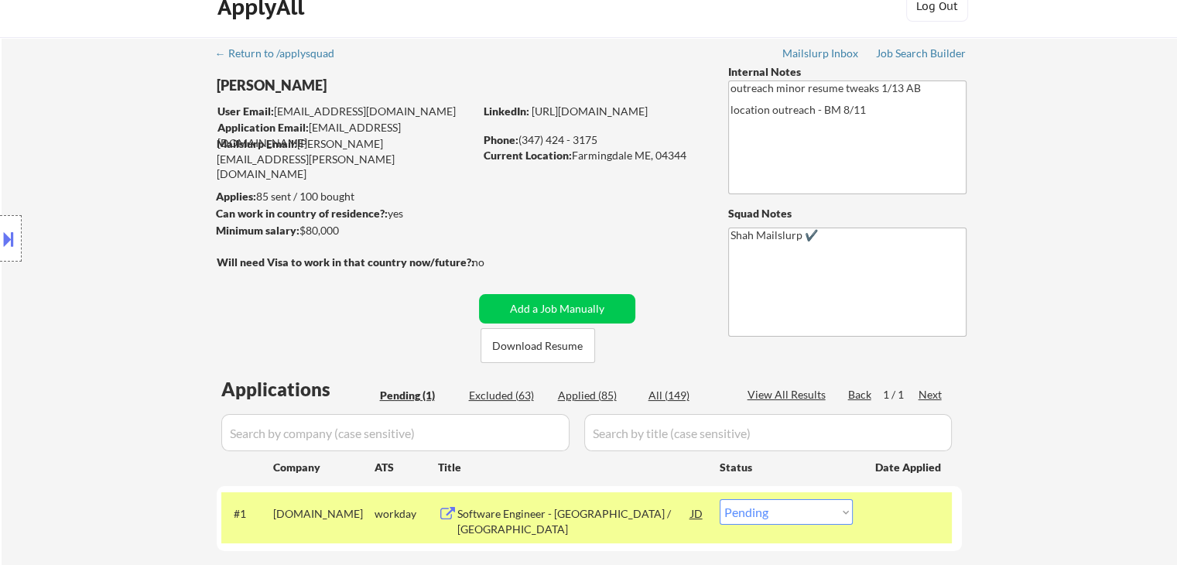
scroll to position [0, 0]
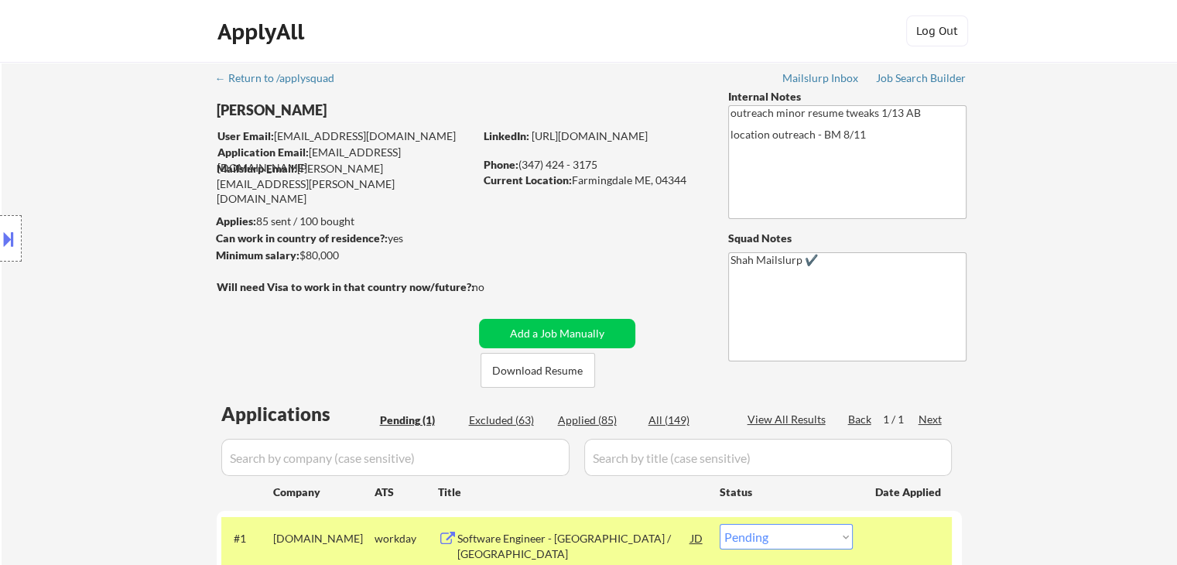
click at [125, 259] on div "Location Inclusions:" at bounding box center [138, 238] width 277 height 287
click at [122, 259] on div "Location Inclusions:" at bounding box center [138, 238] width 277 height 287
click at [90, 266] on div "Location Inclusions:" at bounding box center [138, 238] width 277 height 287
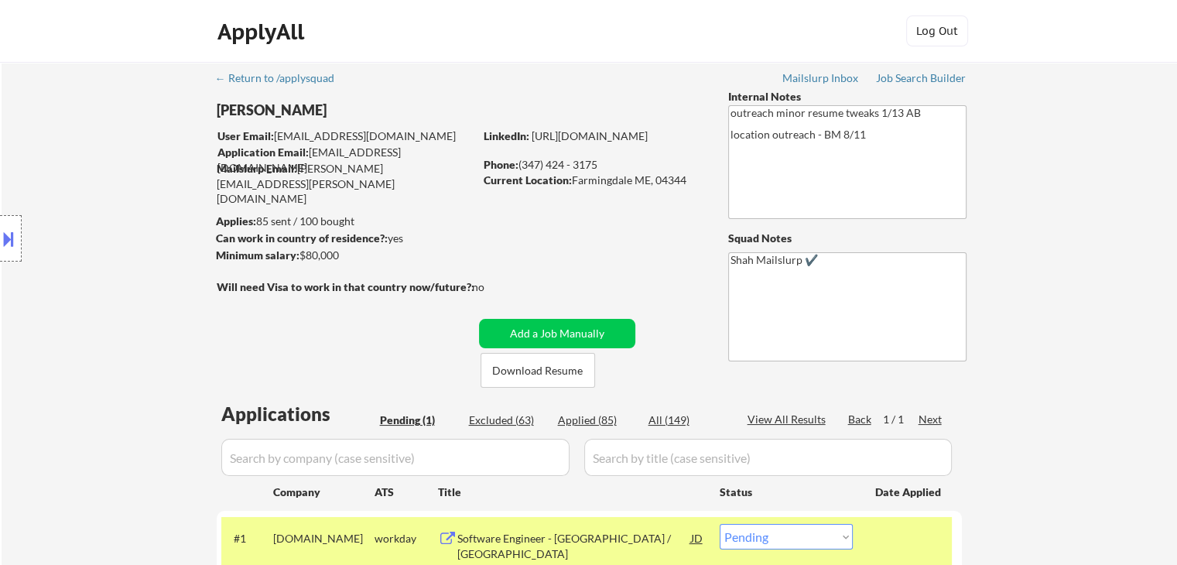
click at [90, 266] on div "Location Inclusions:" at bounding box center [138, 238] width 277 height 287
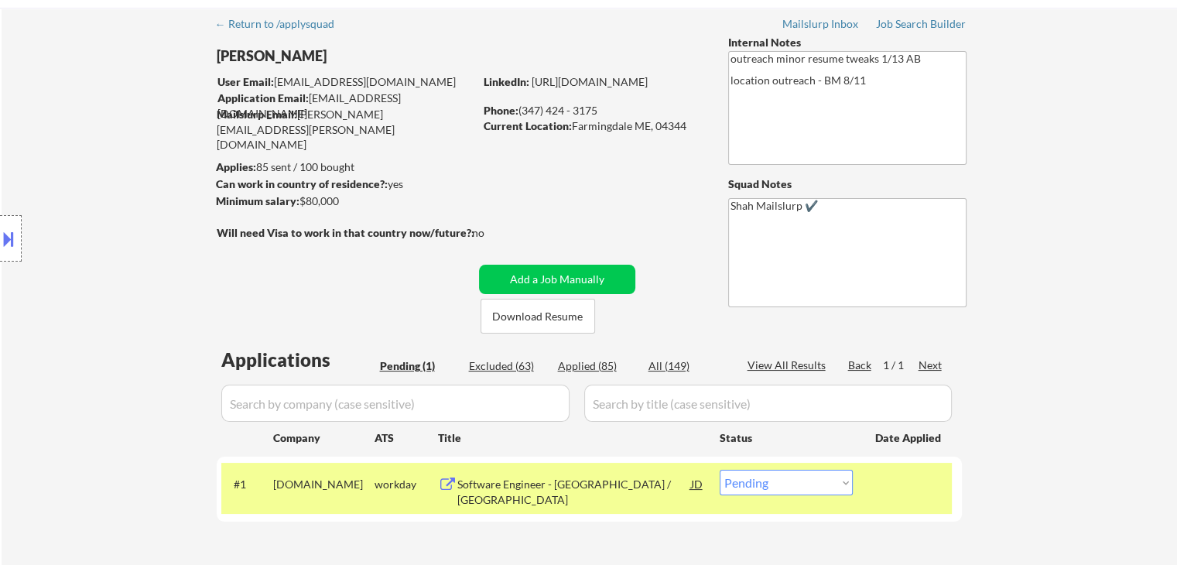
scroll to position [77, 0]
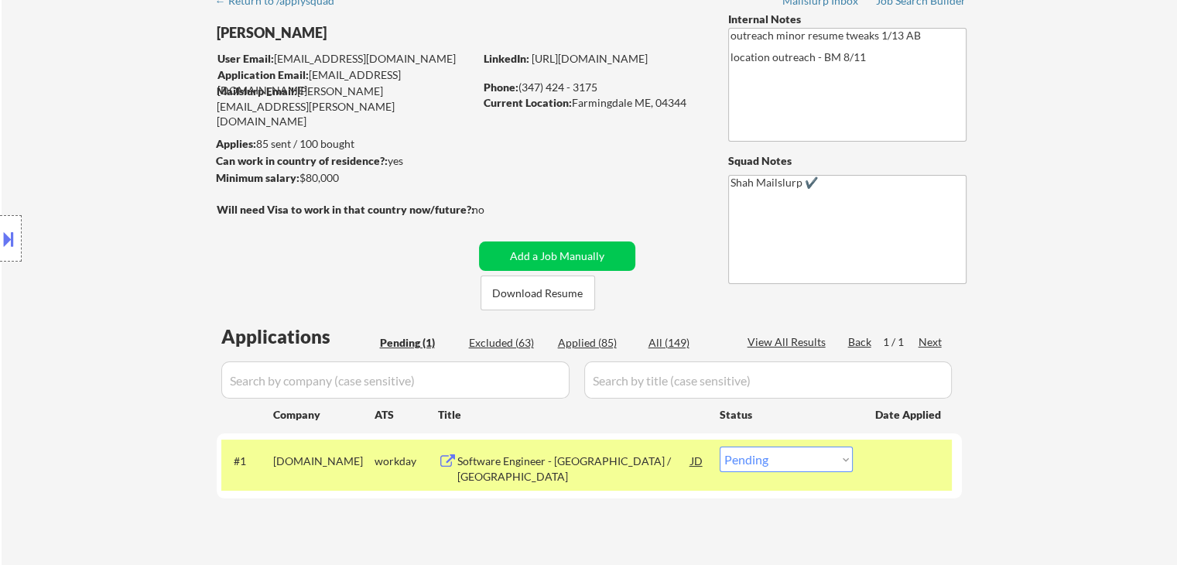
click at [90, 266] on div "Location Inclusions:" at bounding box center [138, 238] width 277 height 287
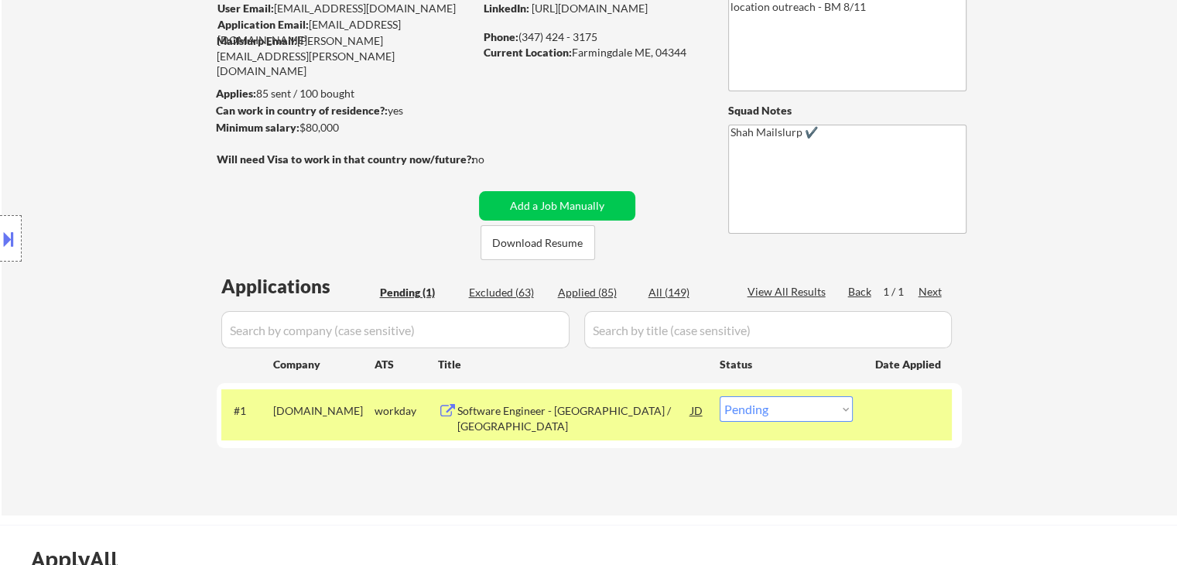
scroll to position [155, 0]
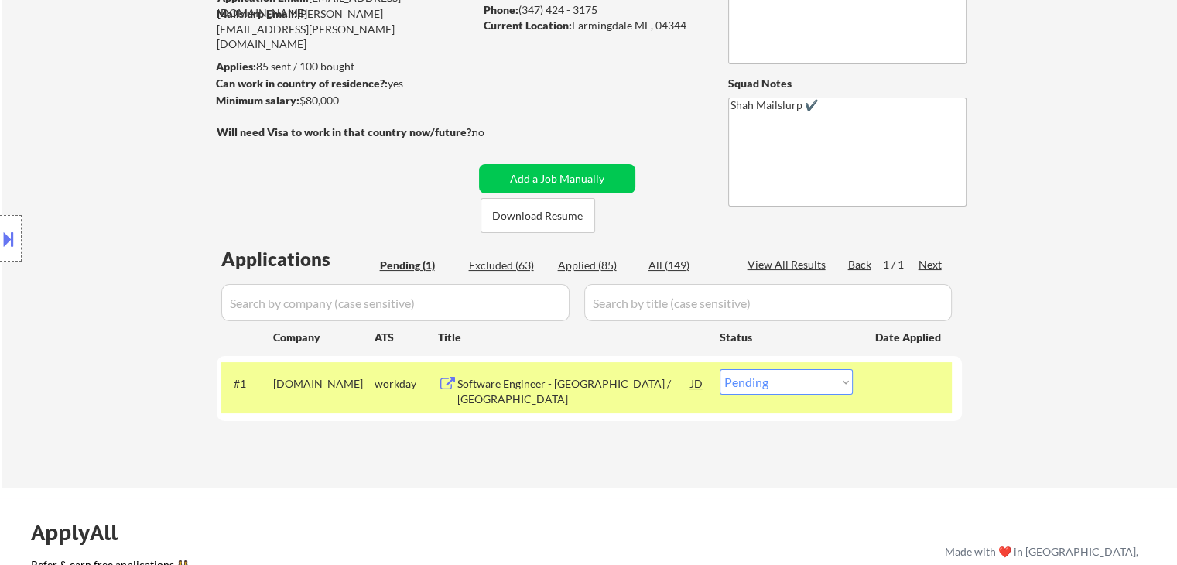
click at [90, 268] on div "Location Inclusions:" at bounding box center [138, 238] width 277 height 287
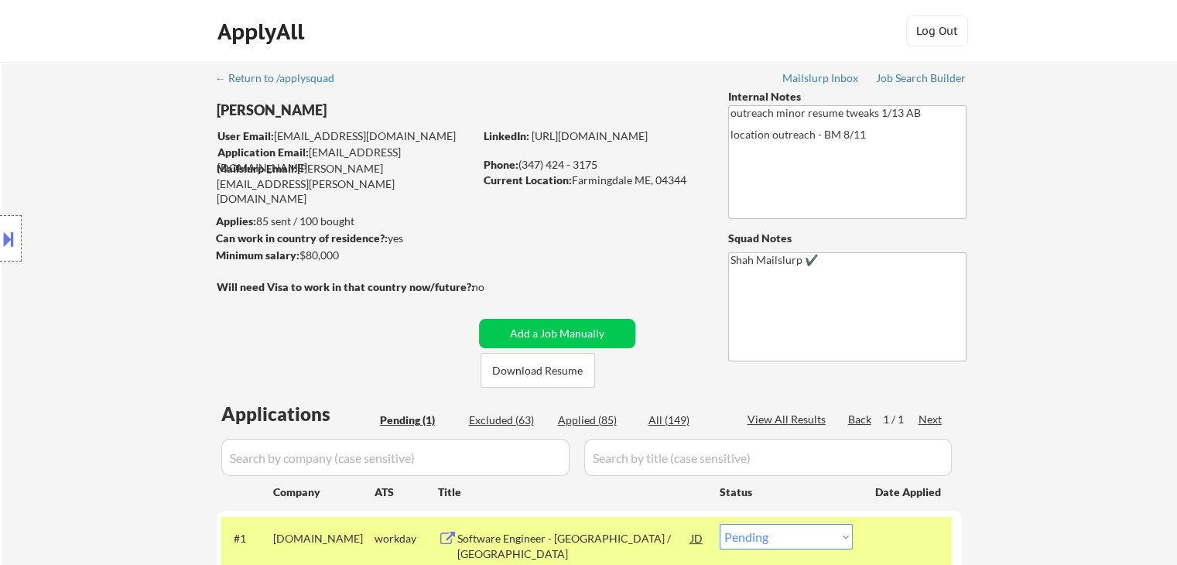
click at [90, 268] on div "Location Inclusions:" at bounding box center [138, 238] width 277 height 287
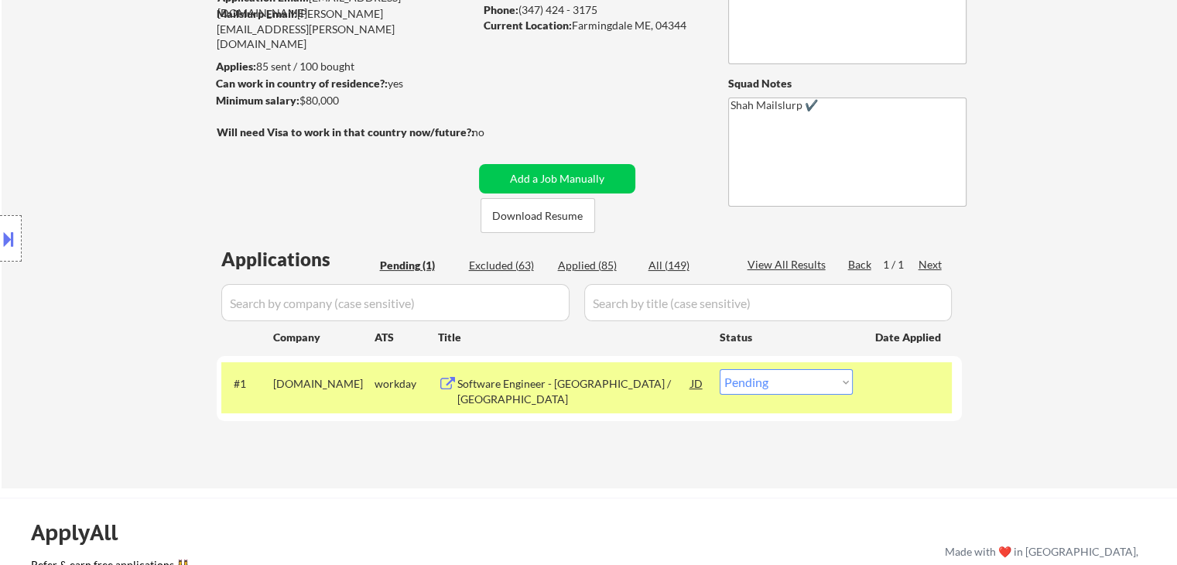
click at [90, 268] on div "Location Inclusions:" at bounding box center [138, 238] width 277 height 287
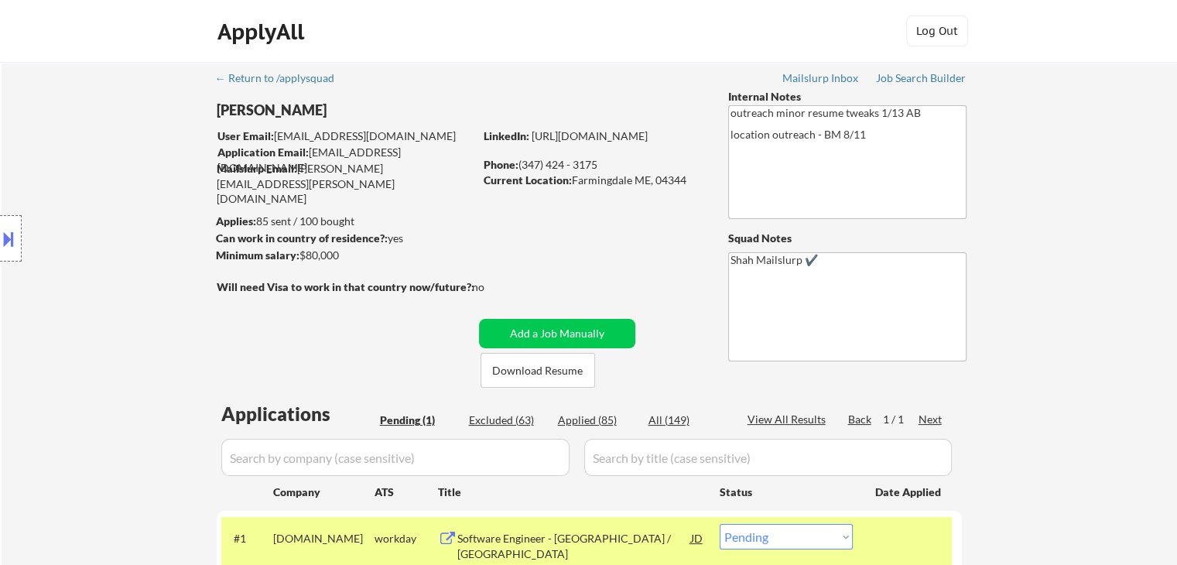
click at [90, 268] on div "Location Inclusions:" at bounding box center [138, 238] width 277 height 287
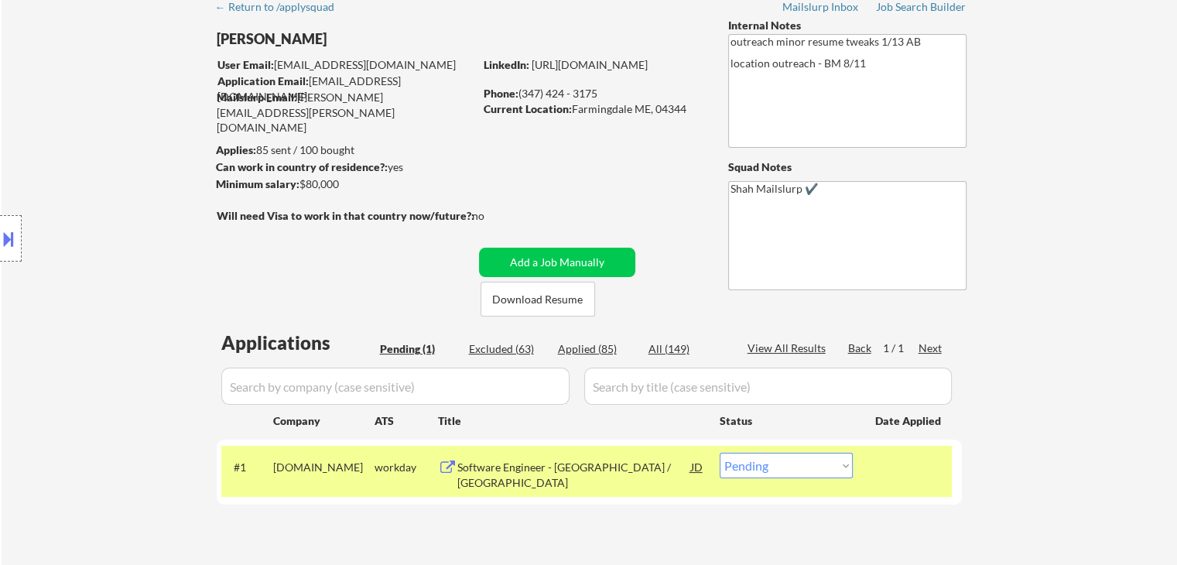
scroll to position [155, 0]
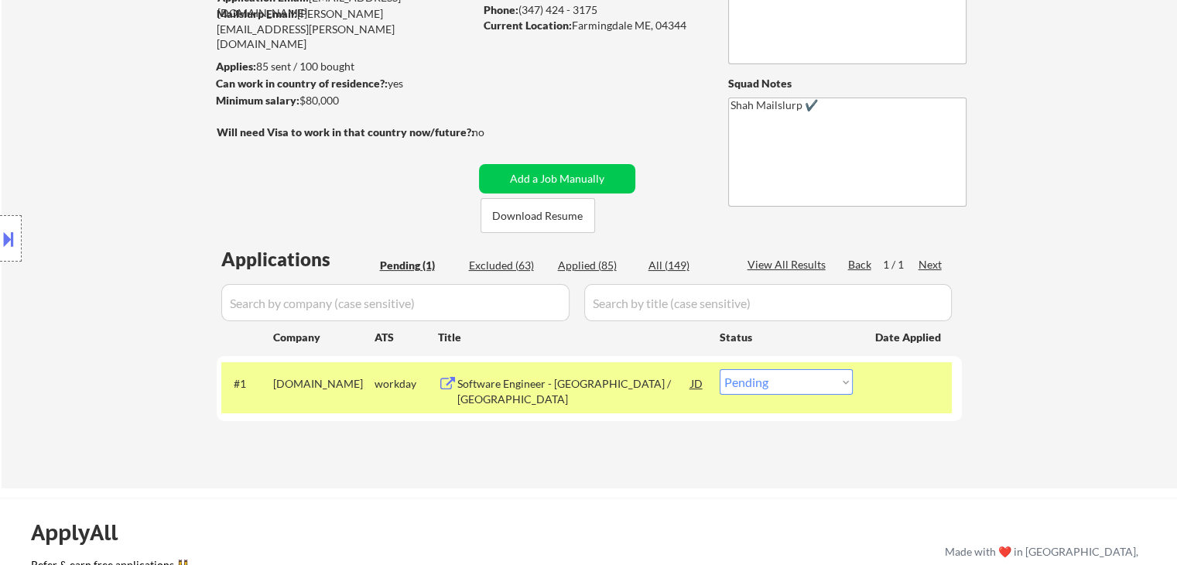
click at [122, 265] on div "Location Inclusions:" at bounding box center [138, 238] width 277 height 287
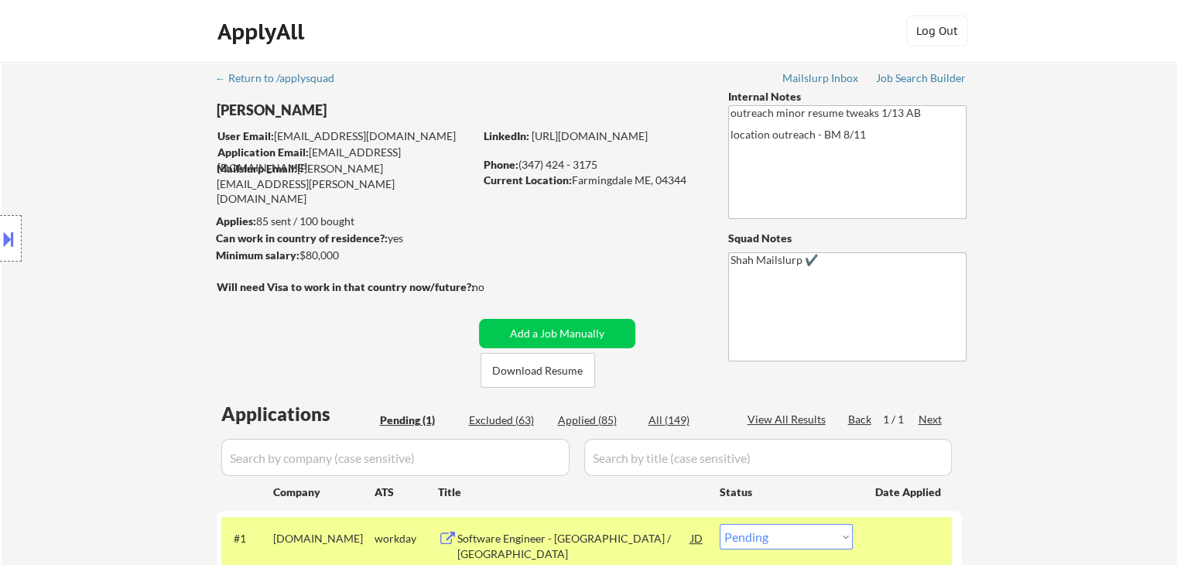
click at [122, 265] on div "Location Inclusions:" at bounding box center [138, 238] width 277 height 287
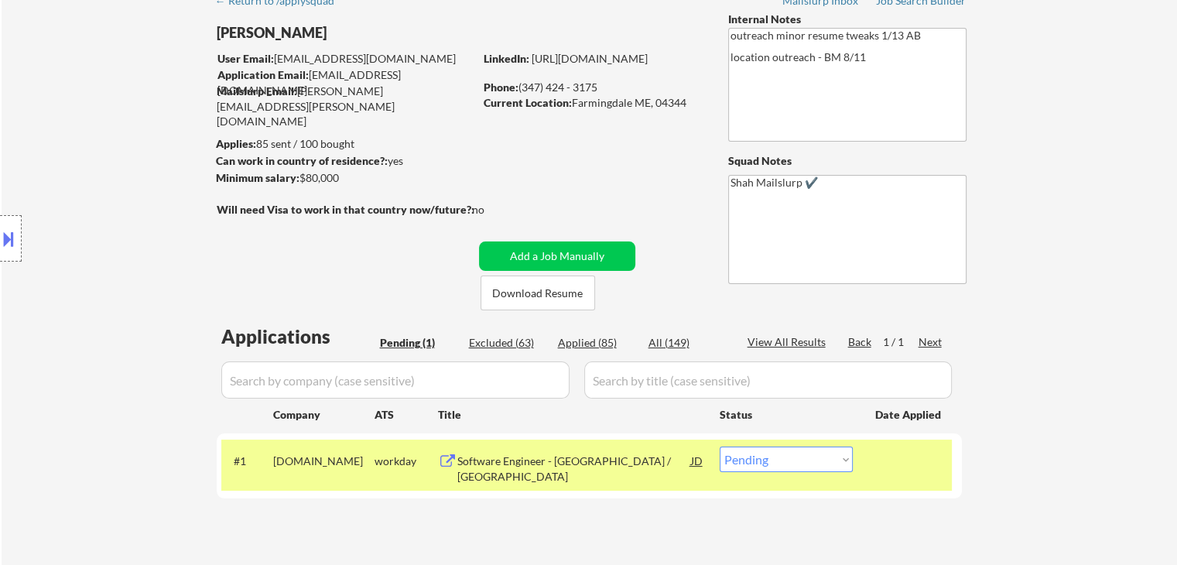
click at [122, 265] on div "Location Inclusions:" at bounding box center [138, 238] width 277 height 287
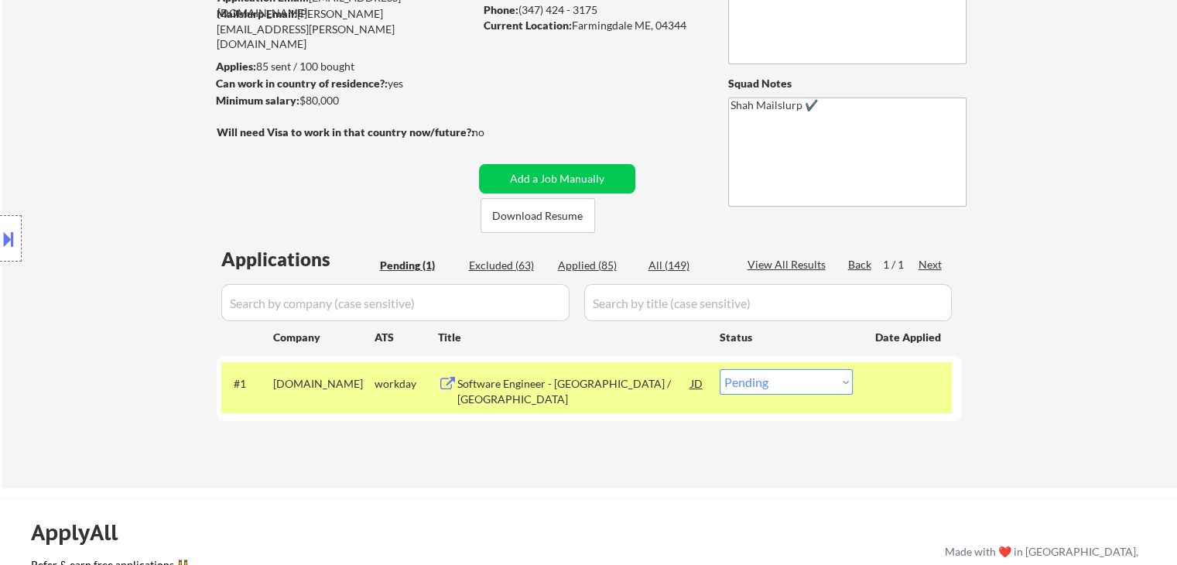
click at [122, 265] on div "Location Inclusions:" at bounding box center [138, 238] width 277 height 287
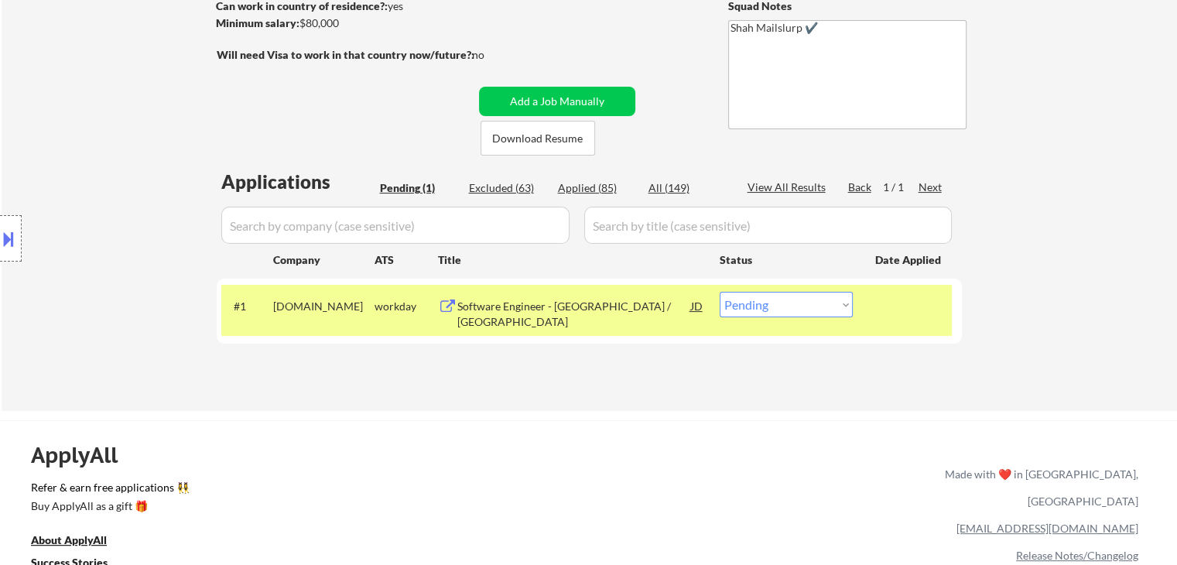
click at [122, 265] on div "Location Inclusions:" at bounding box center [138, 238] width 277 height 287
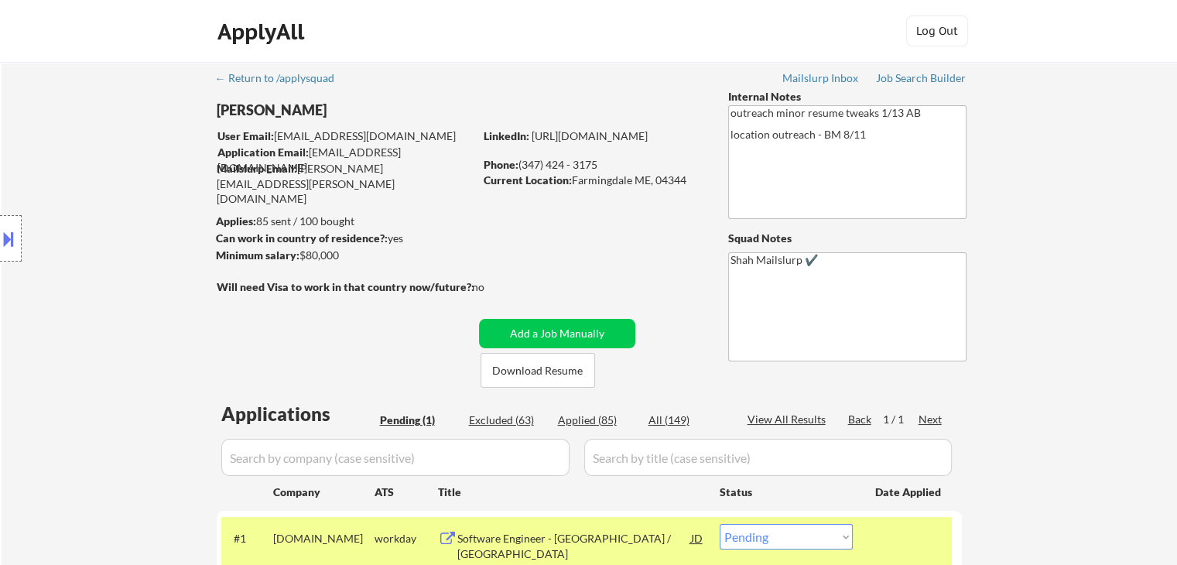
click at [130, 210] on div "Location Inclusions:" at bounding box center [138, 238] width 277 height 287
click at [111, 210] on div "Location Inclusions:" at bounding box center [138, 238] width 277 height 287
click at [70, 115] on div "Location Inclusions:" at bounding box center [138, 238] width 277 height 287
